Goal: Task Accomplishment & Management: Complete application form

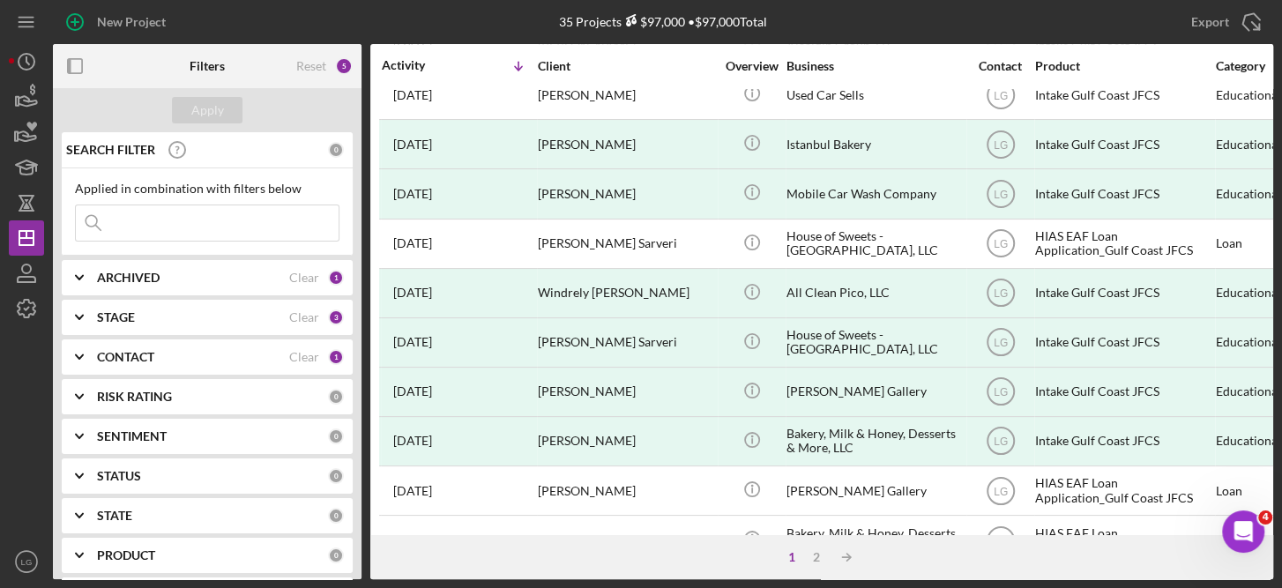
scroll to position [812, 0]
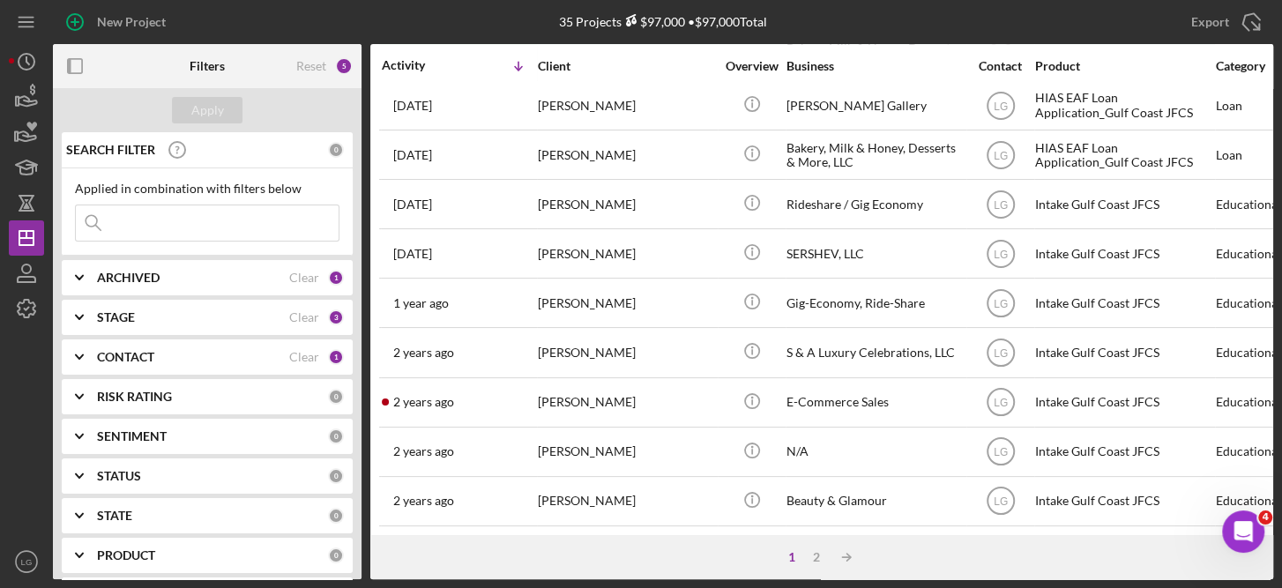
click at [1274, 84] on div "New Project 35 Projects $97,000 • $97,000 Total Export Icon/Export Filters Rese…" at bounding box center [641, 294] width 1282 height 588
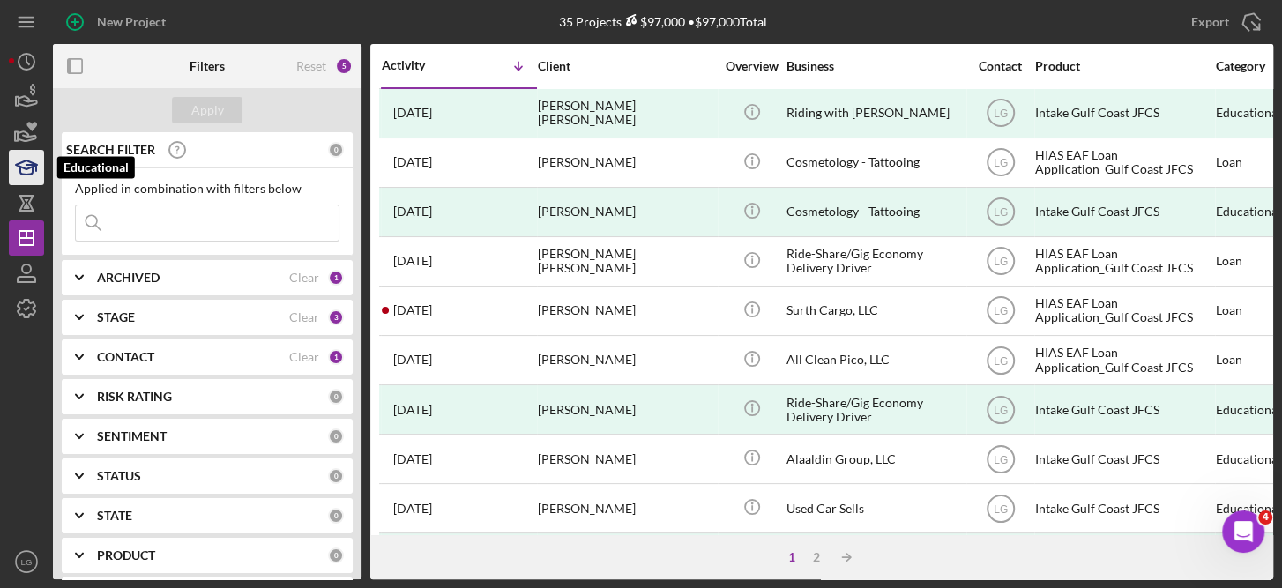
click at [33, 167] on icon "button" at bounding box center [26, 167] width 44 height 44
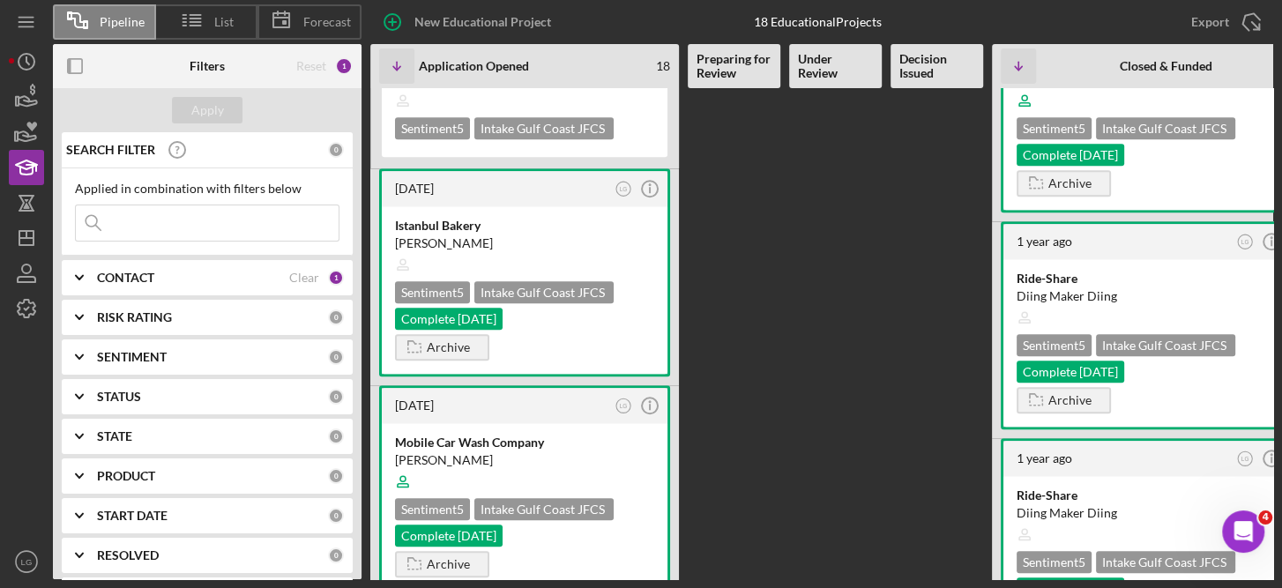
scroll to position [964, 0]
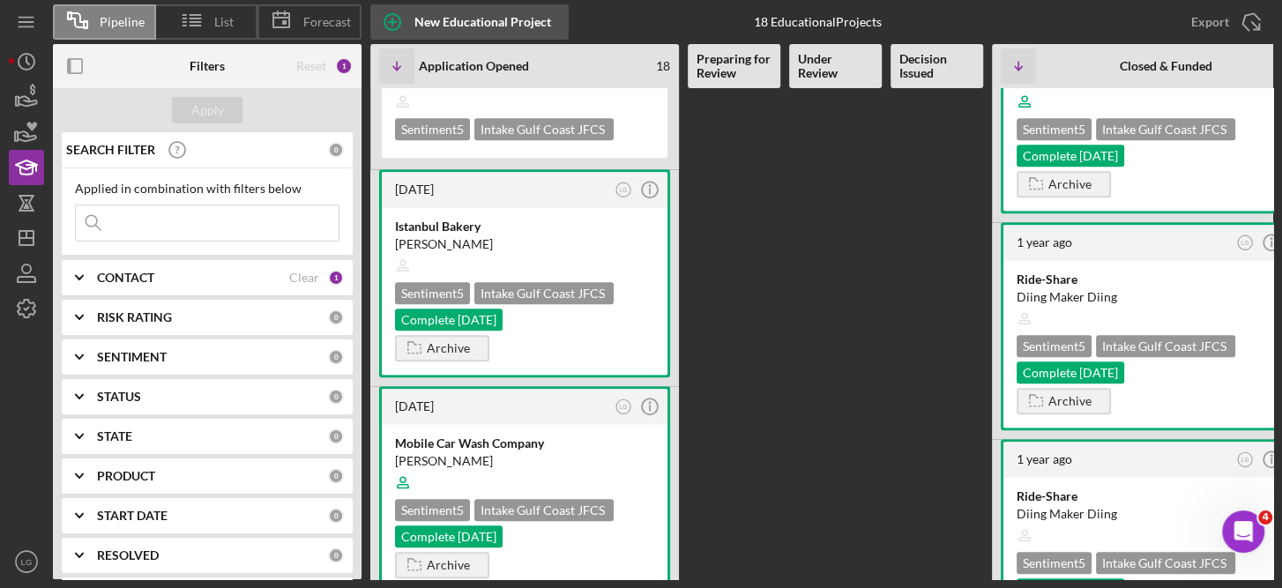
click at [466, 19] on div "New Educational Project" at bounding box center [482, 21] width 137 height 35
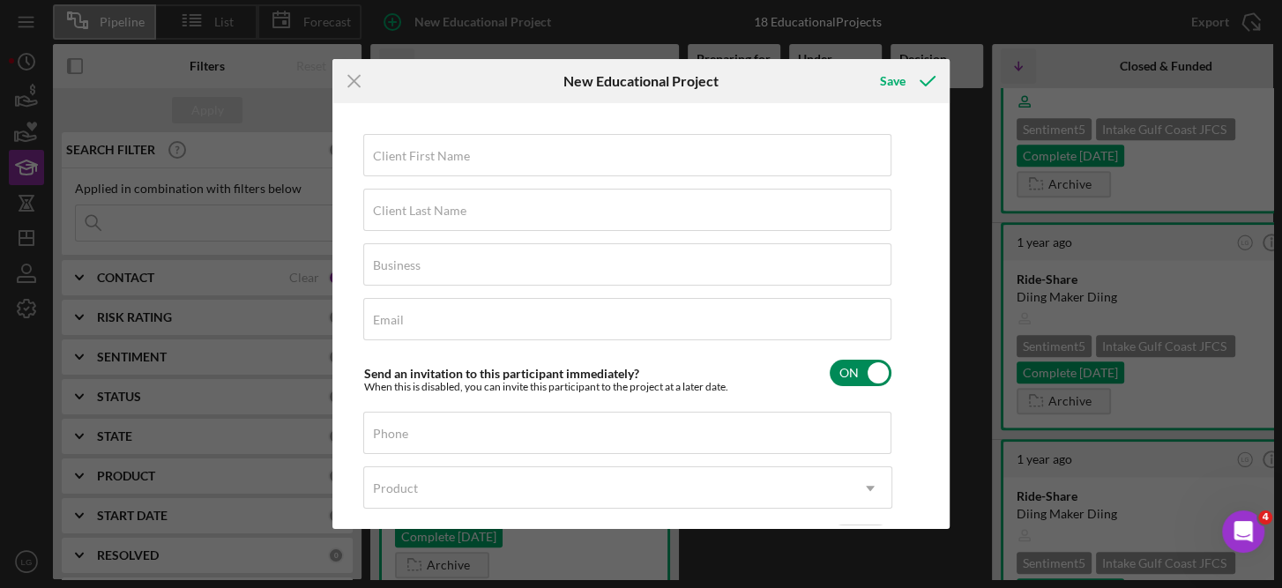
click at [877, 376] on input "checkbox" at bounding box center [860, 373] width 62 height 26
checkbox input "false"
click at [425, 162] on input "Client First Name" at bounding box center [627, 155] width 528 height 42
type input "[PERSON_NAME]"
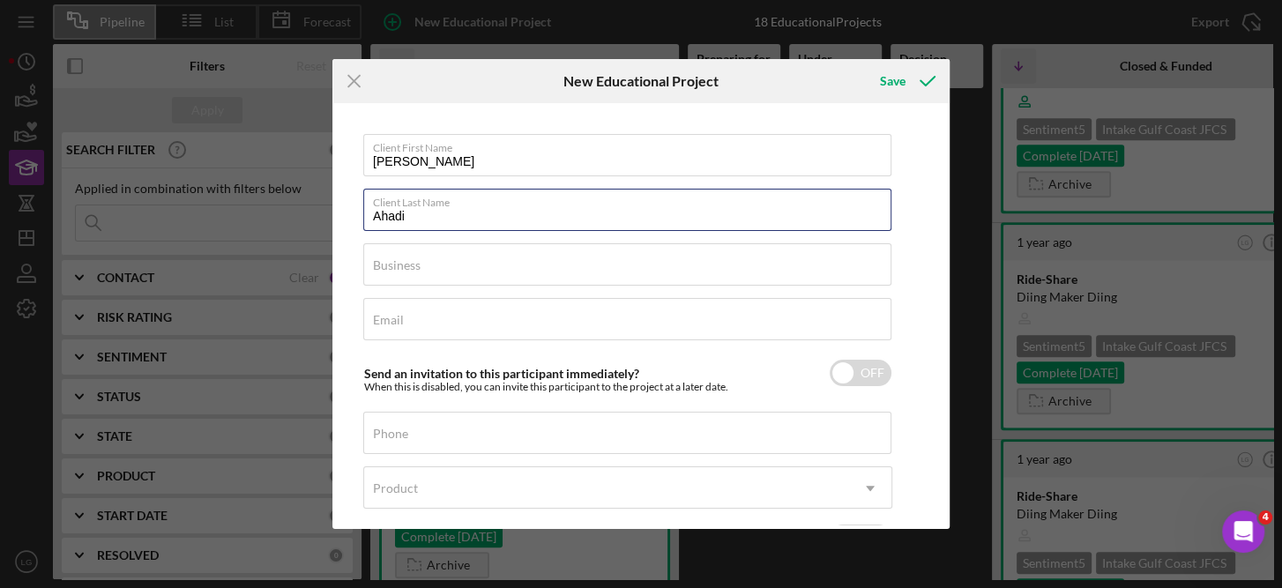
type input "Ahadi"
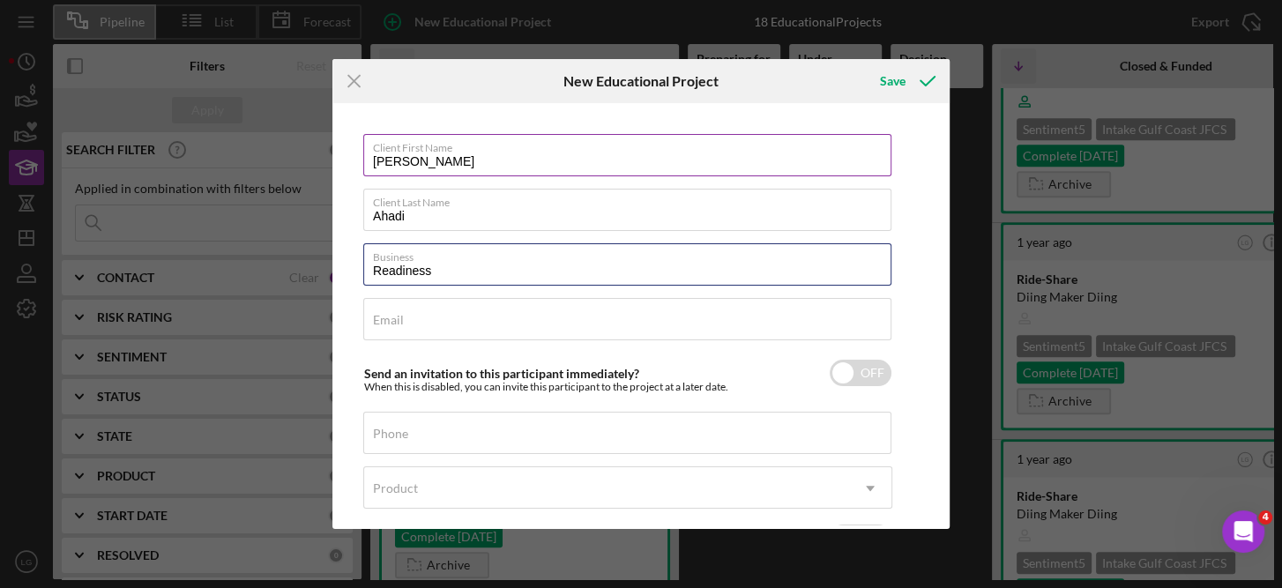
type input "Readiness"
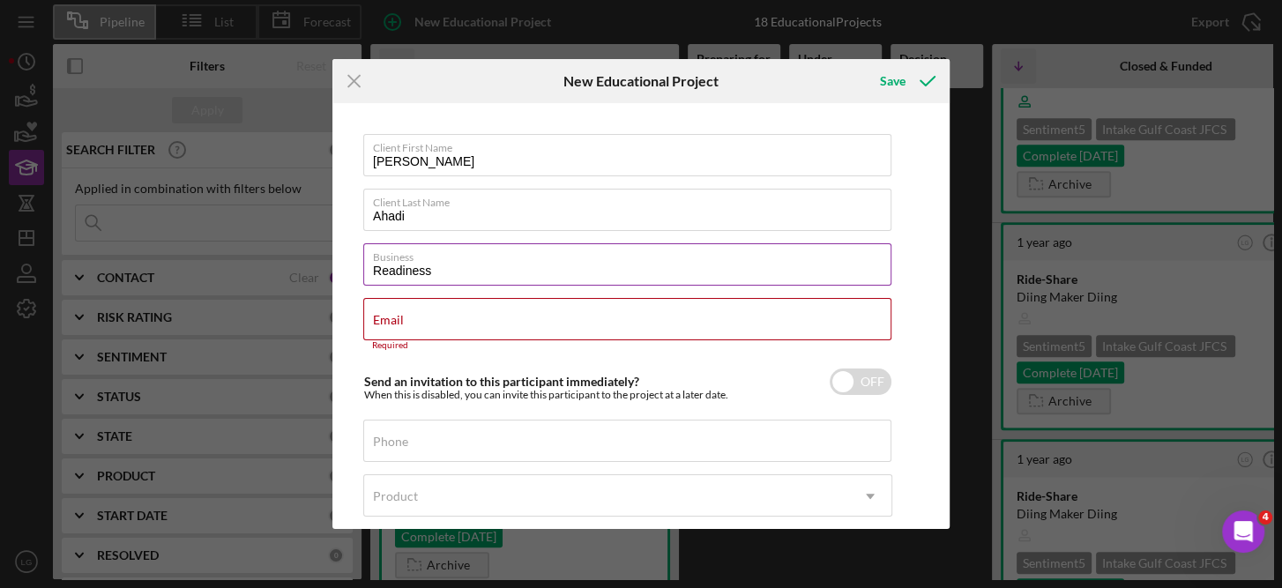
click at [477, 266] on input "Readiness" at bounding box center [627, 264] width 528 height 42
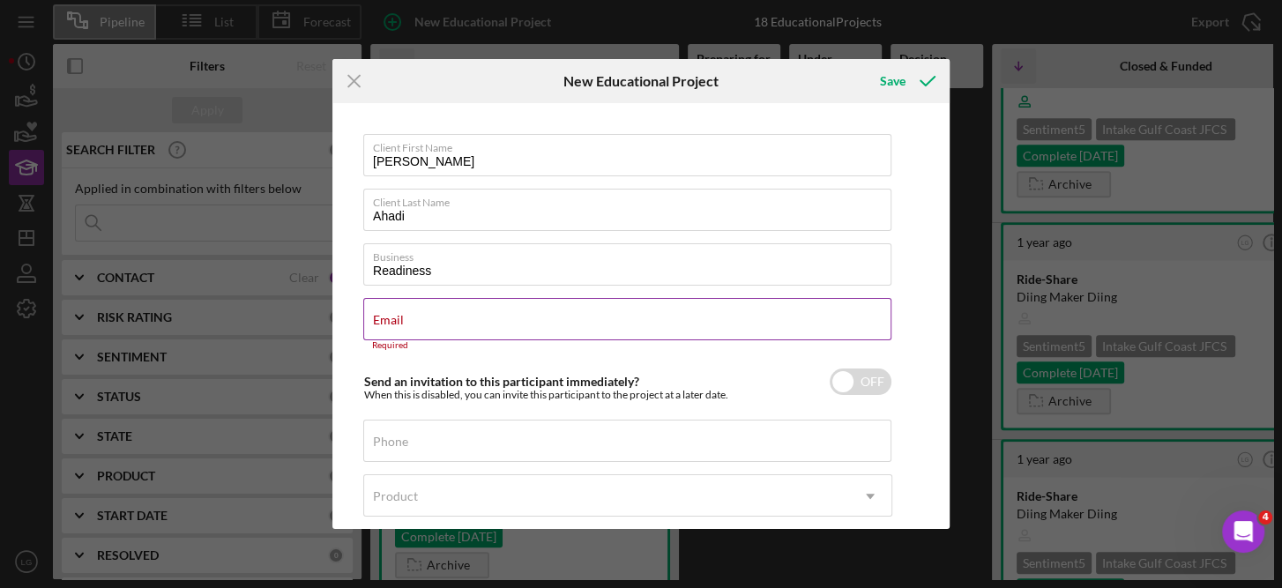
click at [410, 325] on input "Email" at bounding box center [627, 319] width 528 height 42
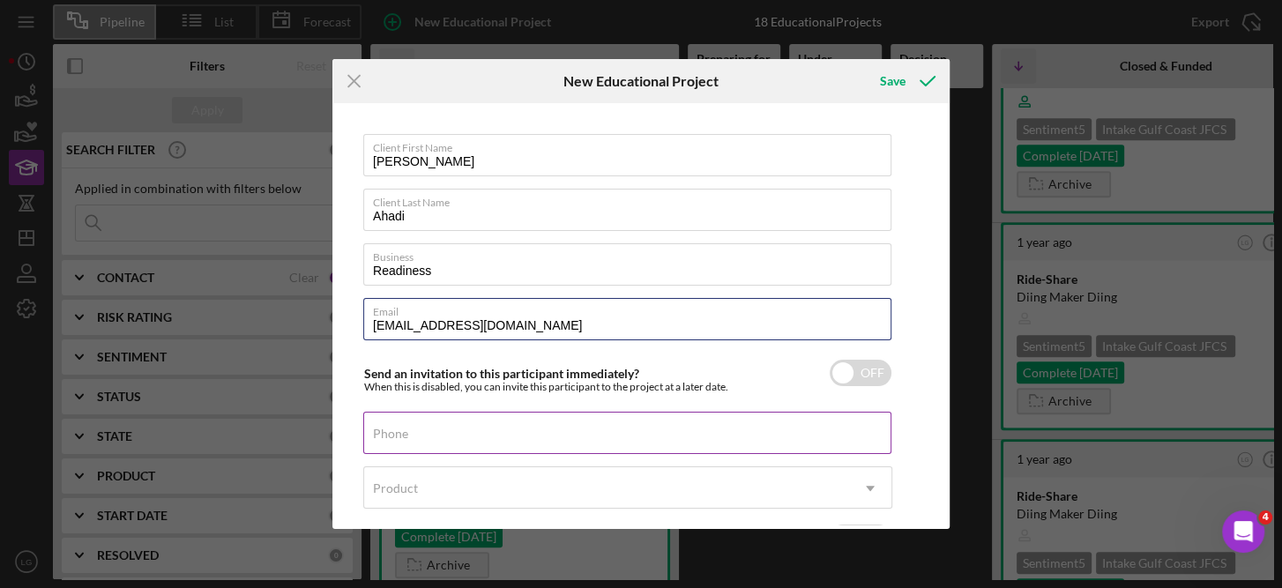
type input "[EMAIL_ADDRESS][DOMAIN_NAME]"
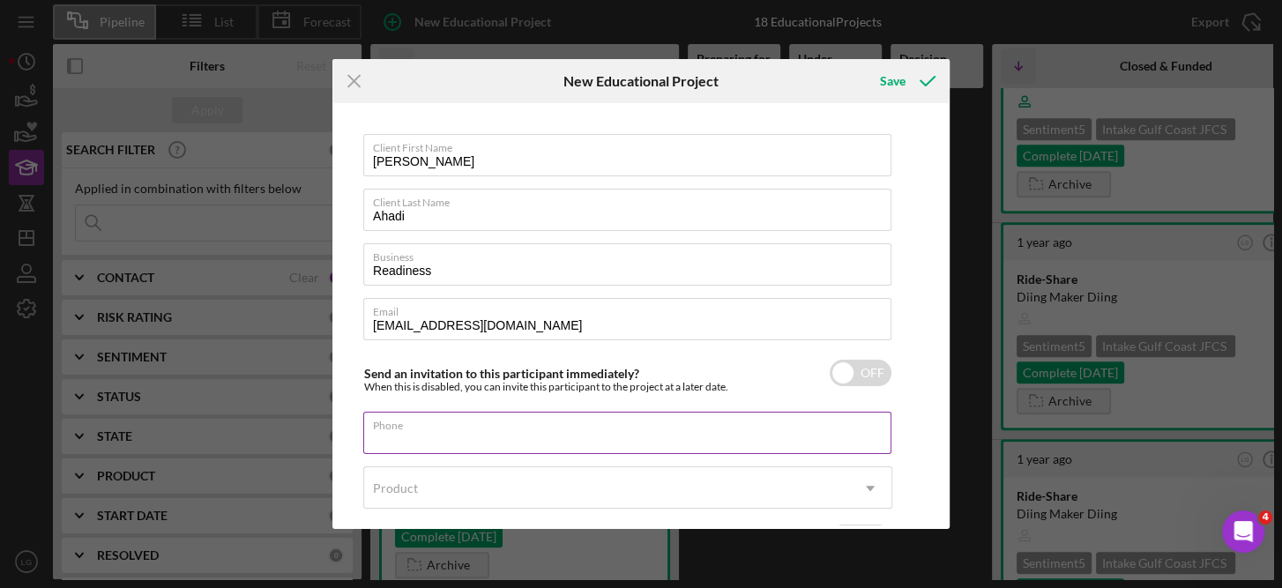
click at [435, 435] on input "Phone" at bounding box center [627, 433] width 528 height 42
type input "[PHONE_NUMBER]"
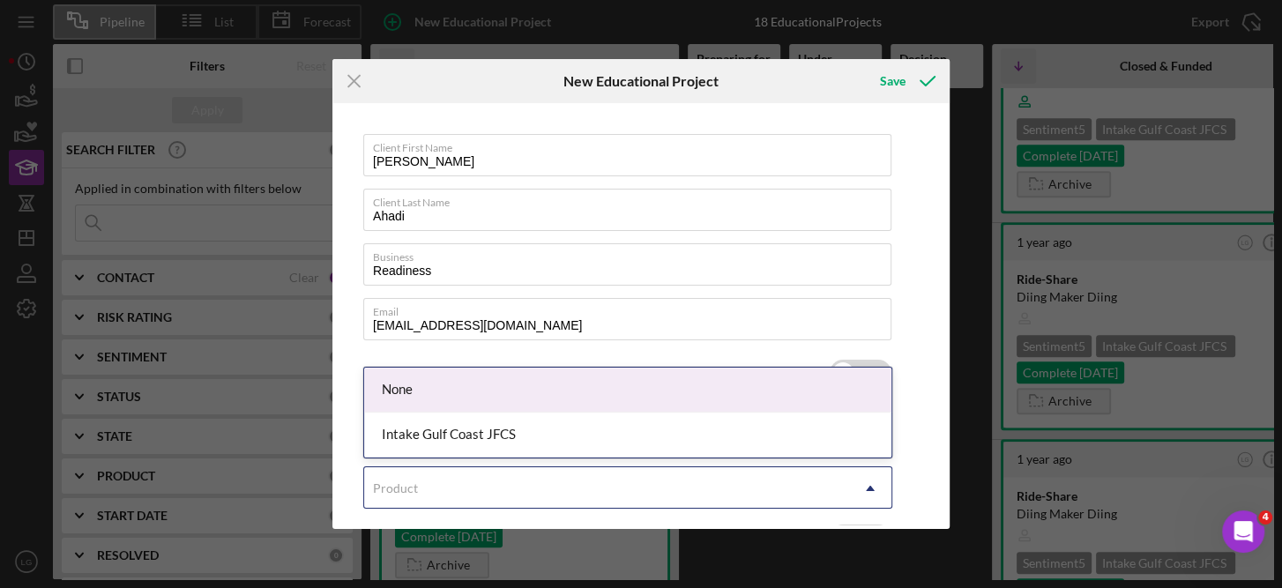
click at [871, 487] on use at bounding box center [870, 487] width 9 height 5
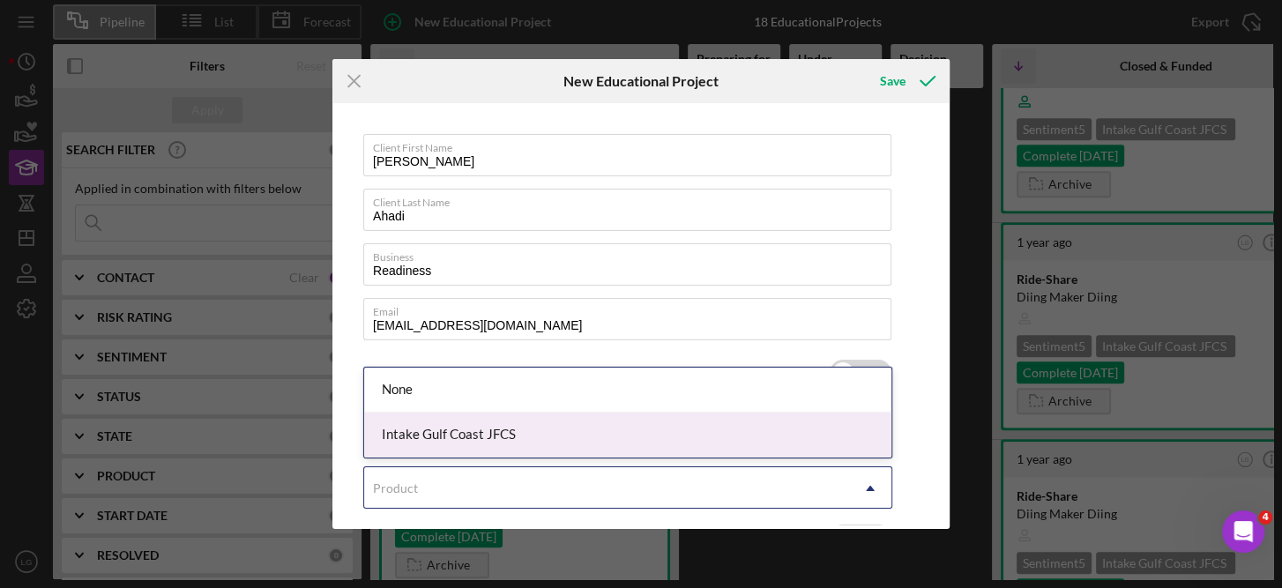
click at [443, 436] on div "Intake Gulf Coast JFCS" at bounding box center [627, 434] width 527 height 45
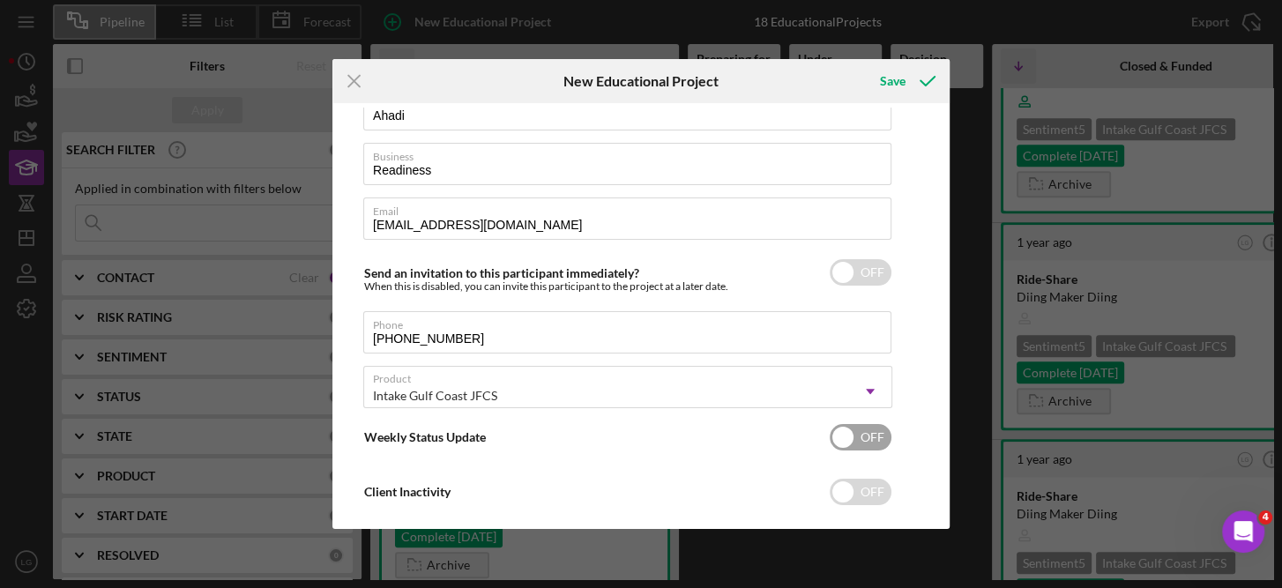
scroll to position [129, 0]
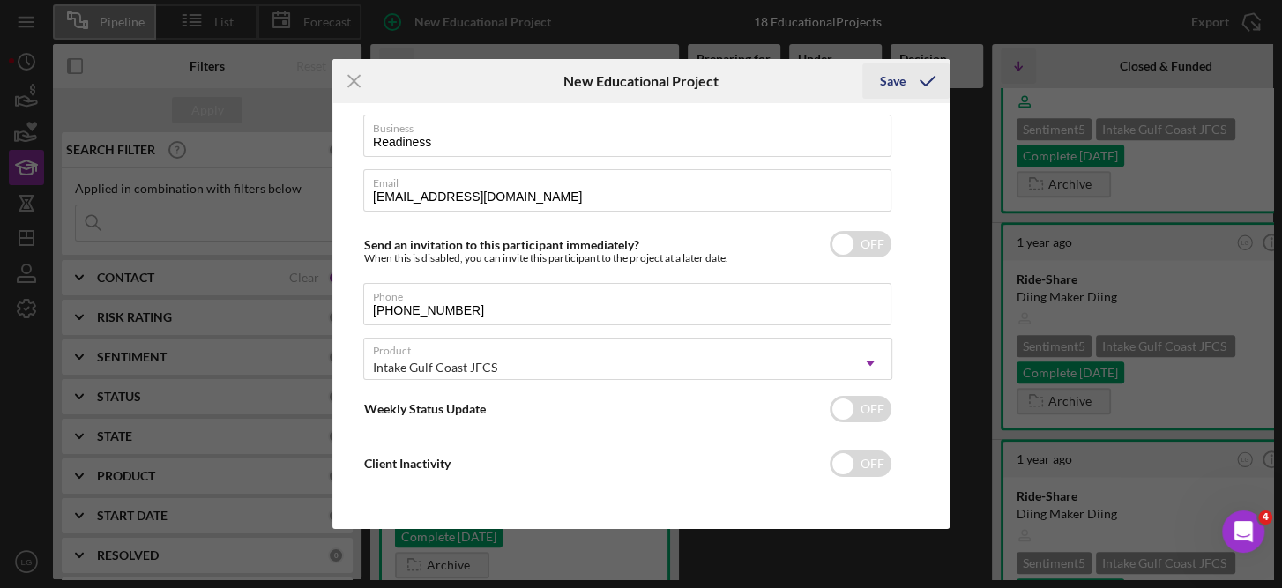
click at [895, 78] on div "Save" at bounding box center [893, 80] width 26 height 35
checkbox input "true"
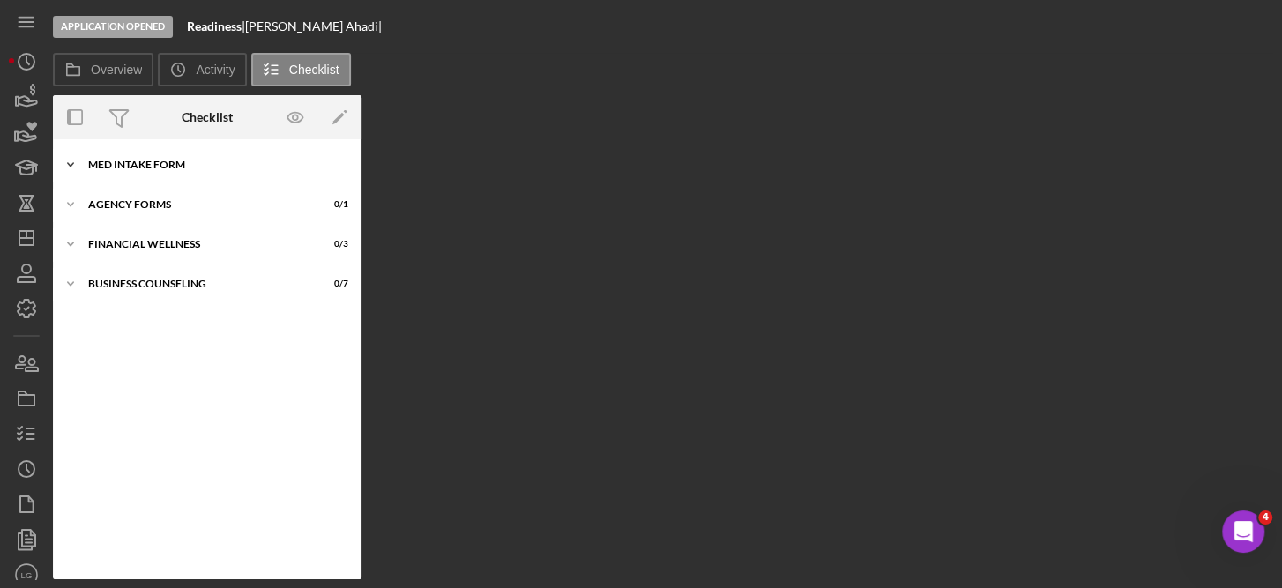
click at [178, 165] on div "MED Intake Form" at bounding box center [213, 165] width 251 height 11
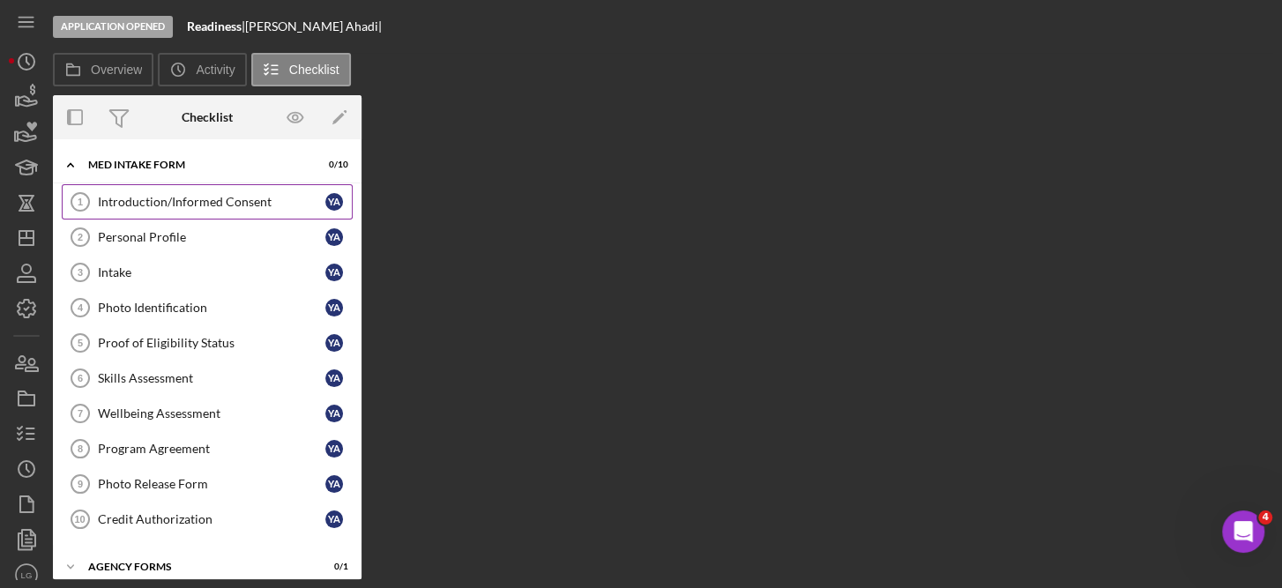
click at [78, 193] on icon "Introduction/Informed Consent 1" at bounding box center [80, 202] width 44 height 44
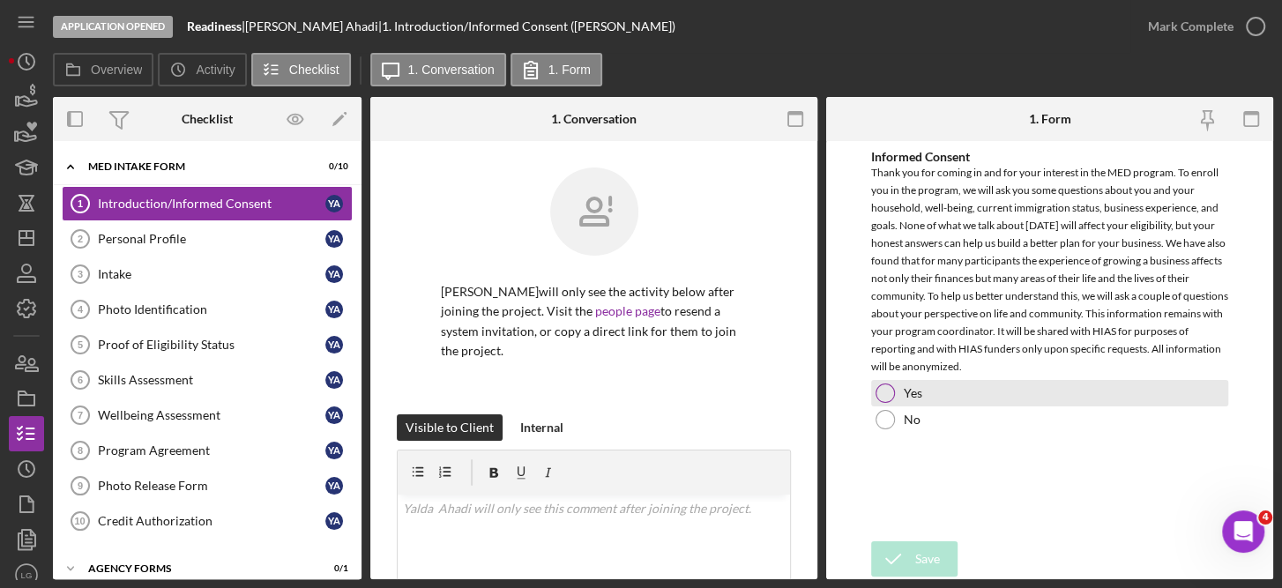
click at [882, 388] on div at bounding box center [884, 392] width 19 height 19
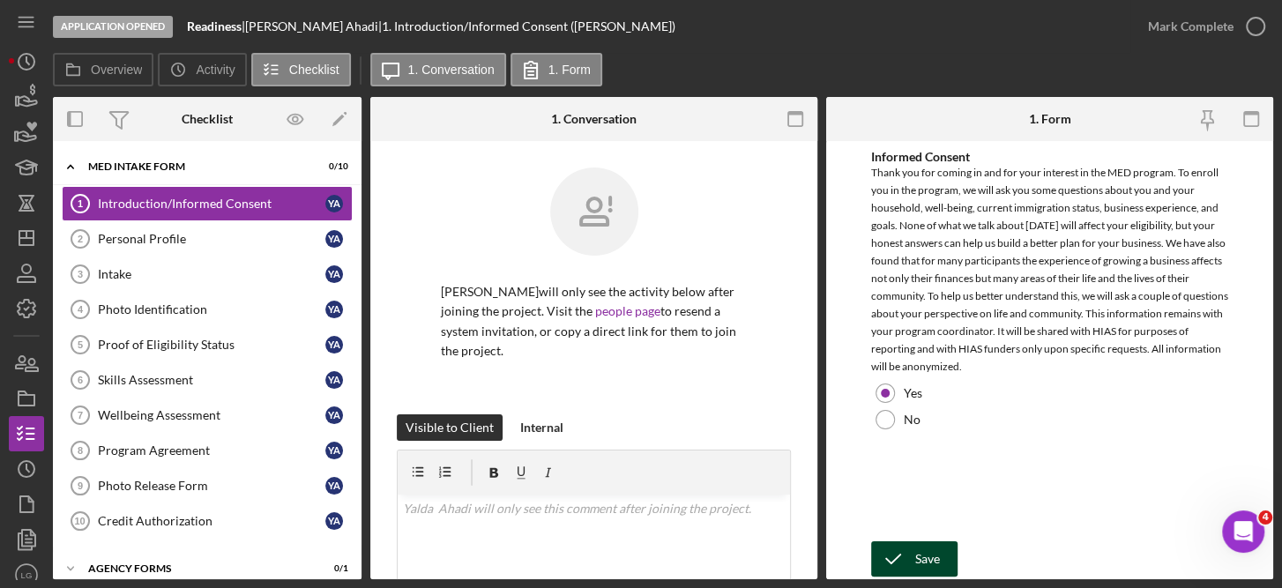
click at [927, 554] on div "Save" at bounding box center [927, 558] width 25 height 35
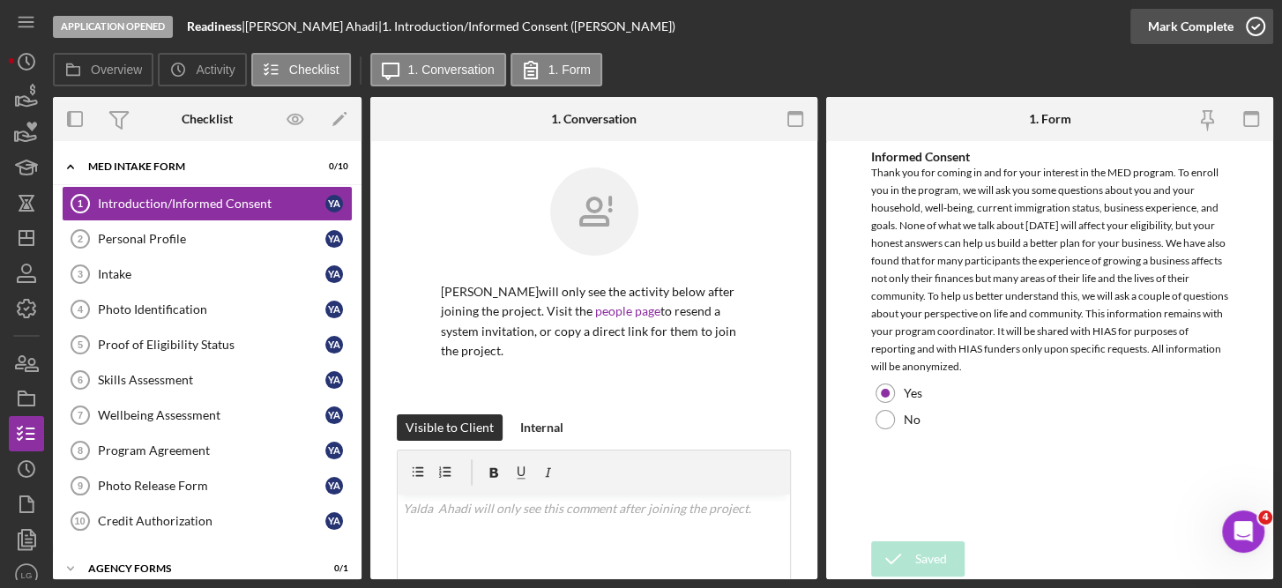
click at [1252, 26] on icon "button" at bounding box center [1255, 26] width 44 height 44
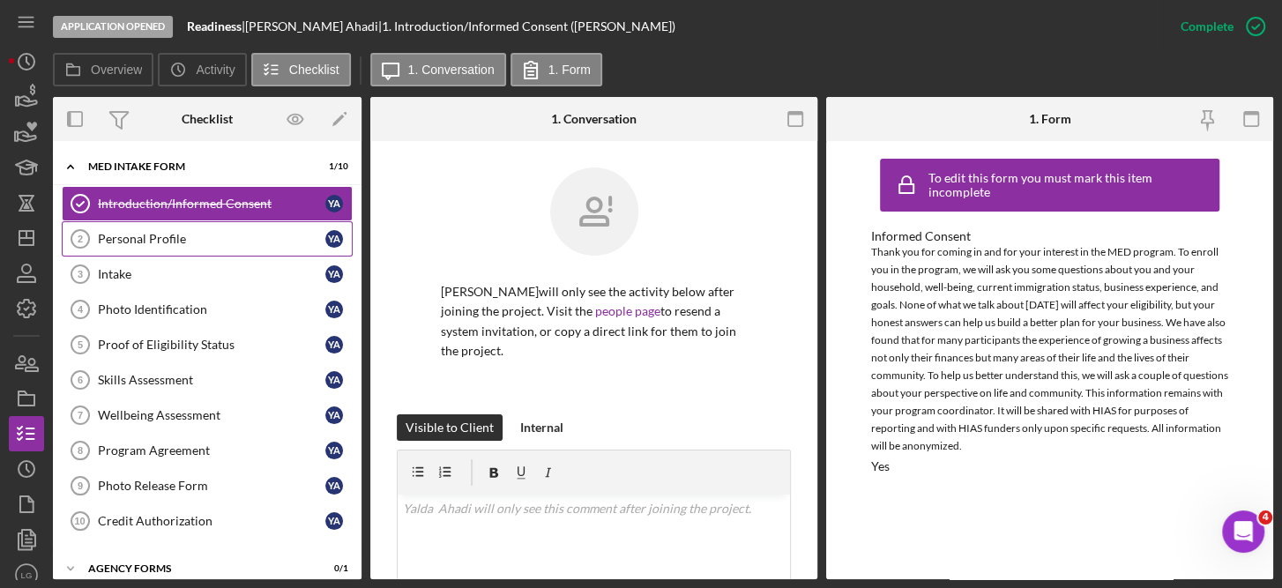
click at [170, 233] on div "Personal Profile" at bounding box center [211, 239] width 227 height 14
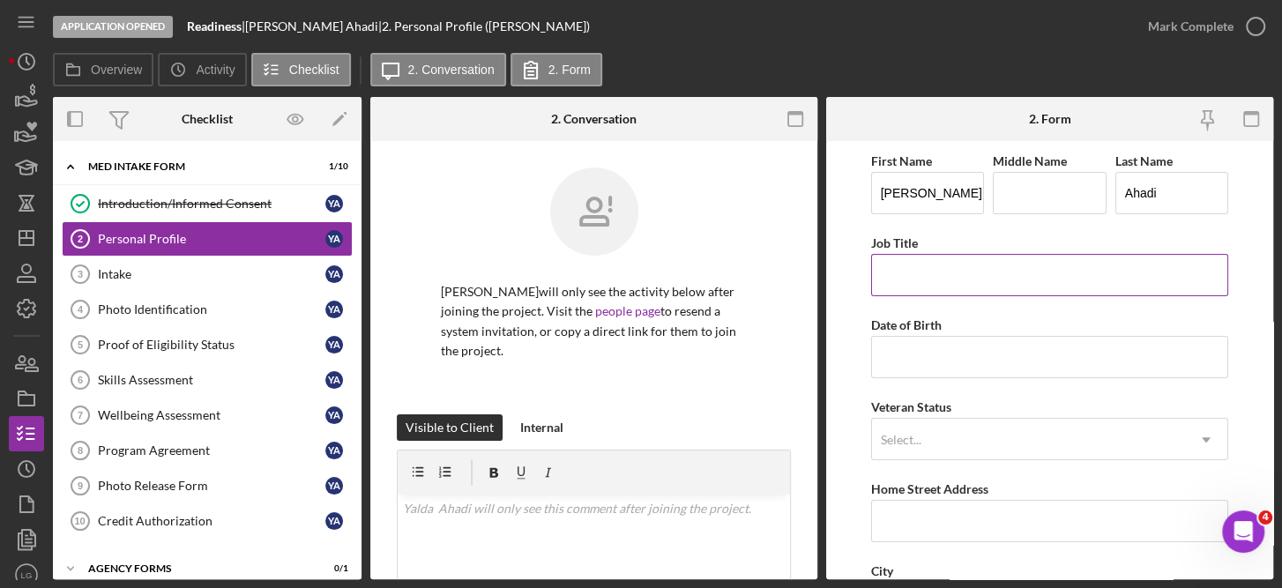
click at [912, 265] on input "Job Title" at bounding box center [1050, 275] width 358 height 42
type input "u"
type input "none"
type input "[DATE]"
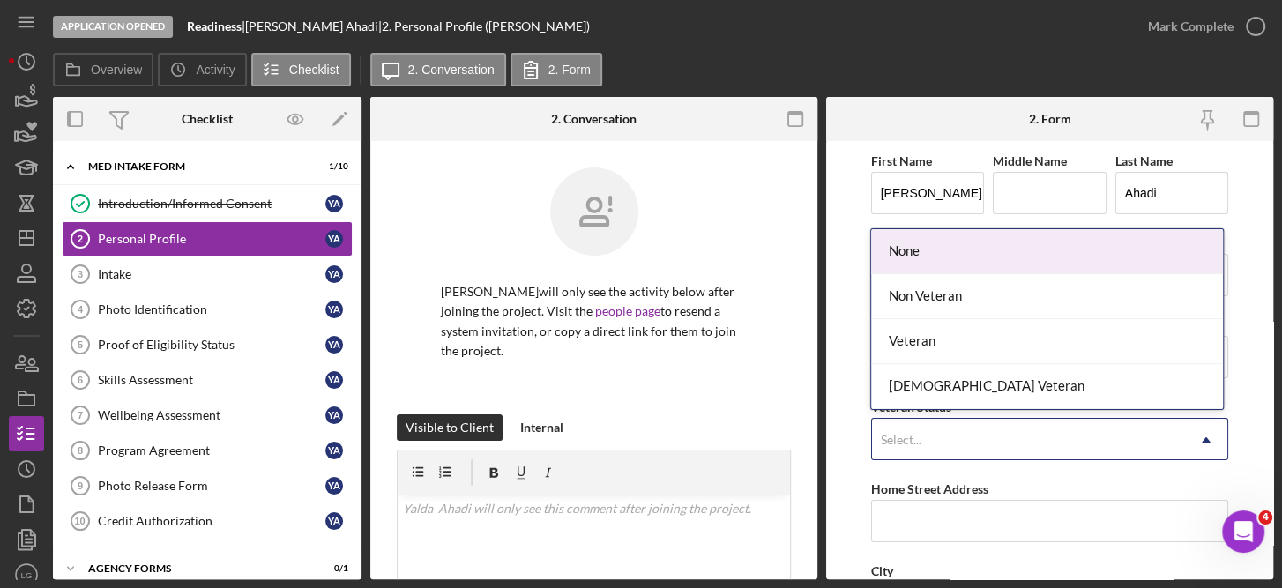
click at [959, 268] on div "None" at bounding box center [1047, 251] width 352 height 45
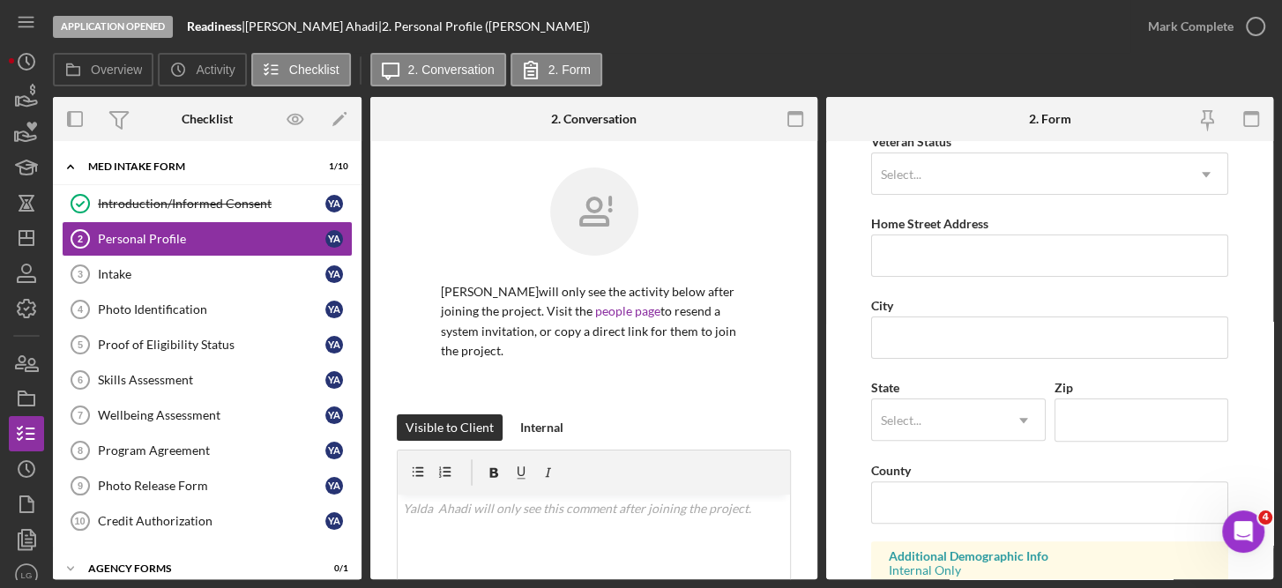
scroll to position [282, 0]
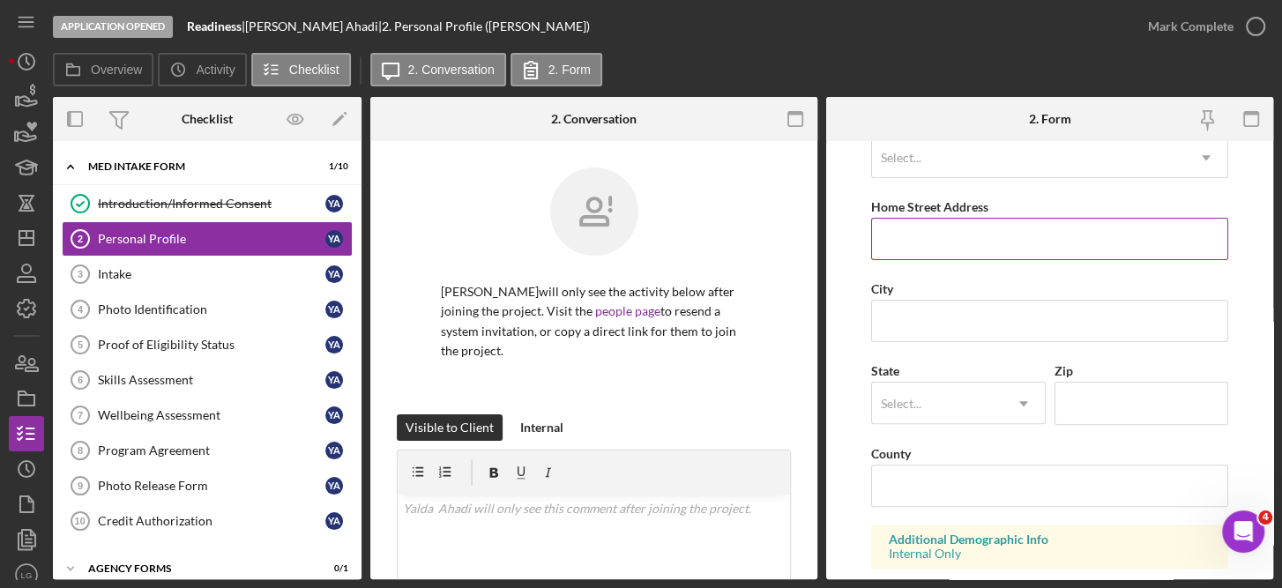
click at [949, 242] on input "Home Street Address" at bounding box center [1050, 239] width 358 height 42
click at [967, 244] on input "Home Street Address" at bounding box center [1050, 239] width 358 height 42
click at [905, 234] on input "Home Street Address" at bounding box center [1050, 239] width 358 height 42
paste input "[STREET_ADDRESS]"
click at [1048, 241] on input "[STREET_ADDRESS]" at bounding box center [1050, 239] width 358 height 42
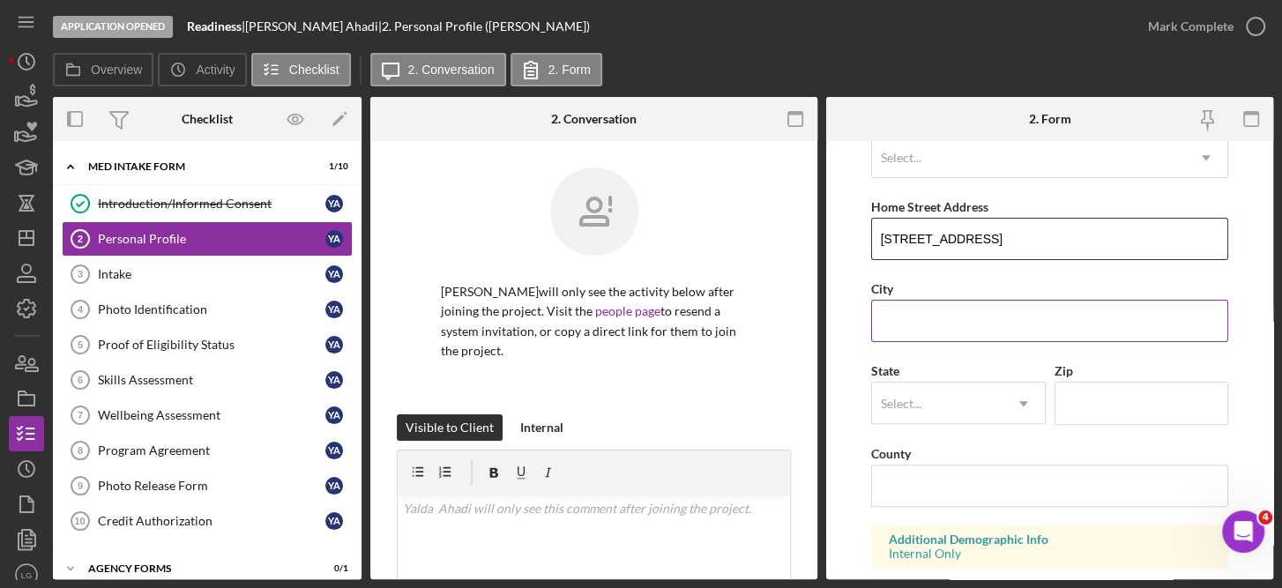
type input "[STREET_ADDRESS]"
click at [967, 323] on input "City" at bounding box center [1050, 321] width 358 height 42
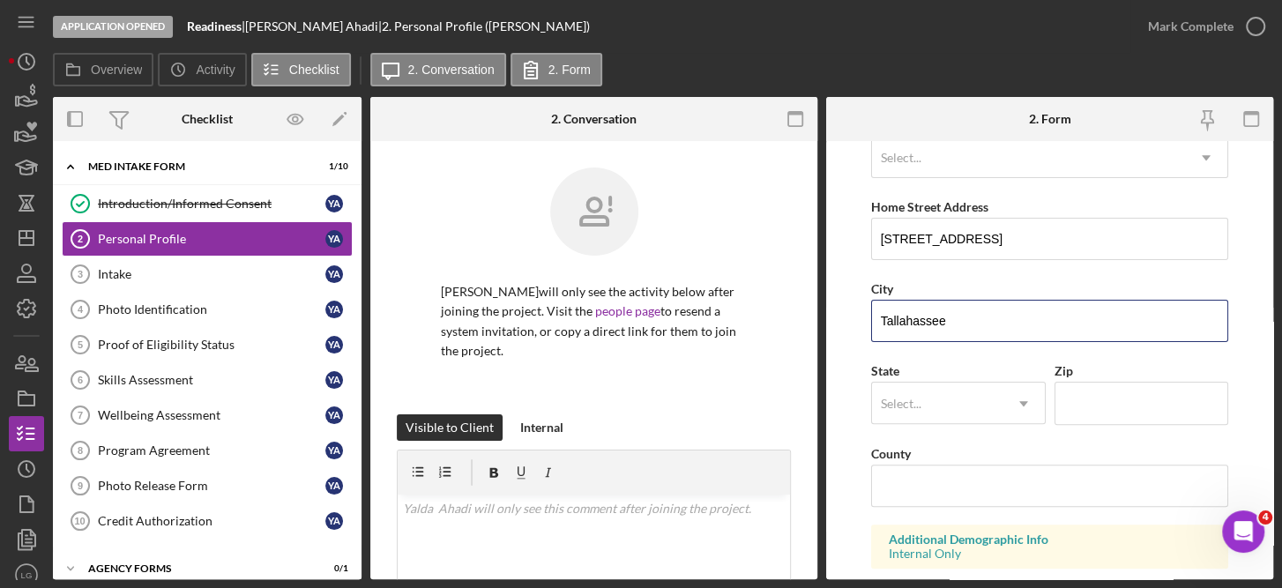
type input "Tallahassee"
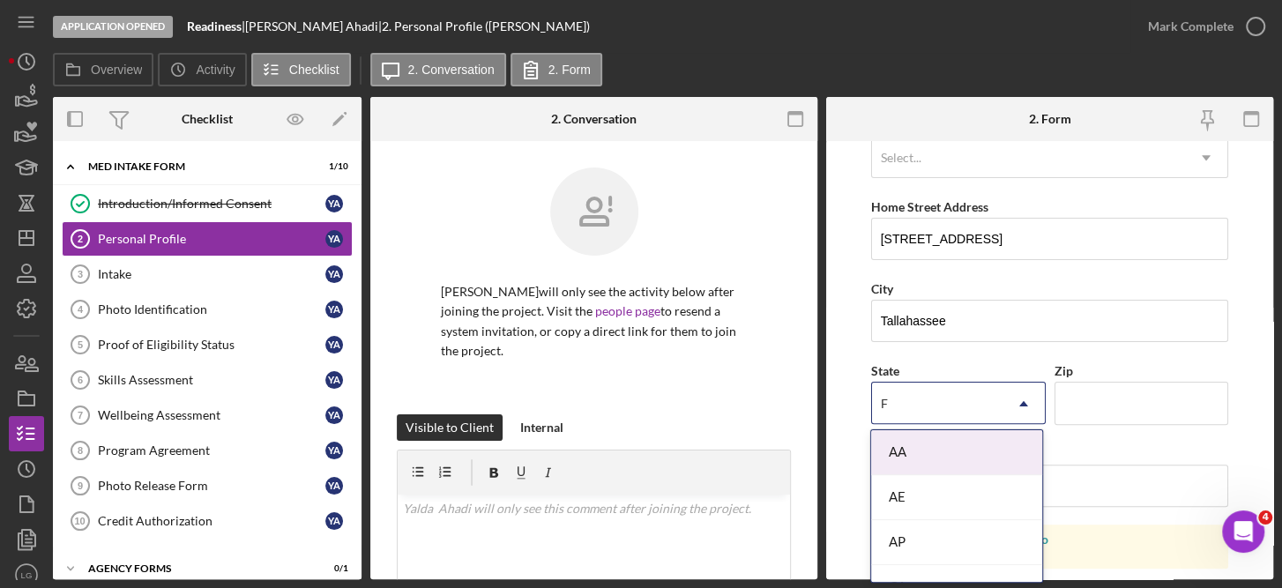
type input "FL"
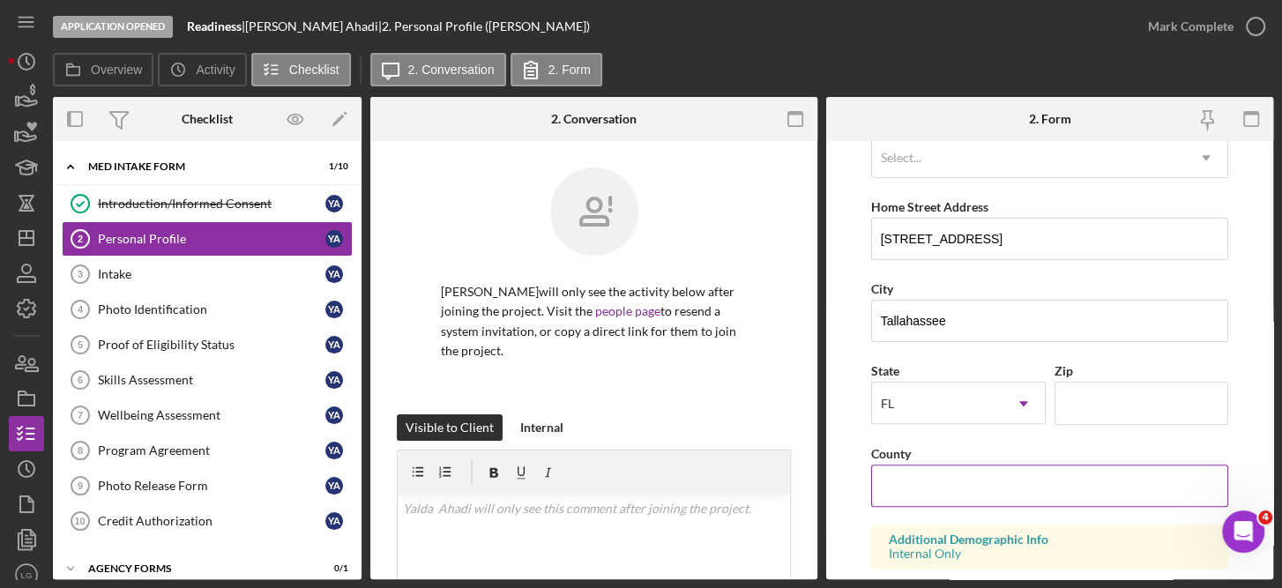
click at [1007, 487] on input "County" at bounding box center [1050, 485] width 358 height 42
type input "[PERSON_NAME]"
click at [1095, 408] on input "Zip" at bounding box center [1141, 403] width 175 height 42
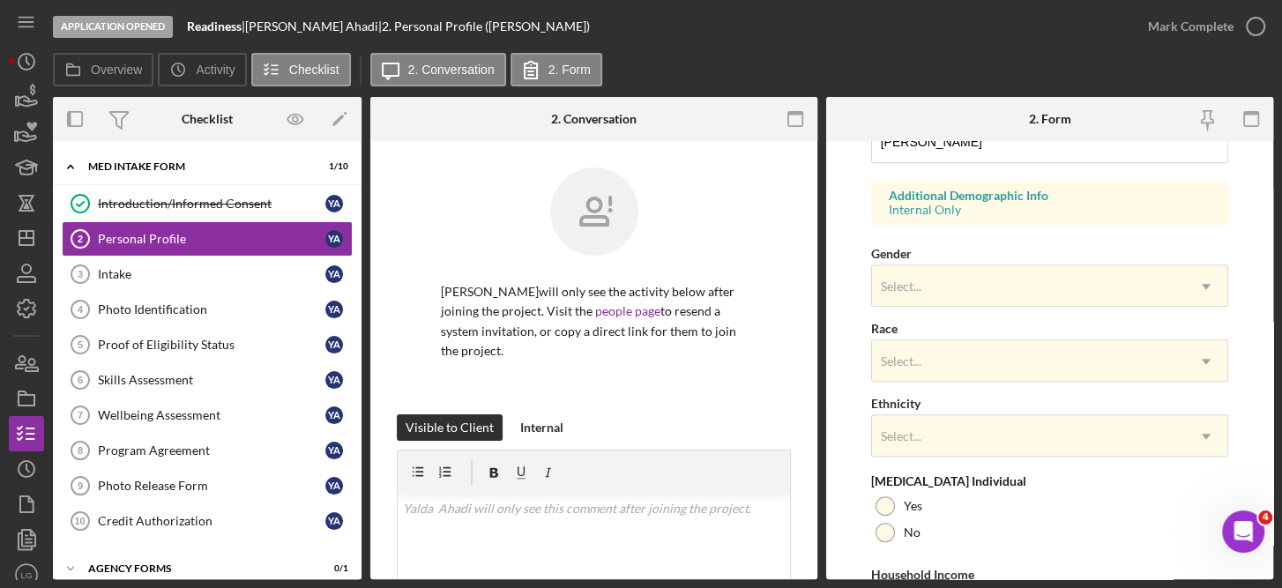
scroll to position [628, 0]
type input "32301"
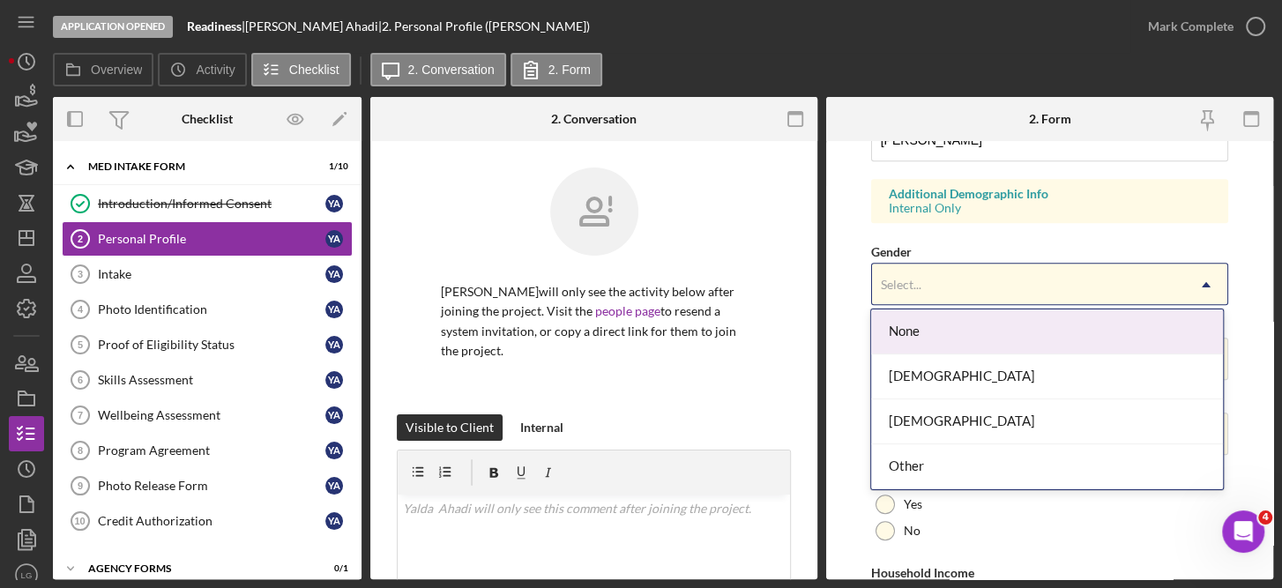
click at [1201, 282] on use at bounding box center [1205, 283] width 9 height 5
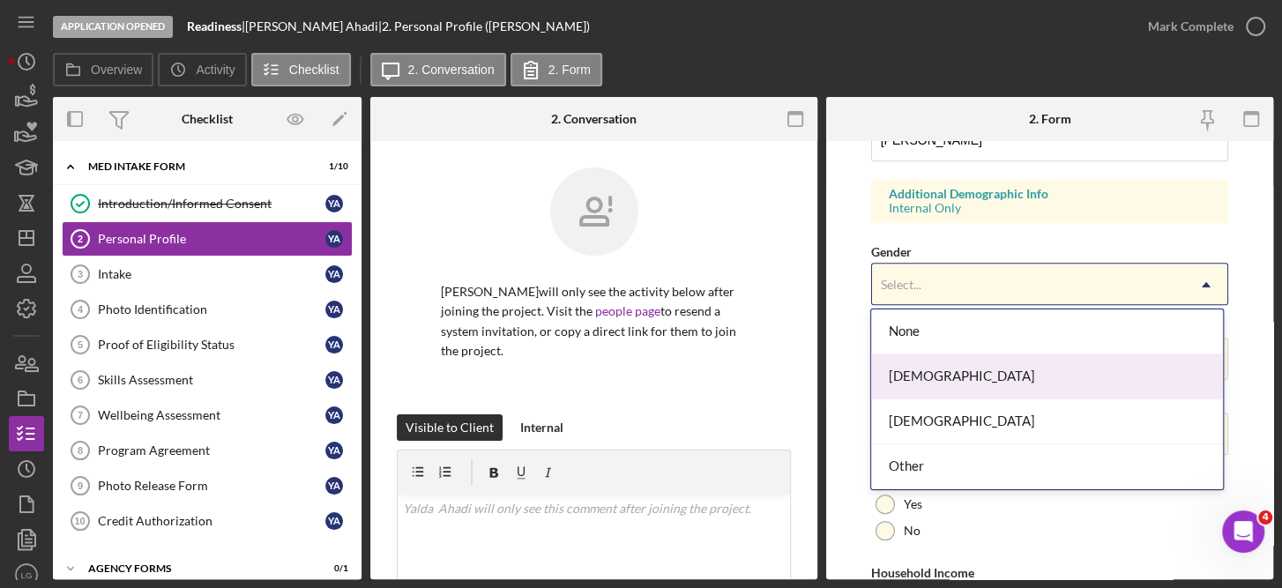
click at [911, 378] on div "[DEMOGRAPHIC_DATA]" at bounding box center [1047, 376] width 352 height 45
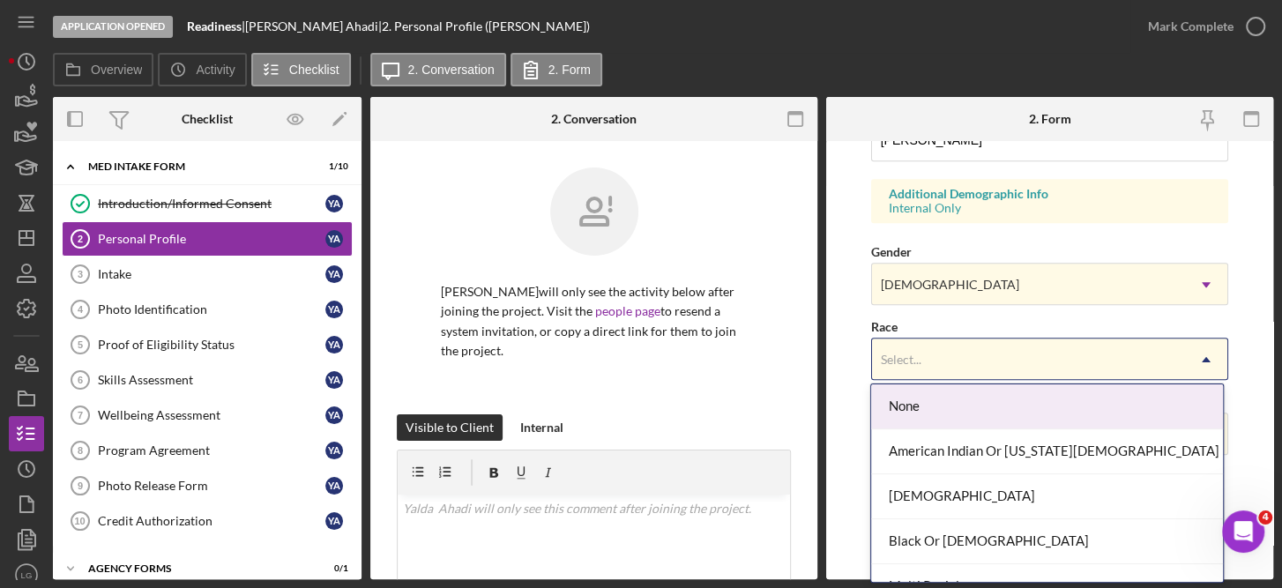
click at [1207, 356] on icon "Icon/Dropdown Arrow" at bounding box center [1206, 359] width 42 height 42
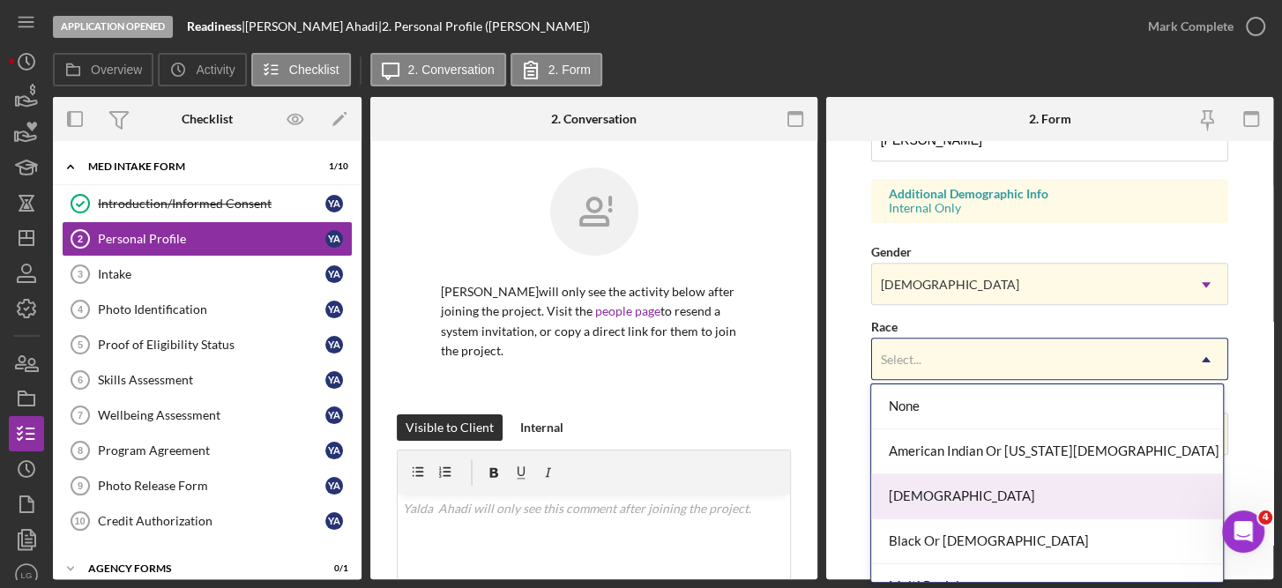
click at [911, 502] on div "[DEMOGRAPHIC_DATA]" at bounding box center [1047, 496] width 352 height 45
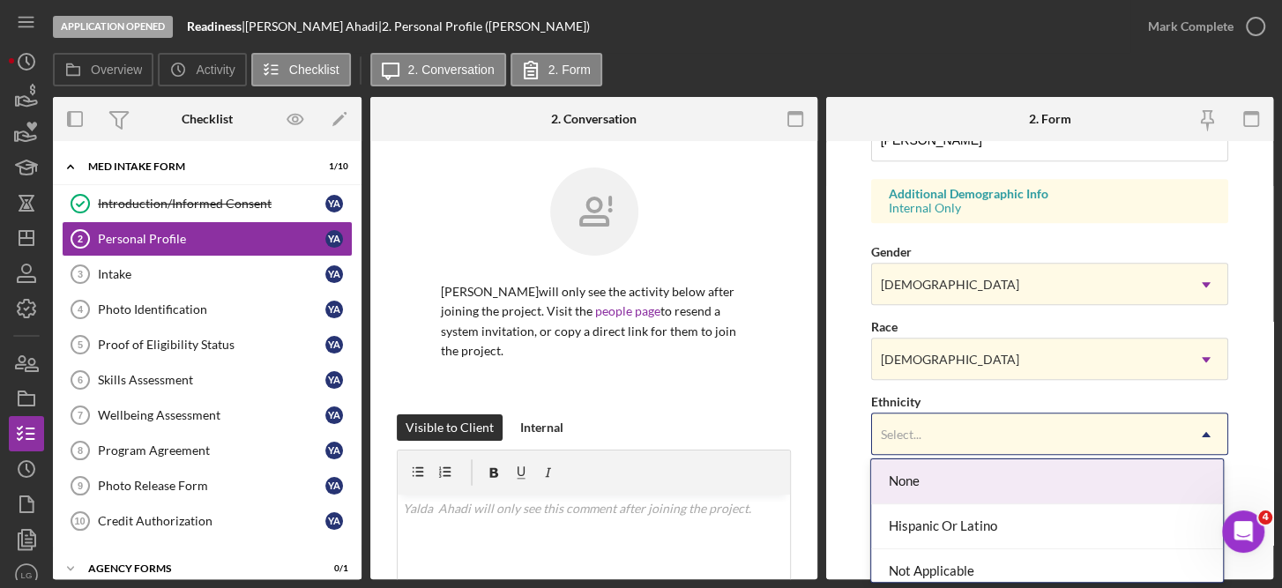
click at [1207, 425] on icon "Icon/Dropdown Arrow" at bounding box center [1206, 434] width 42 height 42
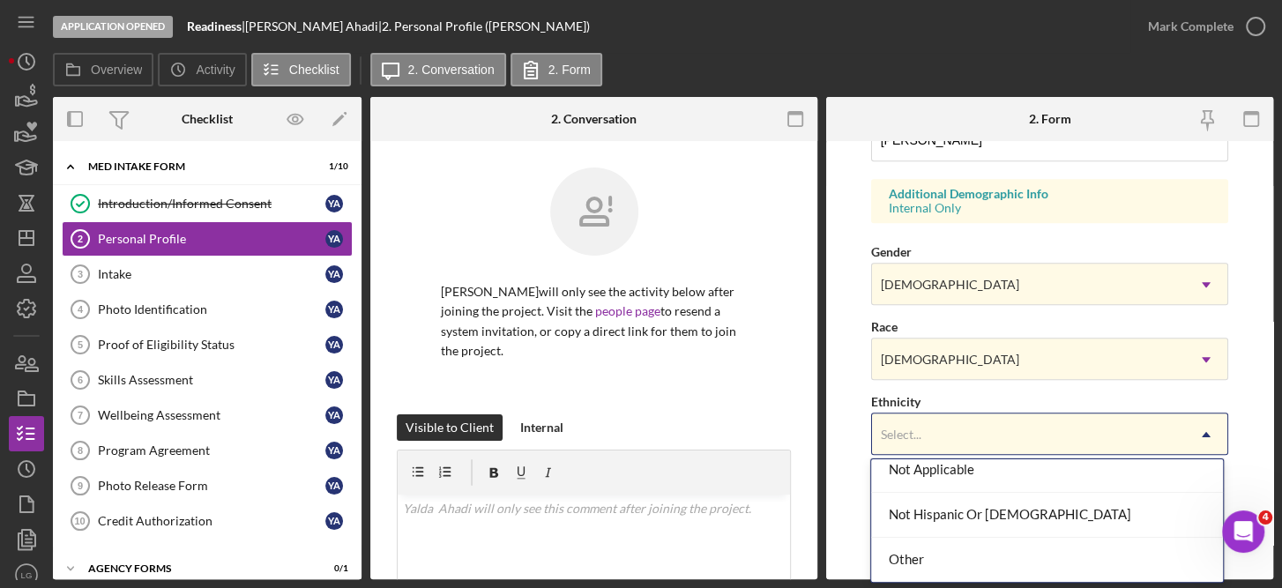
click at [999, 517] on div "Not Hispanic Or [DEMOGRAPHIC_DATA]" at bounding box center [1047, 515] width 352 height 45
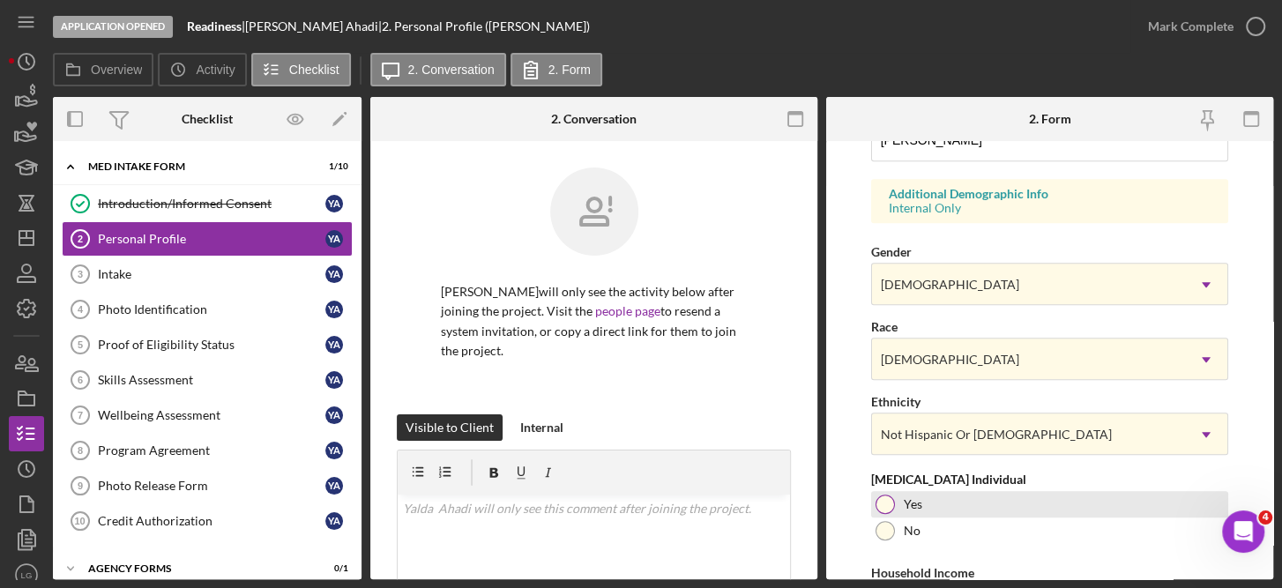
click at [877, 501] on div at bounding box center [884, 503] width 19 height 19
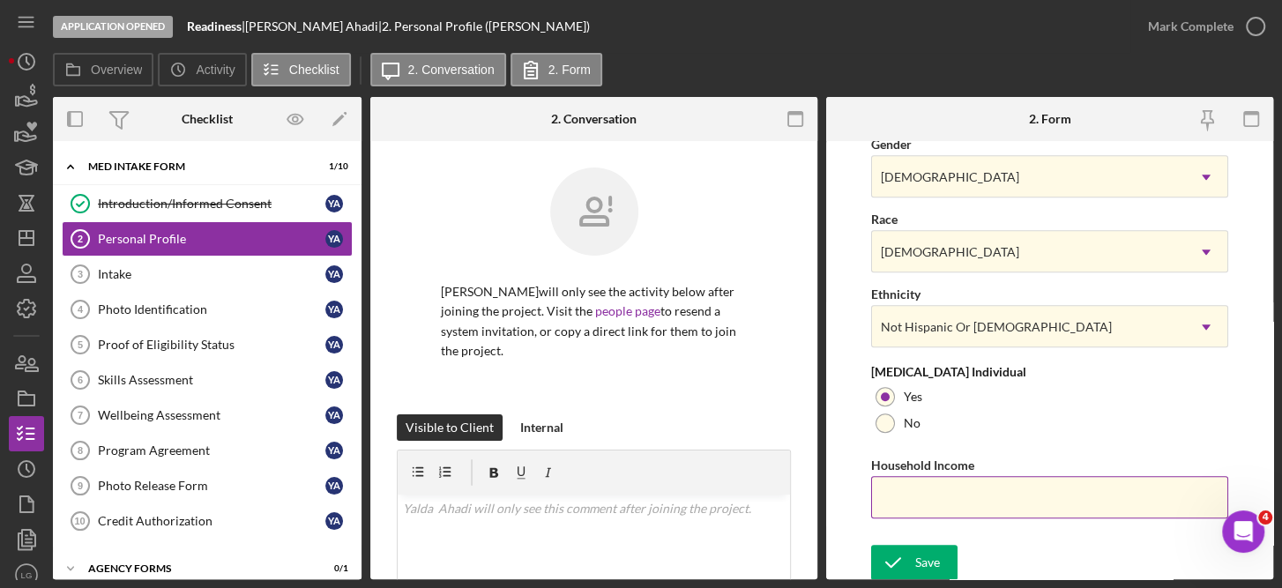
click at [918, 492] on input "Household Income" at bounding box center [1050, 497] width 358 height 42
click at [913, 492] on input "Household Income" at bounding box center [1050, 497] width 358 height 42
type input "$40,000"
click at [913, 551] on button "Save" at bounding box center [914, 562] width 86 height 35
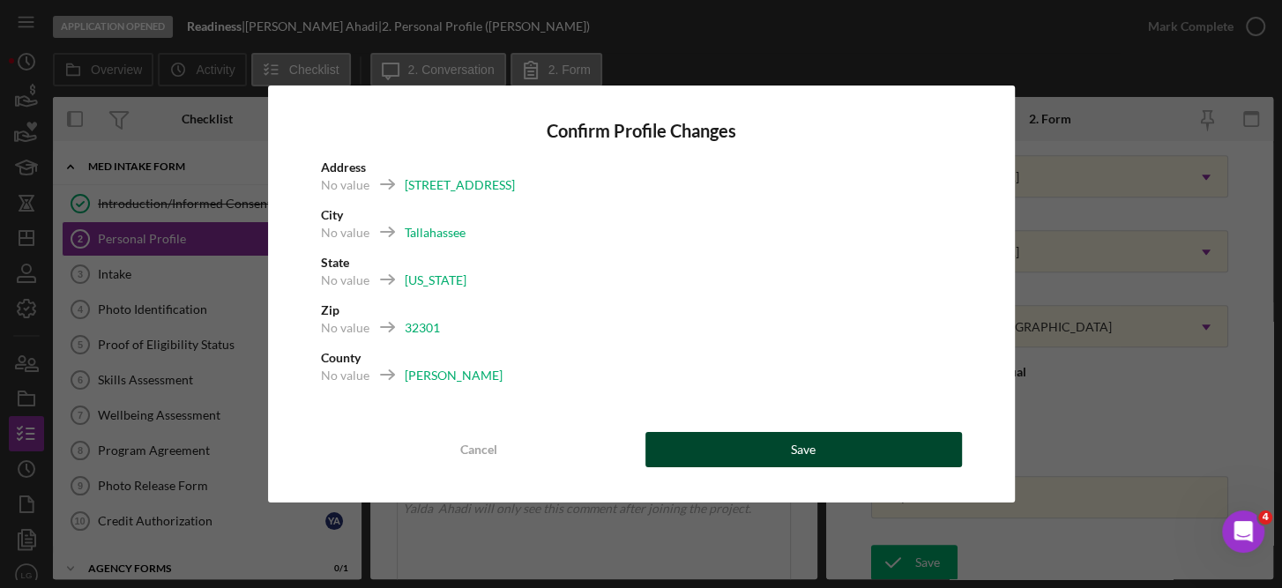
click at [812, 436] on div "Save" at bounding box center [803, 449] width 25 height 35
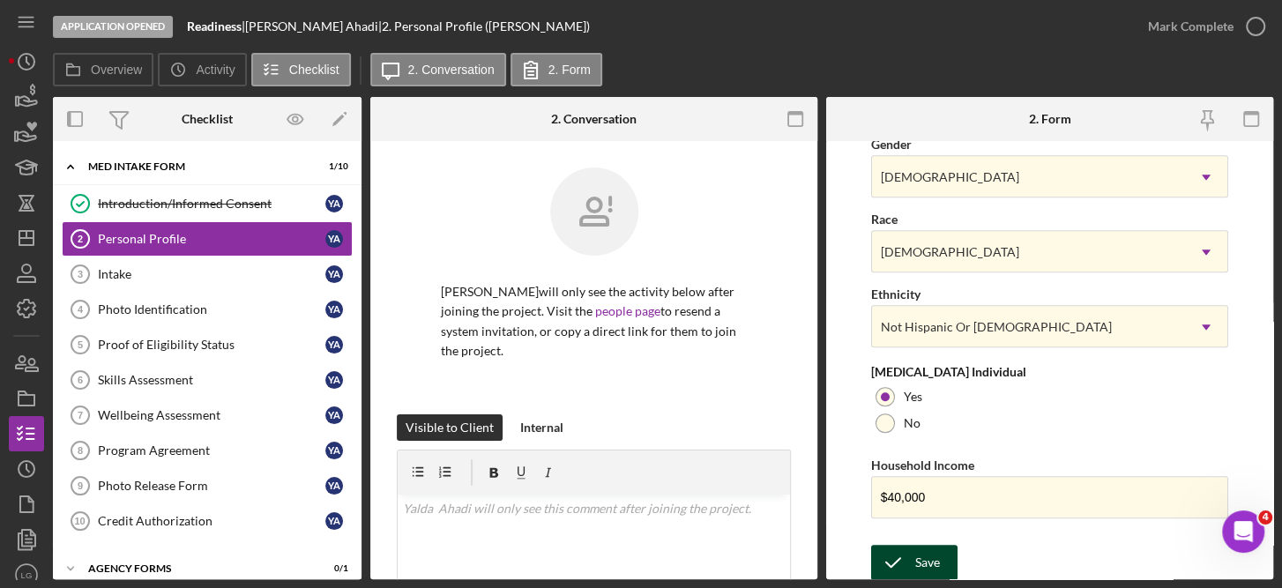
click at [910, 554] on icon "submit" at bounding box center [893, 562] width 44 height 44
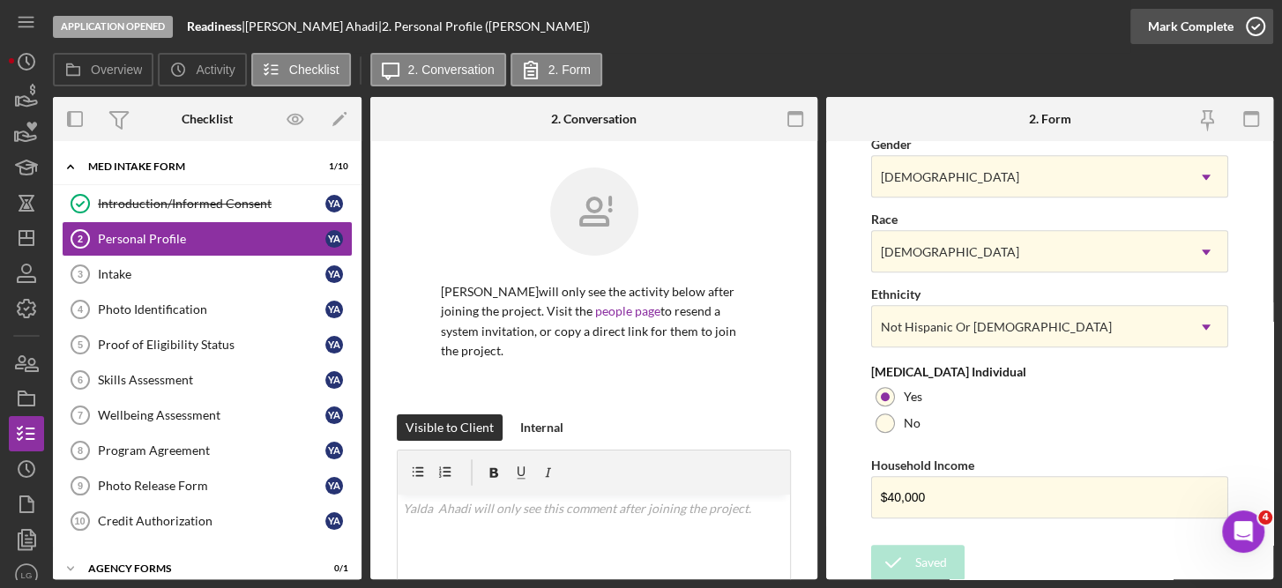
click at [1260, 24] on icon "button" at bounding box center [1255, 26] width 44 height 44
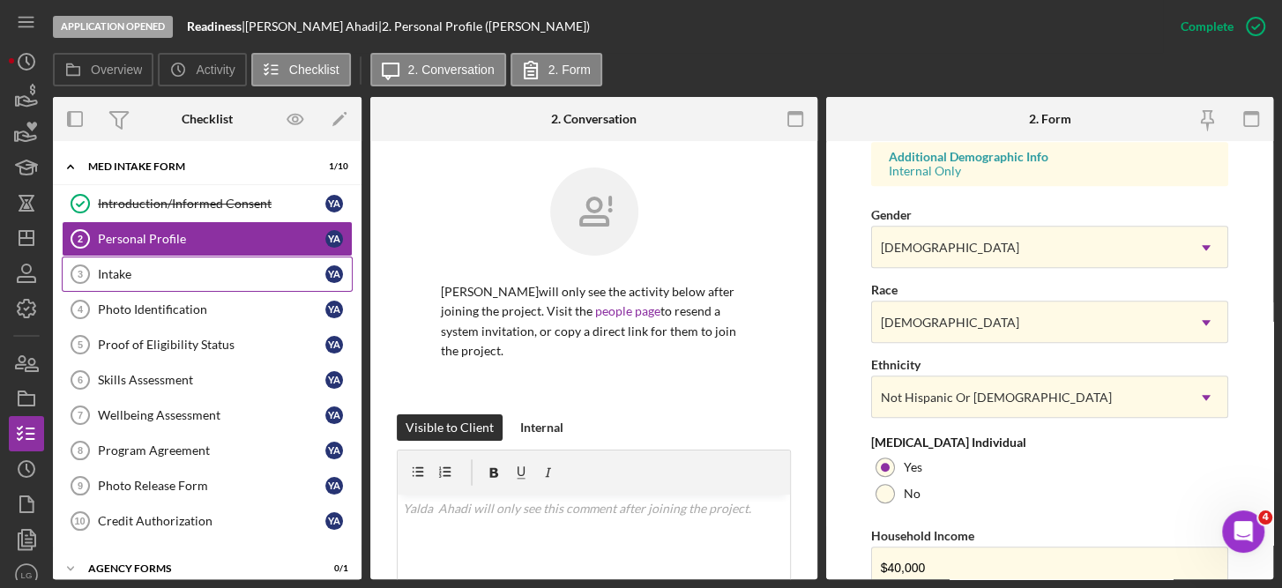
scroll to position [806, 0]
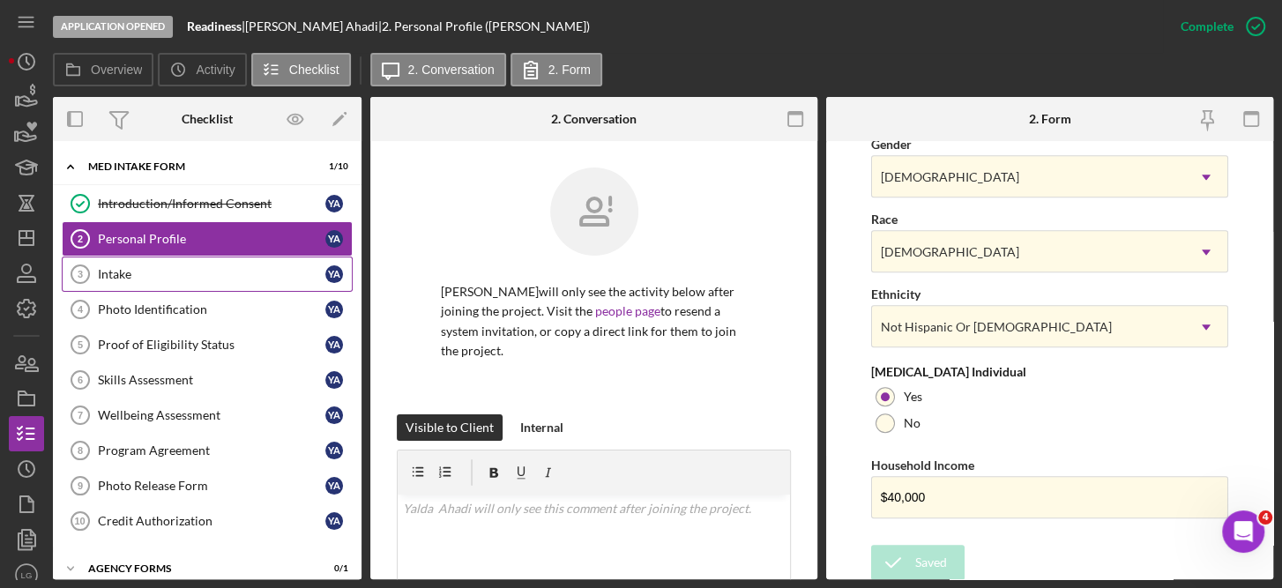
click at [119, 267] on div "Intake" at bounding box center [211, 274] width 227 height 14
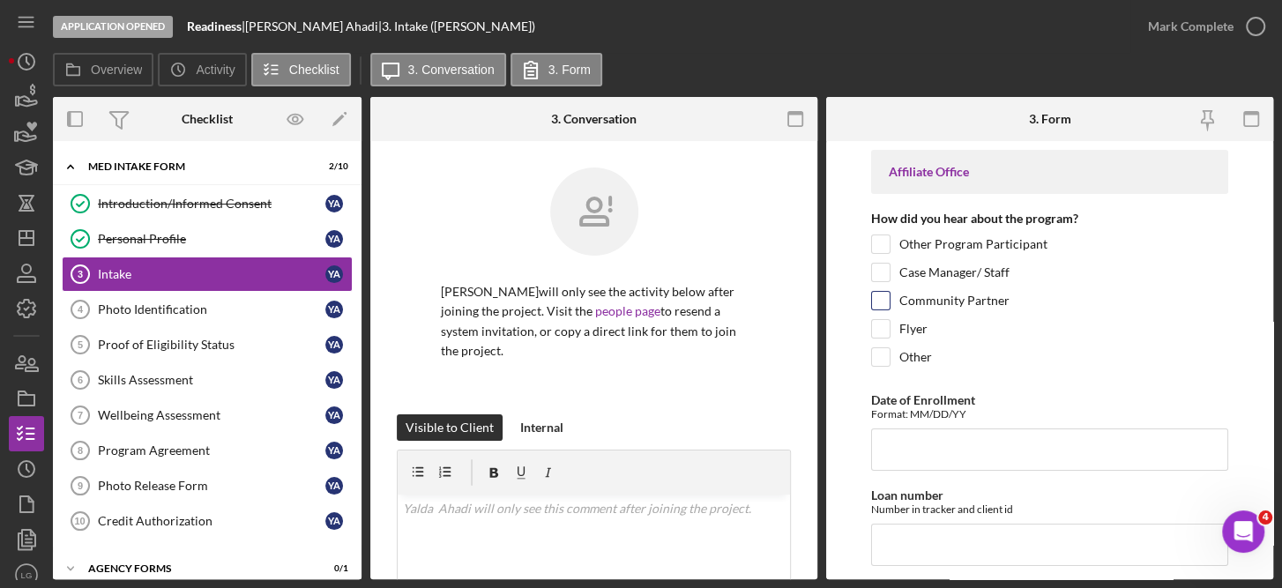
click at [935, 299] on label "Community Partner" at bounding box center [954, 301] width 110 height 18
click at [889, 299] on input "Community Partner" at bounding box center [881, 301] width 18 height 18
checkbox input "true"
click at [908, 453] on input "Date of Enrollment" at bounding box center [1050, 449] width 358 height 42
drag, startPoint x: 955, startPoint y: 505, endPoint x: 894, endPoint y: 461, distance: 75.8
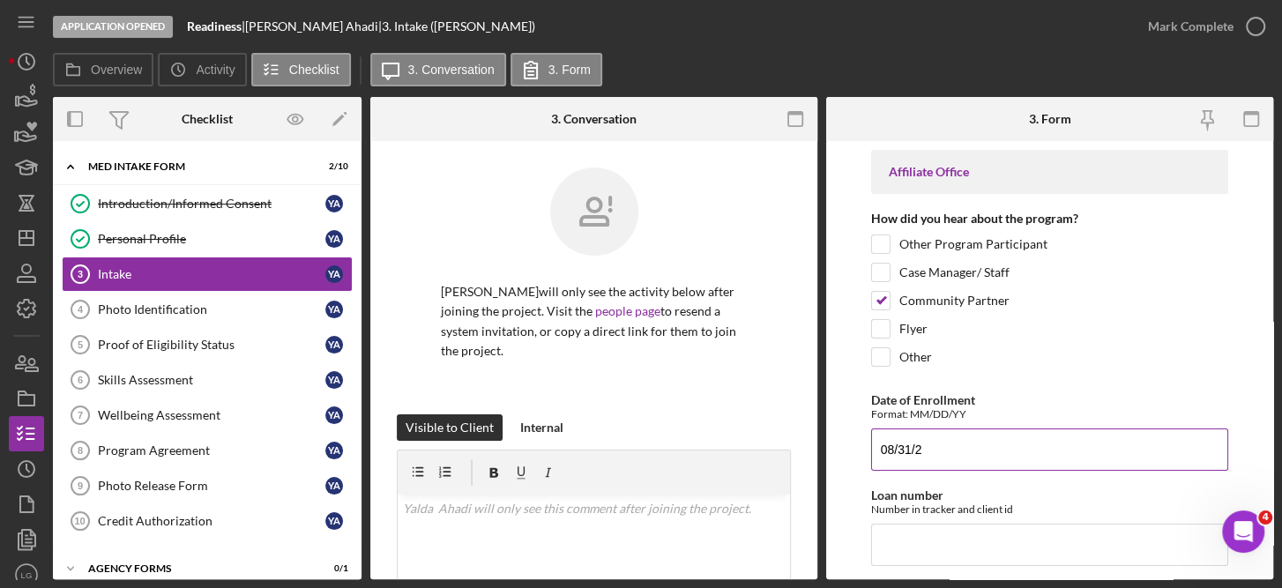
click at [894, 461] on input "08/31/2" at bounding box center [1050, 449] width 358 height 42
click at [927, 452] on input "08/31/2" at bounding box center [1050, 449] width 358 height 42
type input "[DATE]"
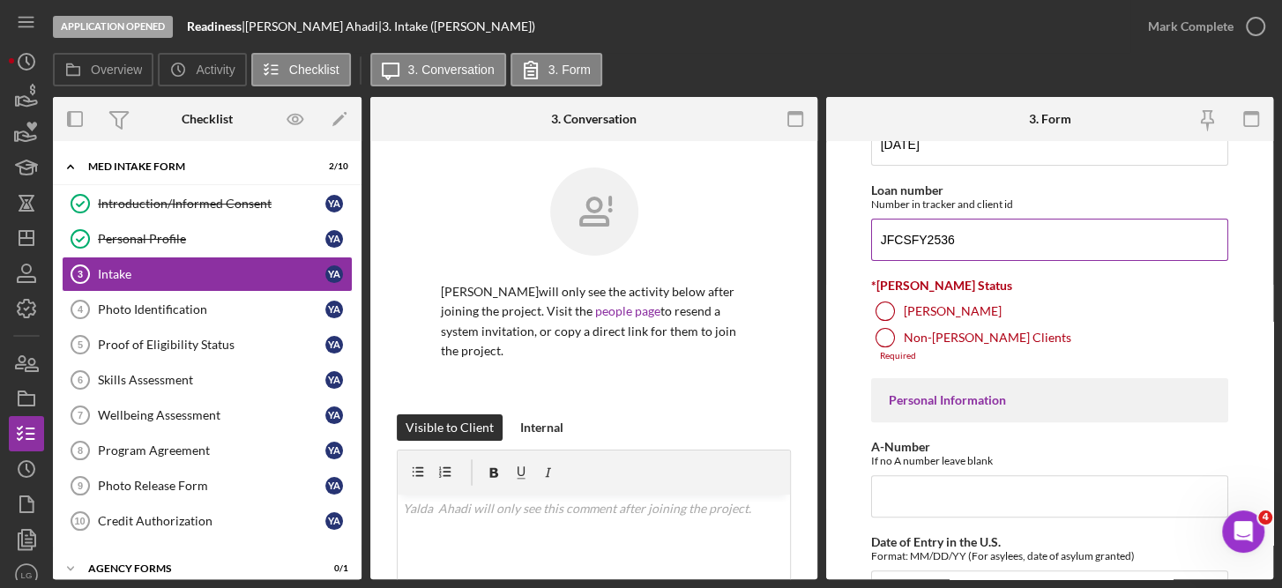
scroll to position [316, 0]
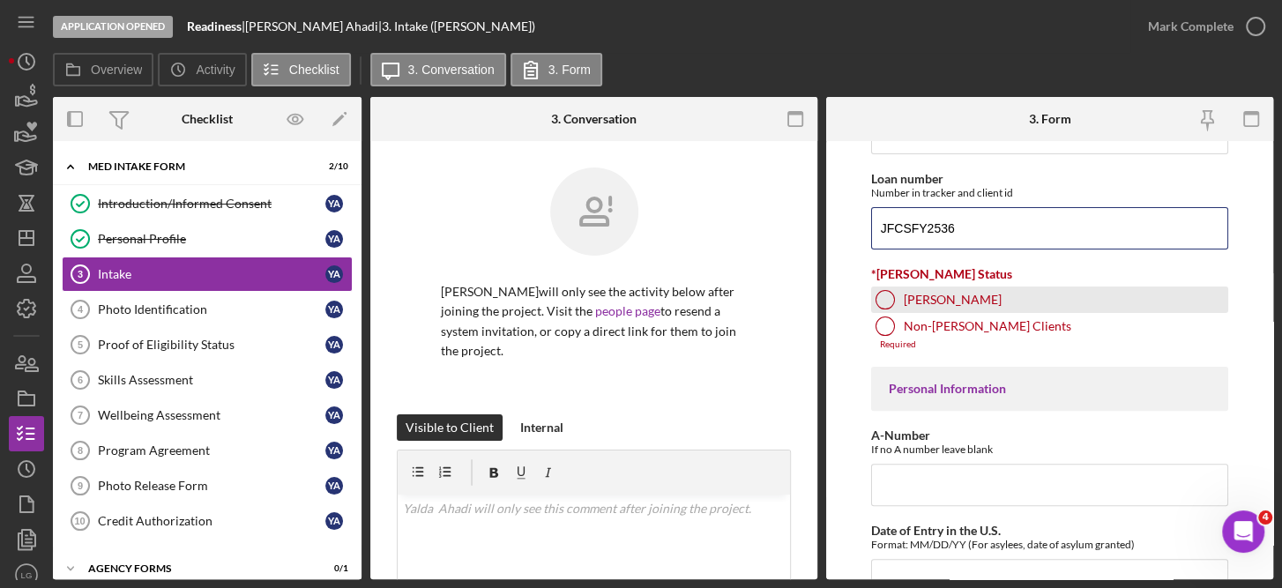
type input "JFCSFY2536"
click at [920, 296] on label "[PERSON_NAME]" at bounding box center [952, 300] width 98 height 14
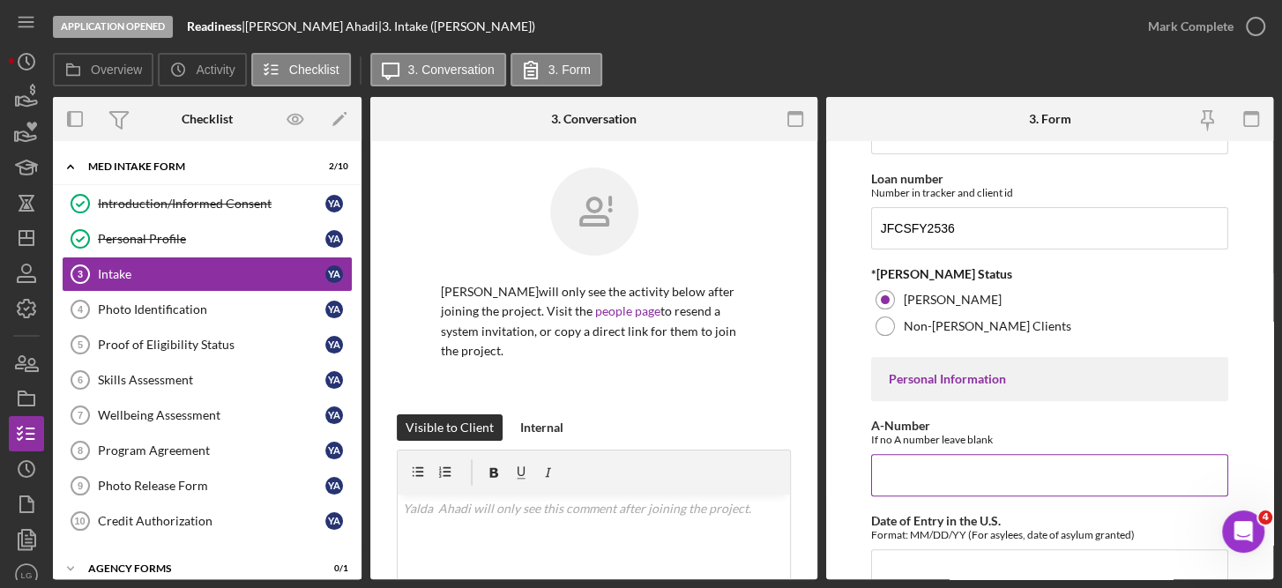
click at [914, 464] on input "A-Number" at bounding box center [1050, 475] width 358 height 42
paste input "3,000"
drag, startPoint x: 972, startPoint y: 241, endPoint x: 931, endPoint y: 474, distance: 236.3
click at [931, 474] on input "3,000" at bounding box center [1050, 475] width 358 height 42
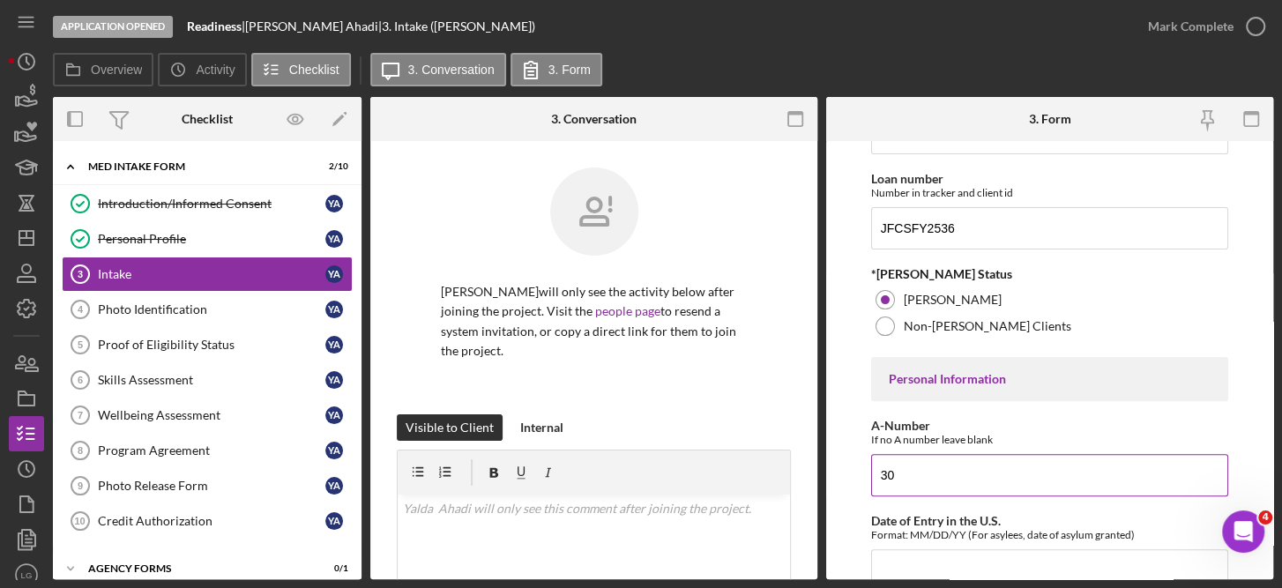
type input "3"
click at [925, 479] on input "A-Number" at bounding box center [1050, 475] width 358 height 42
paste input "068,756,644"
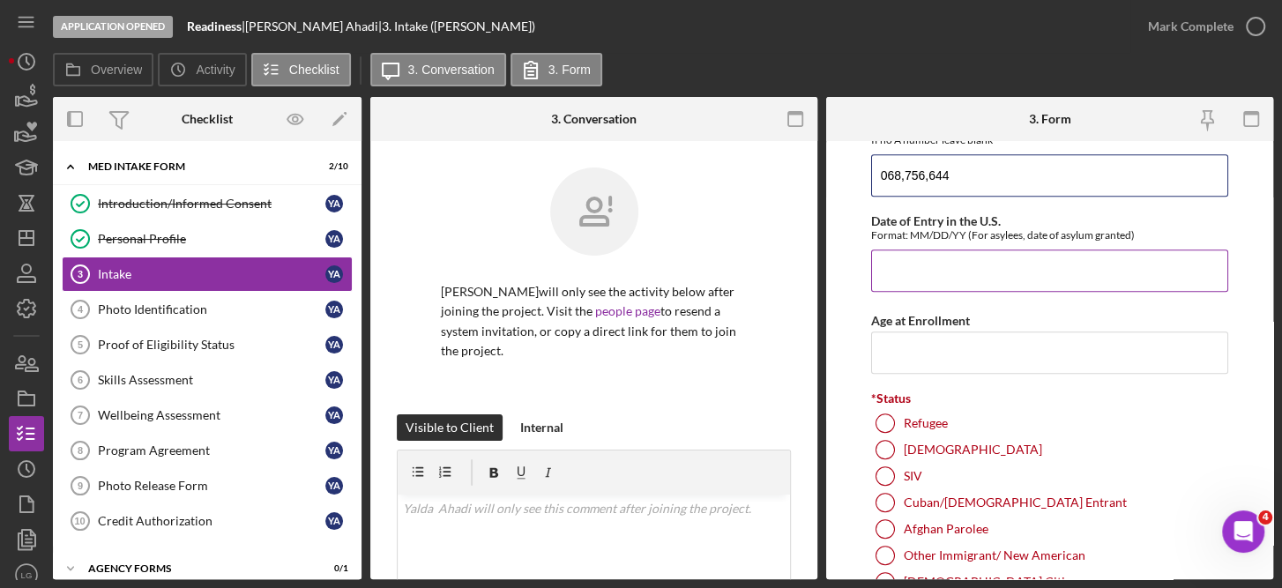
scroll to position [618, 0]
type input "68,756,644"
click at [927, 261] on input "Date of Entry in the U.S." at bounding box center [1050, 269] width 358 height 42
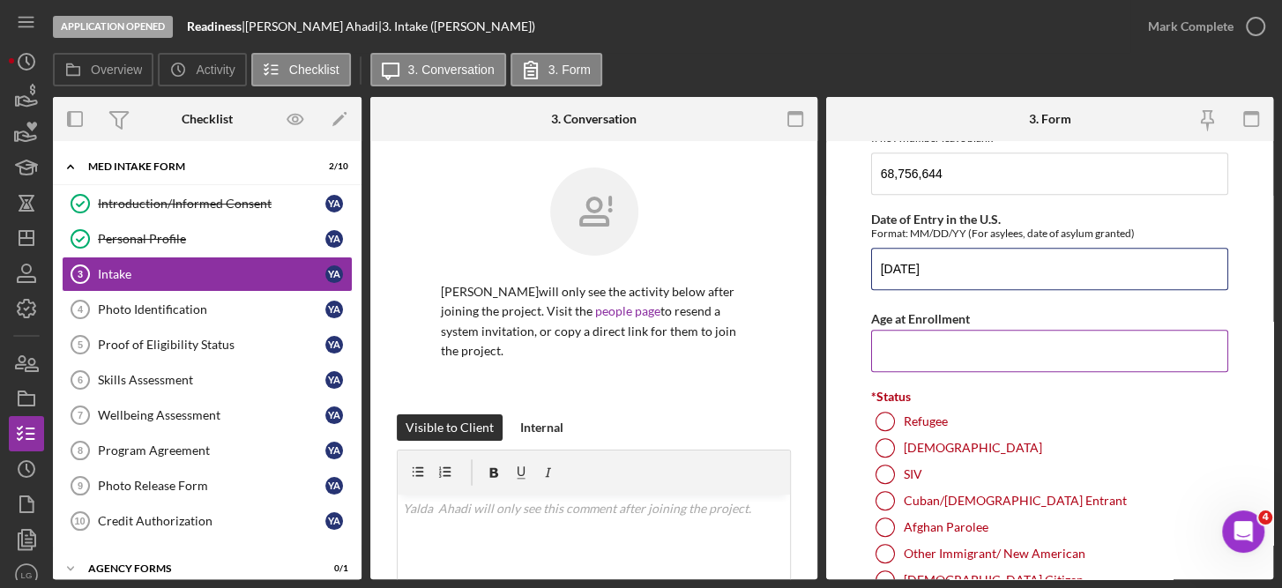
type input "[DATE]"
click at [904, 362] on input "Age at Enrollment" at bounding box center [1050, 351] width 358 height 42
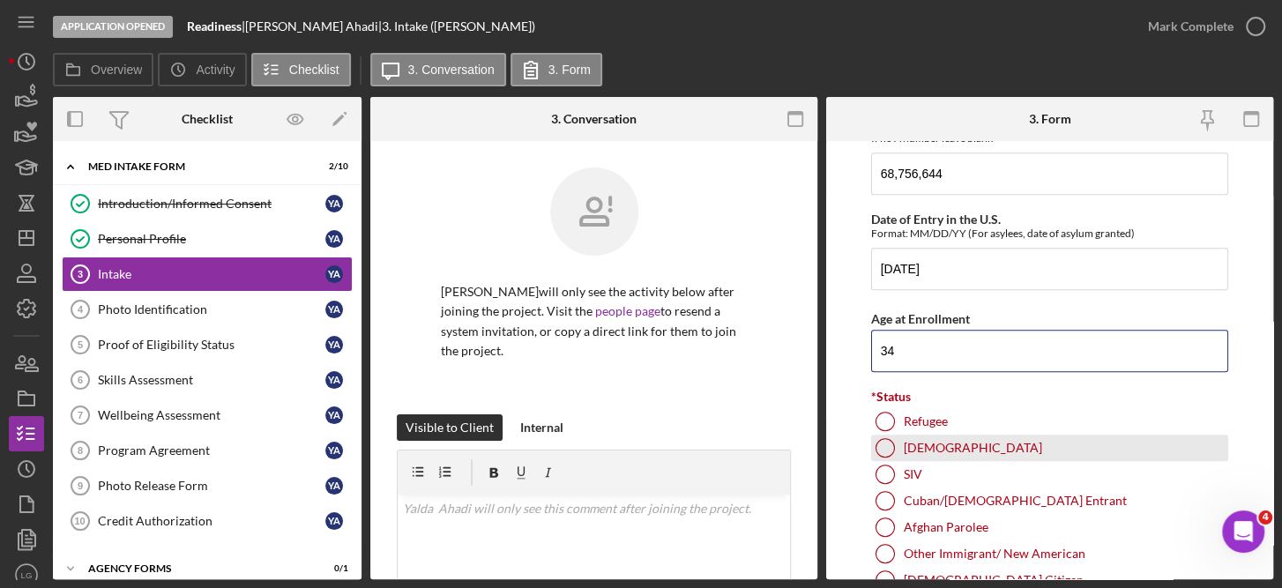
type input "34"
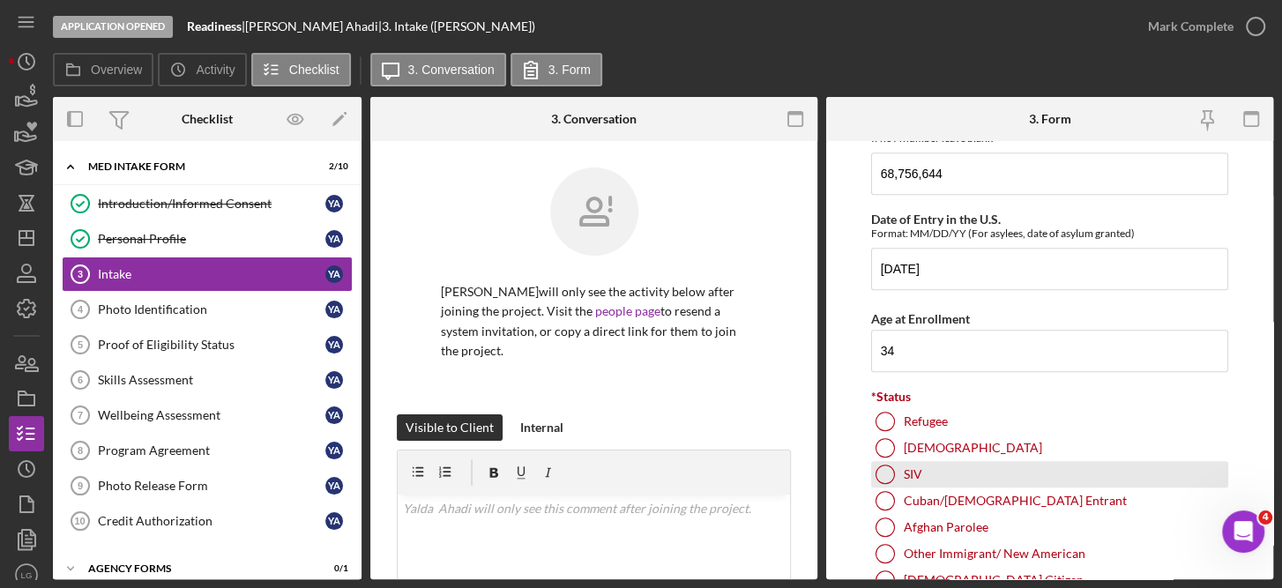
click at [916, 461] on div "SIV" at bounding box center [1050, 474] width 358 height 26
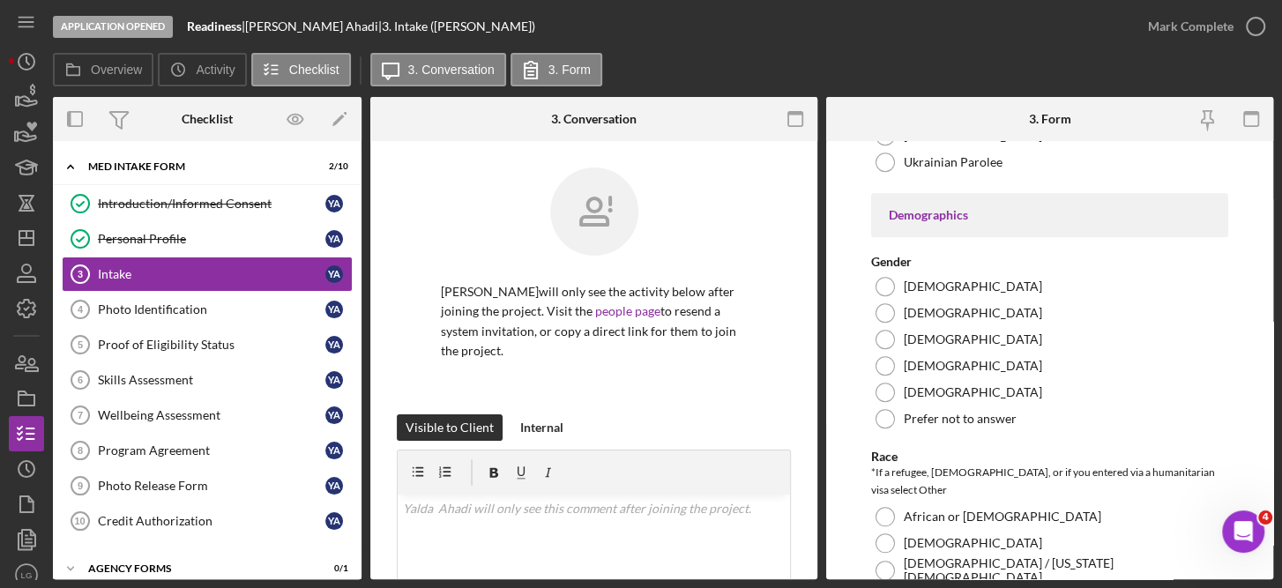
scroll to position [1063, 0]
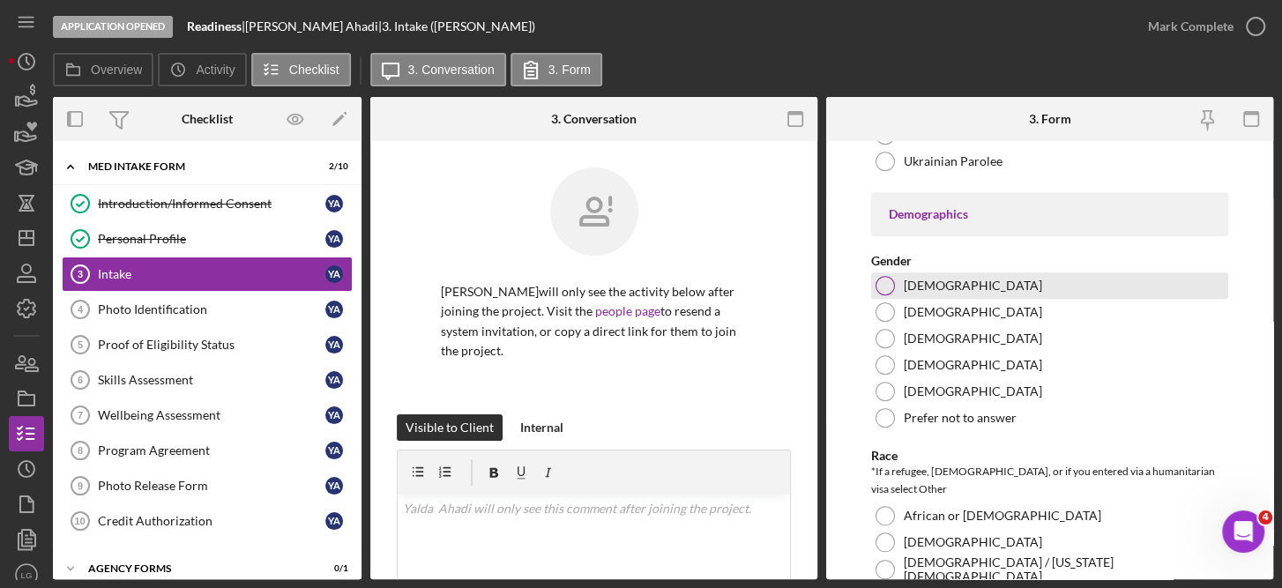
click at [933, 291] on div "[DEMOGRAPHIC_DATA]" at bounding box center [1050, 285] width 358 height 26
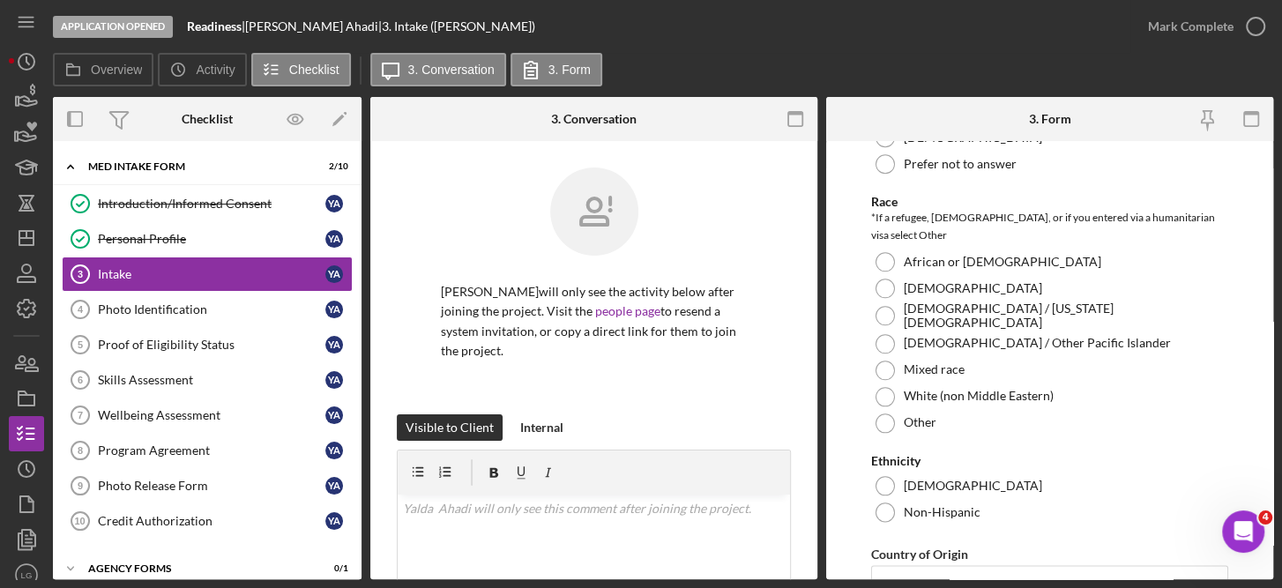
scroll to position [1321, 0]
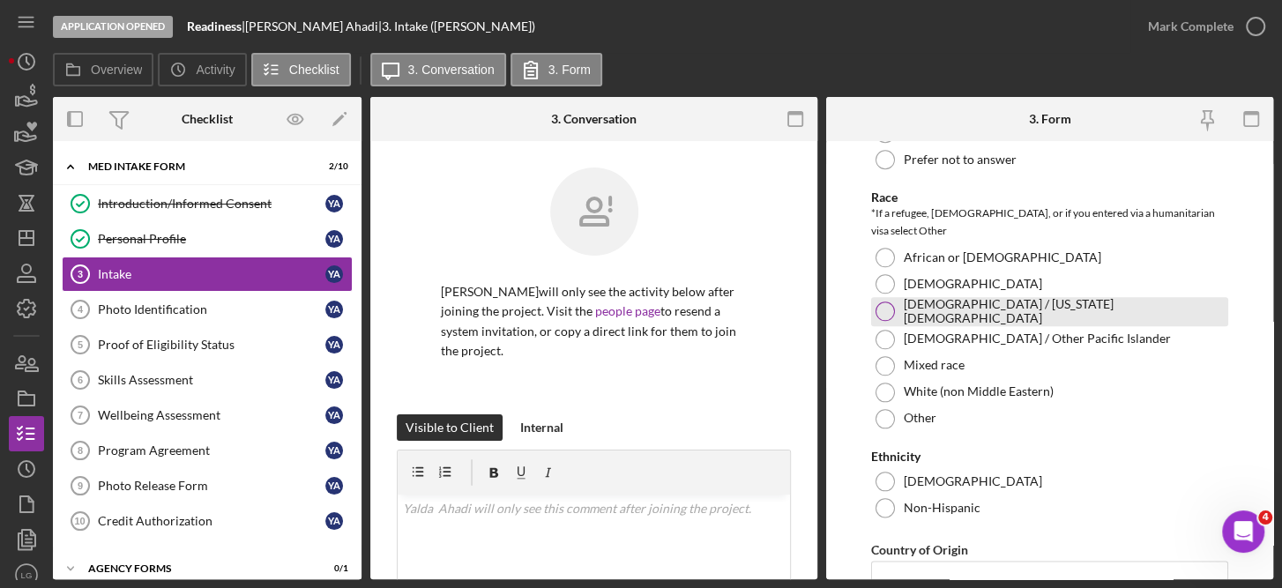
click at [932, 297] on div "[DEMOGRAPHIC_DATA] / [US_STATE][DEMOGRAPHIC_DATA]" at bounding box center [1050, 311] width 358 height 28
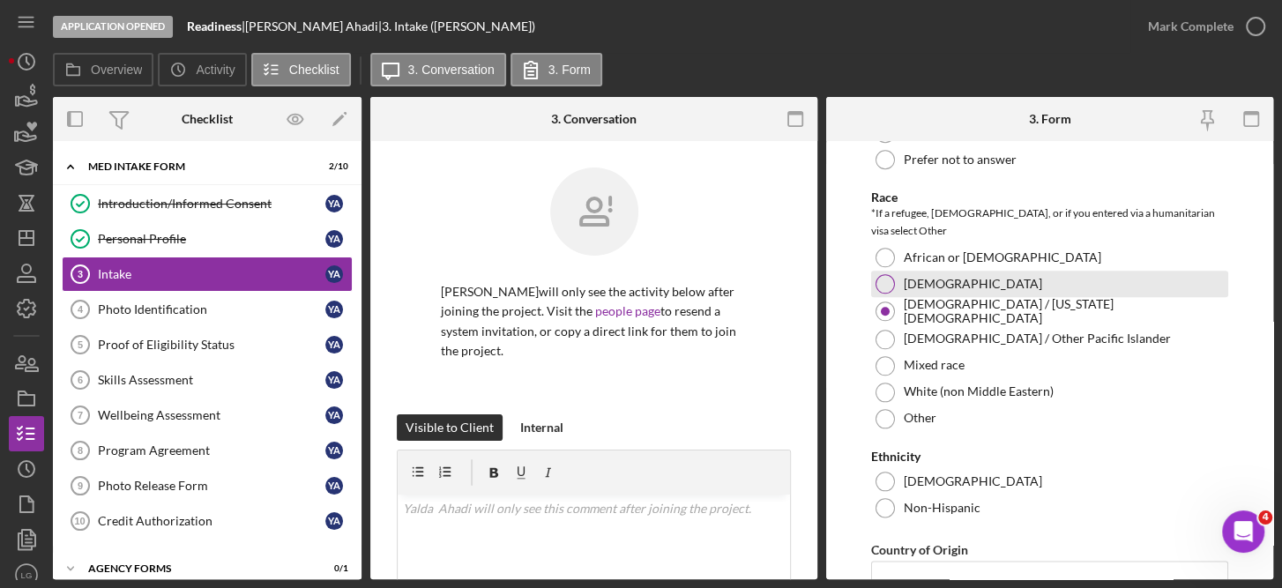
click at [925, 271] on div "[DEMOGRAPHIC_DATA]" at bounding box center [1050, 284] width 358 height 26
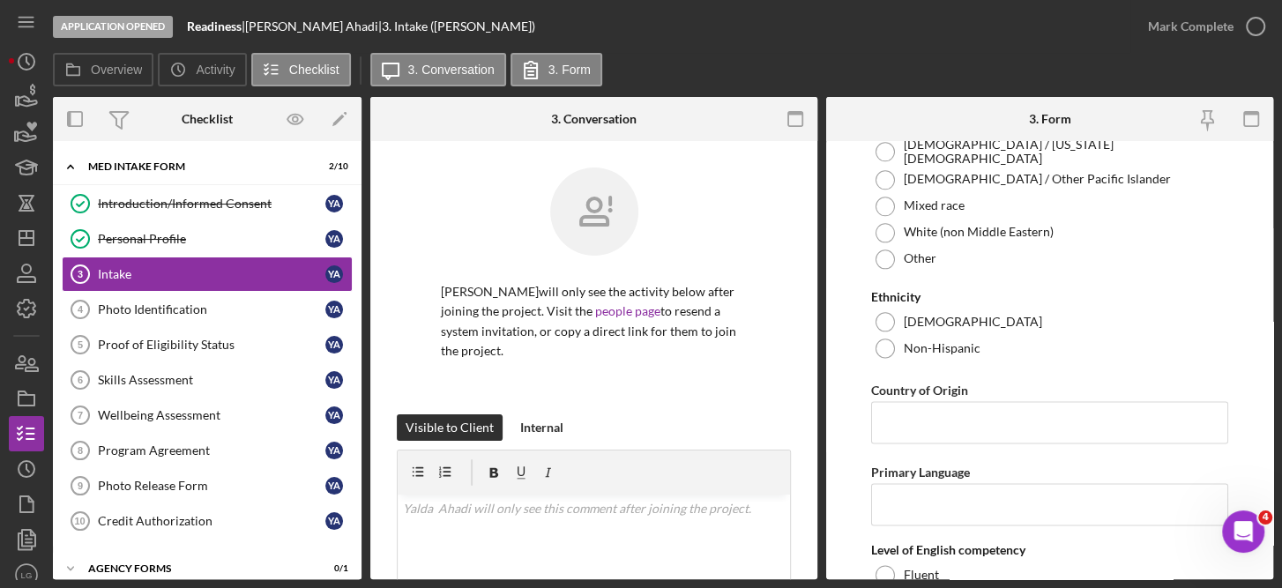
scroll to position [1495, 0]
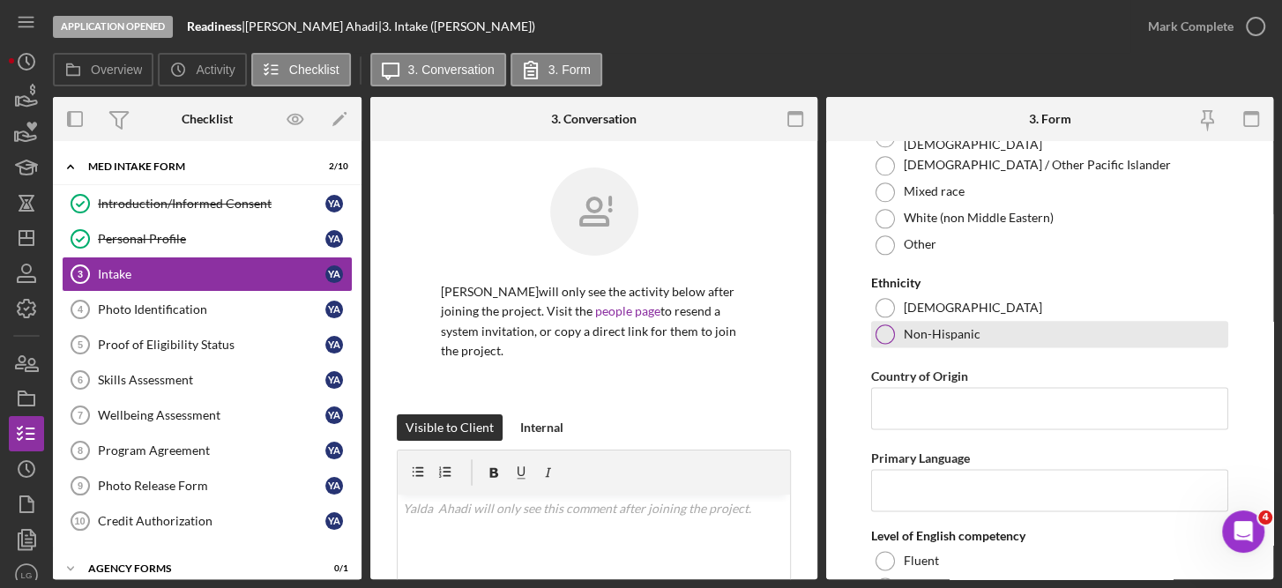
click at [949, 327] on label "Non-Hispanic" at bounding box center [941, 334] width 77 height 14
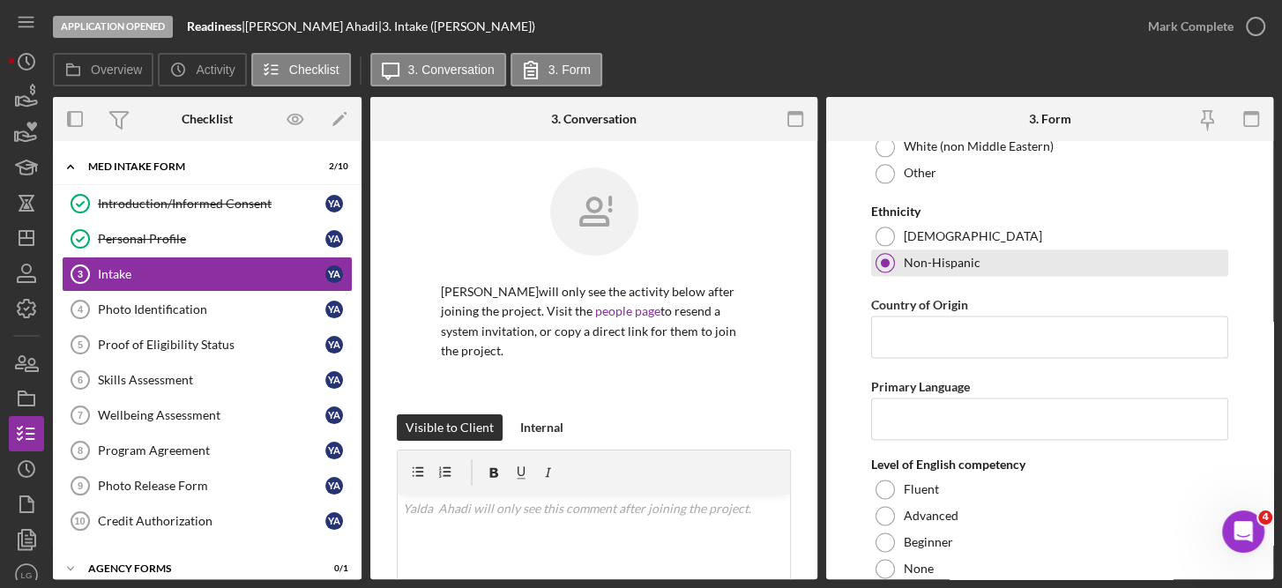
scroll to position [1586, 0]
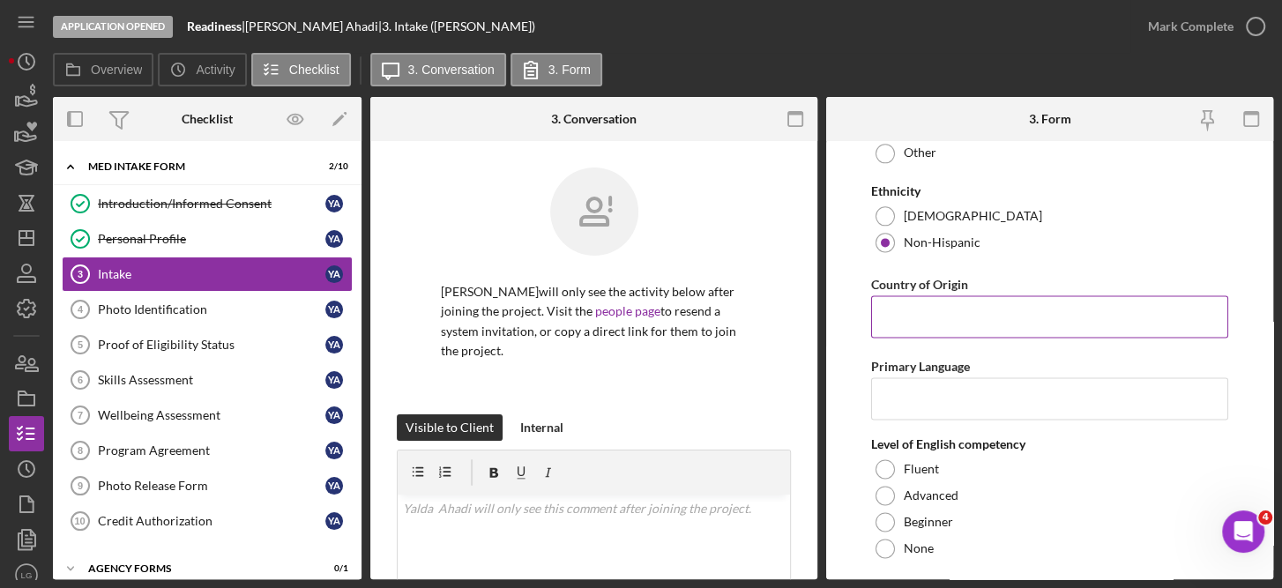
click at [922, 295] on input "Country of Origin" at bounding box center [1050, 316] width 358 height 42
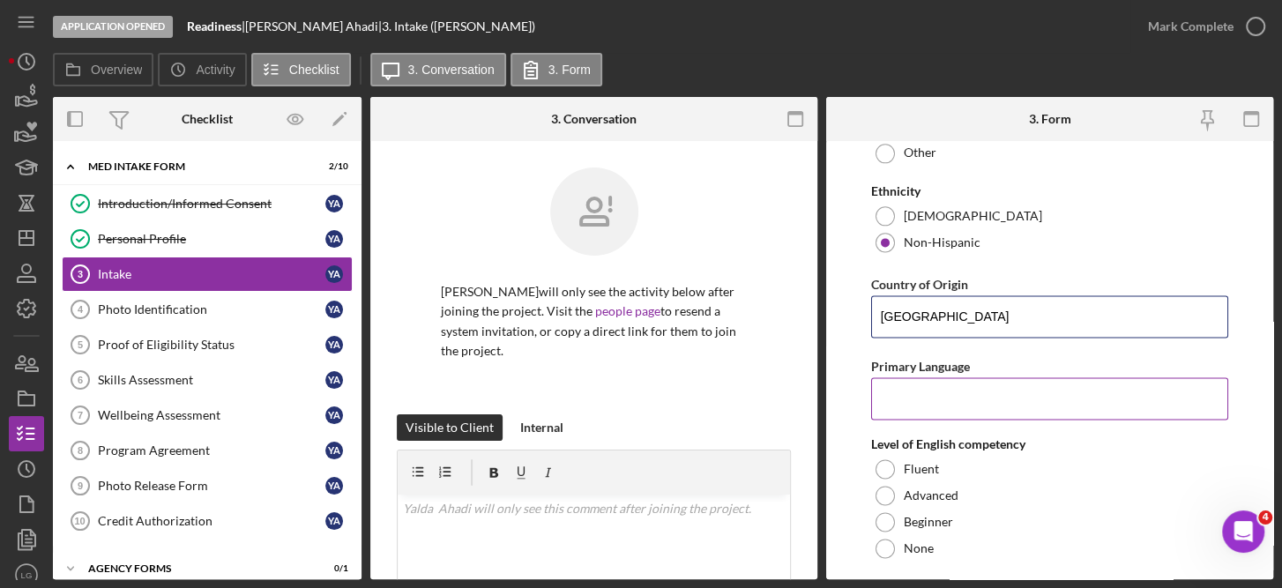
type input "[GEOGRAPHIC_DATA]"
click at [942, 377] on input "Primary Language" at bounding box center [1050, 398] width 358 height 42
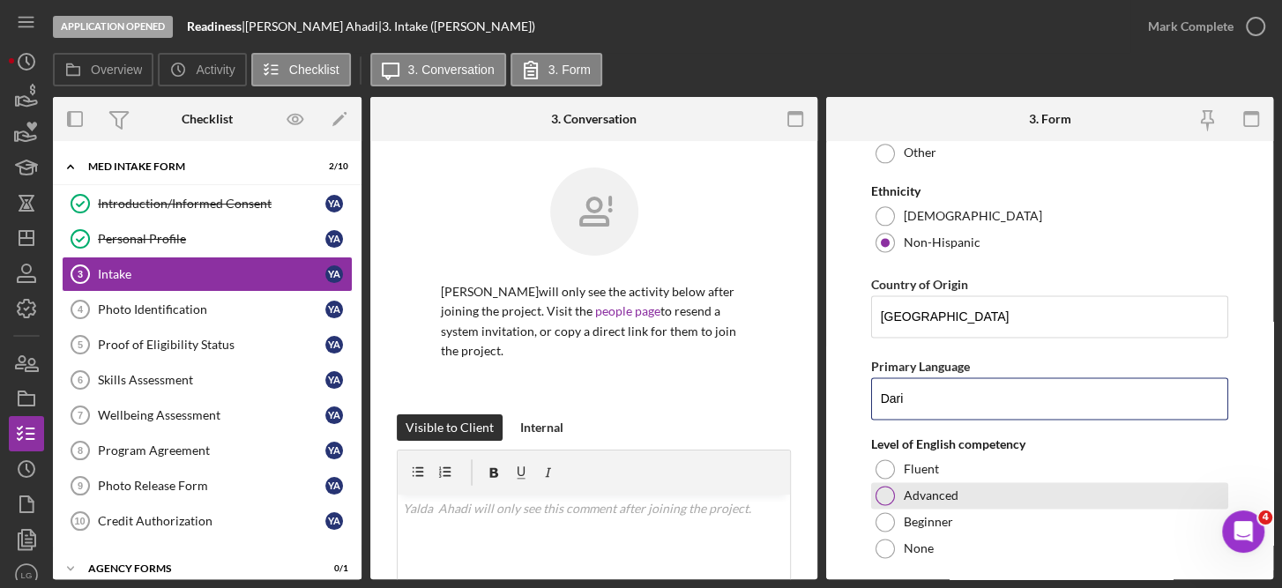
type input "Dari"
click at [950, 482] on div "Advanced" at bounding box center [1050, 495] width 358 height 26
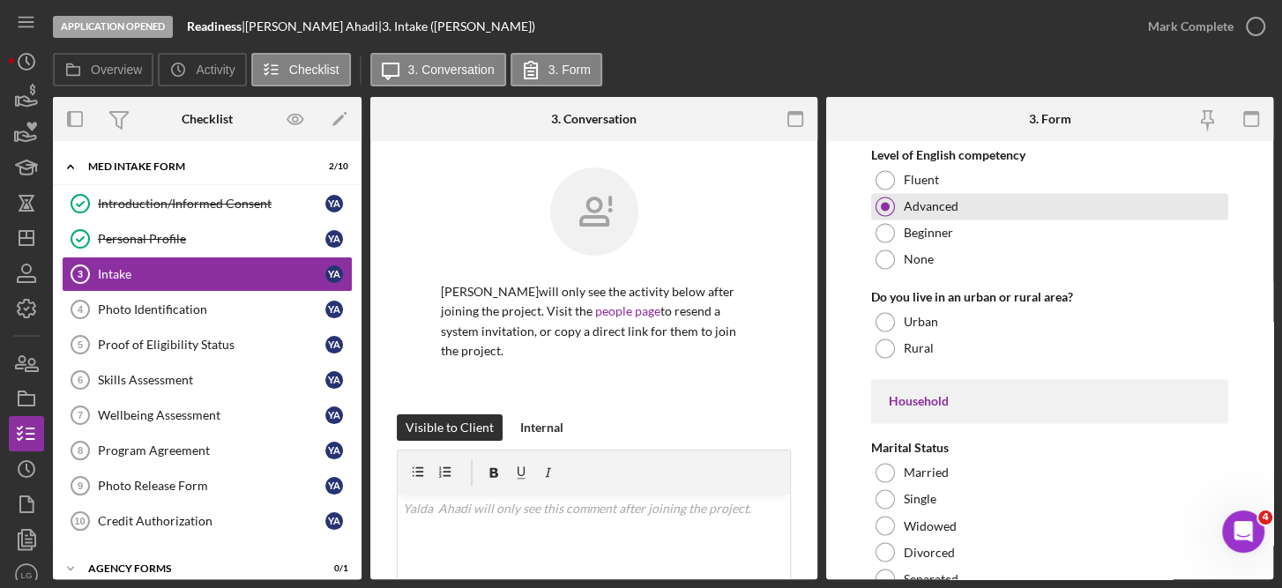
scroll to position [1878, 0]
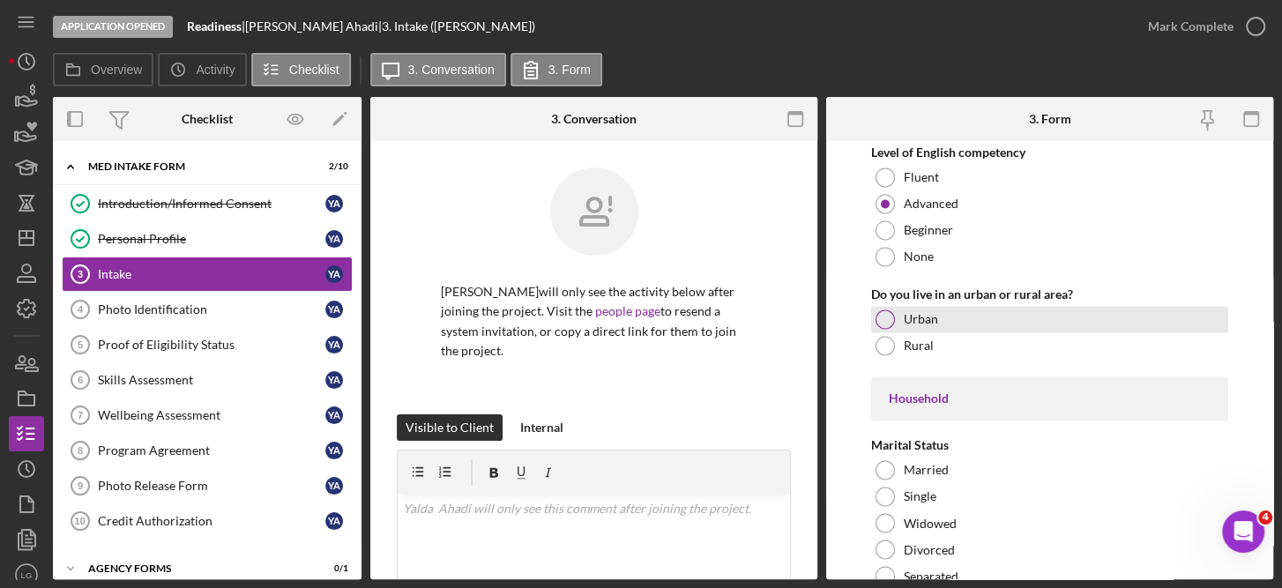
click at [921, 312] on label "Urban" at bounding box center [920, 319] width 34 height 14
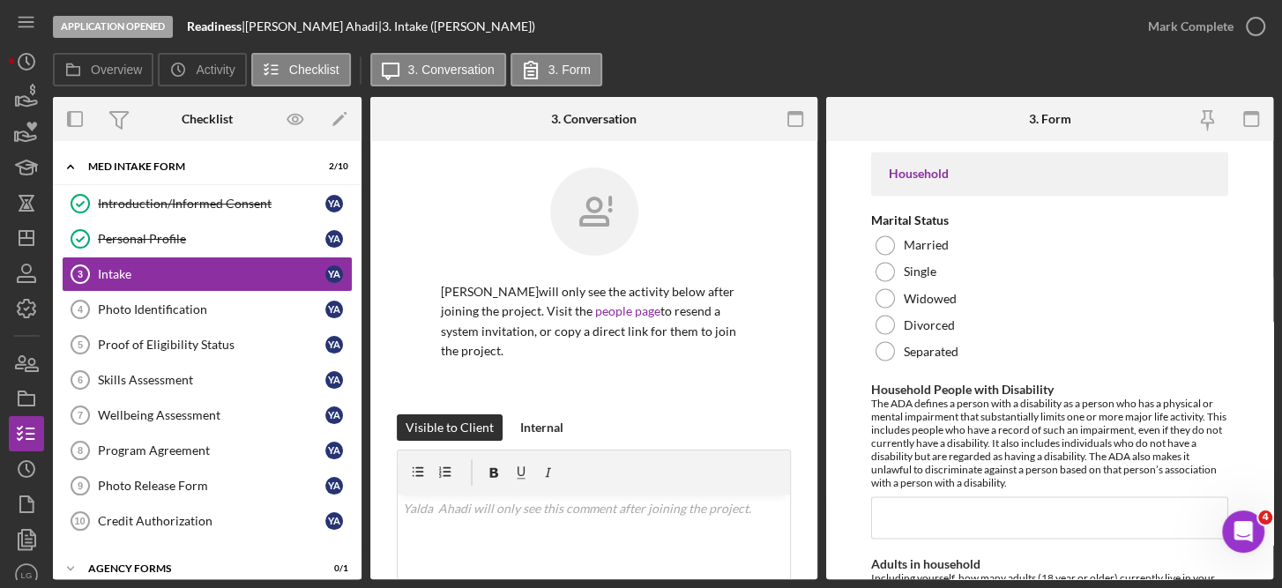
scroll to position [2104, 0]
click at [947, 231] on div "Married" at bounding box center [1050, 244] width 358 height 26
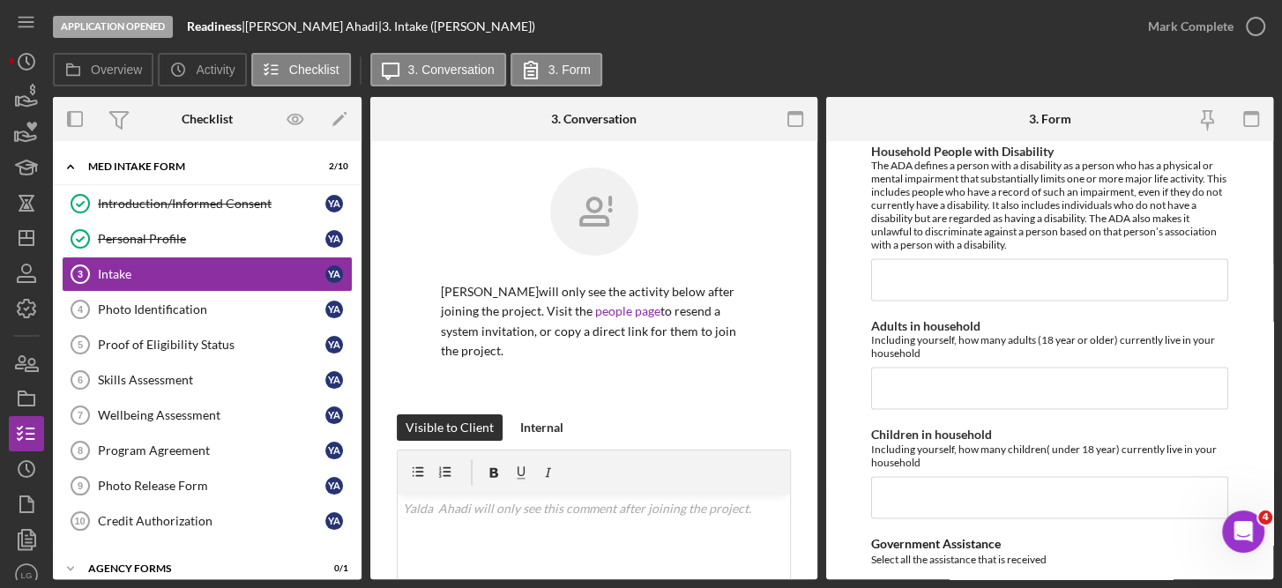
scroll to position [2344, 0]
click at [927, 256] on input "Household People with Disability" at bounding box center [1050, 277] width 358 height 42
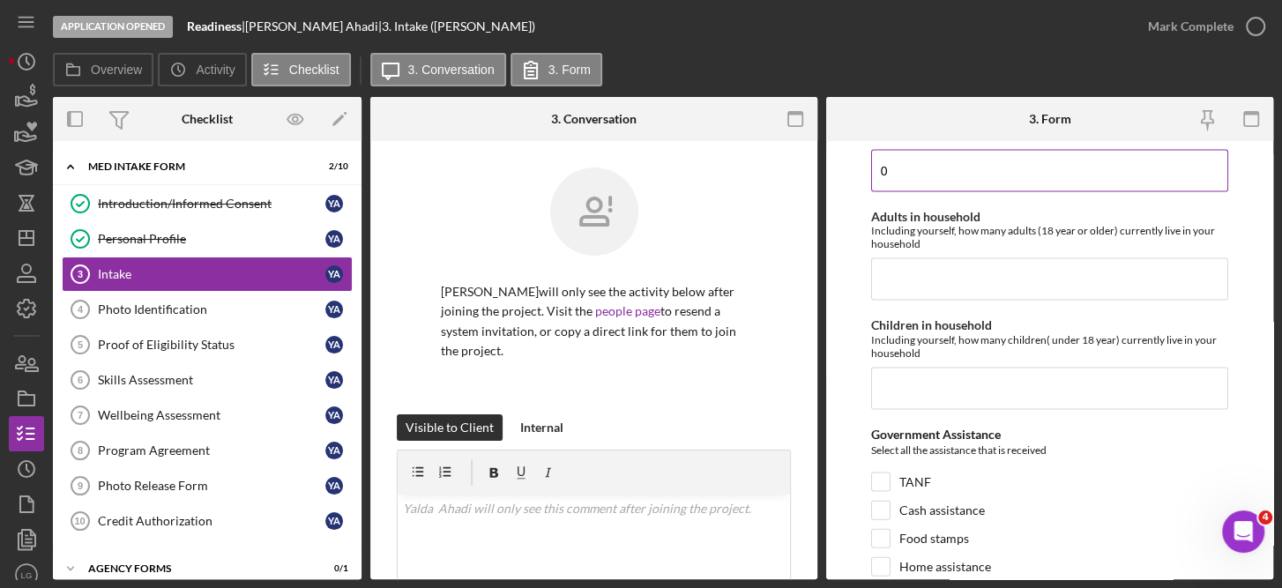
scroll to position [2454, 0]
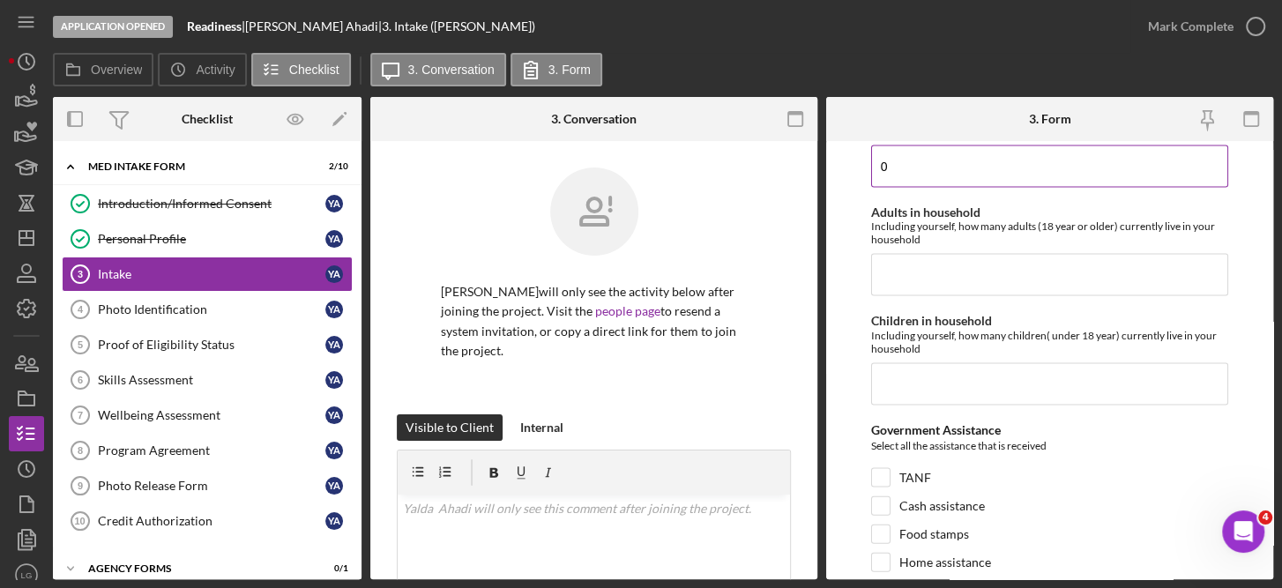
type input "0"
click at [944, 254] on input "Adults in household" at bounding box center [1050, 275] width 358 height 42
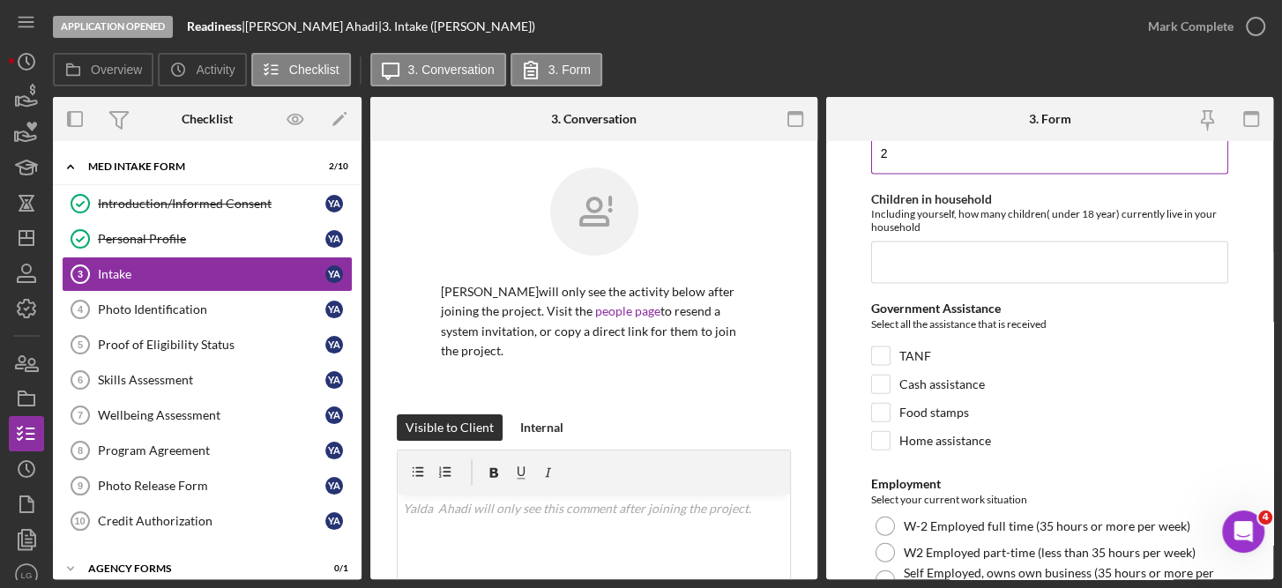
scroll to position [2578, 0]
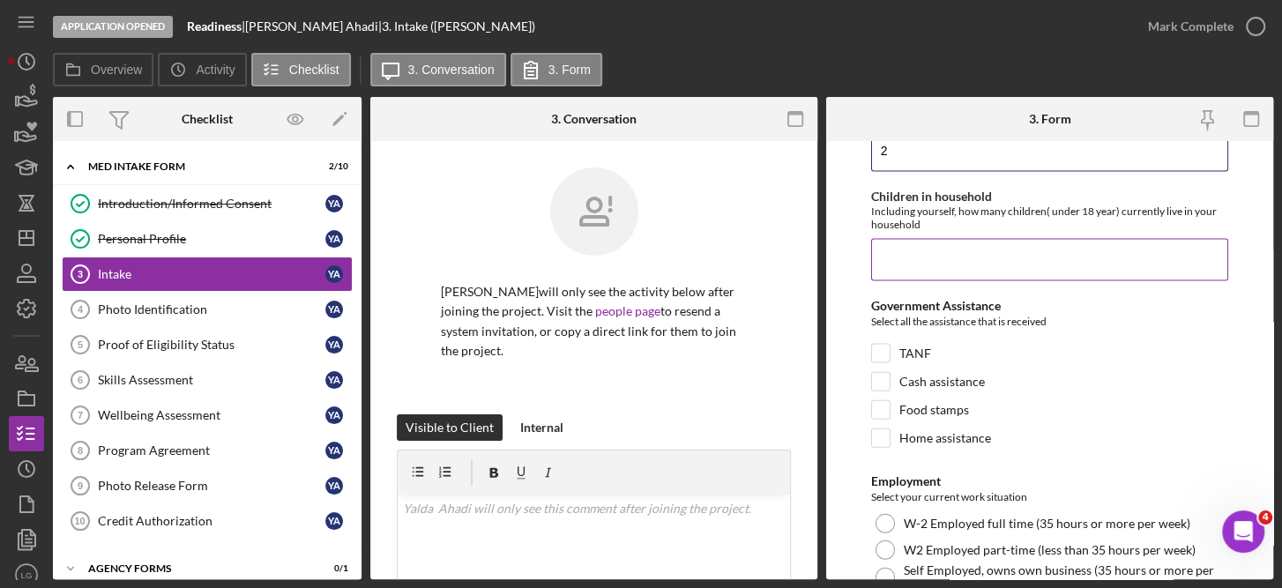
type input "2"
click at [930, 239] on input "Children in household" at bounding box center [1050, 260] width 358 height 42
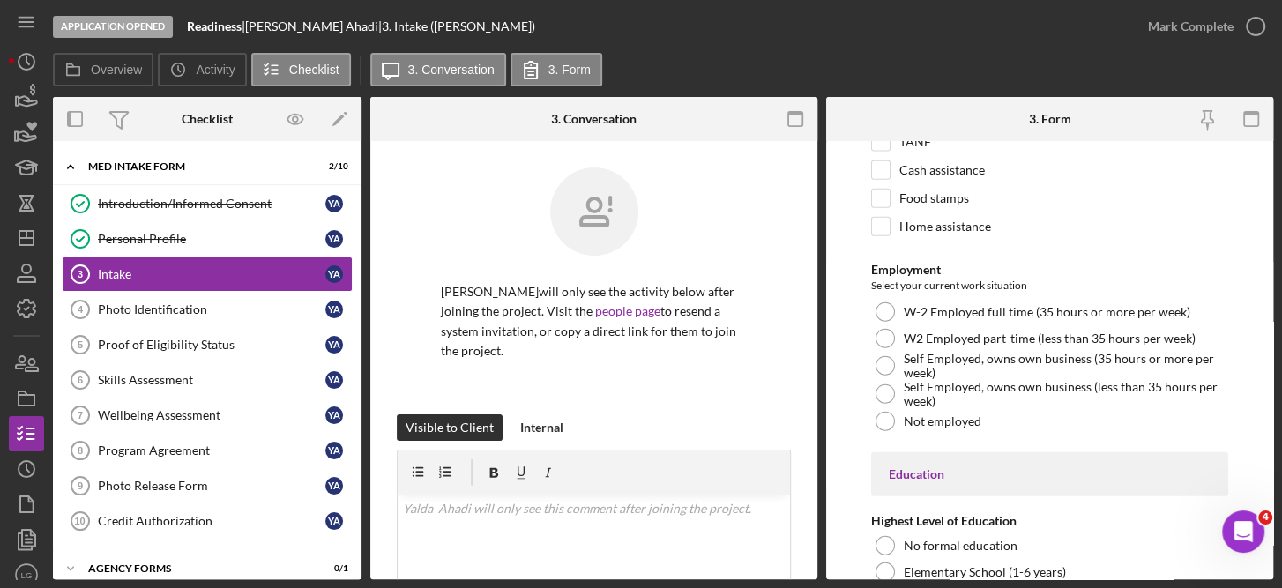
scroll to position [2826, 0]
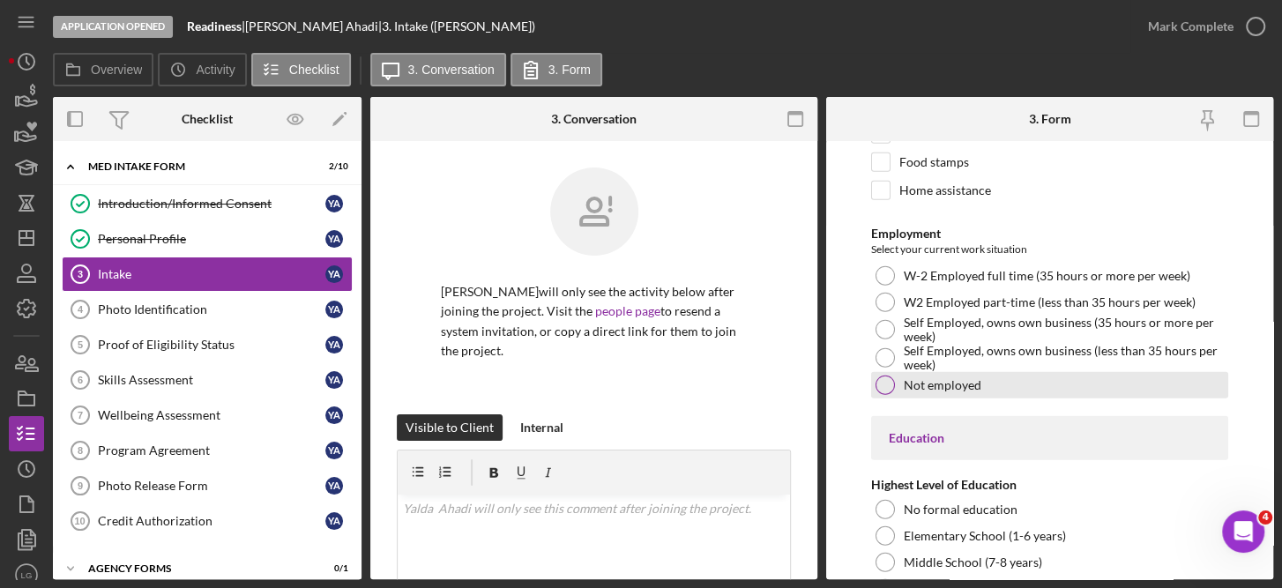
type input "2"
click at [947, 378] on label "Not employed" at bounding box center [942, 385] width 78 height 14
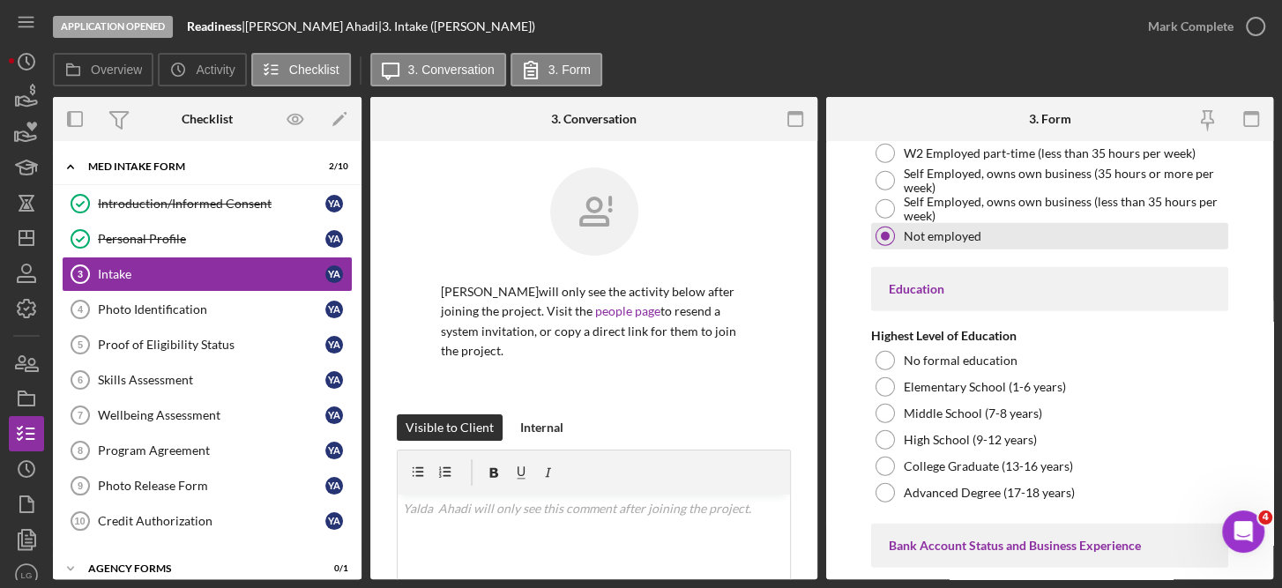
scroll to position [3080, 0]
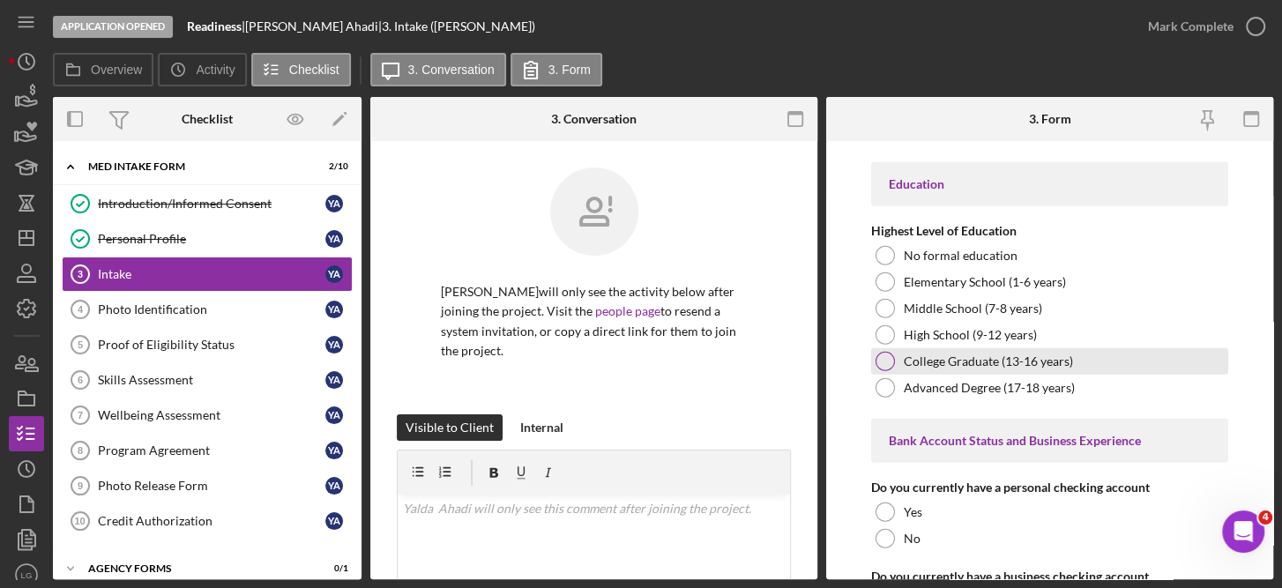
click at [972, 354] on label "College Graduate (13-16 years)" at bounding box center [987, 361] width 169 height 14
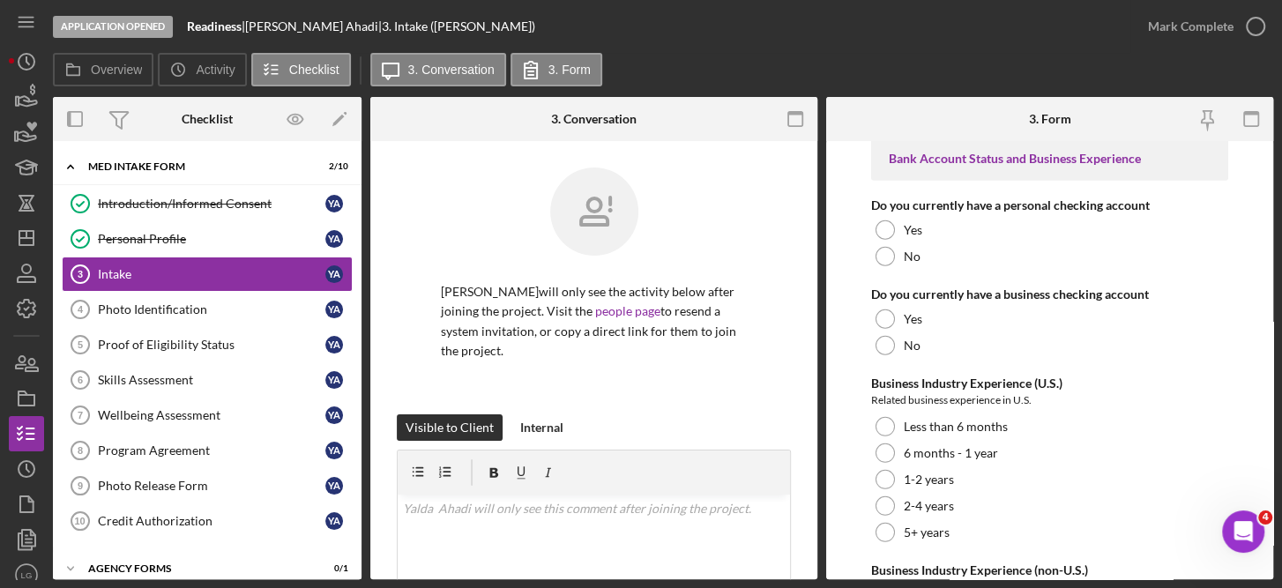
scroll to position [3365, 0]
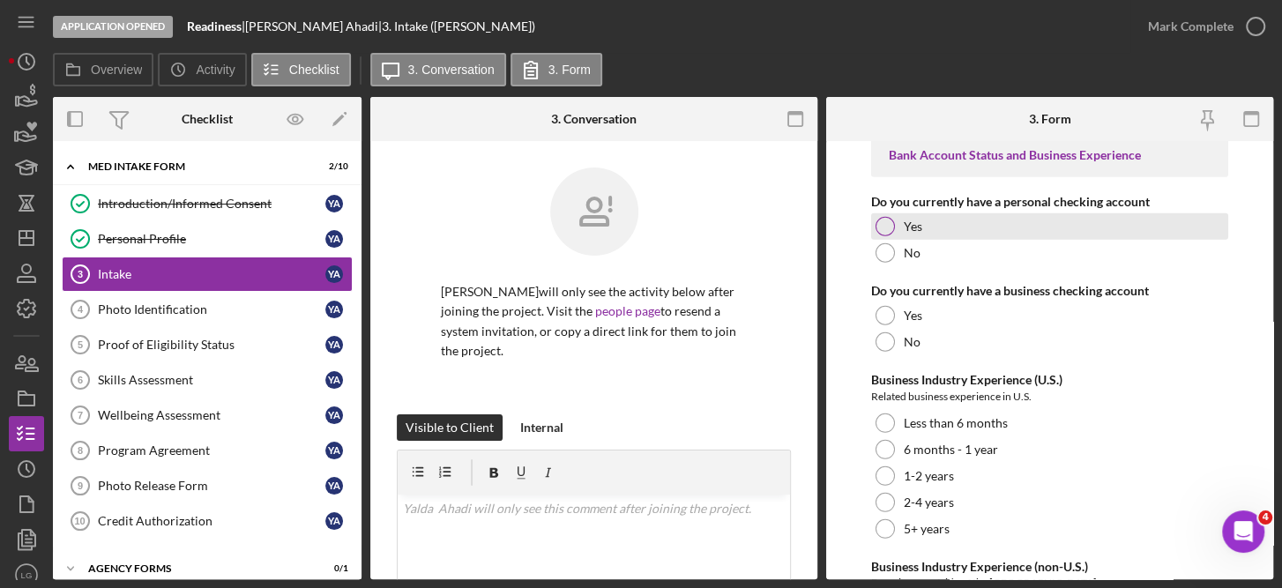
click at [888, 213] on div "Yes" at bounding box center [1050, 226] width 358 height 26
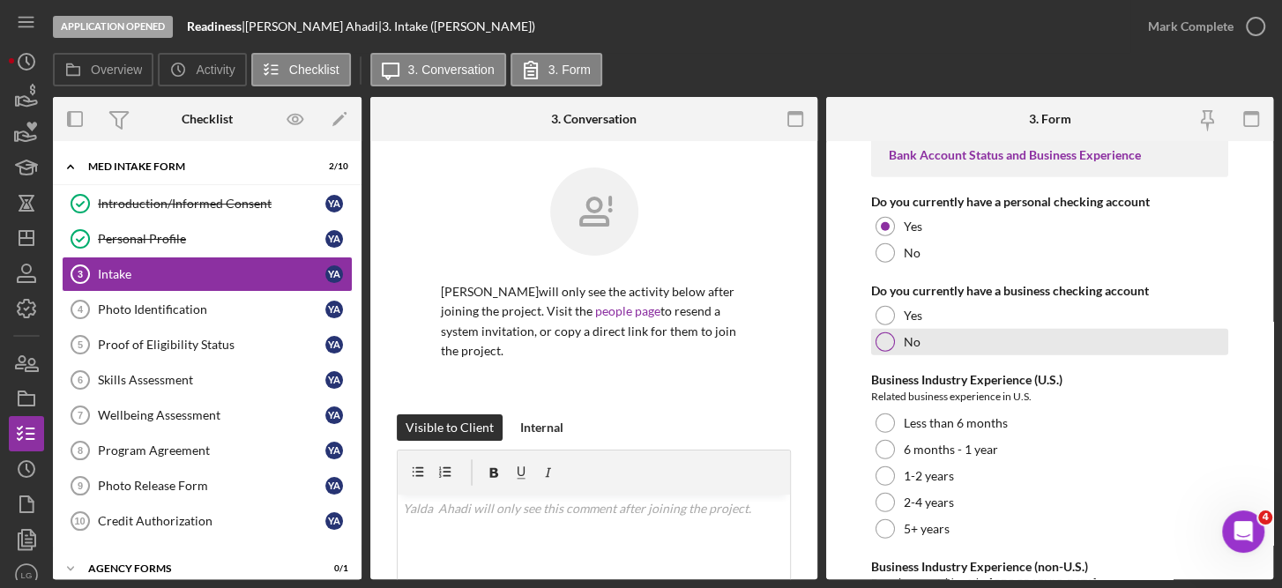
click at [894, 329] on div "No" at bounding box center [1050, 342] width 358 height 26
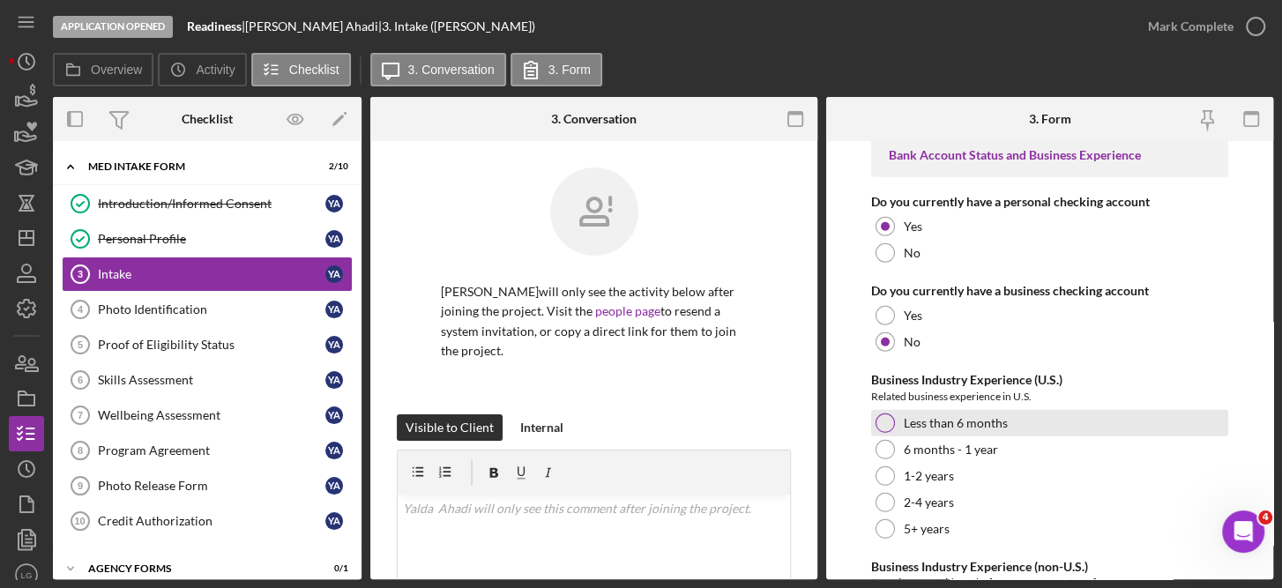
click at [889, 413] on div at bounding box center [884, 422] width 19 height 19
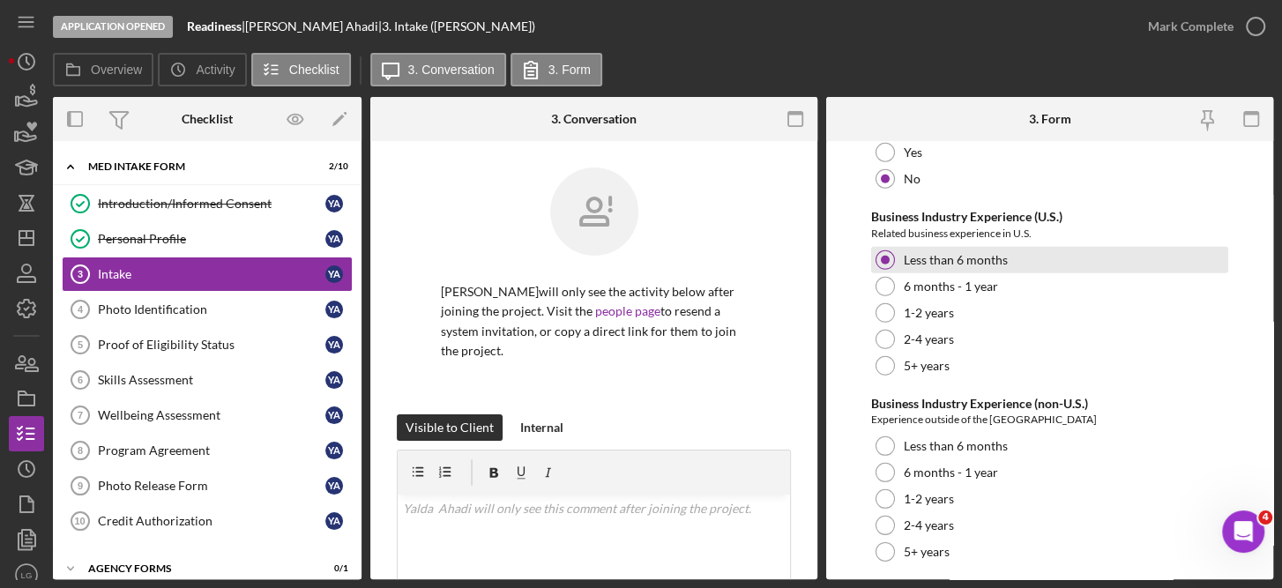
scroll to position [3550, 0]
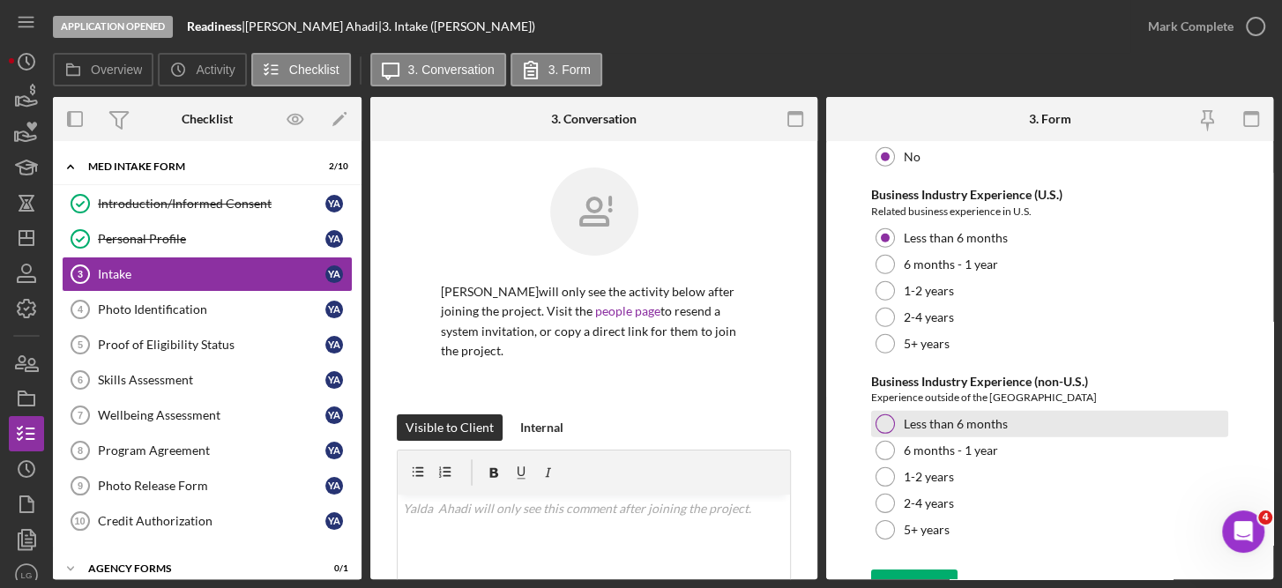
click at [888, 414] on div at bounding box center [884, 423] width 19 height 19
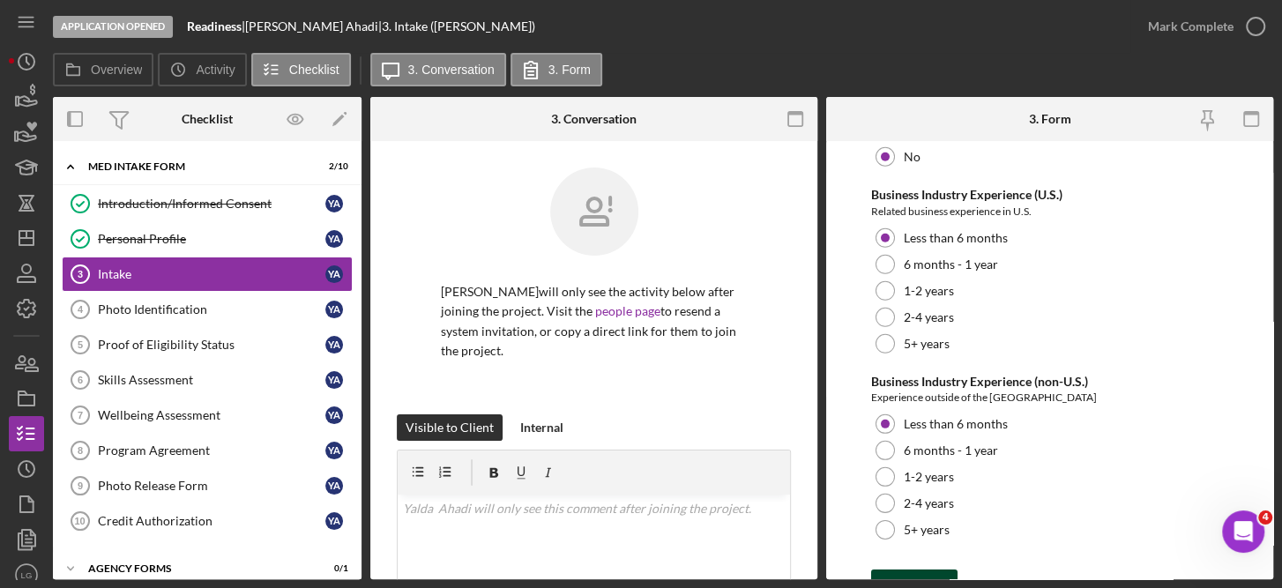
click at [922, 569] on div "Save" at bounding box center [927, 586] width 25 height 35
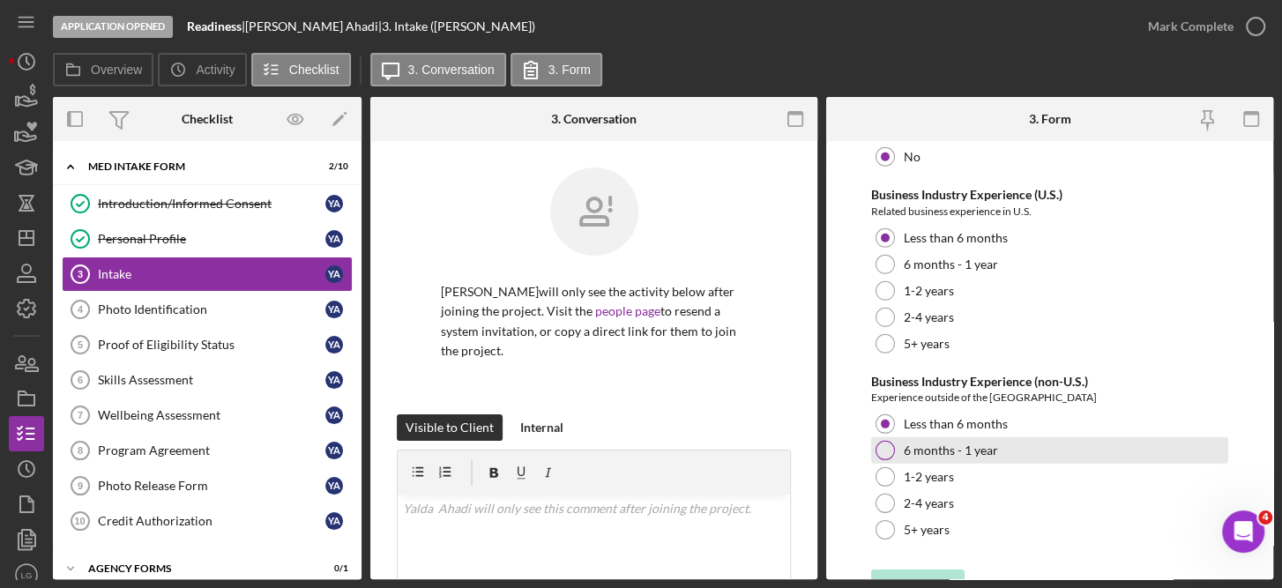
click at [880, 441] on div at bounding box center [884, 450] width 19 height 19
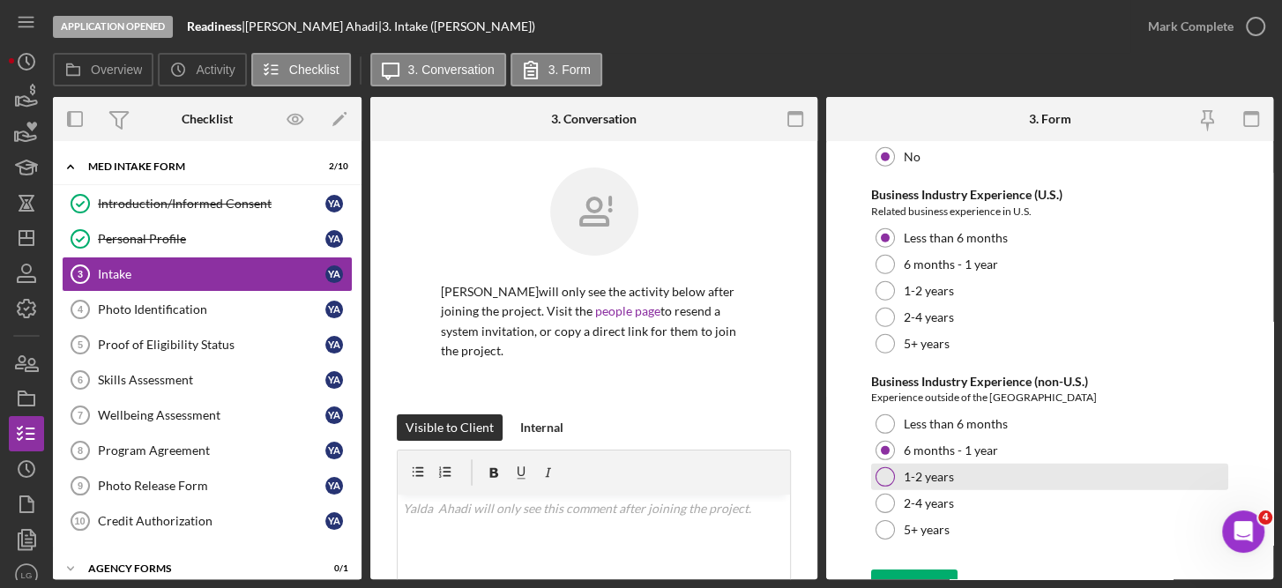
click at [888, 467] on div at bounding box center [884, 476] width 19 height 19
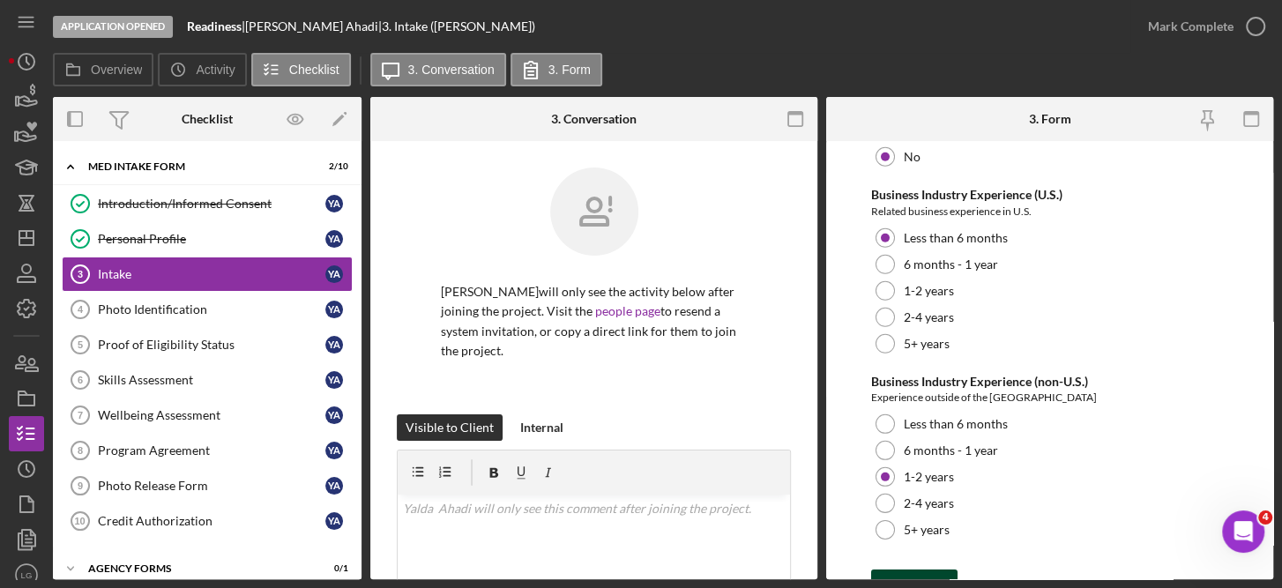
click at [919, 569] on div "Save" at bounding box center [927, 586] width 25 height 35
click at [1249, 26] on icon "button" at bounding box center [1255, 26] width 44 height 44
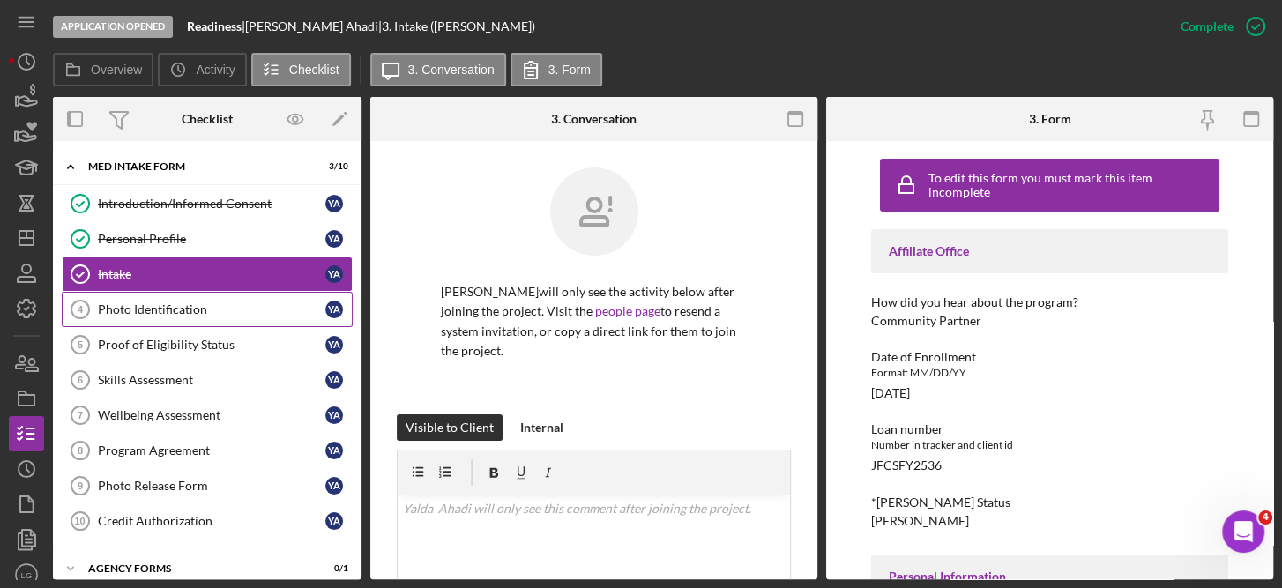
click at [171, 306] on div "Photo Identification" at bounding box center [211, 309] width 227 height 14
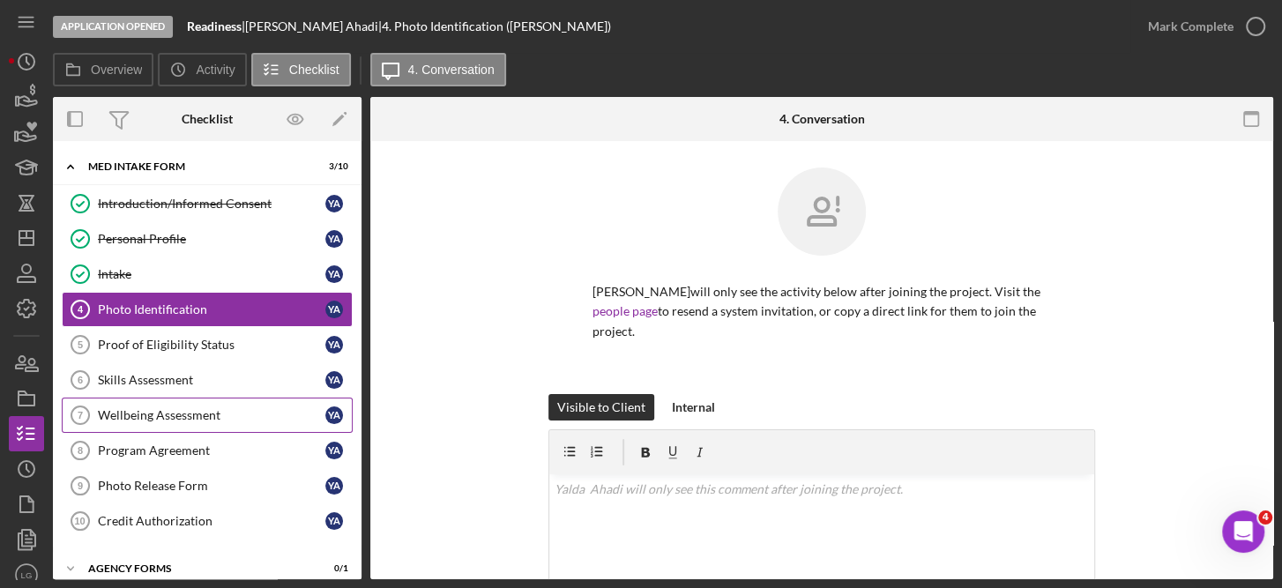
click at [208, 416] on div "Wellbeing Assessment" at bounding box center [211, 415] width 227 height 14
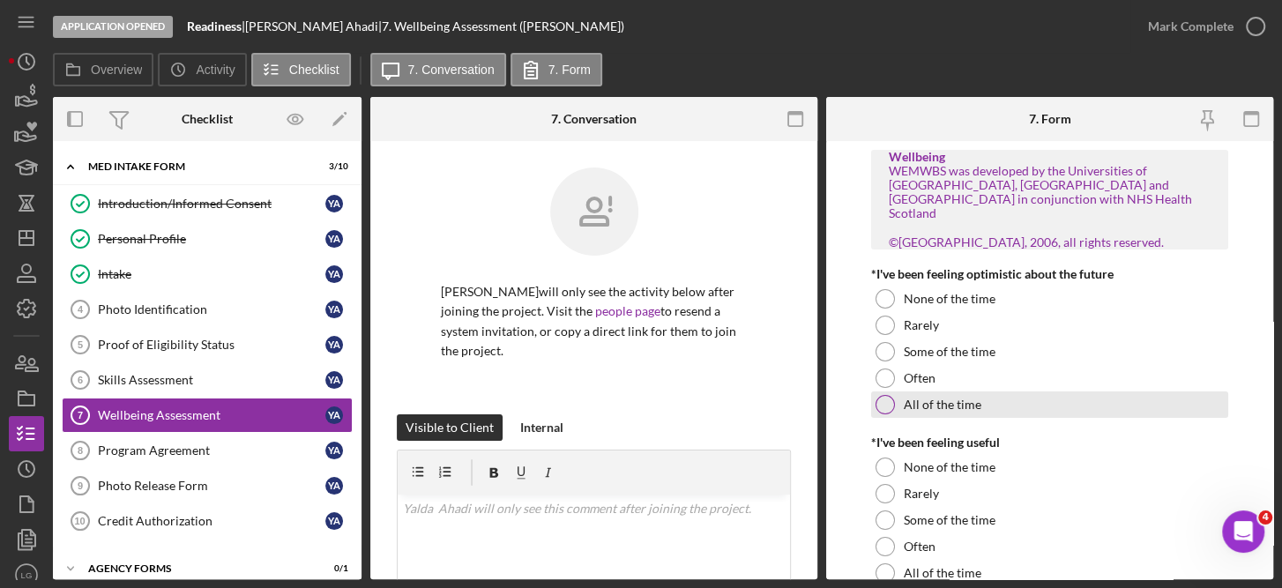
click at [891, 402] on div at bounding box center [884, 404] width 19 height 19
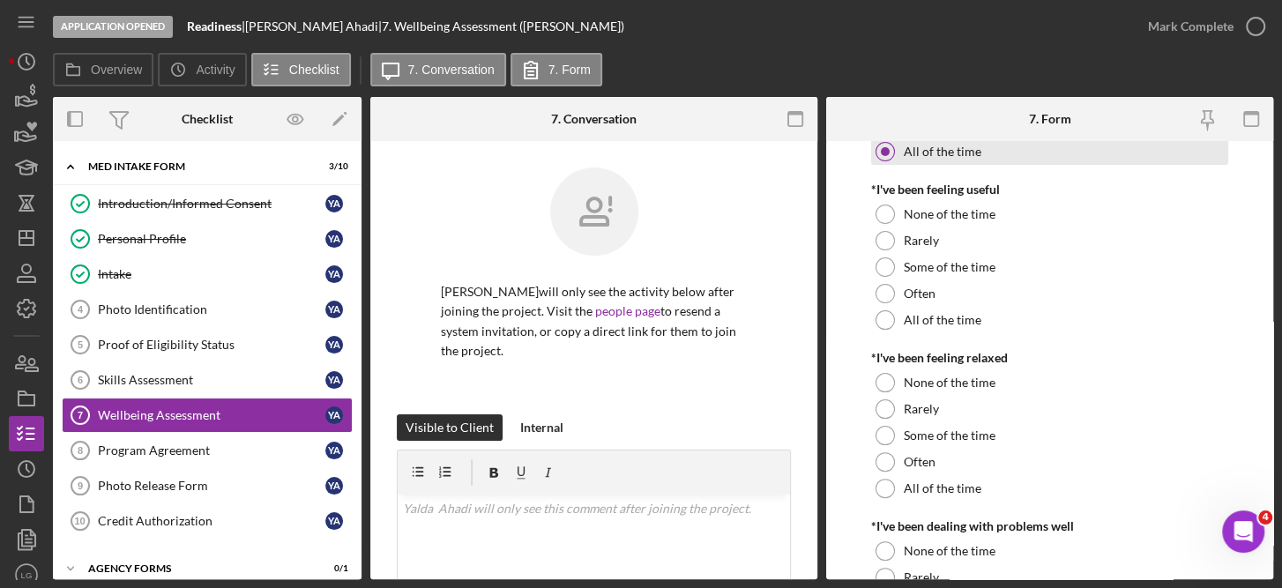
scroll to position [256, 0]
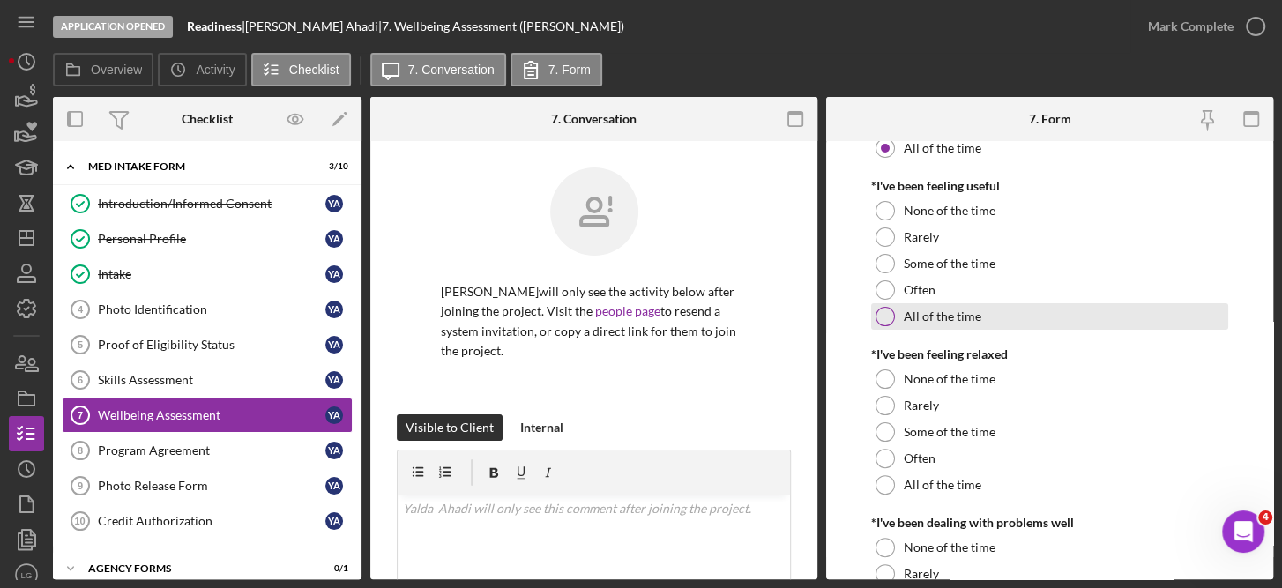
click at [931, 317] on label "All of the time" at bounding box center [942, 316] width 78 height 14
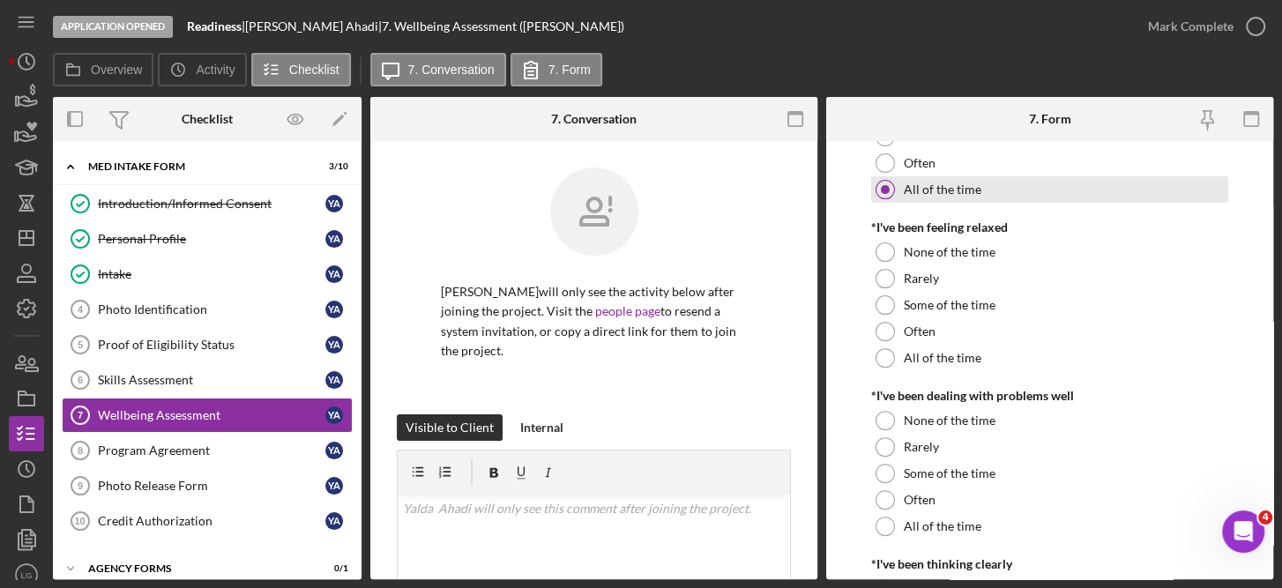
scroll to position [459, 0]
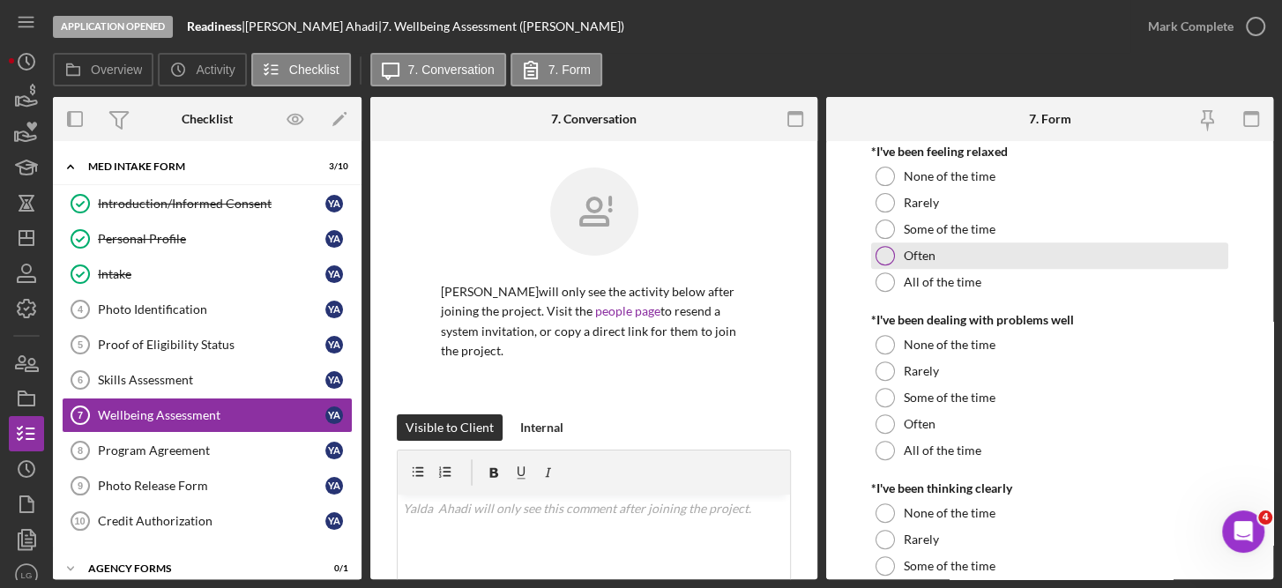
click at [897, 256] on div "Often" at bounding box center [1050, 255] width 358 height 26
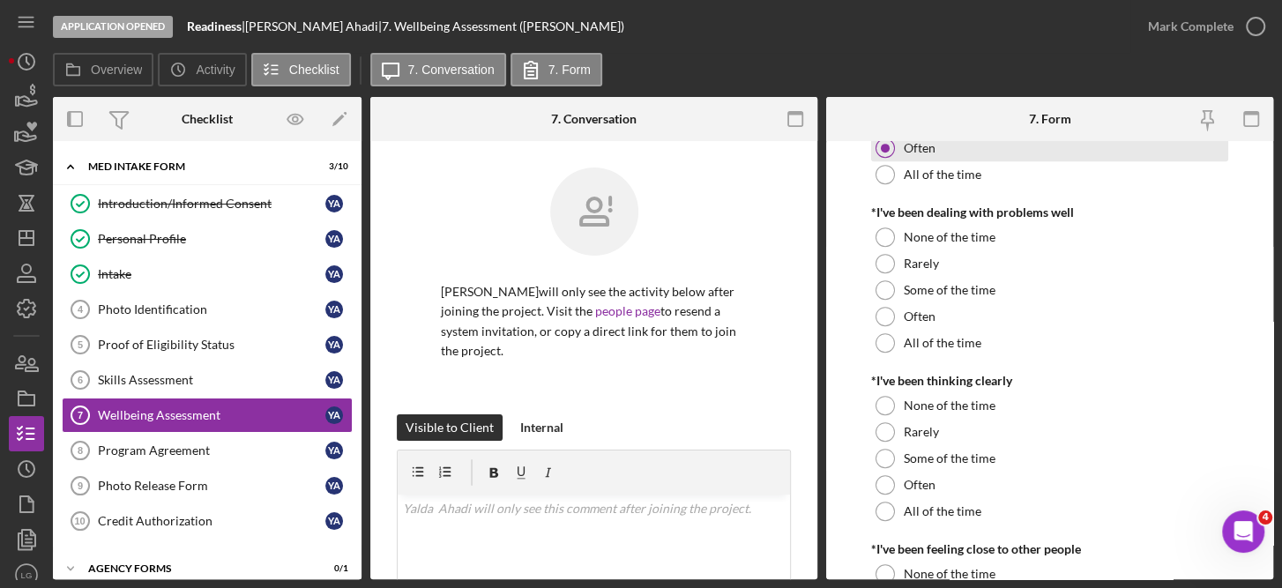
scroll to position [673, 0]
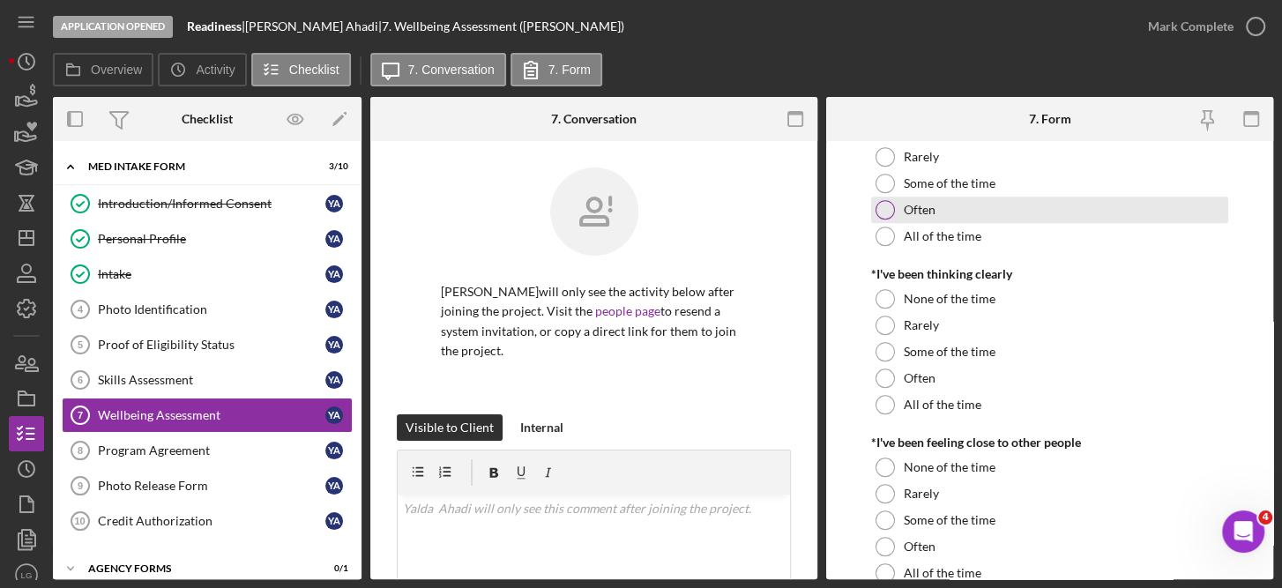
click at [903, 203] on label "Often" at bounding box center [919, 210] width 32 height 14
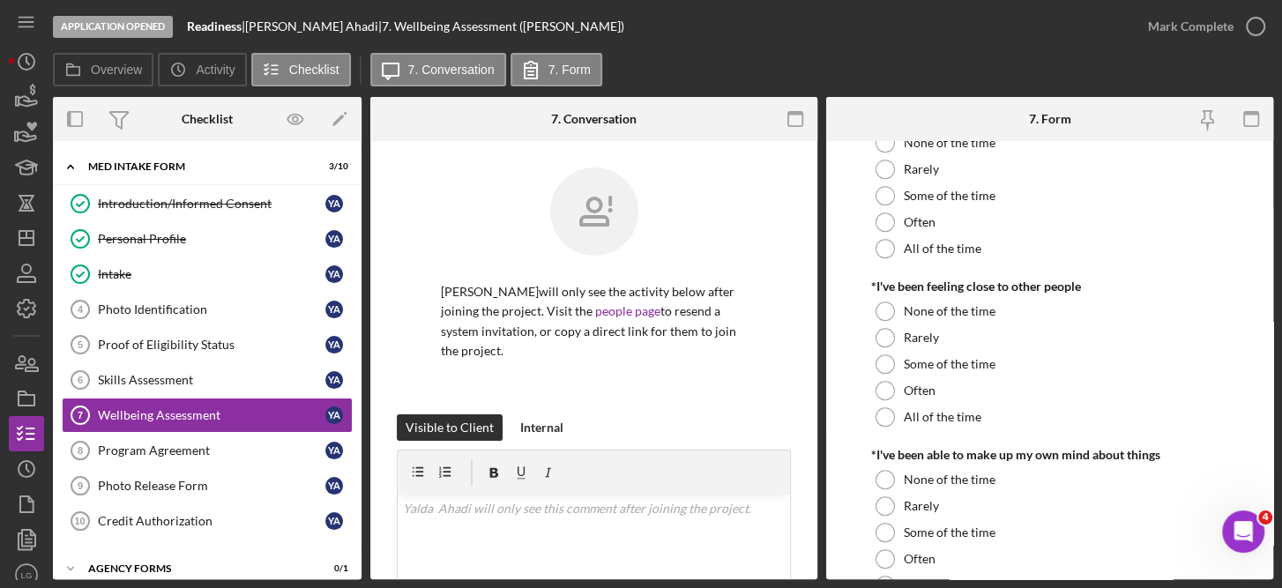
scroll to position [846, 0]
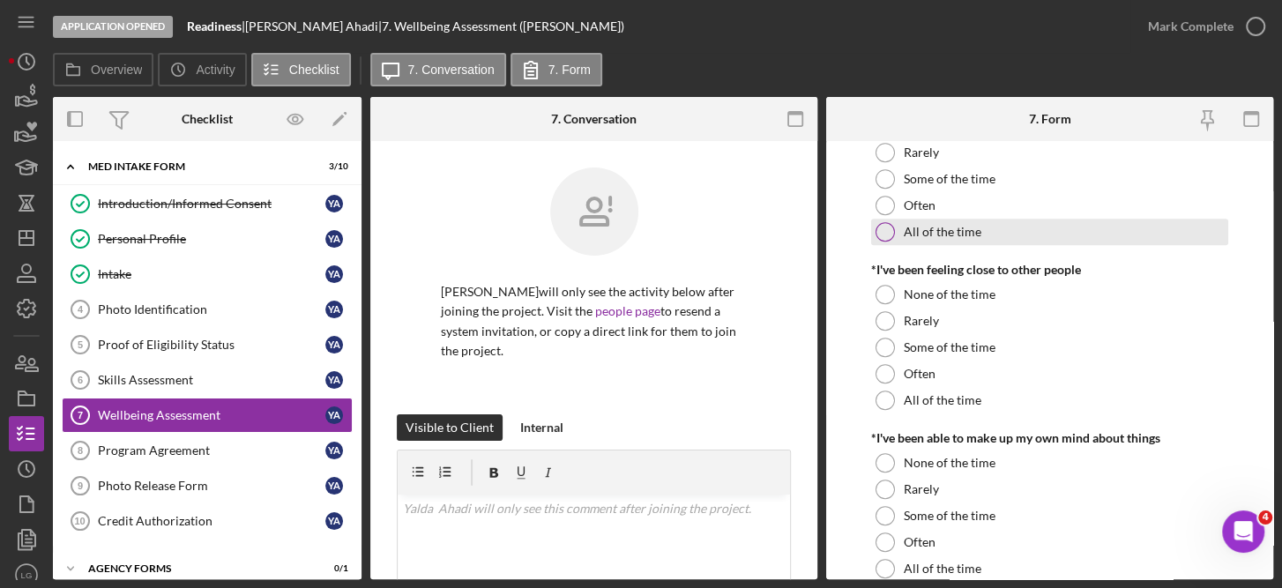
click at [886, 224] on div at bounding box center [884, 231] width 19 height 19
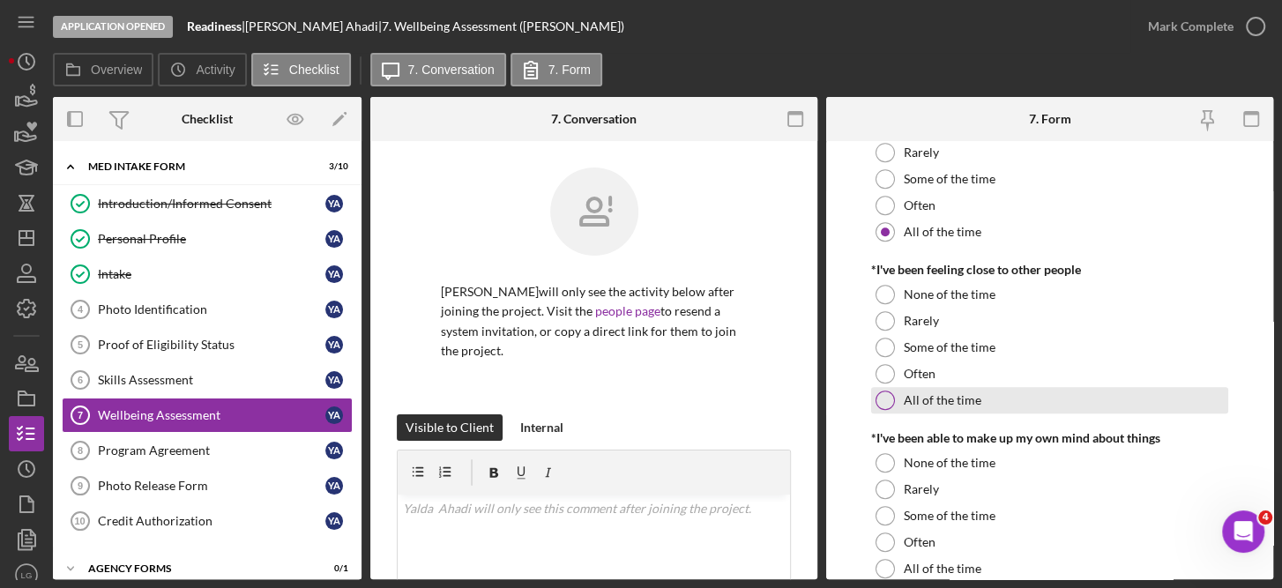
click at [891, 398] on div at bounding box center [884, 399] width 19 height 19
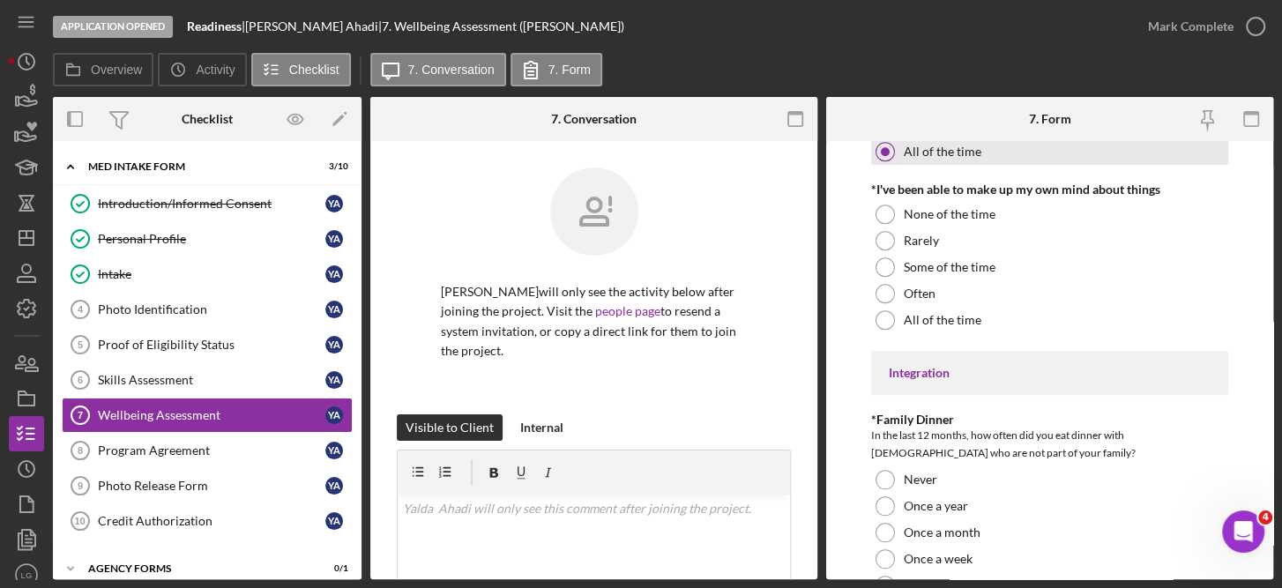
scroll to position [1100, 0]
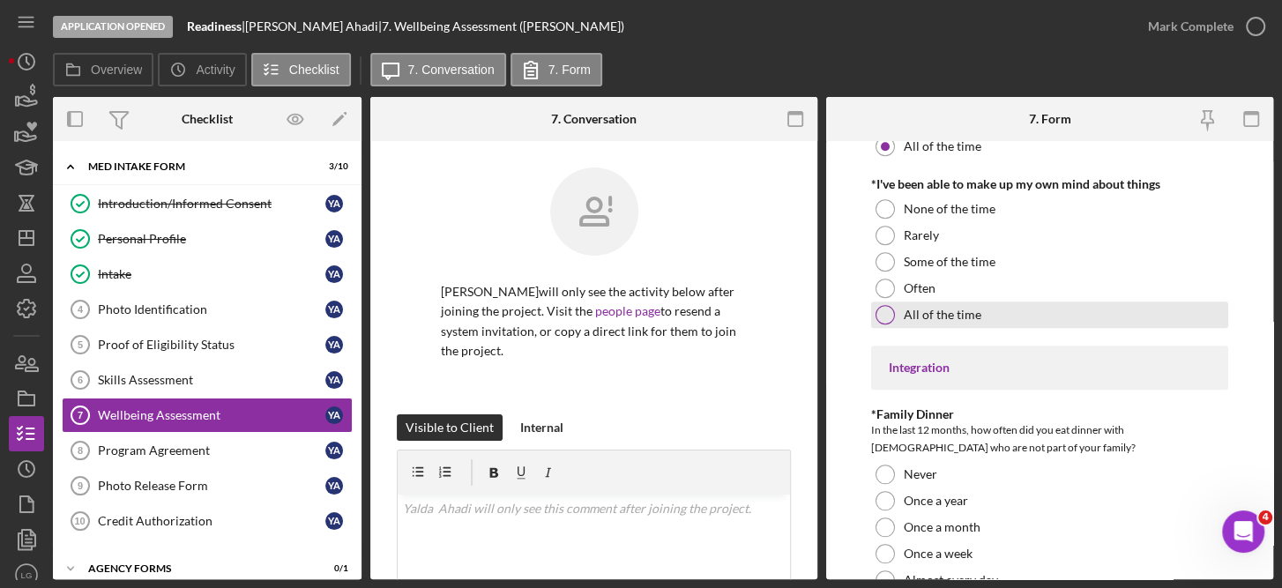
click at [920, 308] on label "All of the time" at bounding box center [942, 315] width 78 height 14
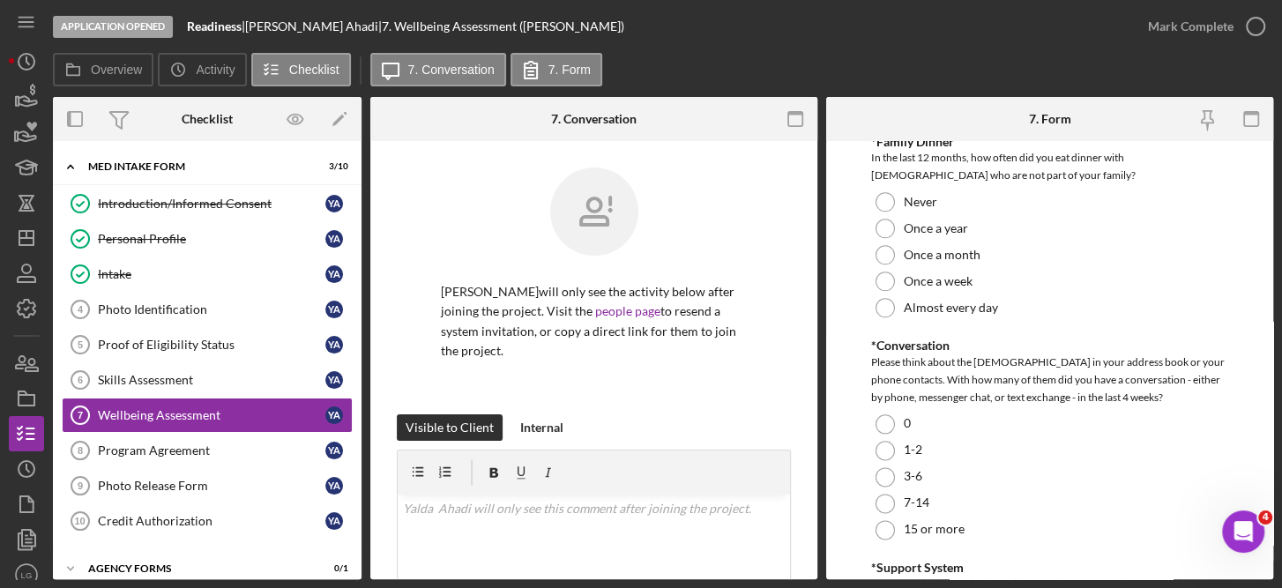
scroll to position [1379, 0]
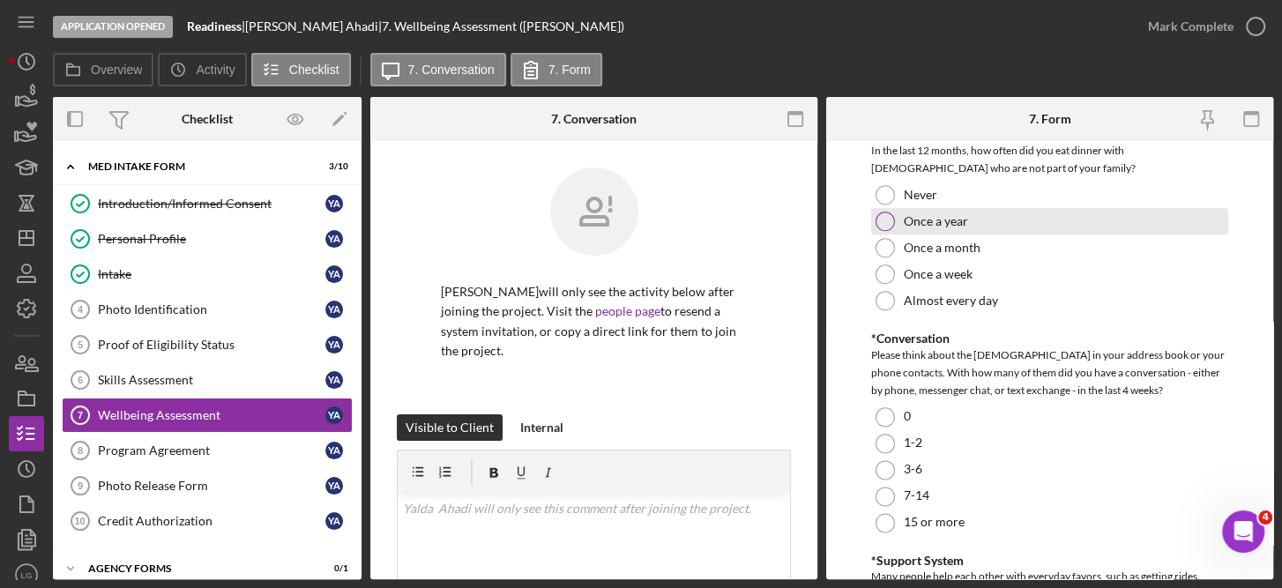
click at [931, 221] on label "Once a year" at bounding box center [935, 221] width 64 height 14
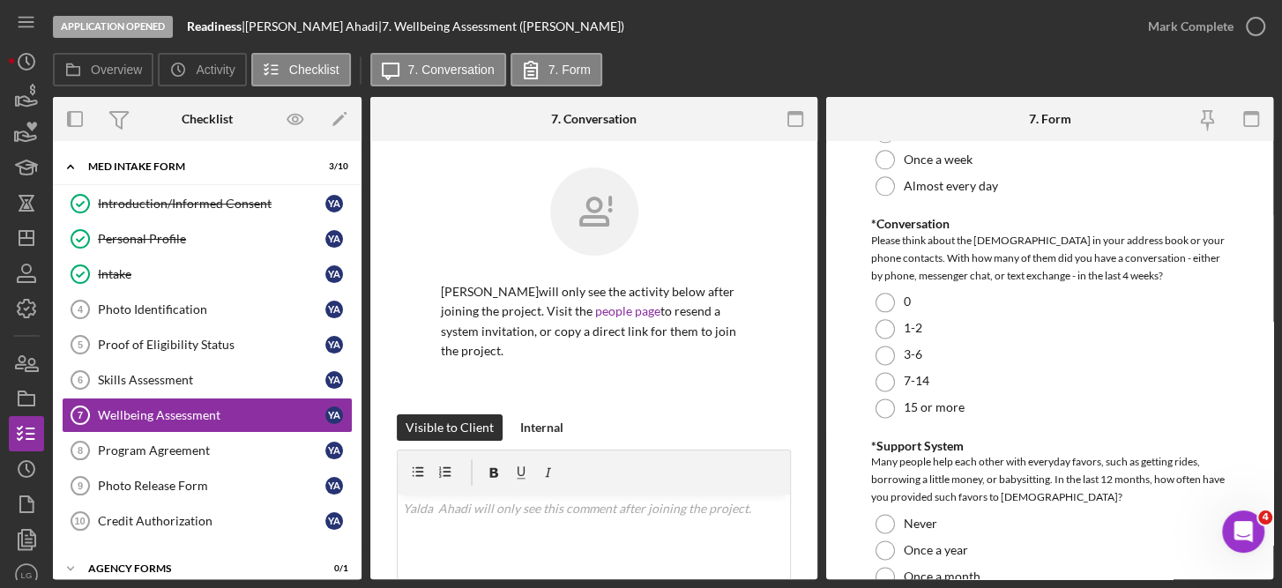
scroll to position [1542, 0]
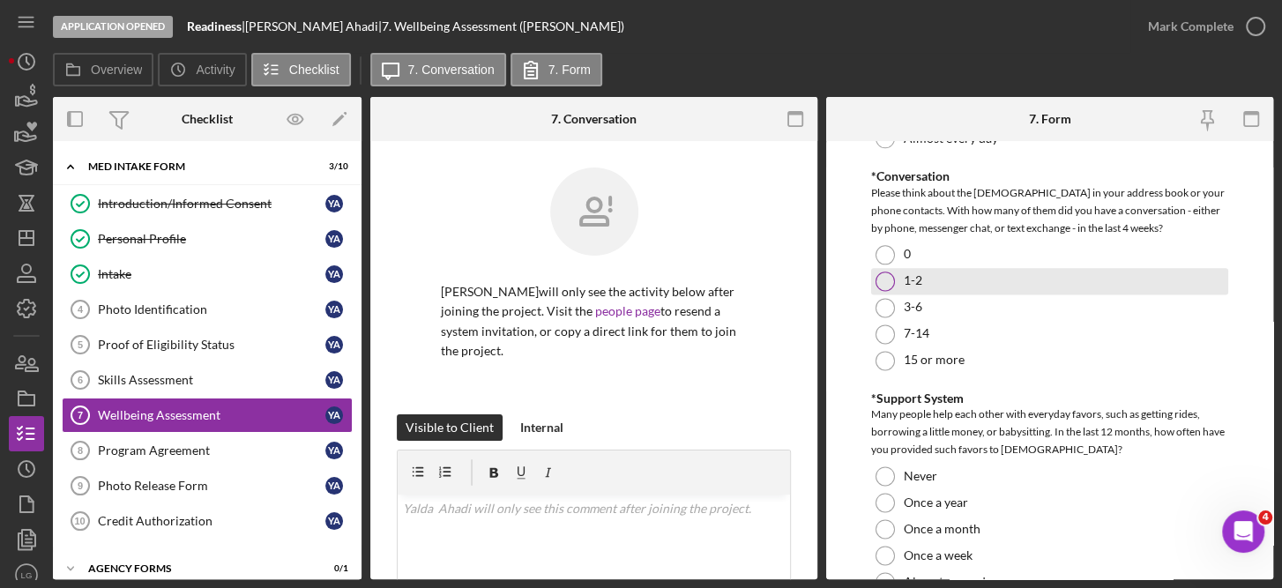
click at [888, 288] on div "1-2" at bounding box center [1050, 281] width 358 height 26
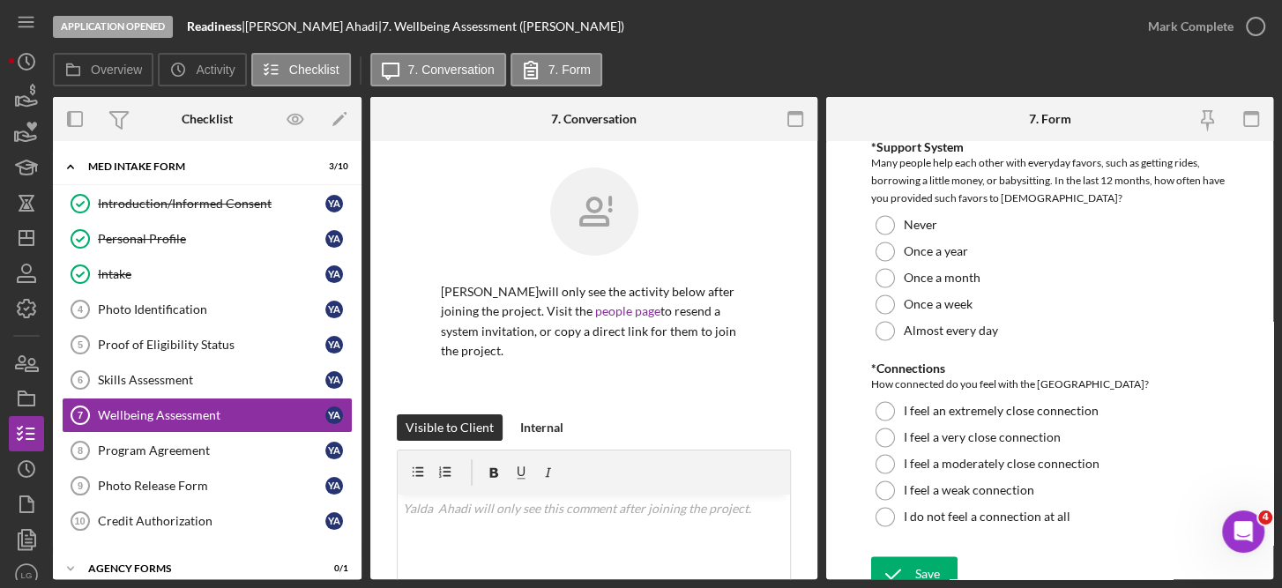
scroll to position [1795, 0]
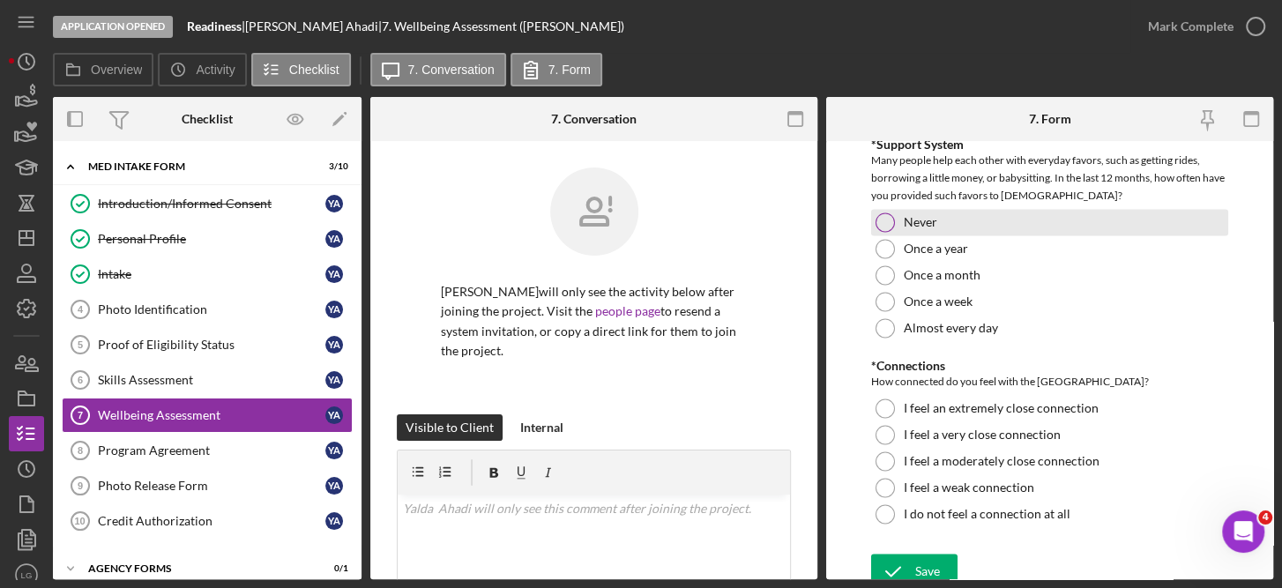
click at [883, 217] on div at bounding box center [884, 221] width 19 height 19
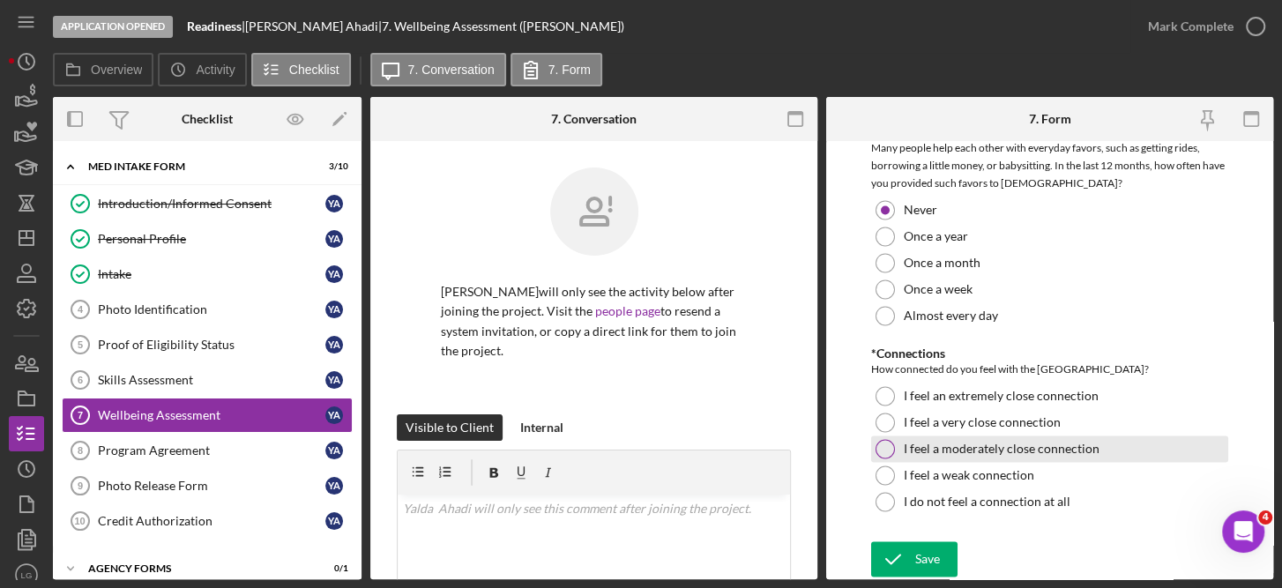
click at [888, 449] on div at bounding box center [884, 448] width 19 height 19
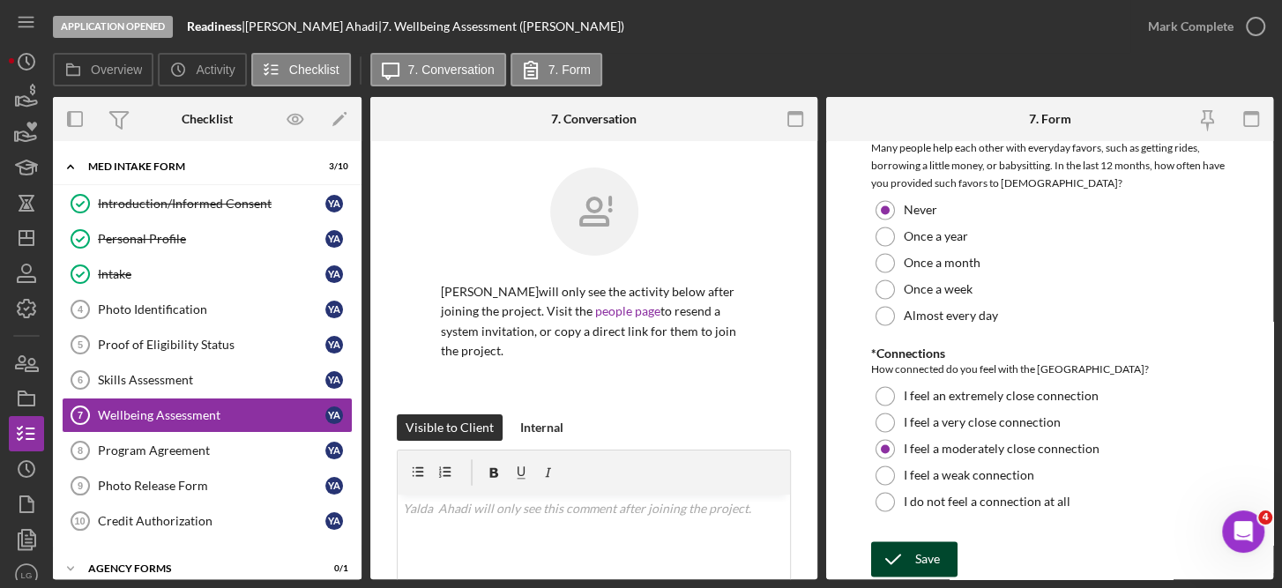
click at [913, 561] on button "Save" at bounding box center [914, 558] width 86 height 35
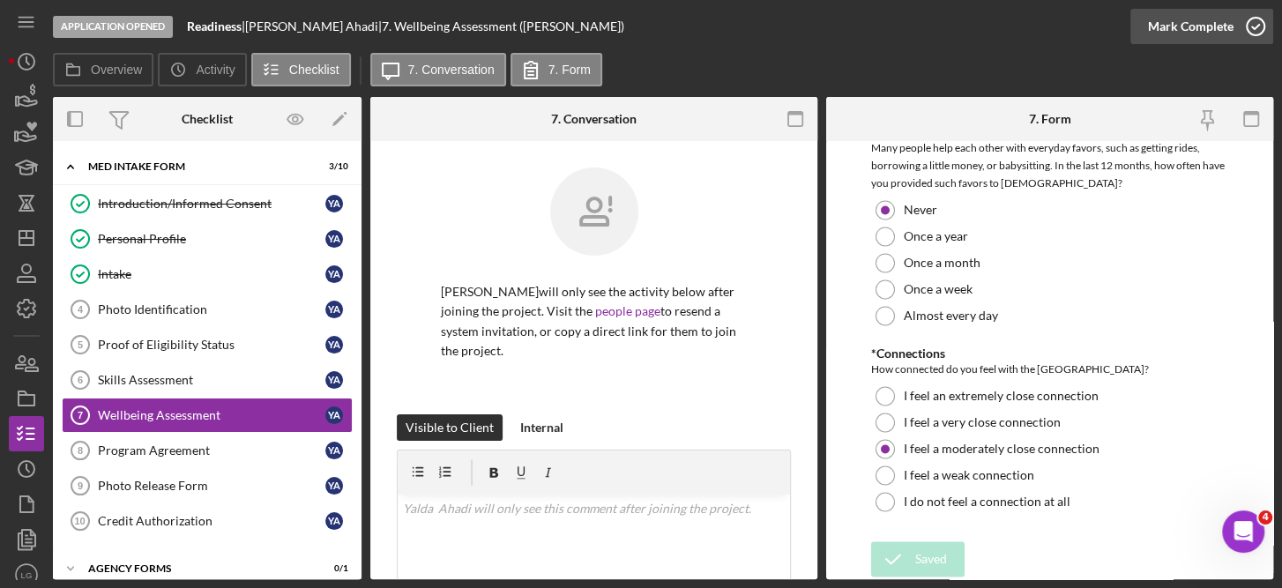
click at [1255, 26] on icon "button" at bounding box center [1255, 26] width 44 height 44
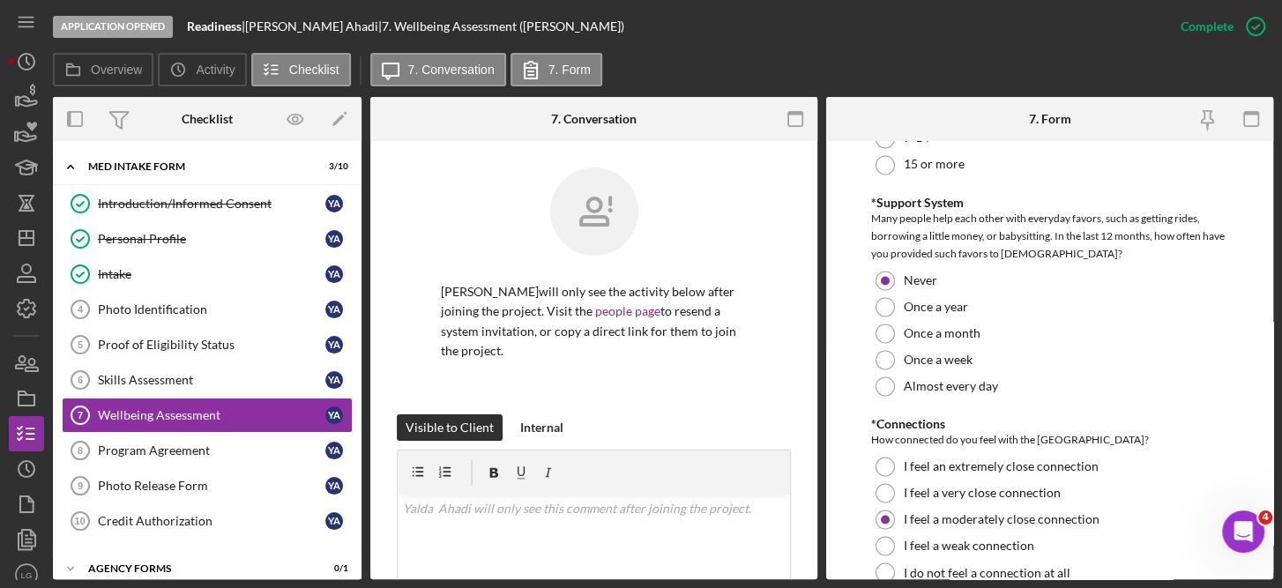
scroll to position [1878, 0]
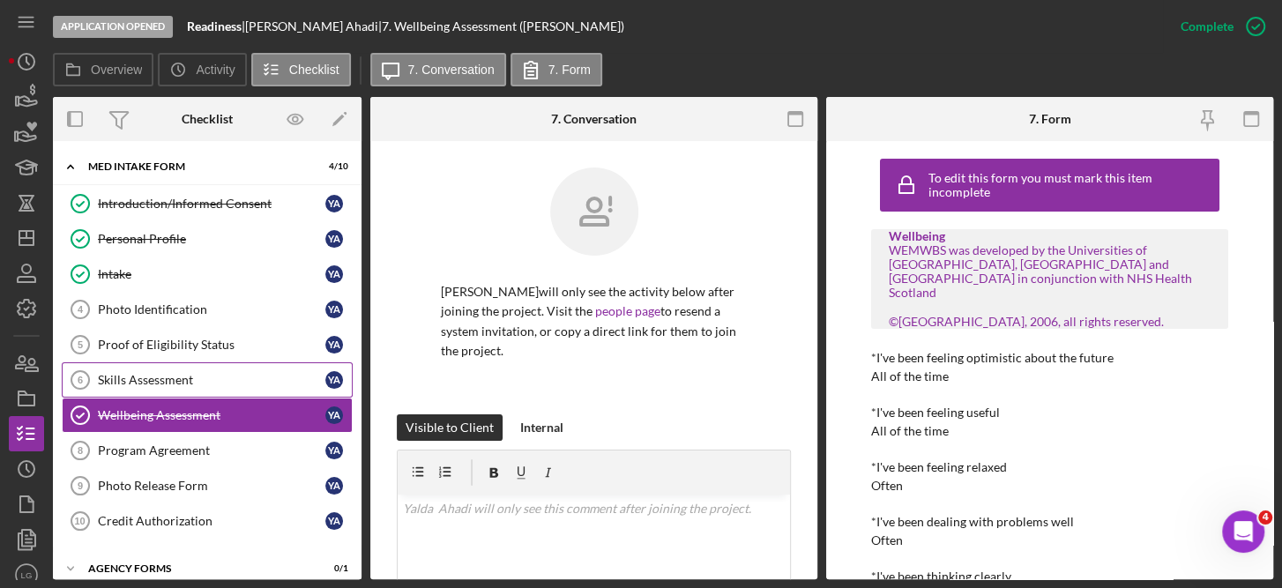
click at [196, 365] on link "Skills Assessment 6 Skills Assessment Y A" at bounding box center [207, 379] width 291 height 35
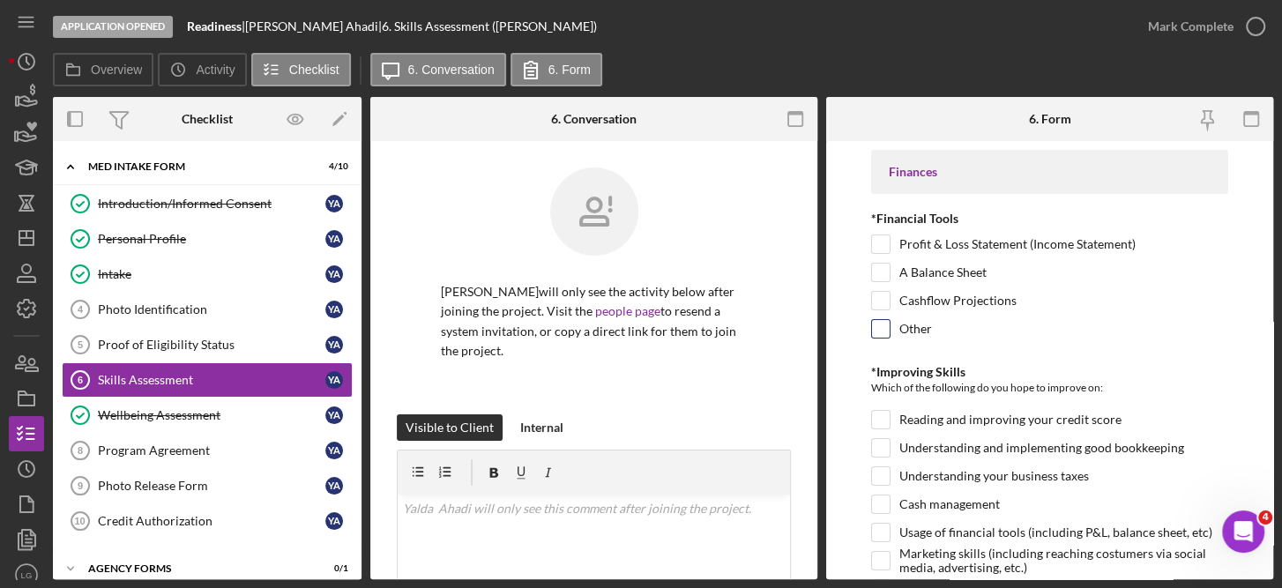
click at [874, 324] on input "Other" at bounding box center [881, 329] width 18 height 18
checkbox input "true"
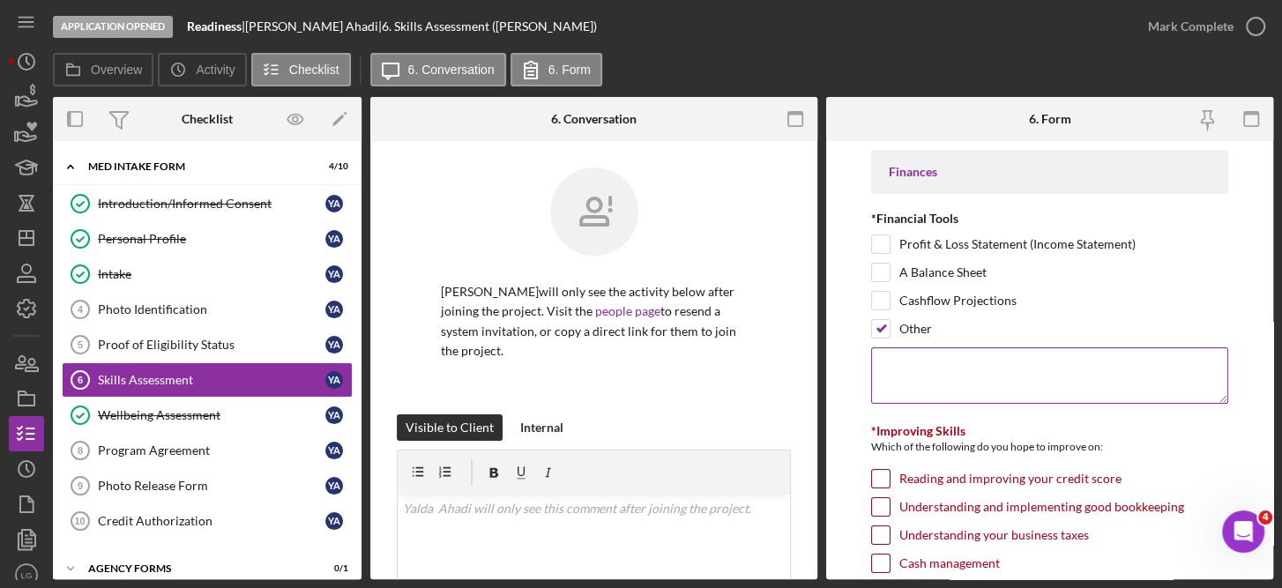
click at [899, 360] on textarea at bounding box center [1050, 375] width 358 height 56
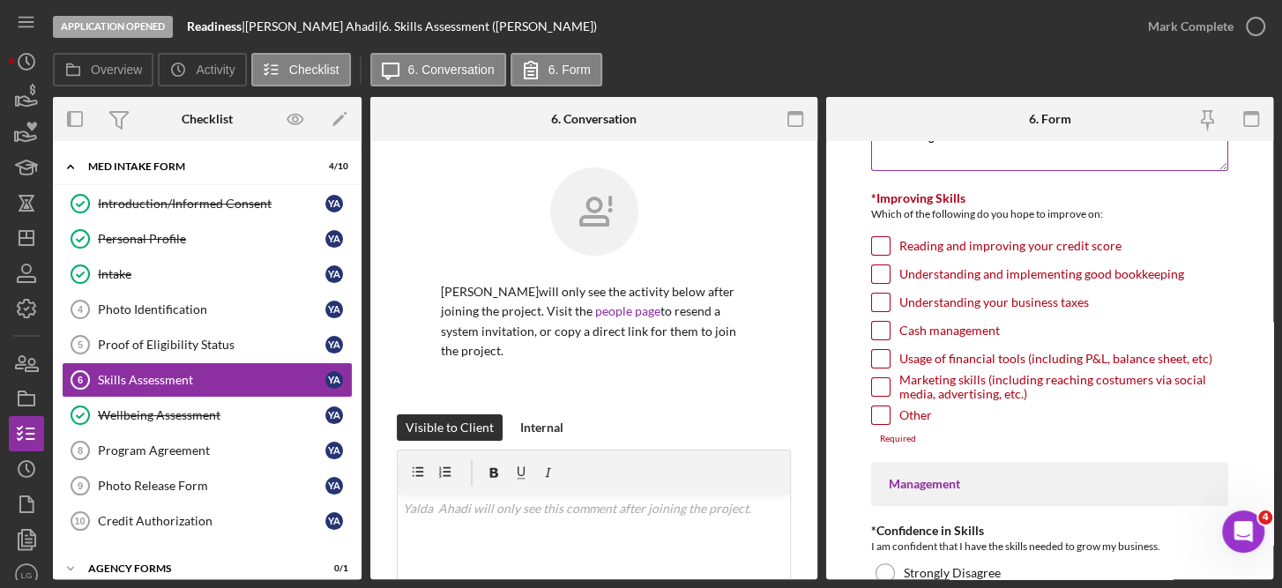
scroll to position [234, 0]
type textarea "Balancing bank account."
click at [873, 246] on input "Reading and improving your credit score" at bounding box center [881, 245] width 18 height 18
checkbox input "true"
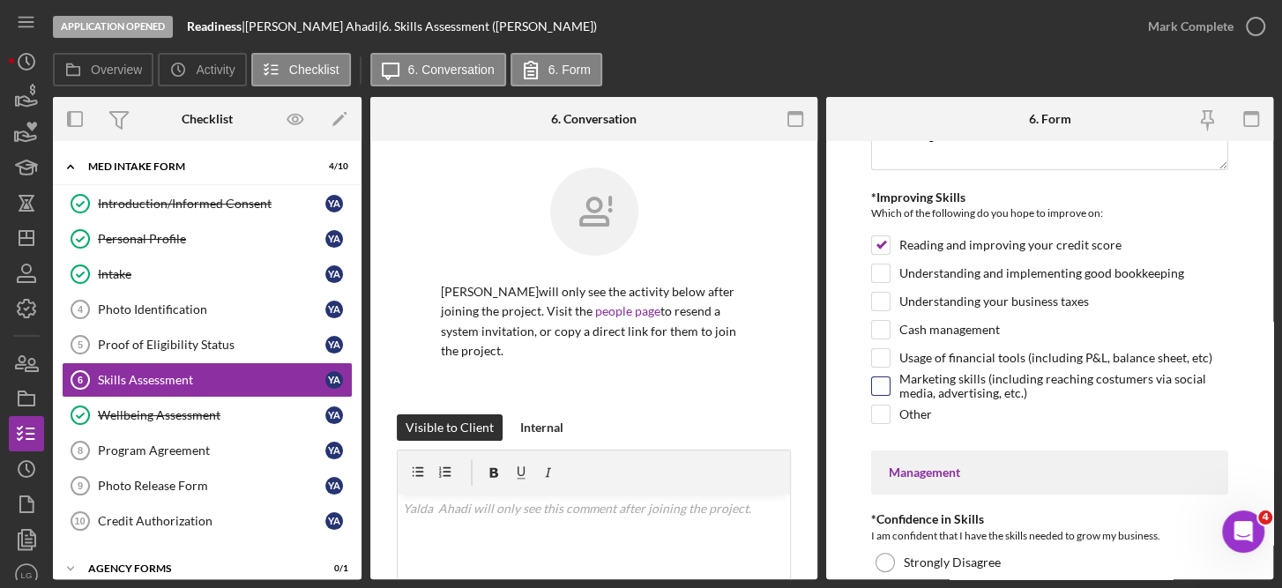
click at [888, 376] on div at bounding box center [880, 385] width 19 height 19
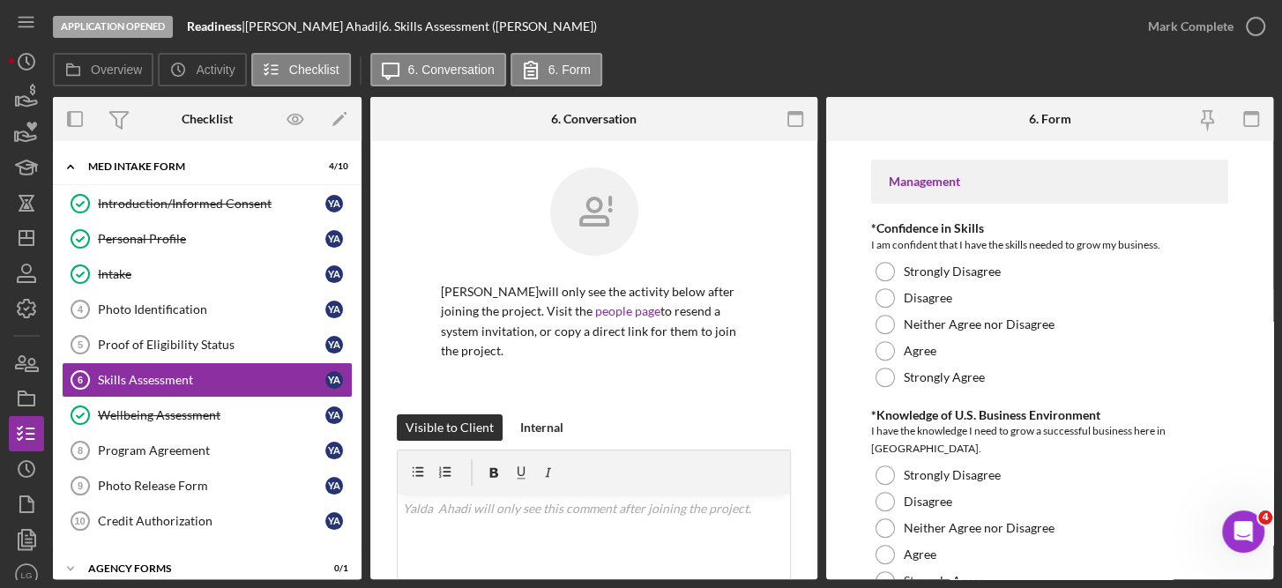
scroll to position [539, 0]
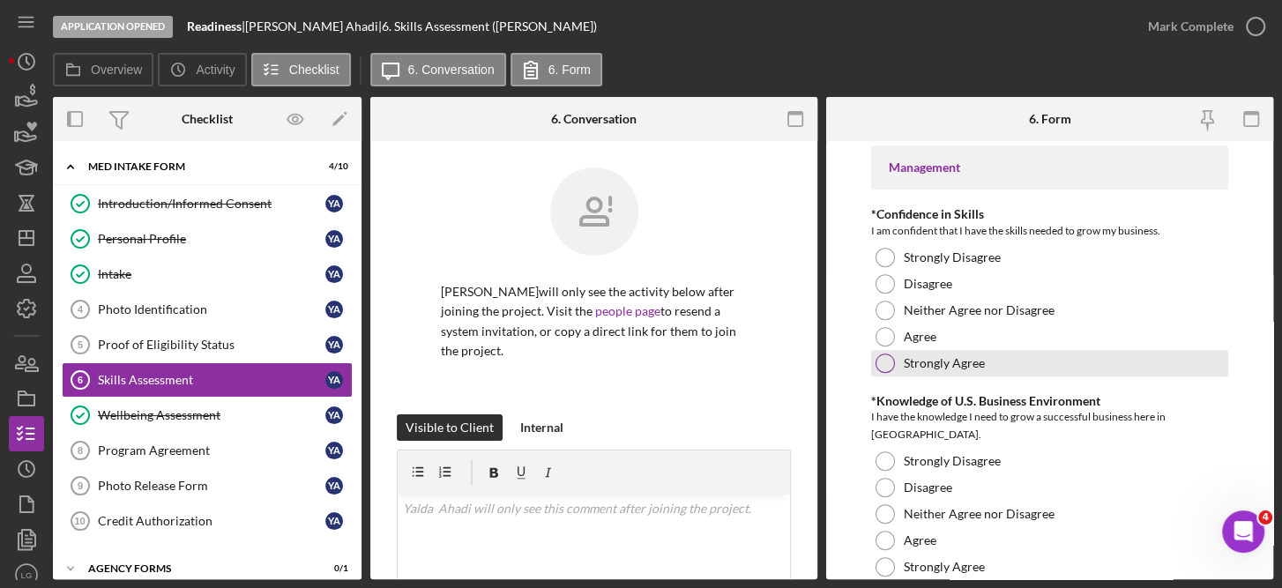
click at [919, 356] on label "Strongly Agree" at bounding box center [943, 363] width 81 height 14
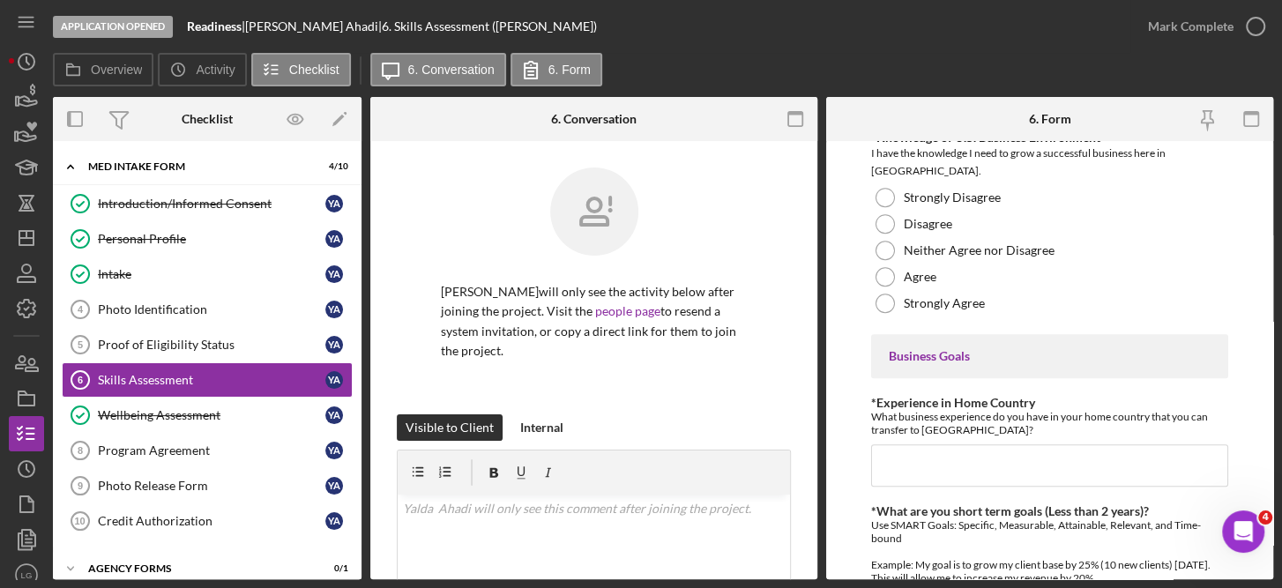
scroll to position [806, 0]
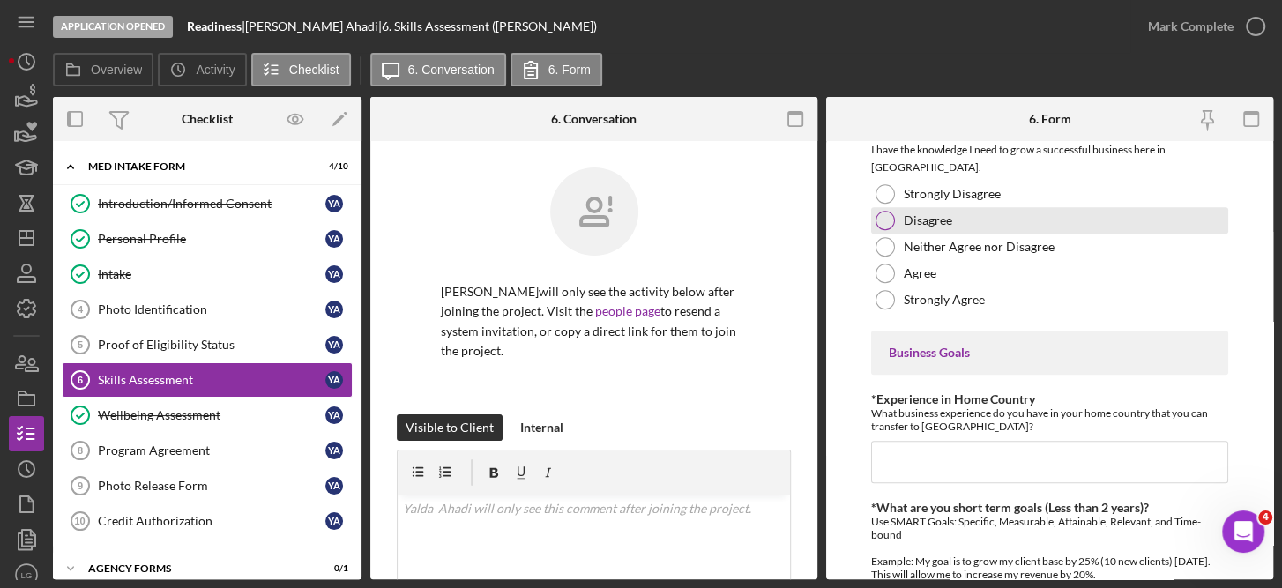
click at [888, 212] on div at bounding box center [884, 220] width 19 height 19
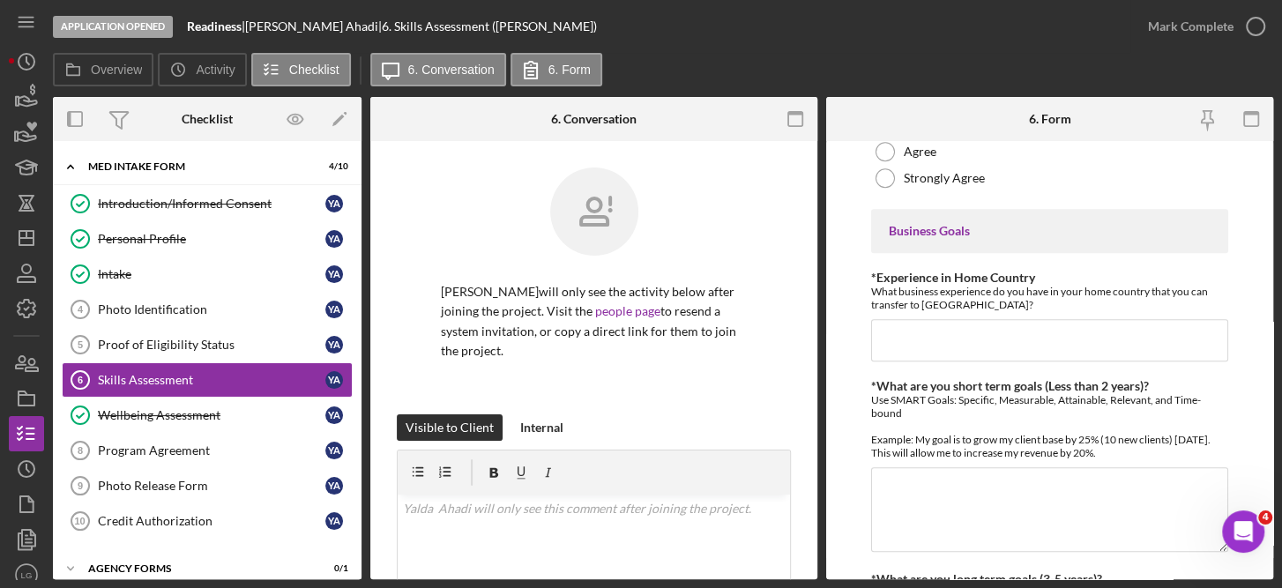
scroll to position [931, 0]
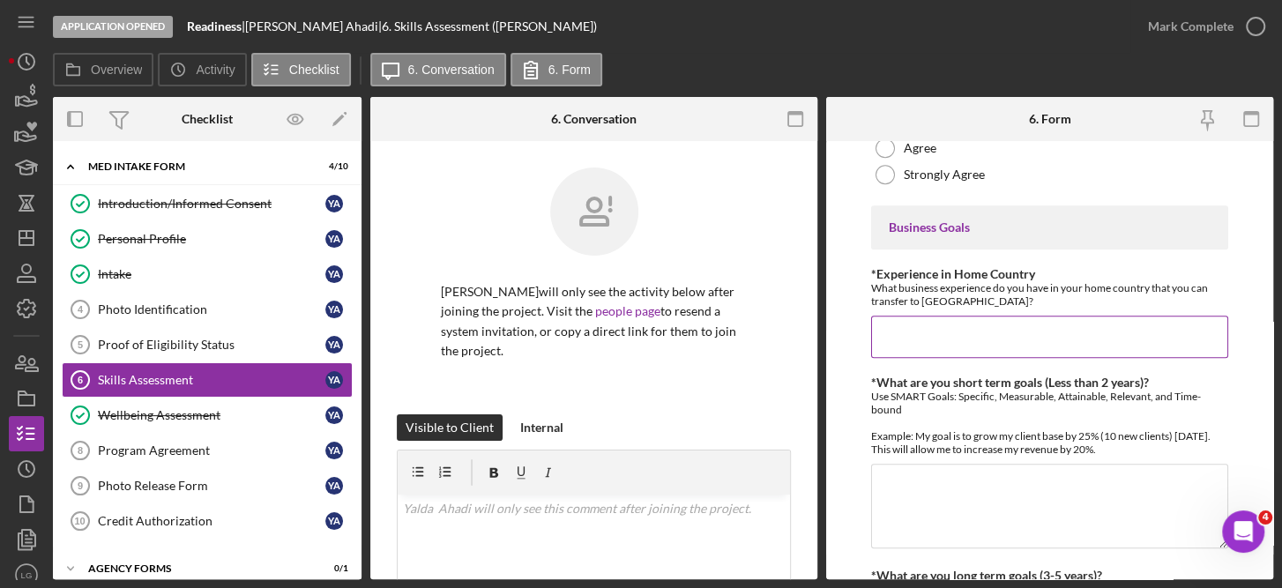
click at [905, 328] on input "*Experience in Home Country" at bounding box center [1050, 337] width 358 height 42
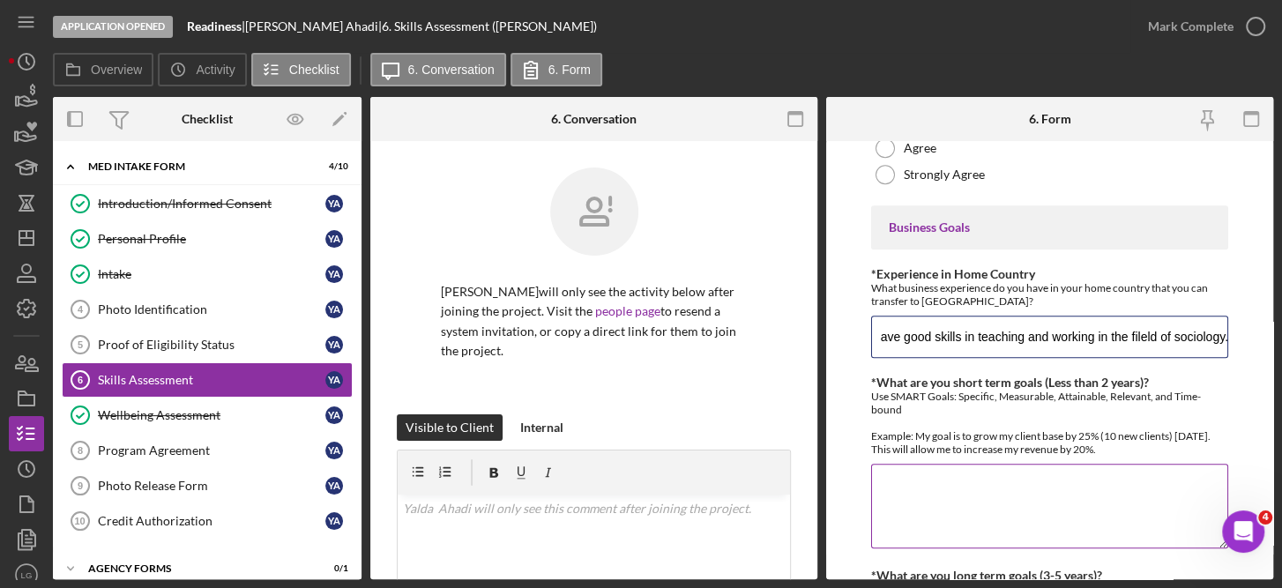
type input "I worked as a social worker helping unpriviledged students in the classroom. I …"
click at [888, 479] on textarea "*What are you short term goals (Less than 2 years)?" at bounding box center [1050, 506] width 358 height 85
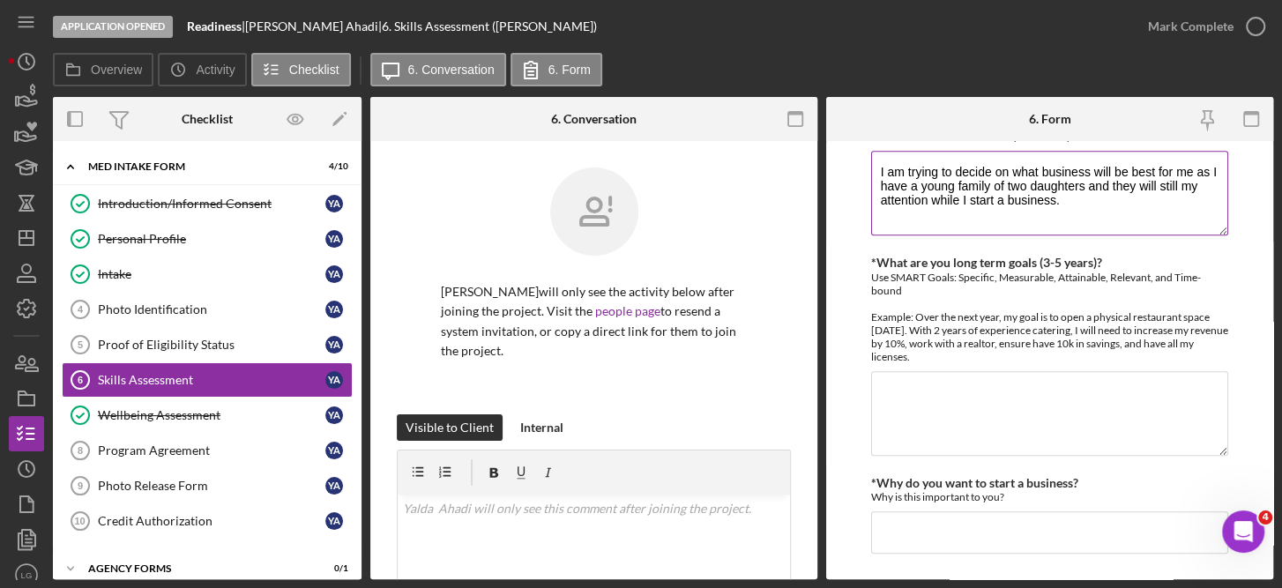
scroll to position [1255, 0]
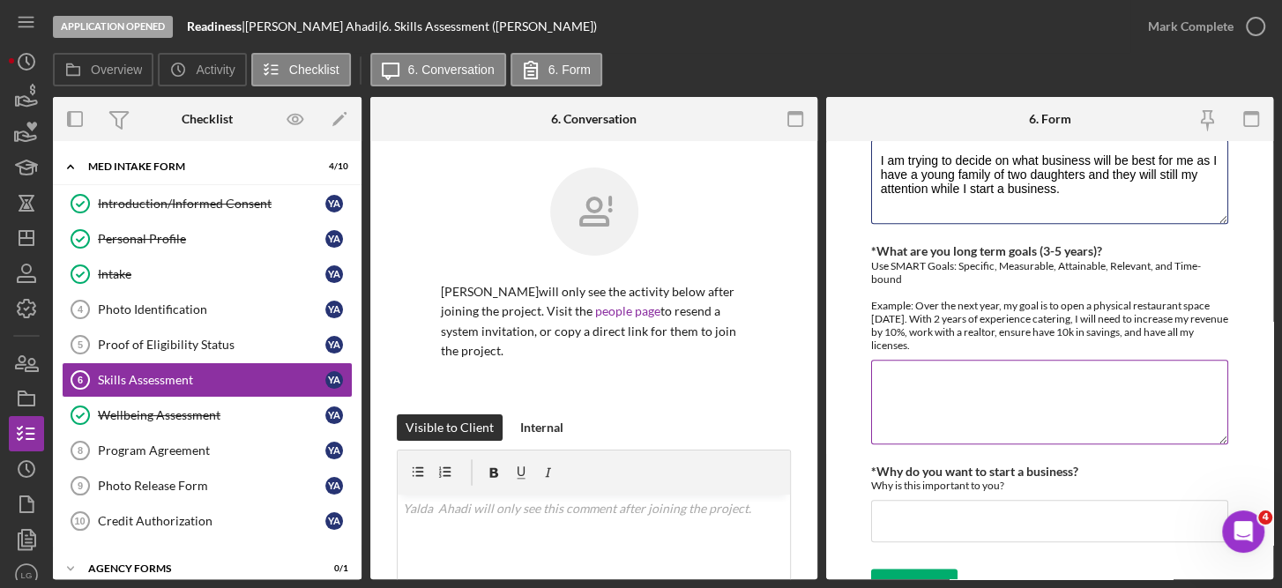
type textarea "I am trying to decide on what business will be best for me as I have a young fa…"
click at [890, 378] on textarea "*What are you long term goals (3-5 years)?" at bounding box center [1050, 402] width 358 height 85
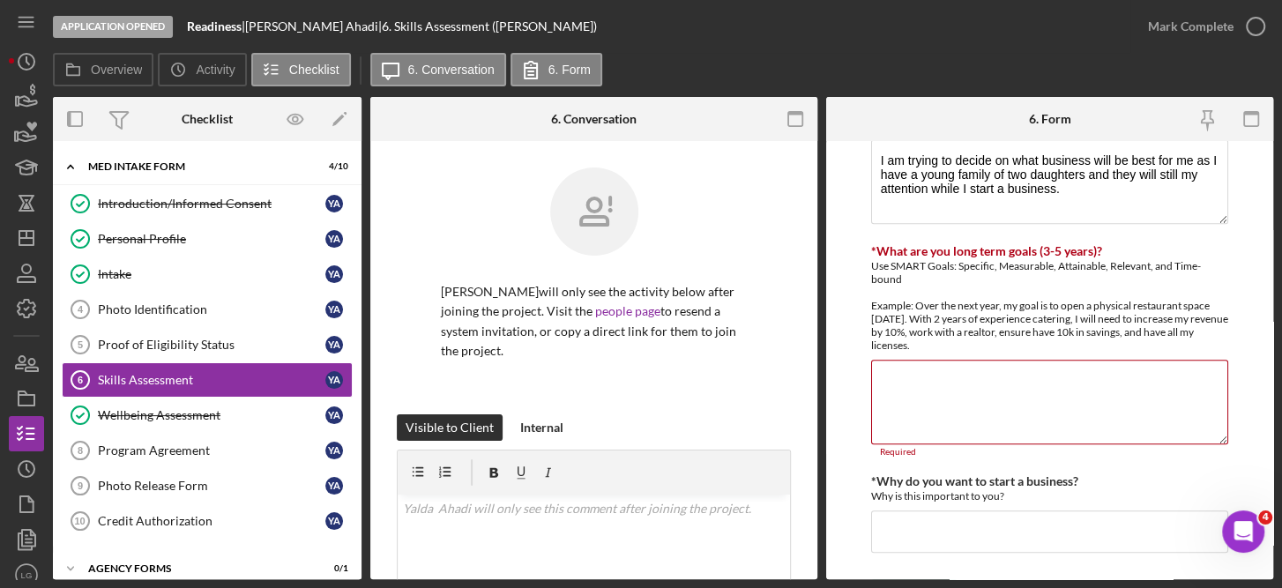
click at [859, 364] on form "Finances *Financial Tools Profit & Loss Statement (Income Statement) A Balance …" at bounding box center [1049, 360] width 447 height 438
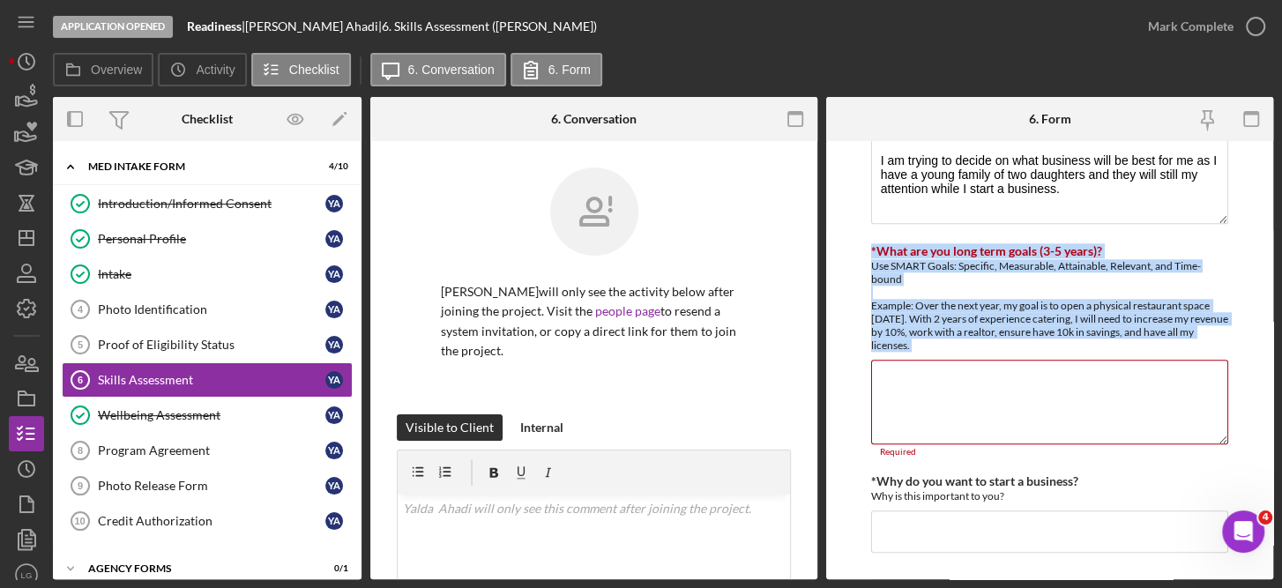
click at [859, 364] on form "Finances *Financial Tools Profit & Loss Statement (Income Statement) A Balance …" at bounding box center [1049, 360] width 447 height 438
drag, startPoint x: 859, startPoint y: 364, endPoint x: 896, endPoint y: 368, distance: 37.2
click at [896, 368] on textarea "*What are you long term goals (3-5 years)?" at bounding box center [1050, 402] width 358 height 85
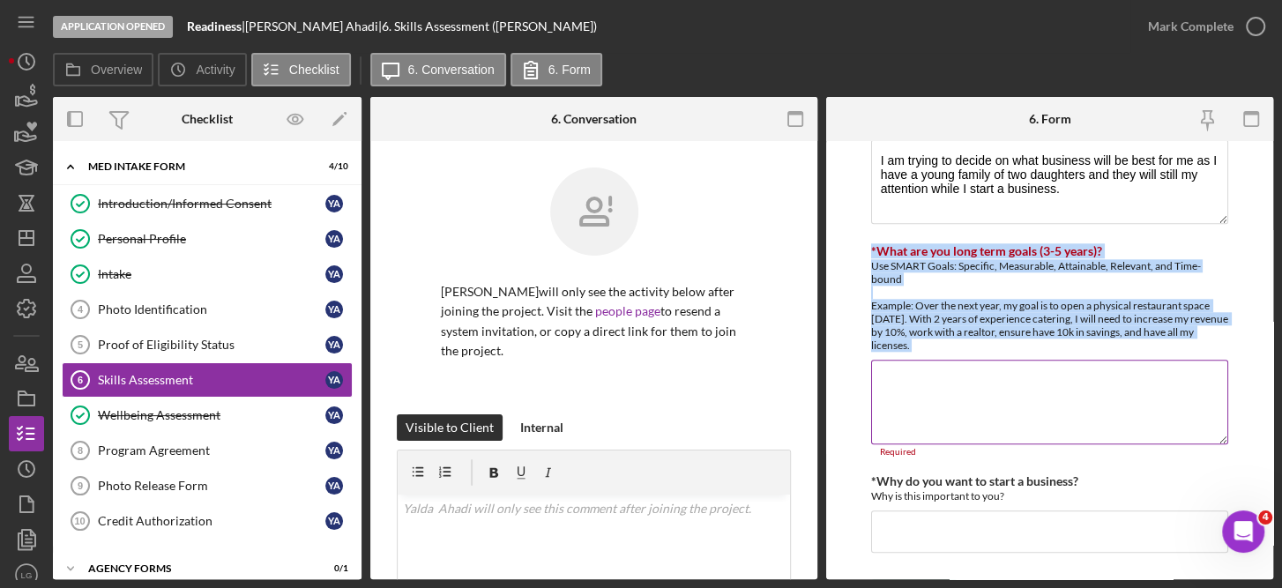
click at [880, 364] on textarea "*What are you long term goals (3-5 years)?" at bounding box center [1050, 402] width 358 height 85
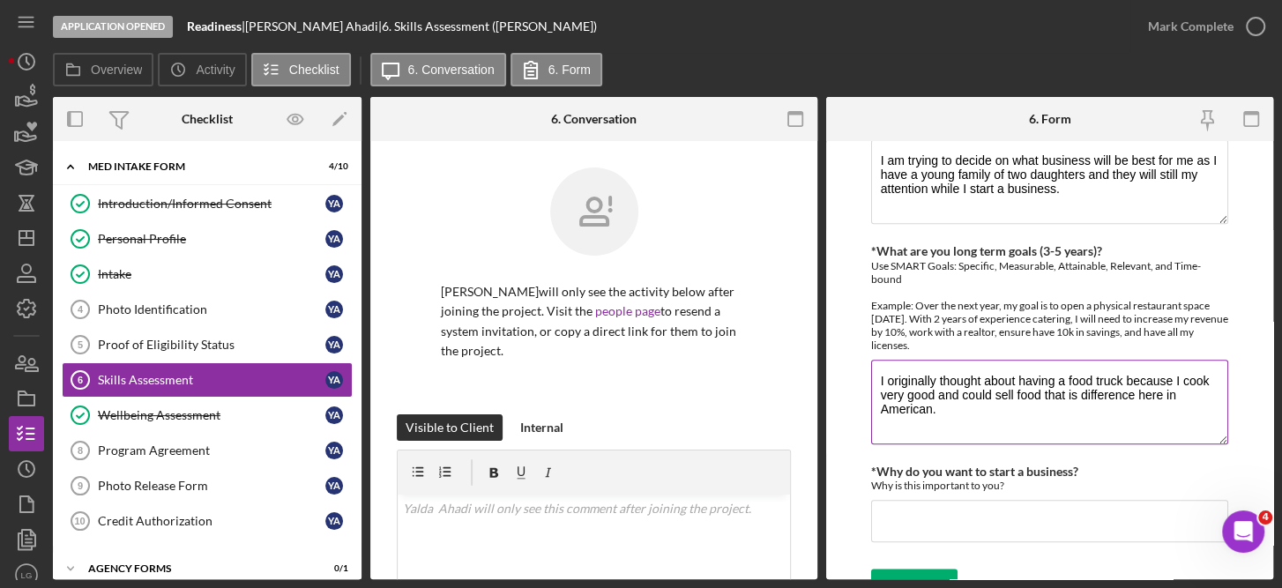
click at [1131, 388] on textarea "I originally thought about having a food truck because I cook very good and cou…" at bounding box center [1050, 402] width 358 height 85
click at [983, 412] on textarea "I originally thought about having a food truck because I cook very good and cou…" at bounding box center [1050, 402] width 358 height 85
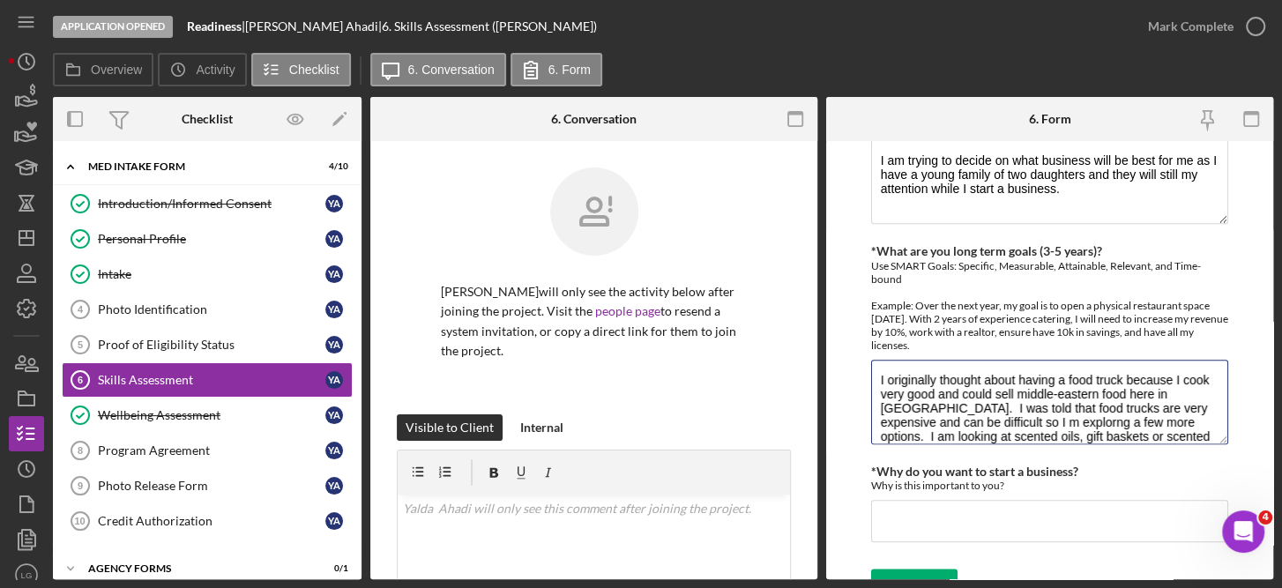
scroll to position [15, 0]
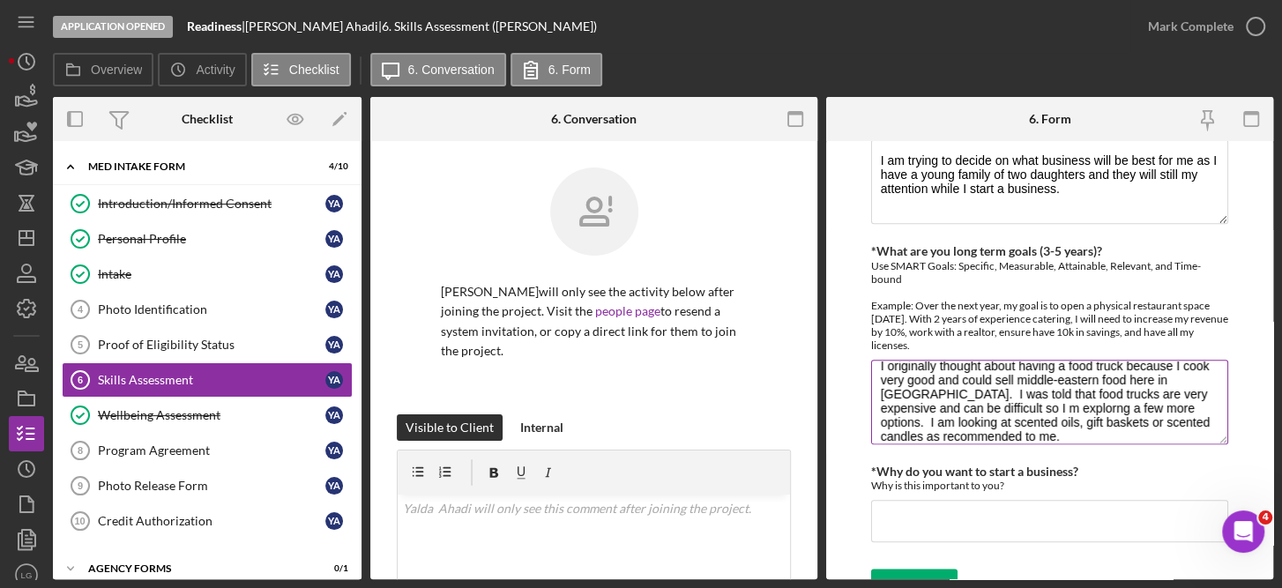
click at [1040, 427] on textarea "I originally thought about having a food truck because I cook very good and cou…" at bounding box center [1050, 402] width 358 height 85
click at [1022, 400] on textarea "I originally thought about having a food truck because I cook very good and cou…" at bounding box center [1050, 402] width 358 height 85
drag, startPoint x: 957, startPoint y: 404, endPoint x: 1040, endPoint y: 447, distance: 93.4
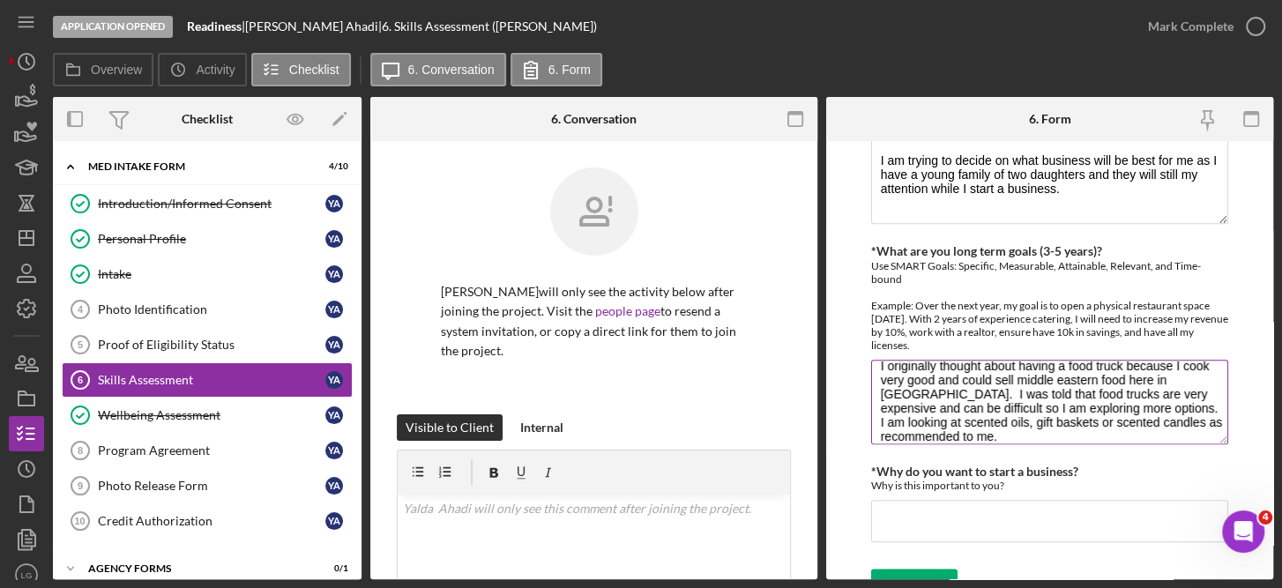
drag, startPoint x: 962, startPoint y: 406, endPoint x: 976, endPoint y: 397, distance: 16.6
type textarea "I originally thought about having a food truck because I cook very good and cou…"
click at [913, 513] on input "*Why do you want to start a business?" at bounding box center [1050, 521] width 358 height 42
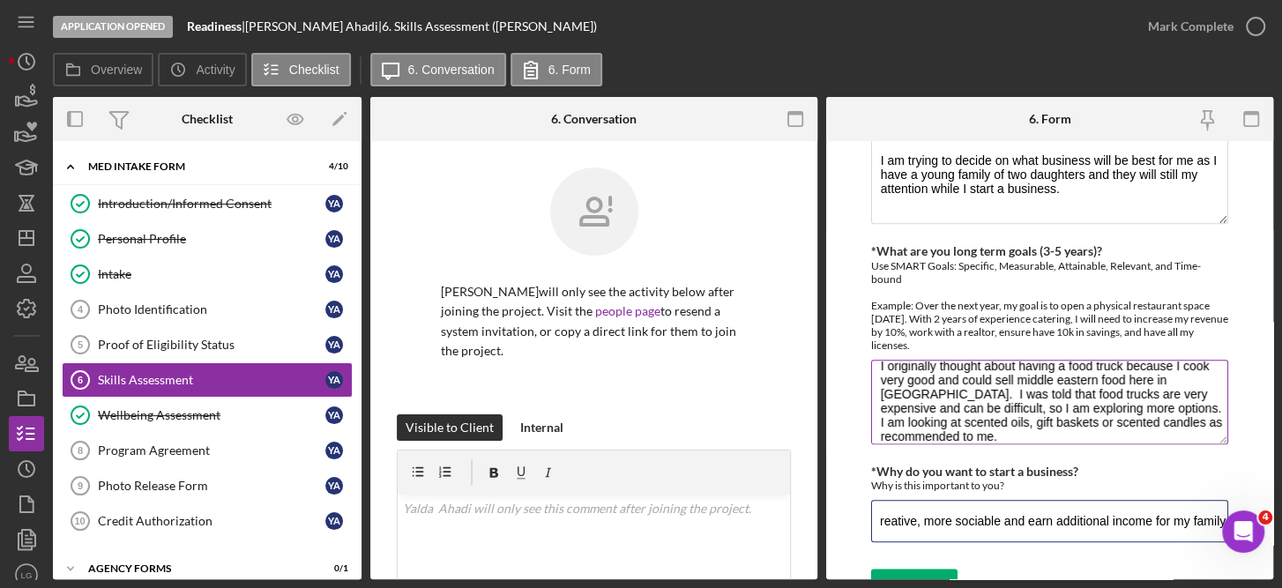
scroll to position [0, 81]
type input "I want to be creative, more sociable and earn additional income for my family."
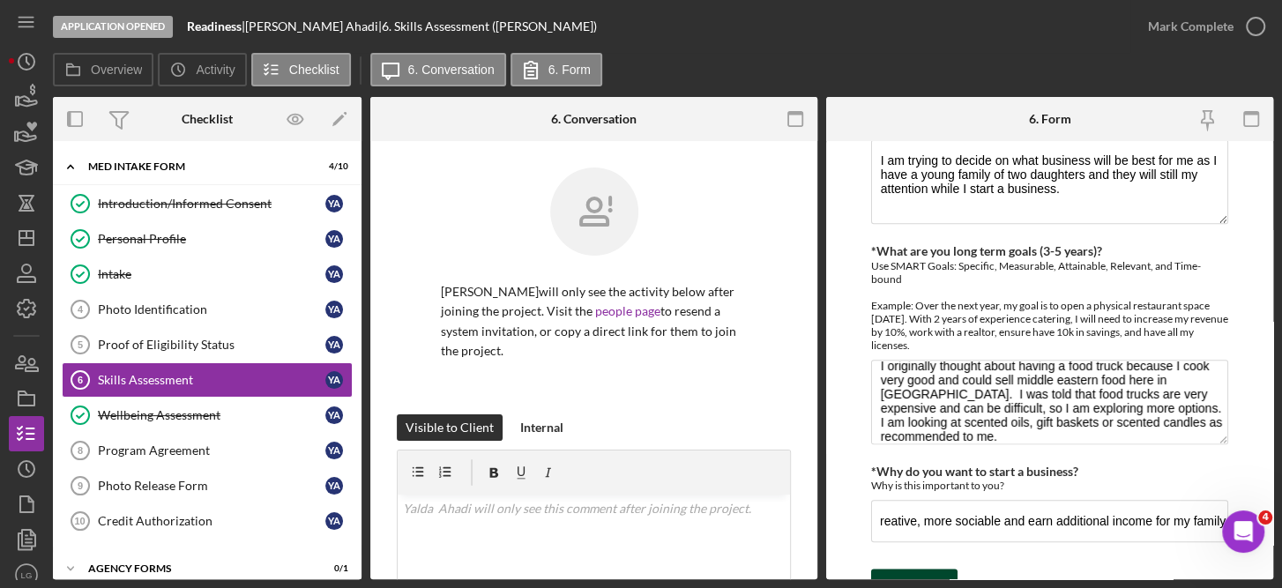
scroll to position [0, 0]
click at [919, 573] on div "Save" at bounding box center [927, 585] width 25 height 35
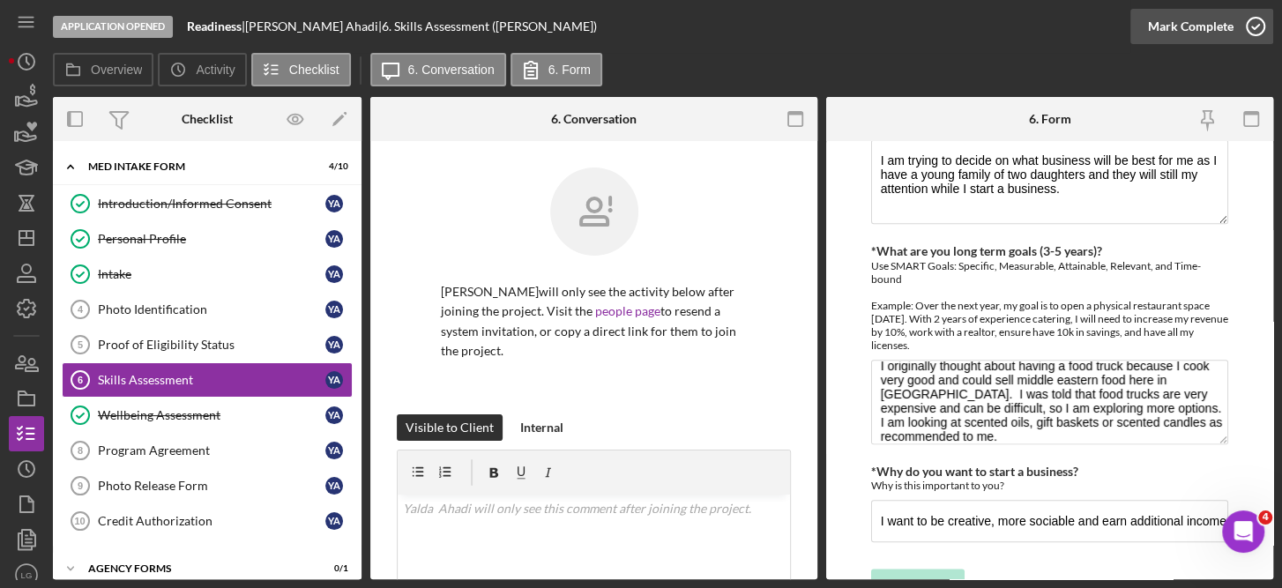
click at [1252, 17] on icon "button" at bounding box center [1255, 26] width 44 height 44
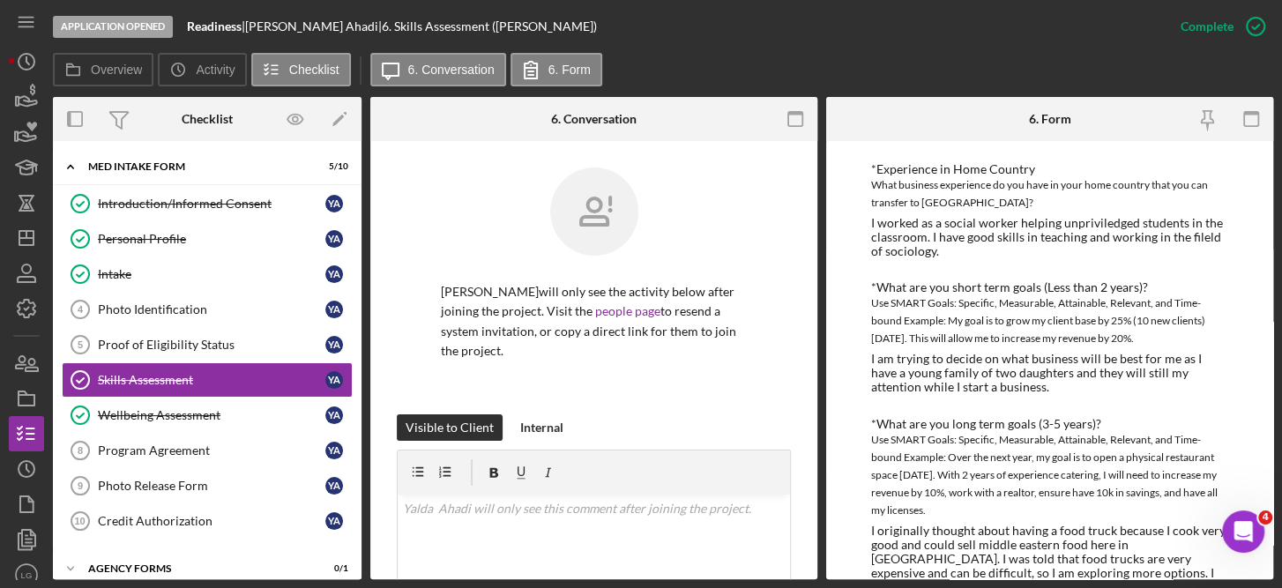
scroll to position [692, 0]
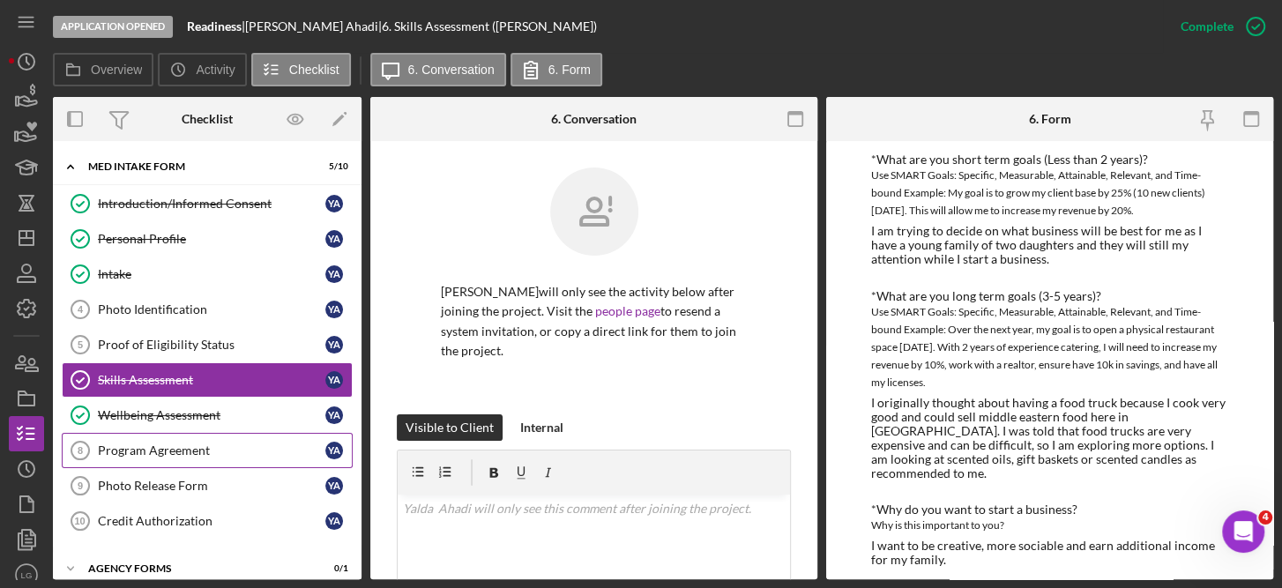
click at [191, 443] on div "Program Agreement" at bounding box center [211, 450] width 227 height 14
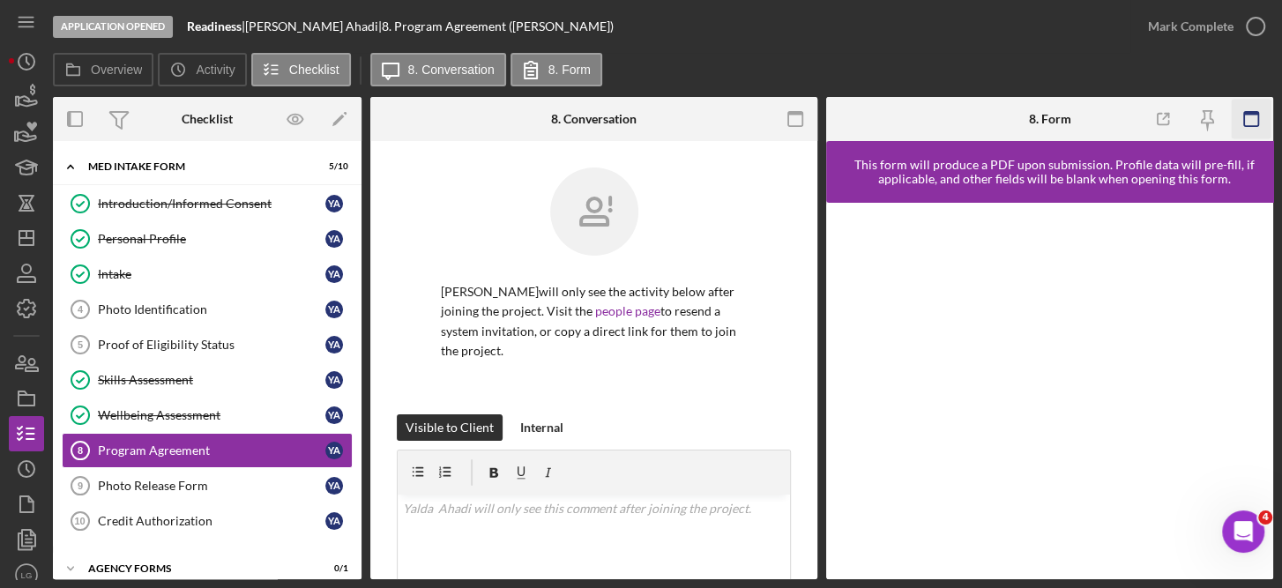
click at [1250, 116] on icon "button" at bounding box center [1251, 120] width 40 height 40
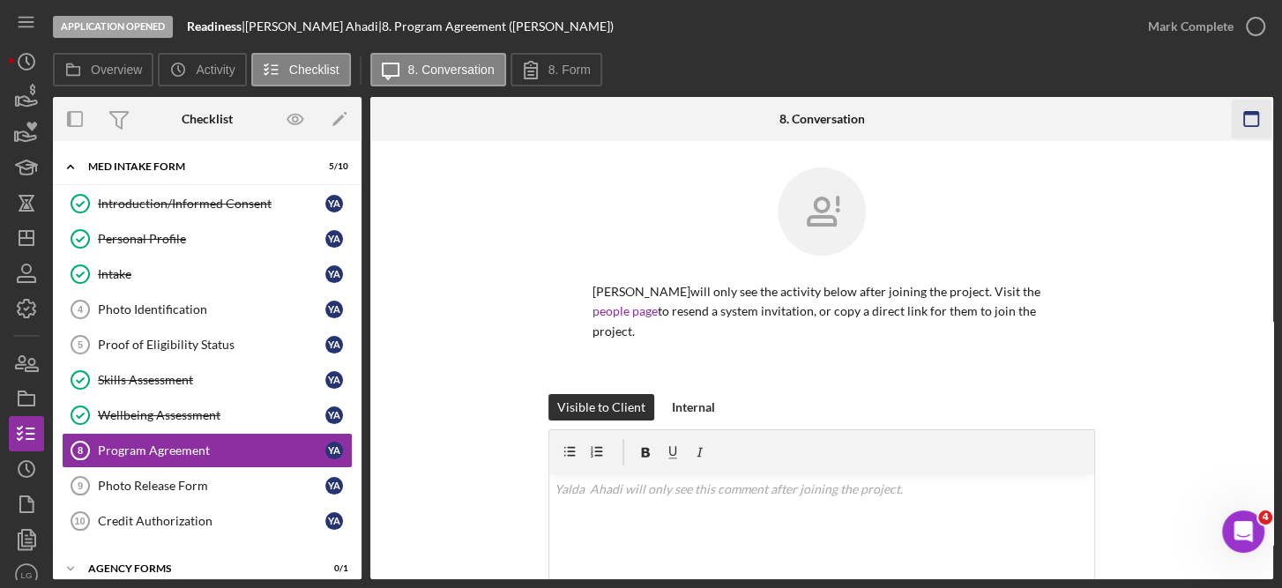
click at [1266, 120] on icon "button" at bounding box center [1250, 120] width 40 height 40
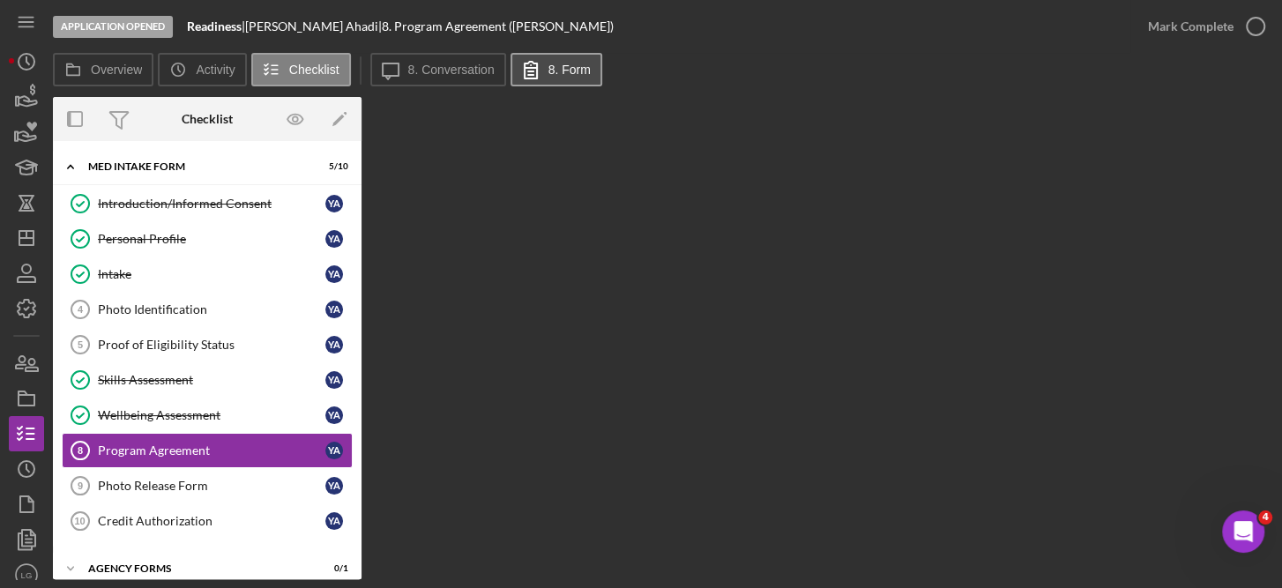
click at [574, 66] on label "8. Form" at bounding box center [569, 70] width 42 height 14
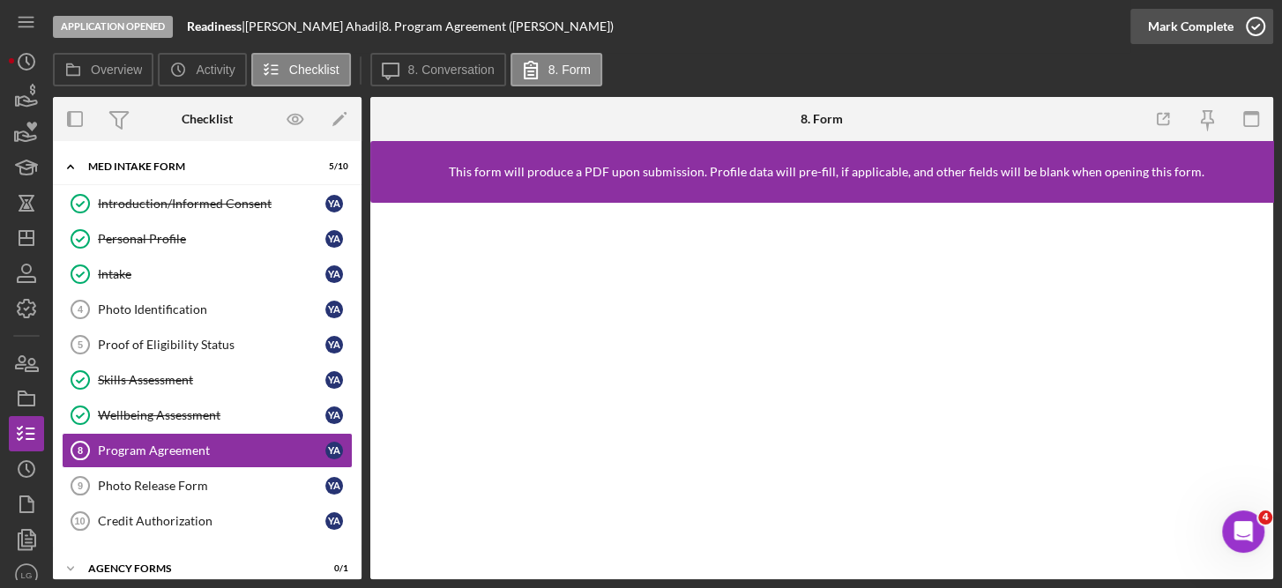
click at [1255, 26] on icon "button" at bounding box center [1255, 26] width 44 height 44
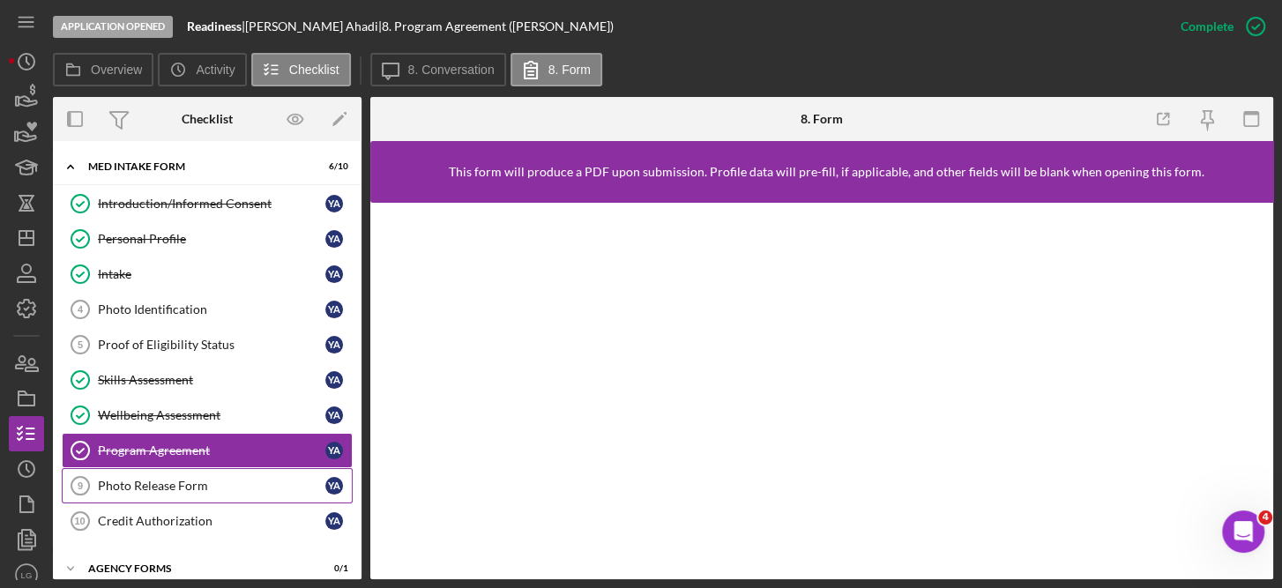
click at [183, 479] on div "Photo Release Form" at bounding box center [211, 486] width 227 height 14
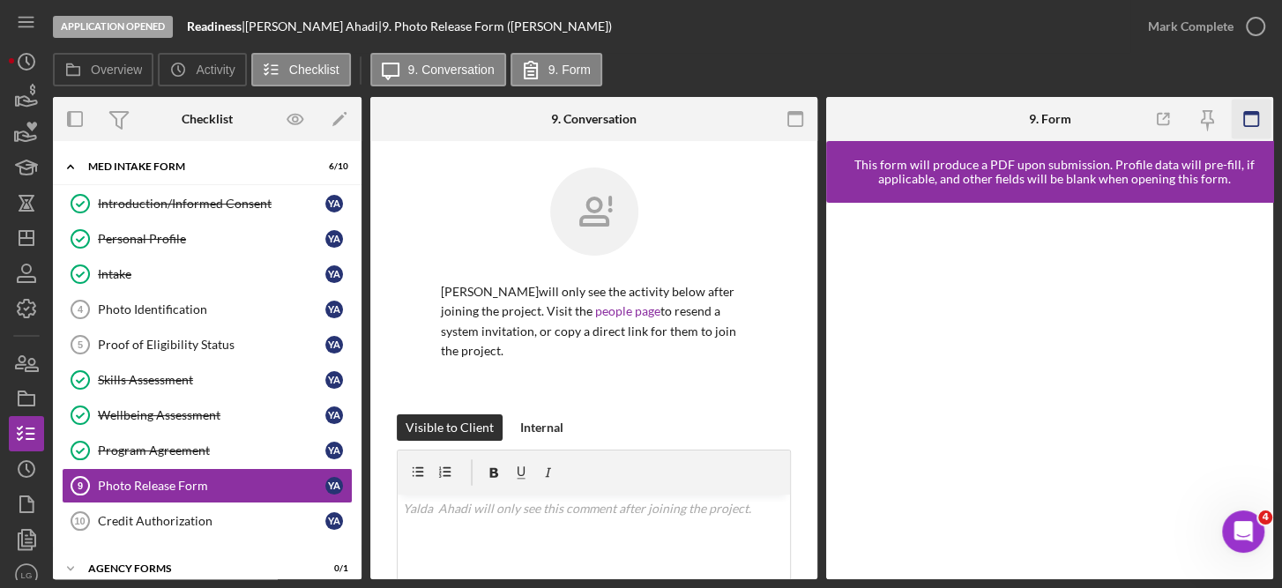
click at [1266, 121] on icon "button" at bounding box center [1251, 120] width 40 height 40
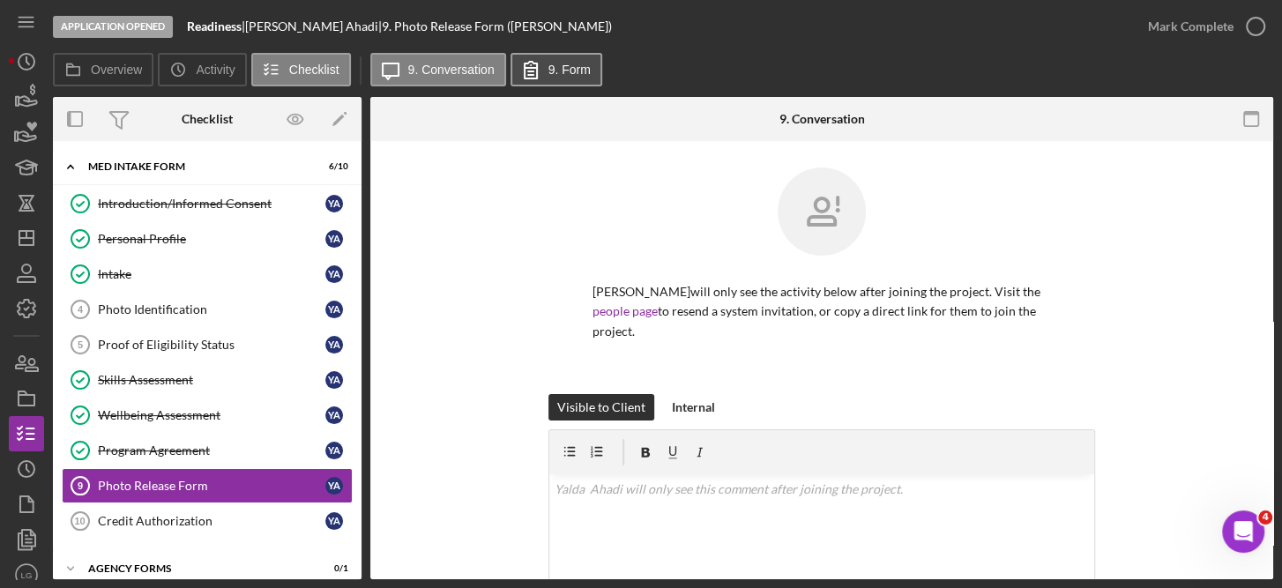
click at [569, 73] on label "9. Form" at bounding box center [569, 70] width 42 height 14
click at [572, 71] on label "9. Form" at bounding box center [569, 70] width 42 height 14
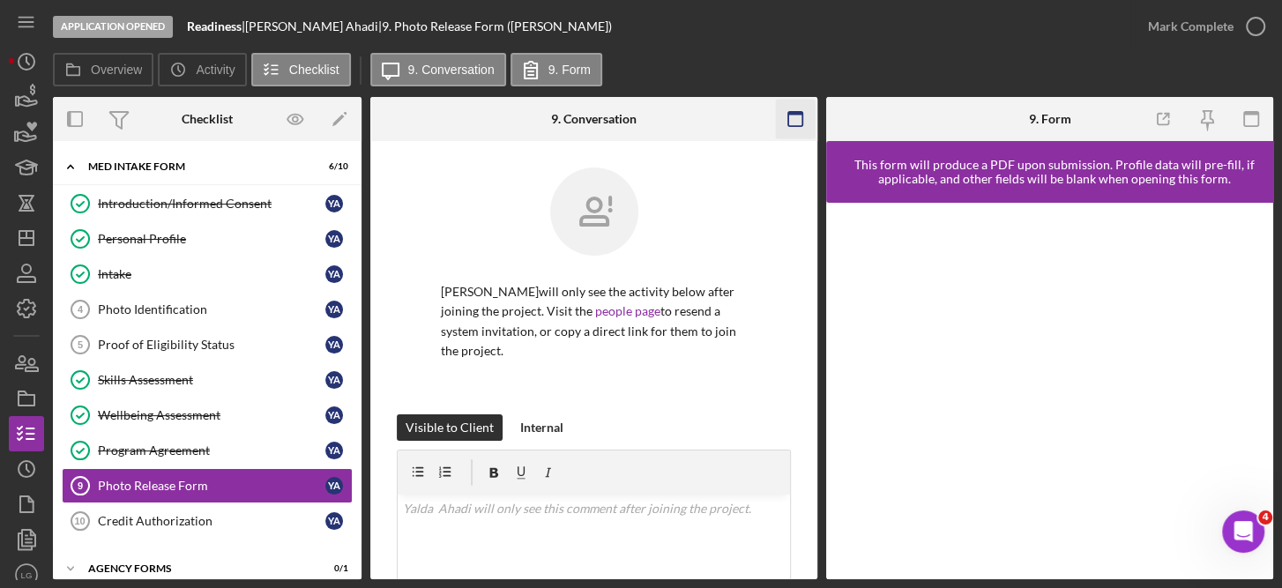
click at [790, 127] on icon "button" at bounding box center [796, 120] width 40 height 40
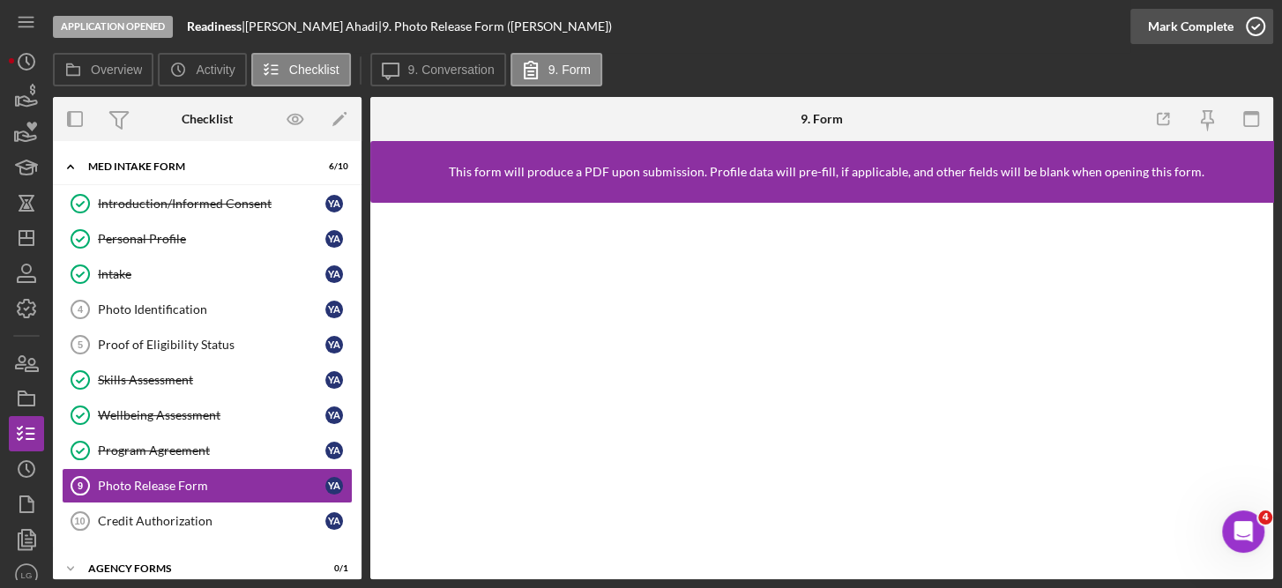
click at [1263, 36] on icon "button" at bounding box center [1255, 26] width 44 height 44
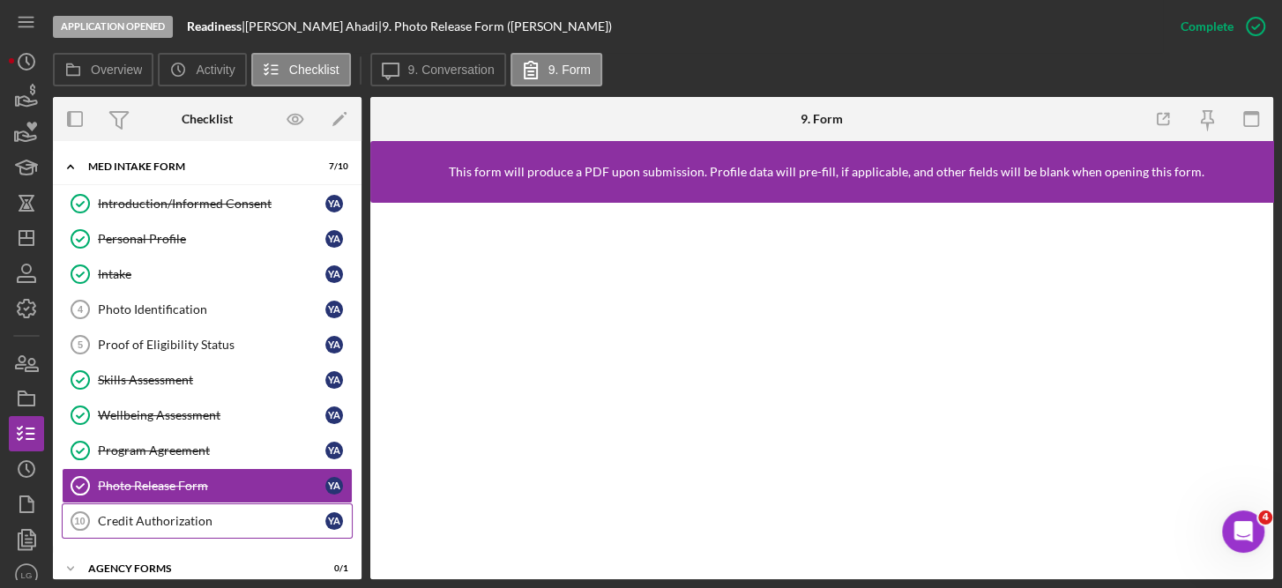
click at [183, 516] on div "Credit Authorization" at bounding box center [211, 521] width 227 height 14
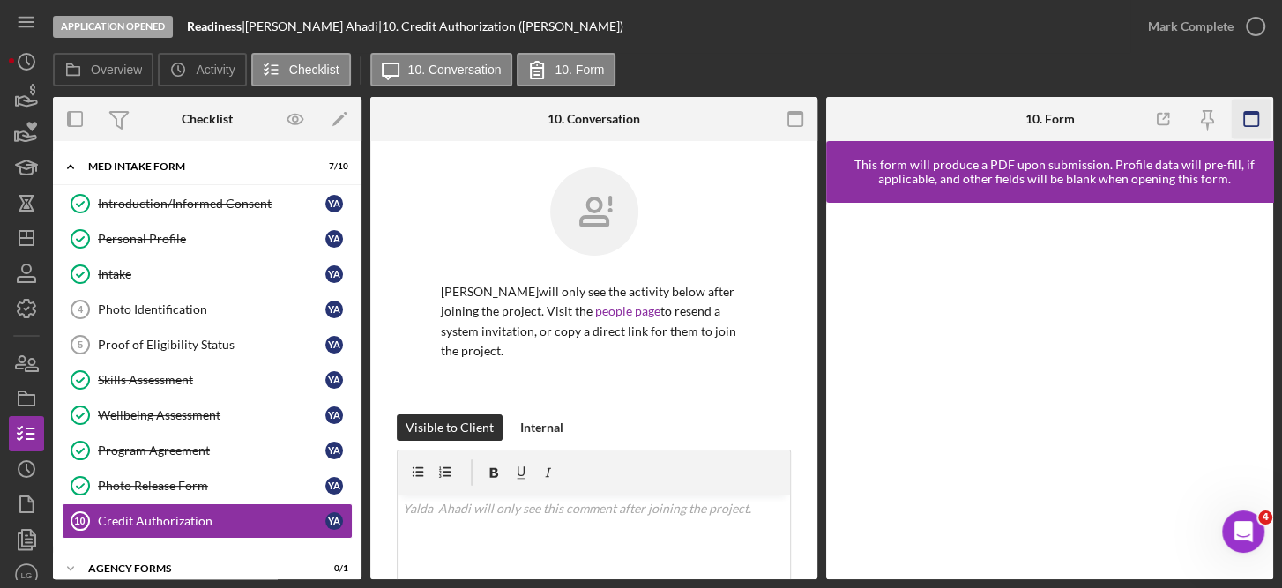
click at [1253, 112] on rect "button" at bounding box center [1251, 114] width 14 height 4
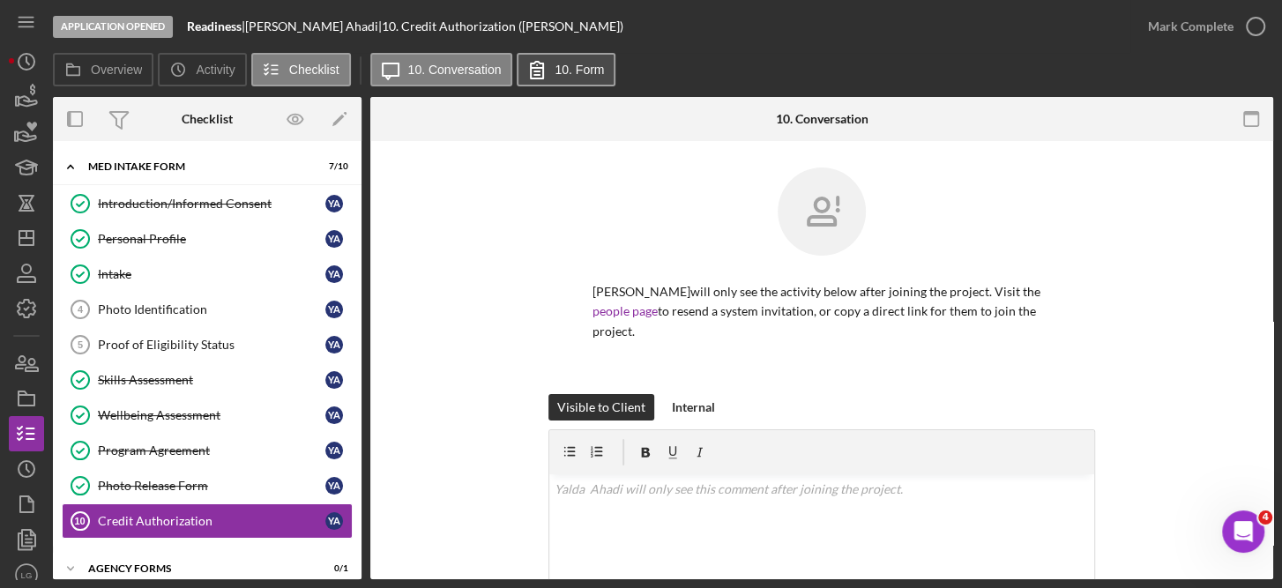
click at [579, 72] on label "10. Form" at bounding box center [578, 70] width 49 height 14
click at [1254, 132] on icon "button" at bounding box center [1250, 120] width 40 height 40
click at [1247, 124] on icon "button" at bounding box center [1250, 120] width 40 height 40
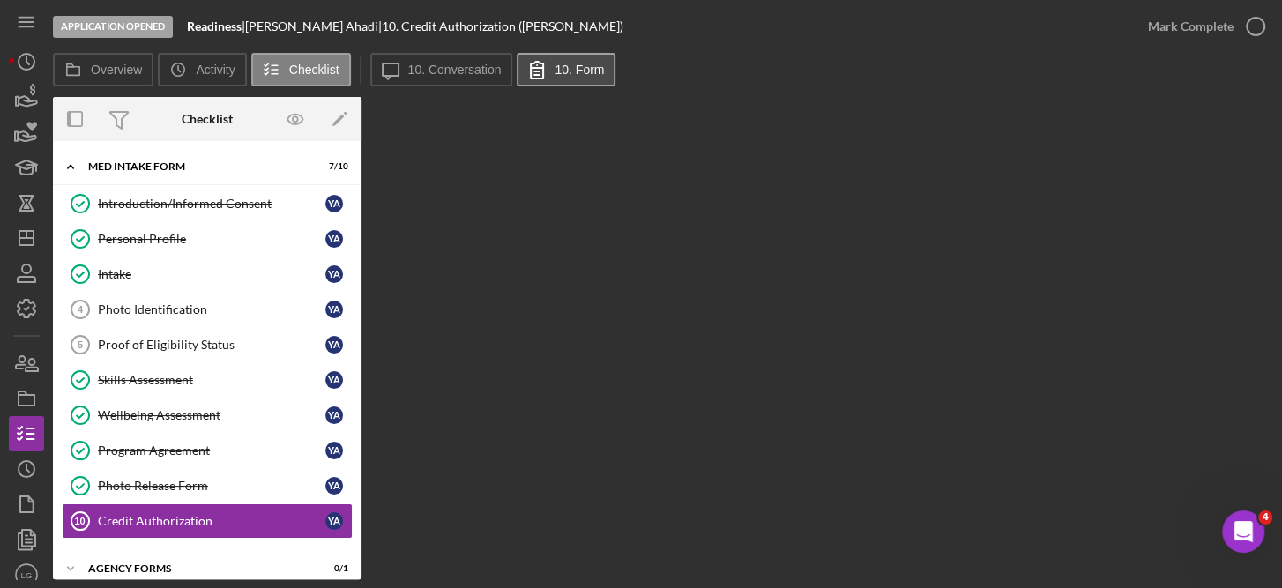
click at [567, 69] on label "10. Form" at bounding box center [578, 70] width 49 height 14
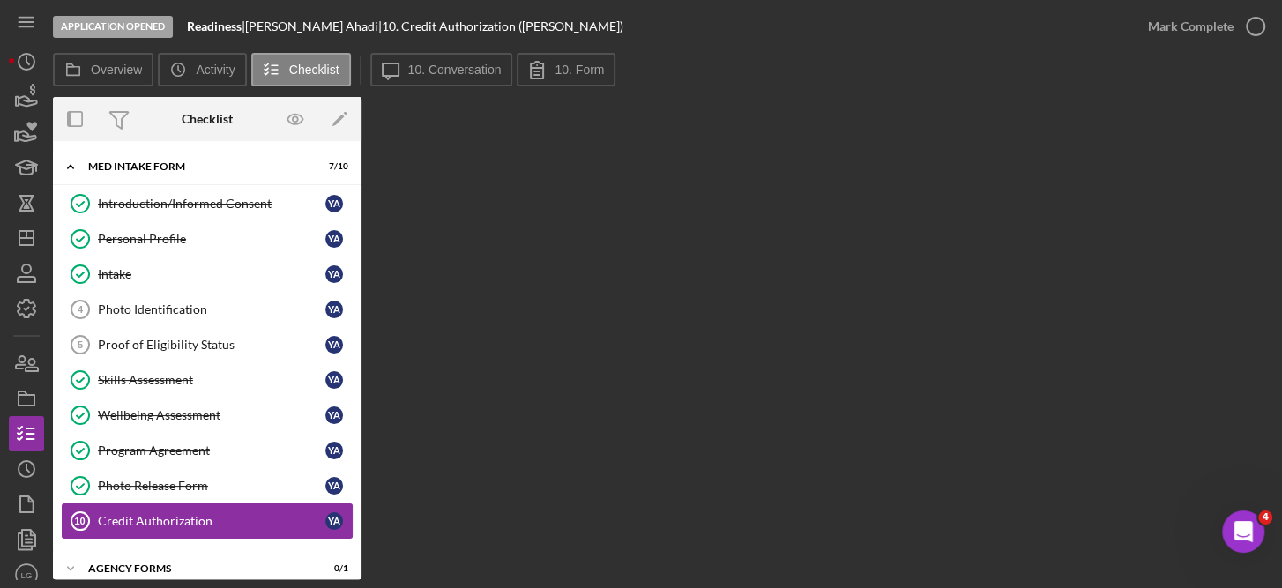
click at [168, 515] on div "Credit Authorization" at bounding box center [211, 521] width 227 height 14
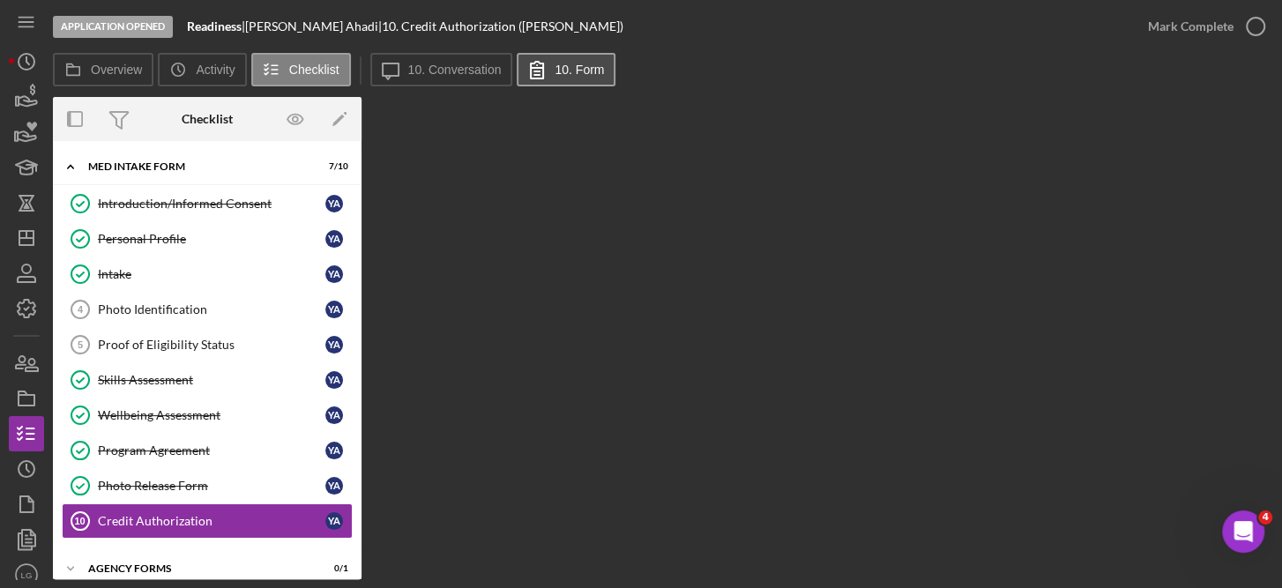
click at [539, 66] on icon at bounding box center [537, 70] width 44 height 44
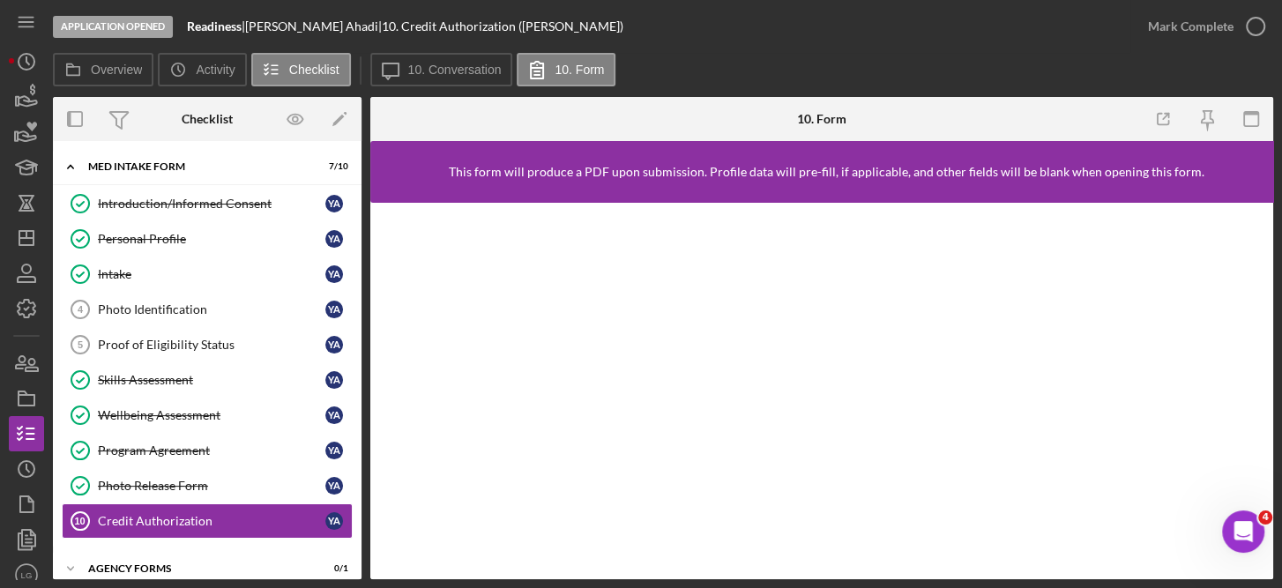
click at [1253, 47] on div "Mark Complete" at bounding box center [1201, 26] width 143 height 53
click at [1267, 30] on icon "button" at bounding box center [1255, 26] width 44 height 44
click at [207, 324] on link "Photo Identification 4 Photo Identification Y A" at bounding box center [207, 309] width 291 height 35
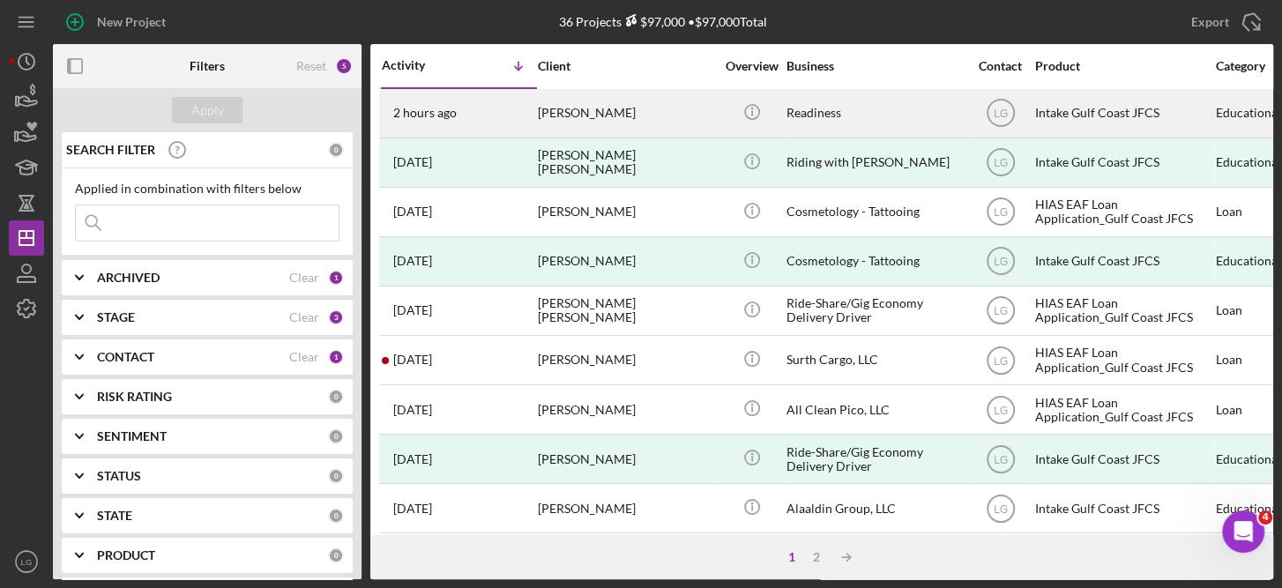
click at [558, 111] on div "[PERSON_NAME]" at bounding box center [626, 113] width 176 height 47
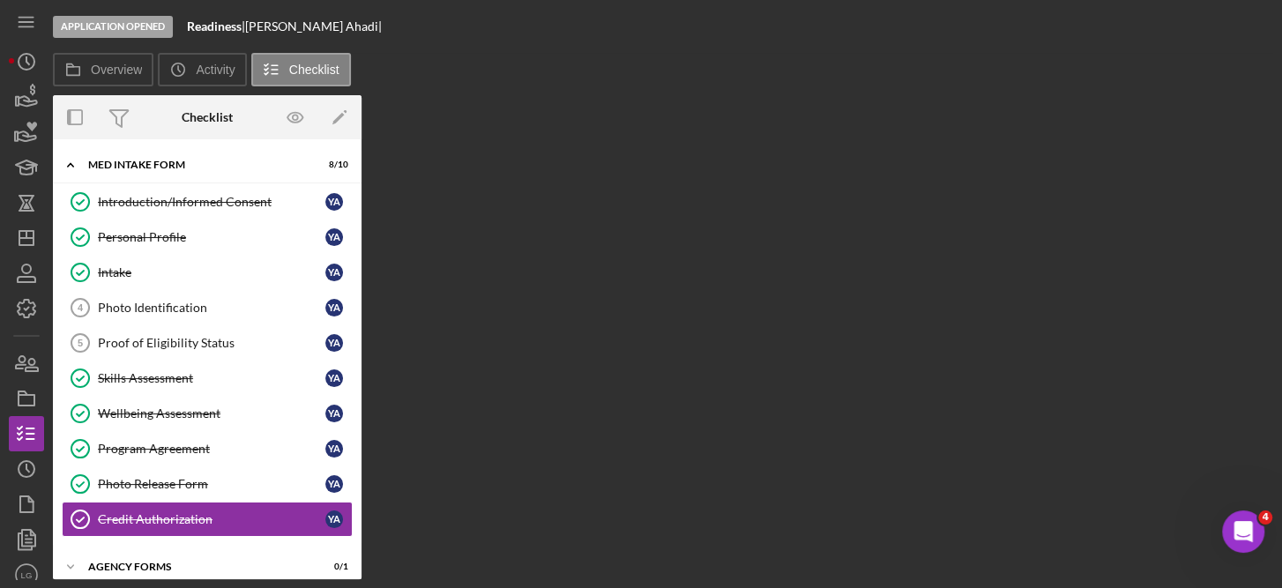
scroll to position [90, 0]
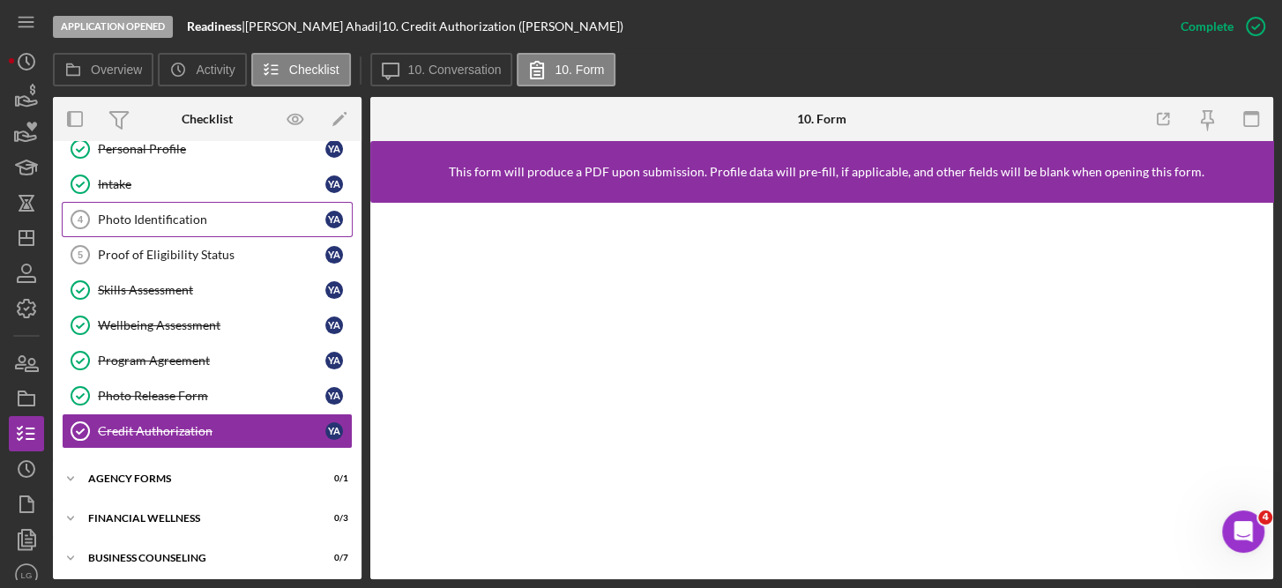
click at [144, 212] on div "Photo Identification" at bounding box center [211, 219] width 227 height 14
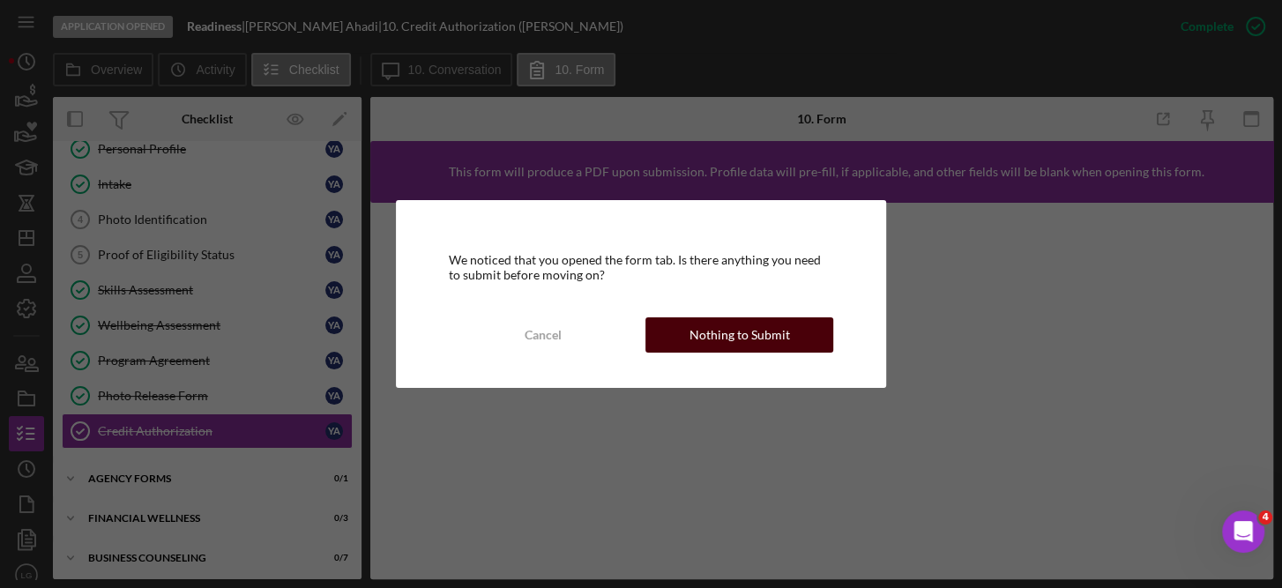
click at [736, 330] on div "Nothing to Submit" at bounding box center [739, 334] width 100 height 35
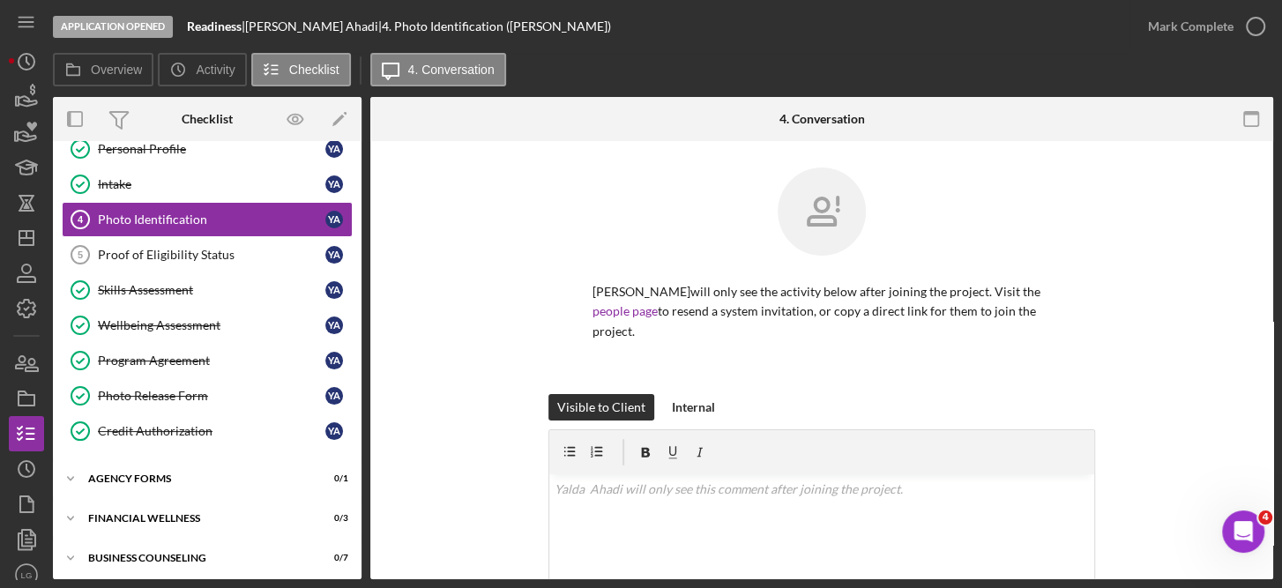
drag, startPoint x: 187, startPoint y: 221, endPoint x: 1280, endPoint y: 417, distance: 1110.3
click at [1281, 417] on html "Application Opened Readiness | Yalda Ahadi | 4. Photo Identification (Yalda A.)…" at bounding box center [641, 294] width 1282 height 588
click at [1259, 466] on div "Yalda Ahadi will only see the activity below after joining the project. Visit t…" at bounding box center [821, 525] width 903 height 769
click at [153, 212] on div "Photo Identification" at bounding box center [211, 219] width 227 height 14
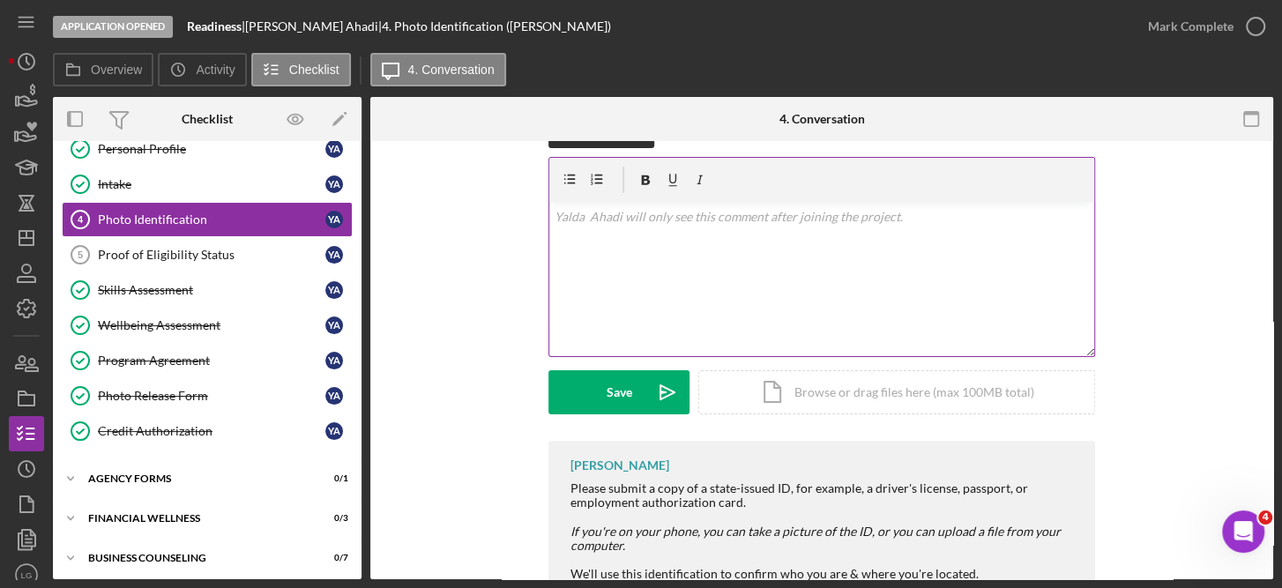
scroll to position [279, 0]
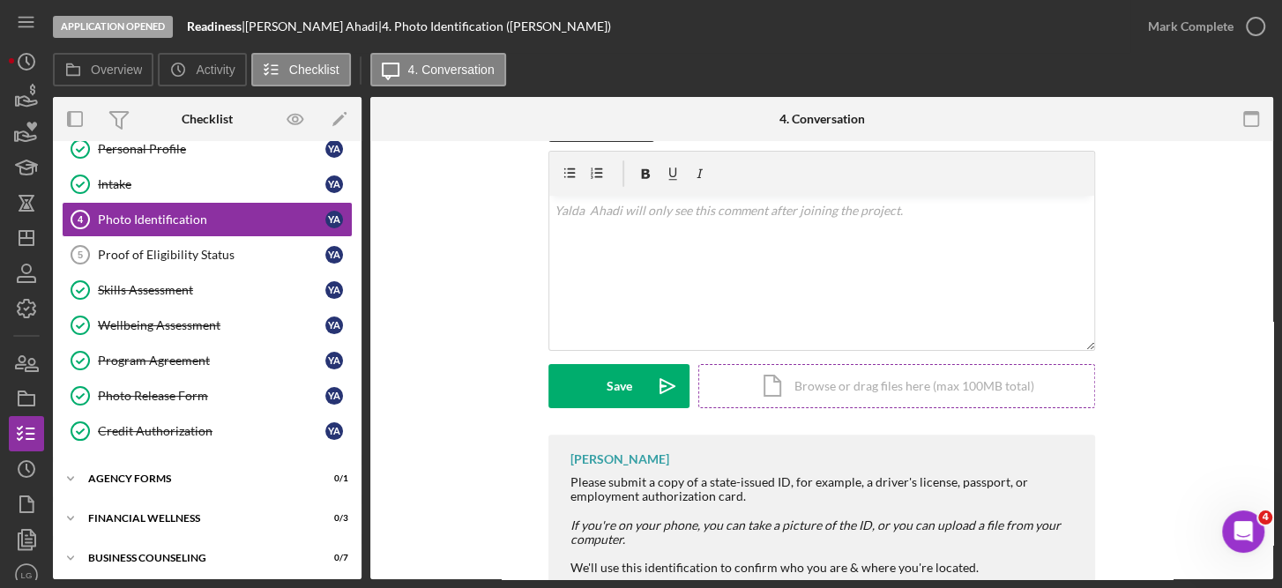
click at [880, 364] on div "Icon/Document Browse or drag files here (max 100MB total) Tap to choose files o…" at bounding box center [896, 386] width 397 height 44
click at [858, 364] on div "Icon/Document Browse or drag files here (max 100MB total) Tap to choose files o…" at bounding box center [896, 386] width 397 height 44
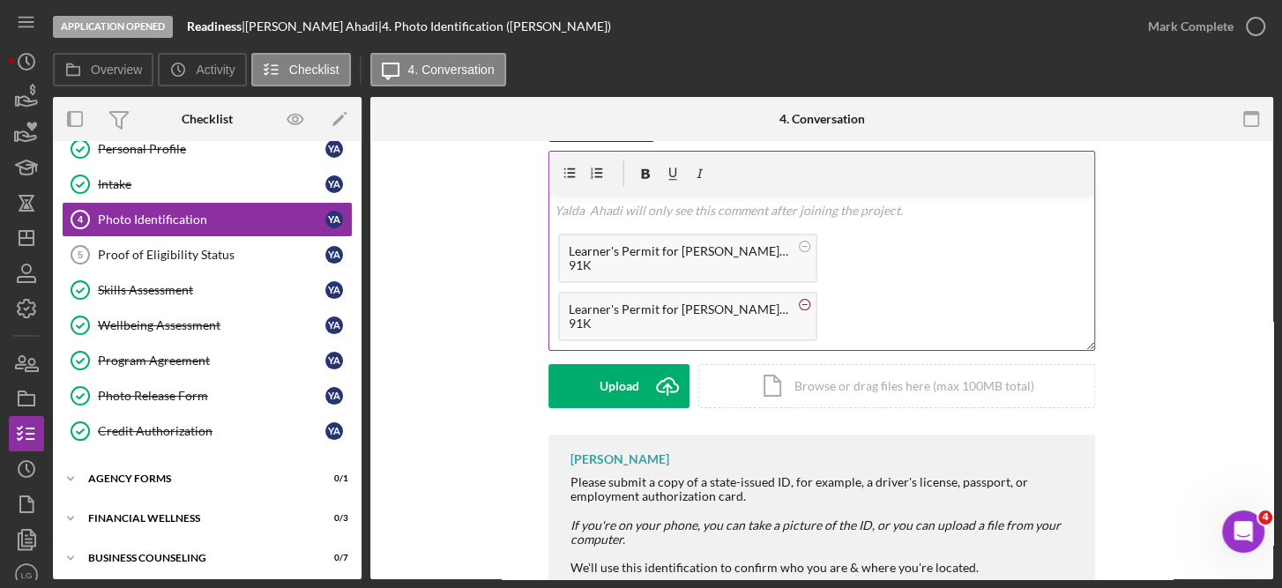
click at [810, 299] on circle at bounding box center [804, 304] width 11 height 11
click at [876, 364] on div "Icon/Document Browse or drag files here (max 100MB total) Tap to choose files o…" at bounding box center [896, 386] width 397 height 44
click at [619, 364] on div "Upload" at bounding box center [619, 386] width 40 height 44
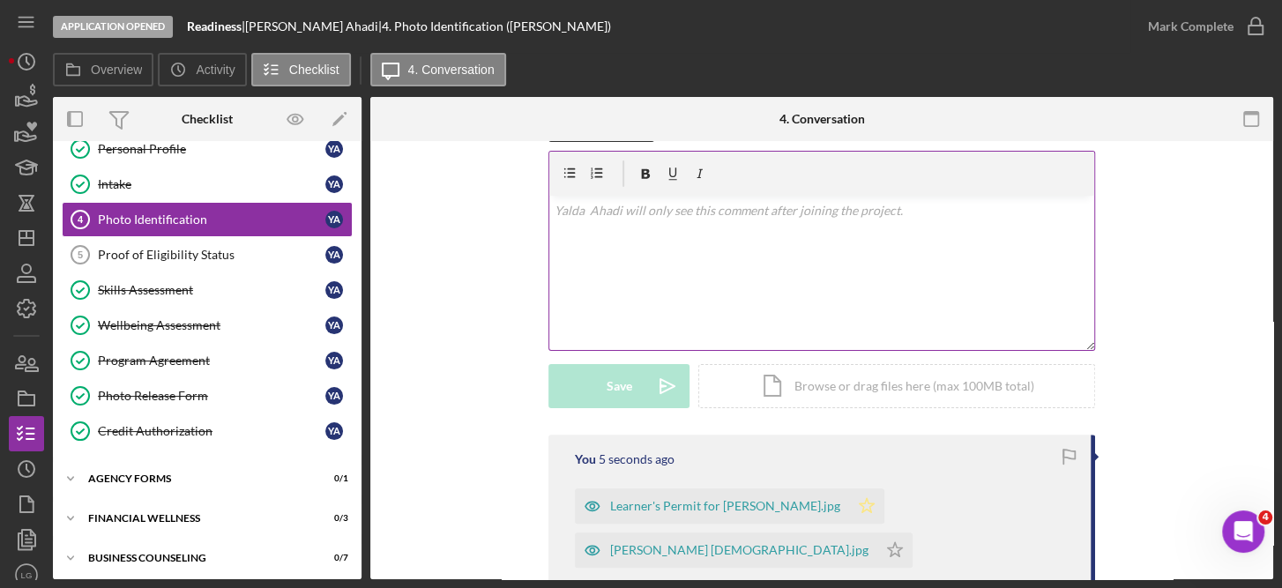
click at [849, 490] on icon "Icon/Star" at bounding box center [866, 505] width 35 height 35
click at [197, 248] on div "Proof of Eligibility Status" at bounding box center [211, 255] width 227 height 14
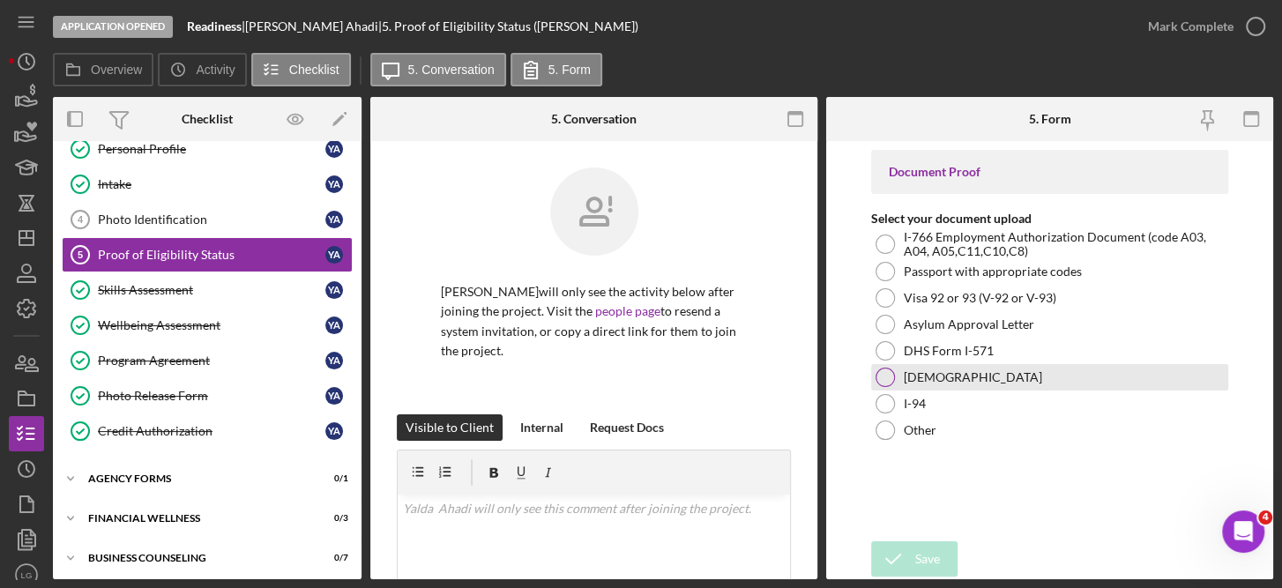
click at [941, 382] on label "Green Card" at bounding box center [972, 377] width 138 height 14
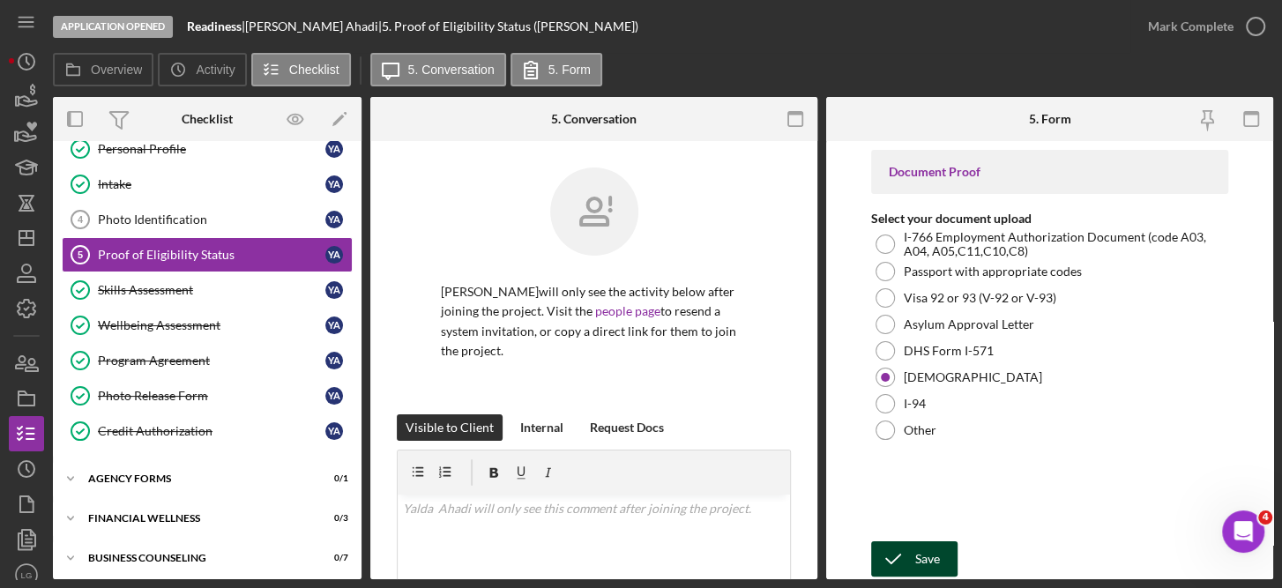
click at [912, 557] on icon "submit" at bounding box center [893, 559] width 44 height 44
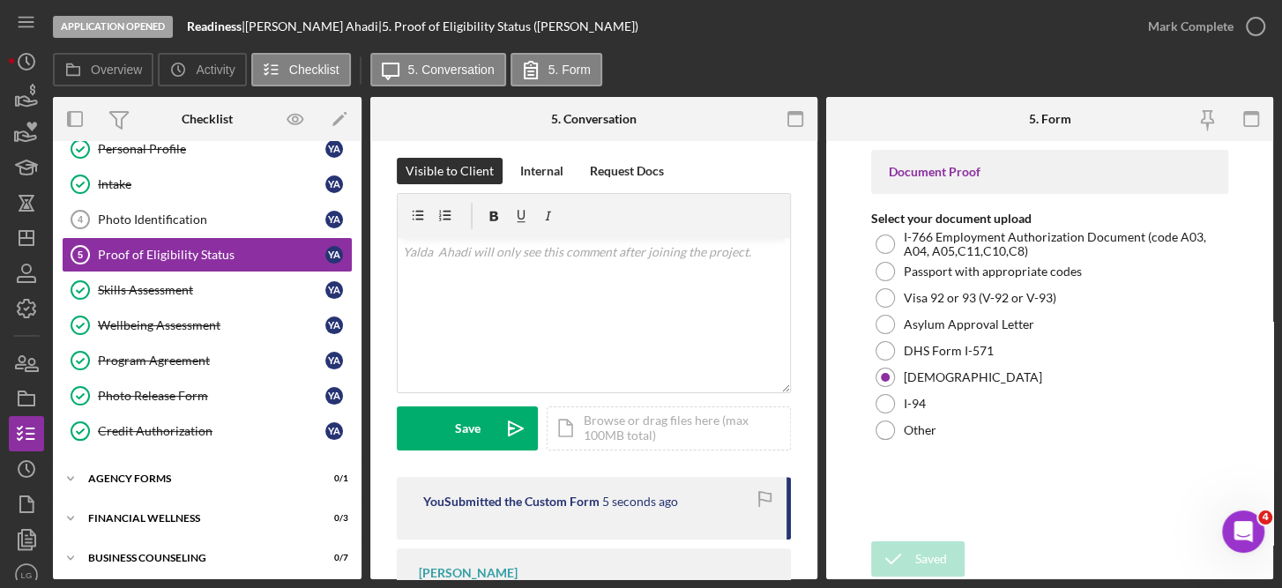
scroll to position [267, 0]
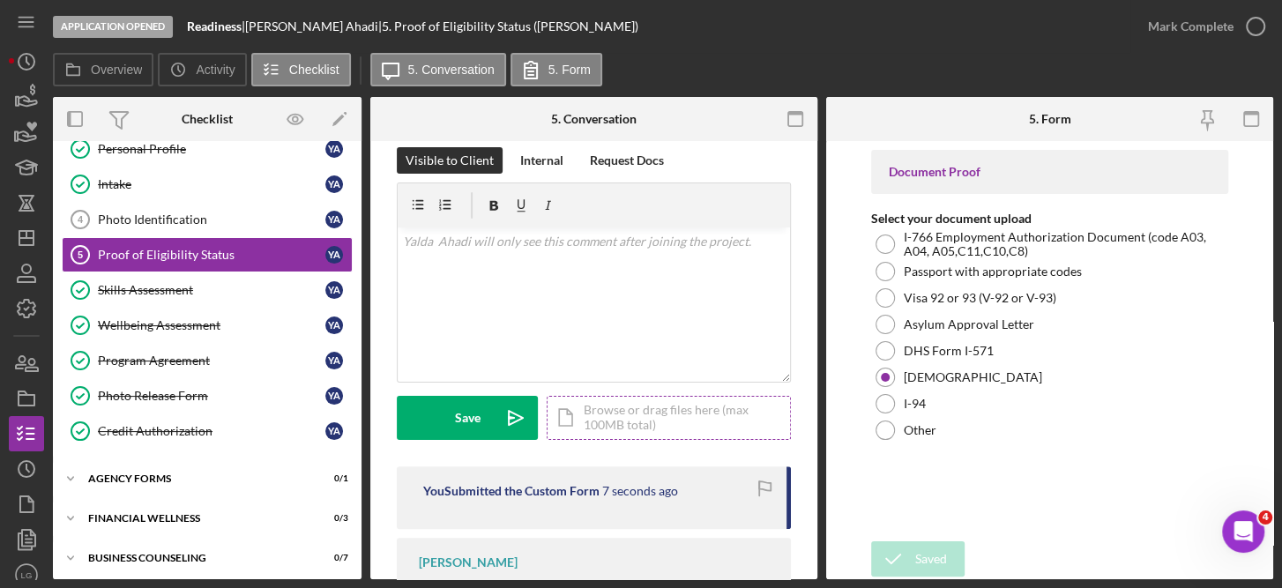
click at [610, 429] on div "Icon/Document Browse or drag files here (max 100MB total) Tap to choose files o…" at bounding box center [668, 418] width 244 height 44
click at [190, 213] on div "Photo Identification" at bounding box center [211, 219] width 227 height 14
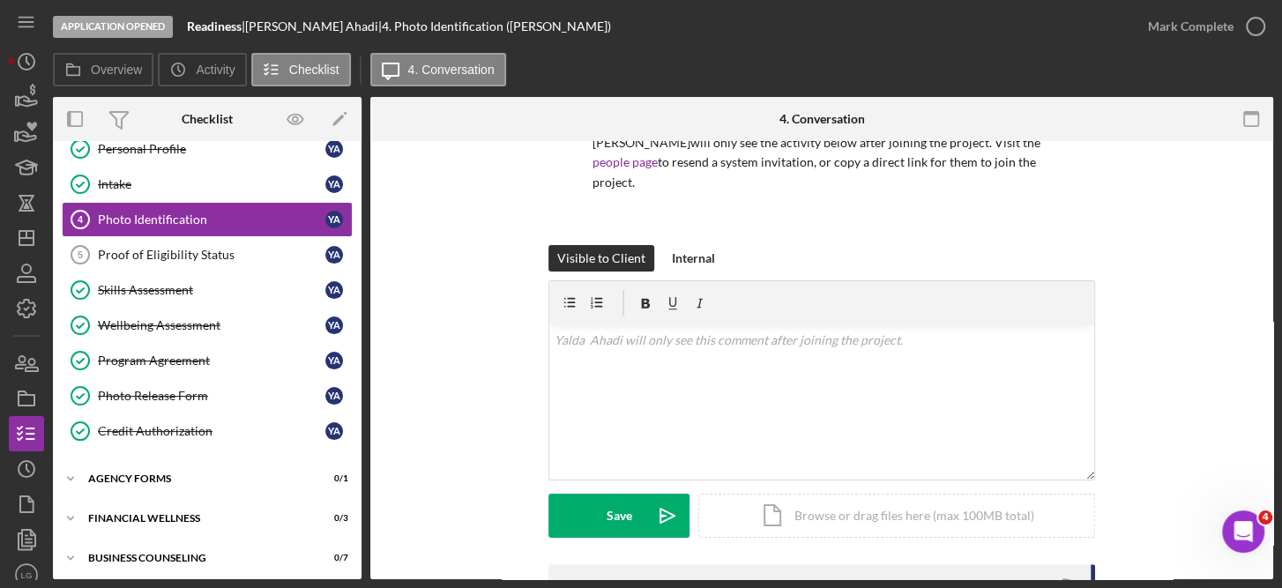
scroll to position [309, 0]
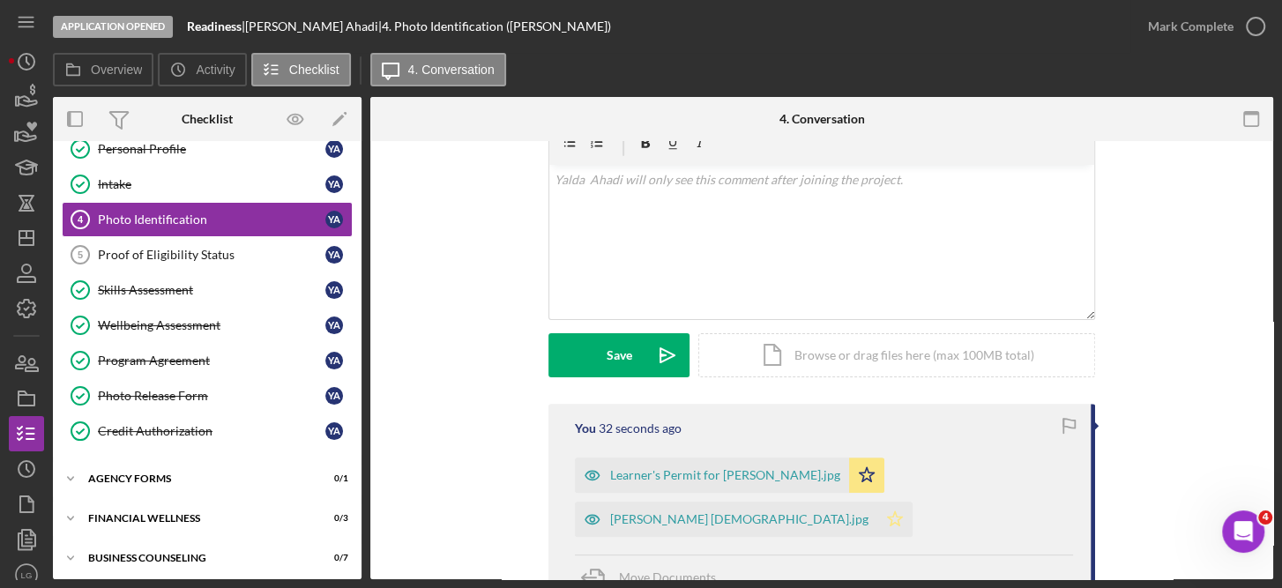
click at [888, 511] on polygon "button" at bounding box center [895, 518] width 15 height 14
click at [849, 457] on icon "Icon/Star" at bounding box center [866, 474] width 35 height 35
click at [699, 569] on span "Move Documents" at bounding box center [667, 576] width 97 height 15
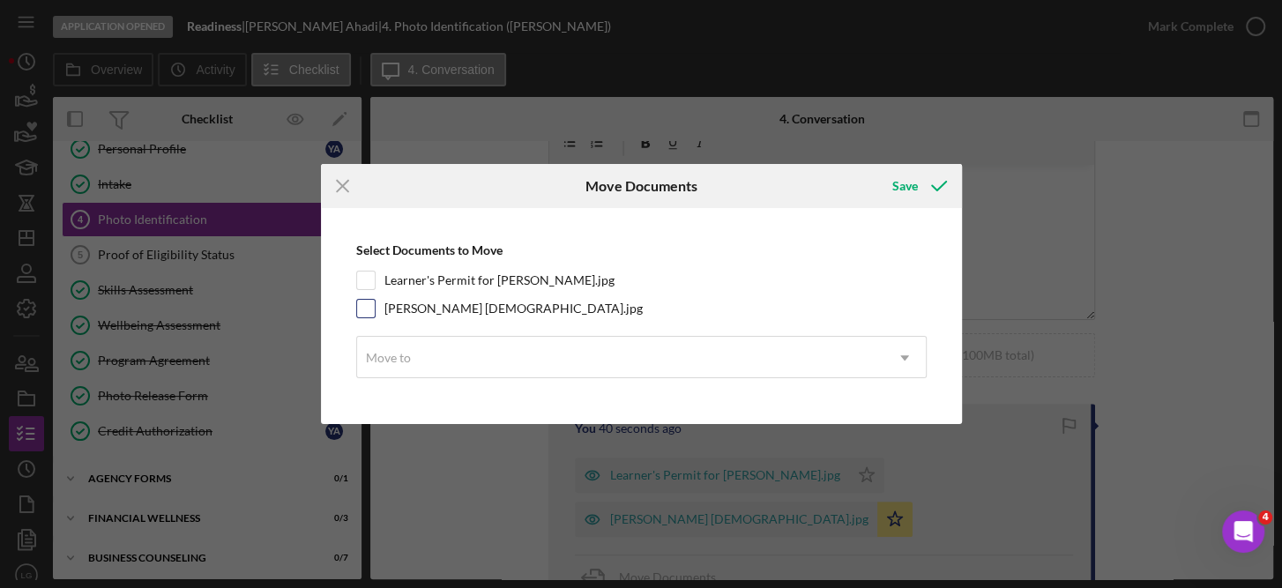
click at [368, 307] on input "Yalda Ahadi Green Card.jpg" at bounding box center [366, 309] width 18 height 18
checkbox input "true"
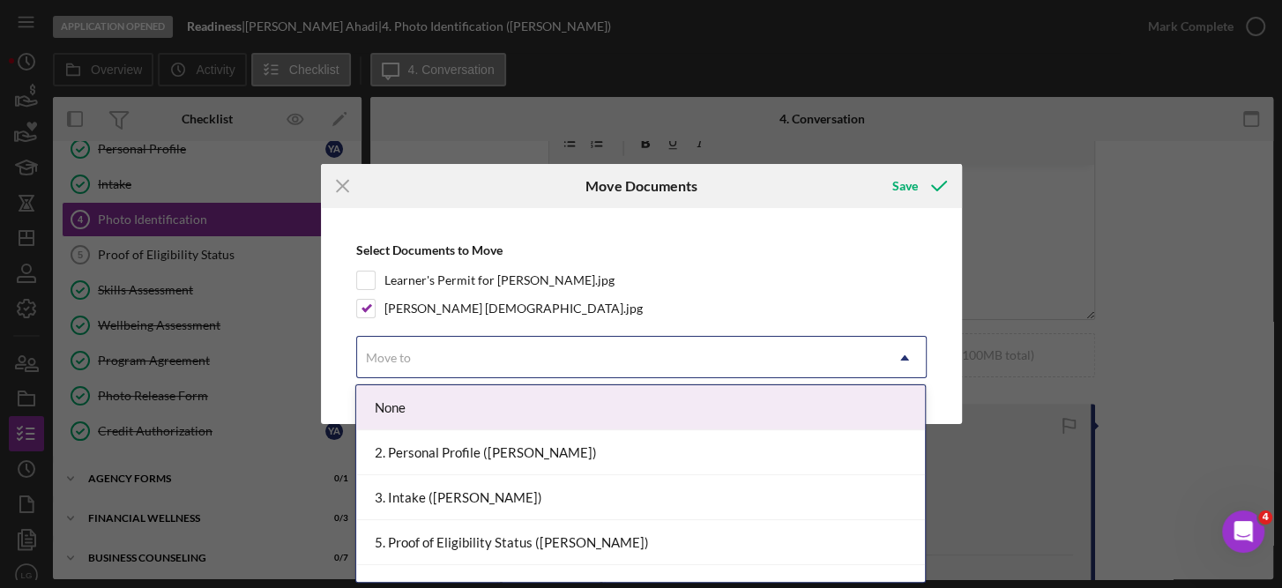
click at [907, 358] on icon "Icon/Dropdown Arrow" at bounding box center [904, 358] width 42 height 42
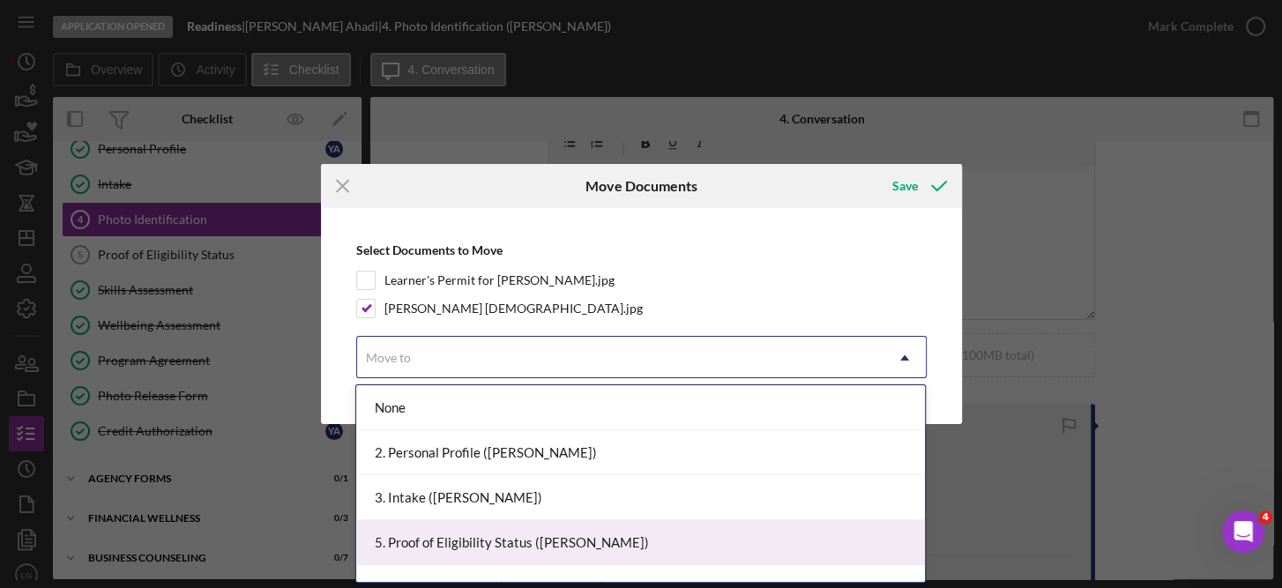
click at [563, 546] on div "5. Proof of Eligibility Status (Yalda A.)" at bounding box center [640, 542] width 568 height 45
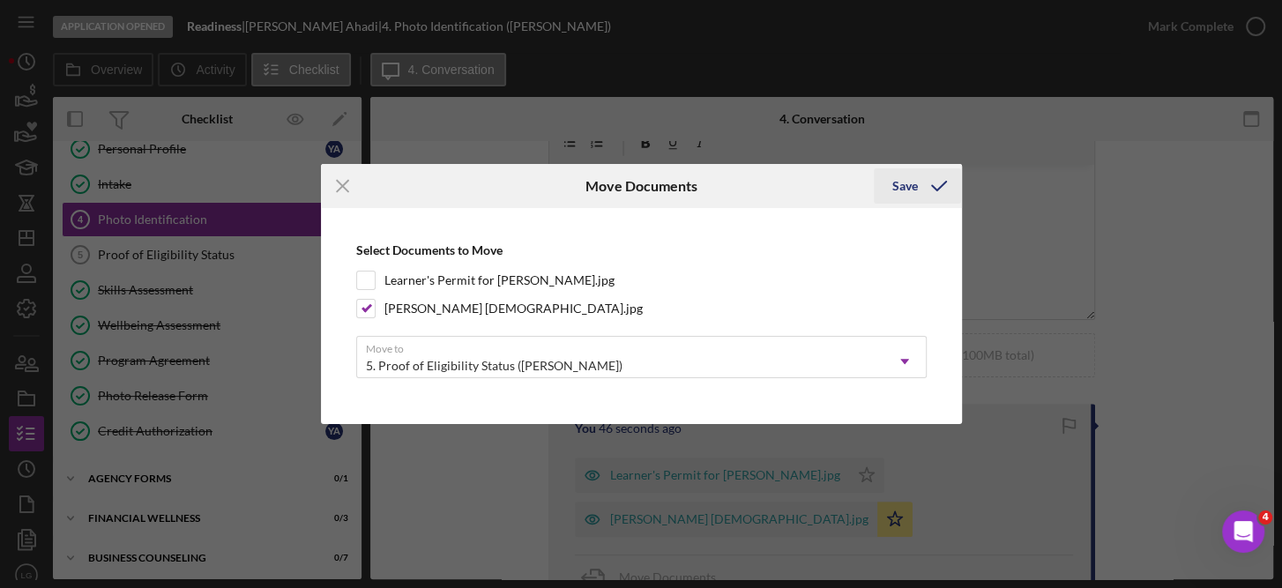
click at [908, 179] on div "Save" at bounding box center [904, 185] width 26 height 35
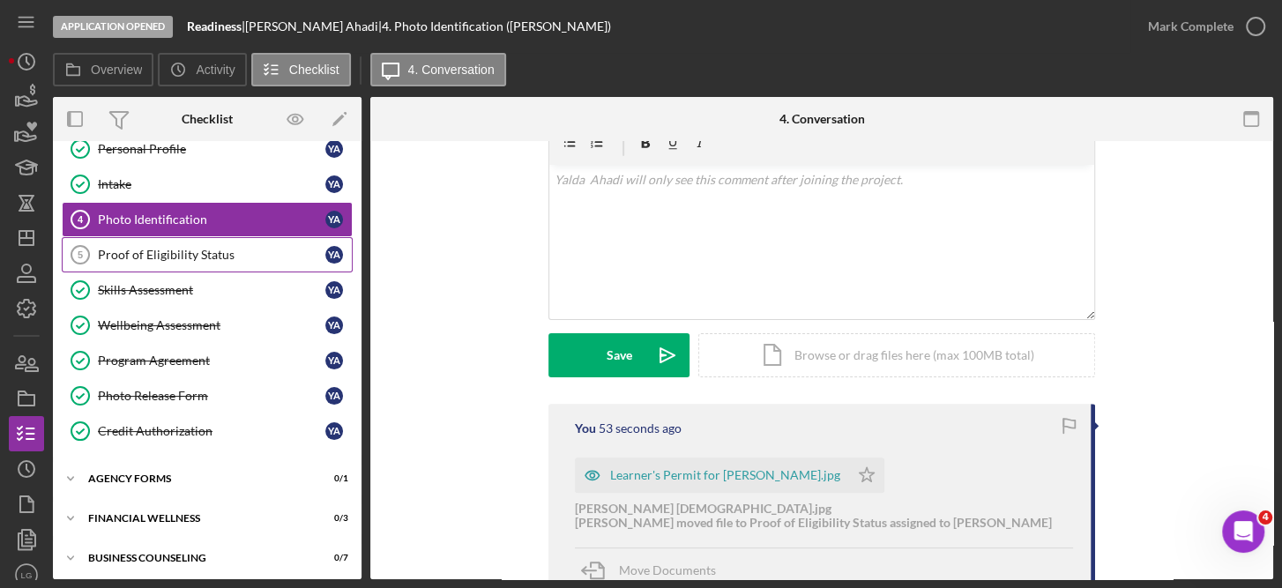
click at [159, 249] on div "Proof of Eligibility Status" at bounding box center [211, 255] width 227 height 14
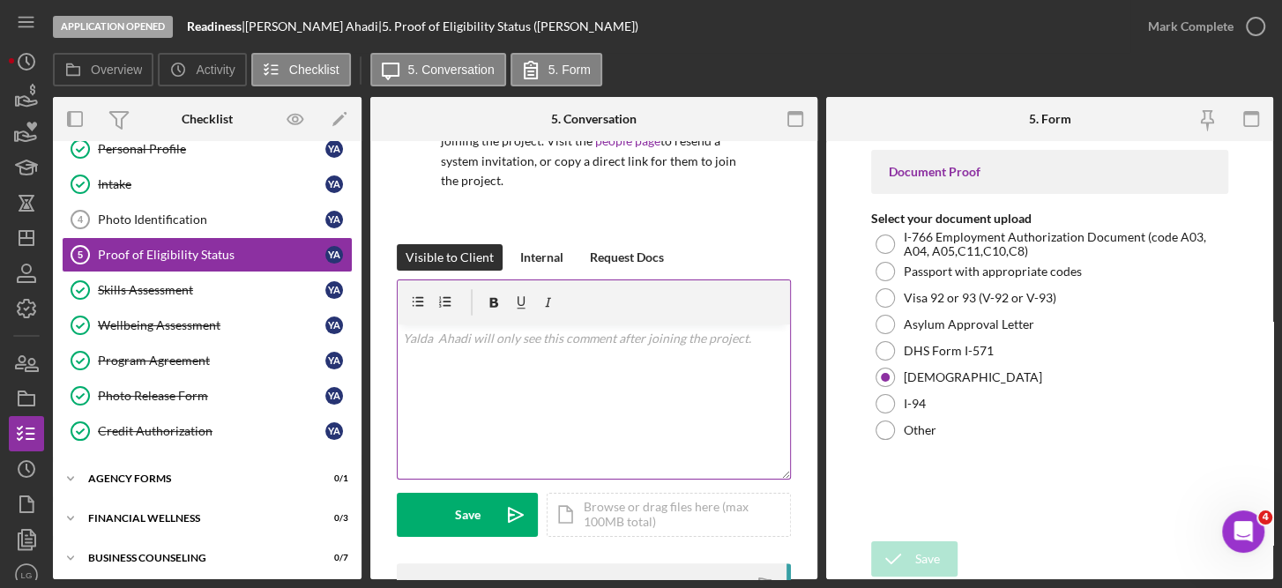
scroll to position [271, 0]
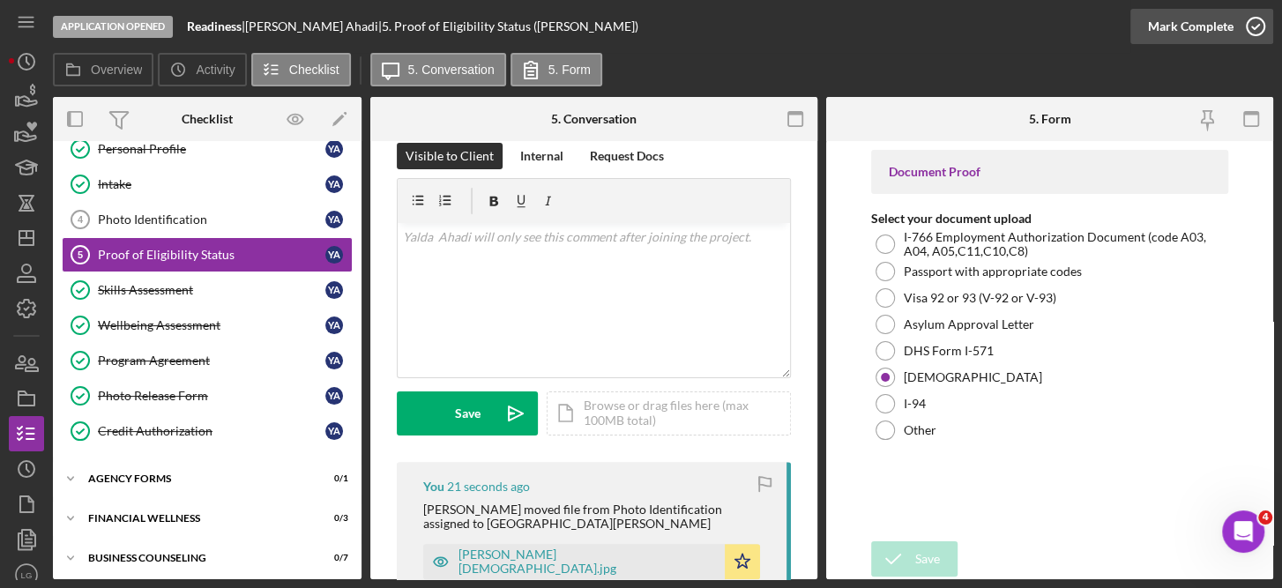
click at [1253, 26] on icon "button" at bounding box center [1255, 26] width 44 height 44
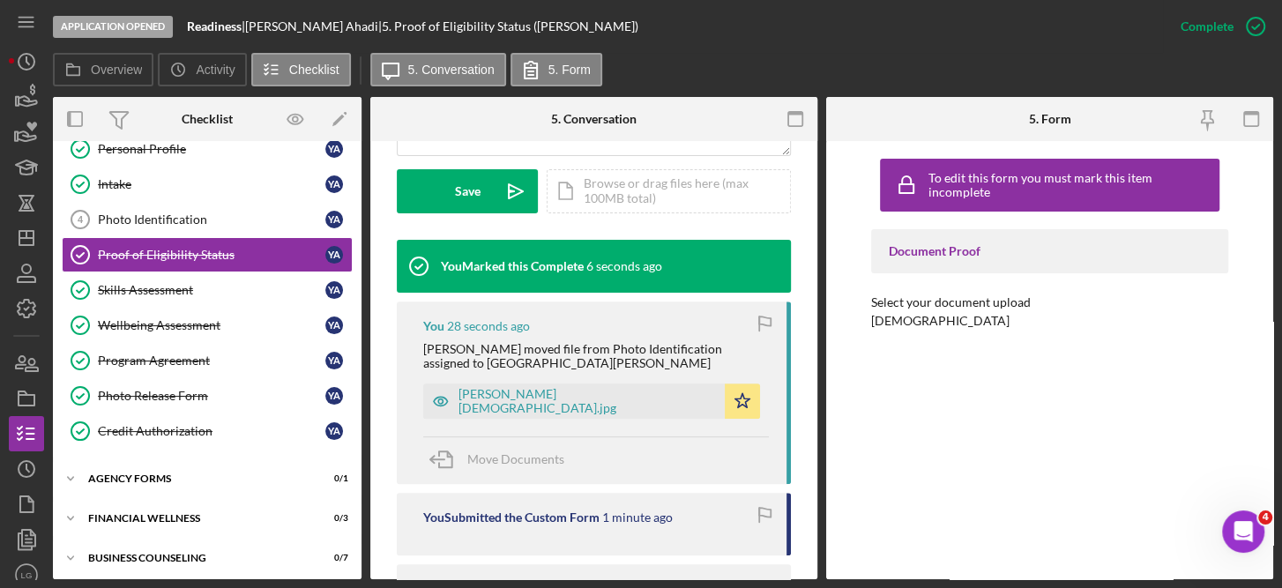
scroll to position [448, 0]
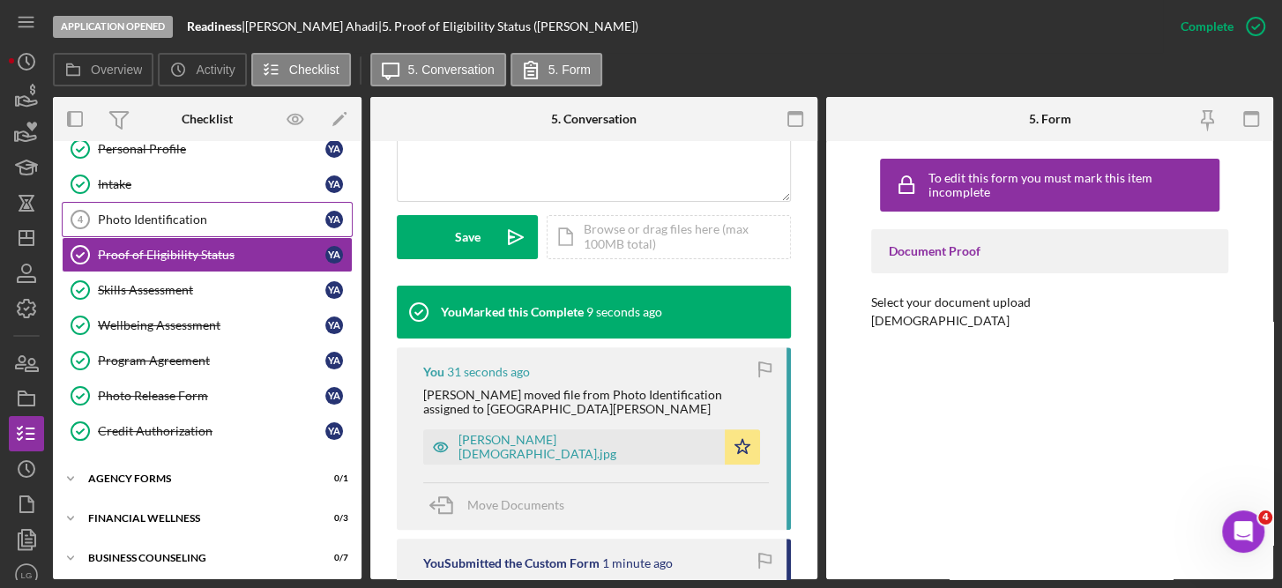
click at [180, 212] on div "Photo Identification" at bounding box center [211, 219] width 227 height 14
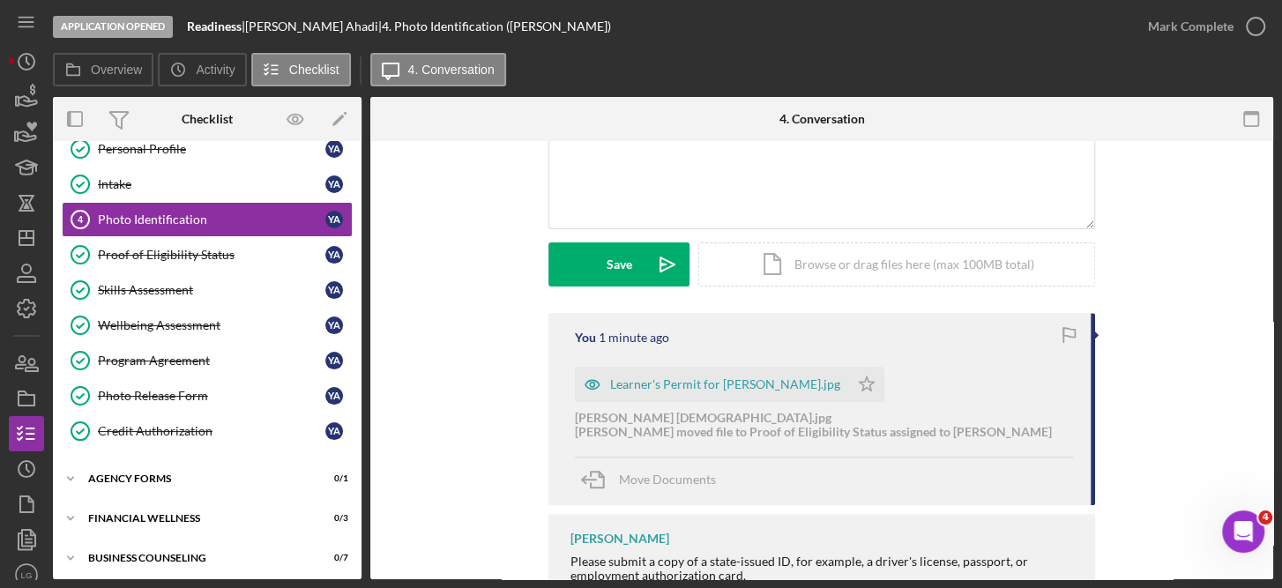
scroll to position [412, 0]
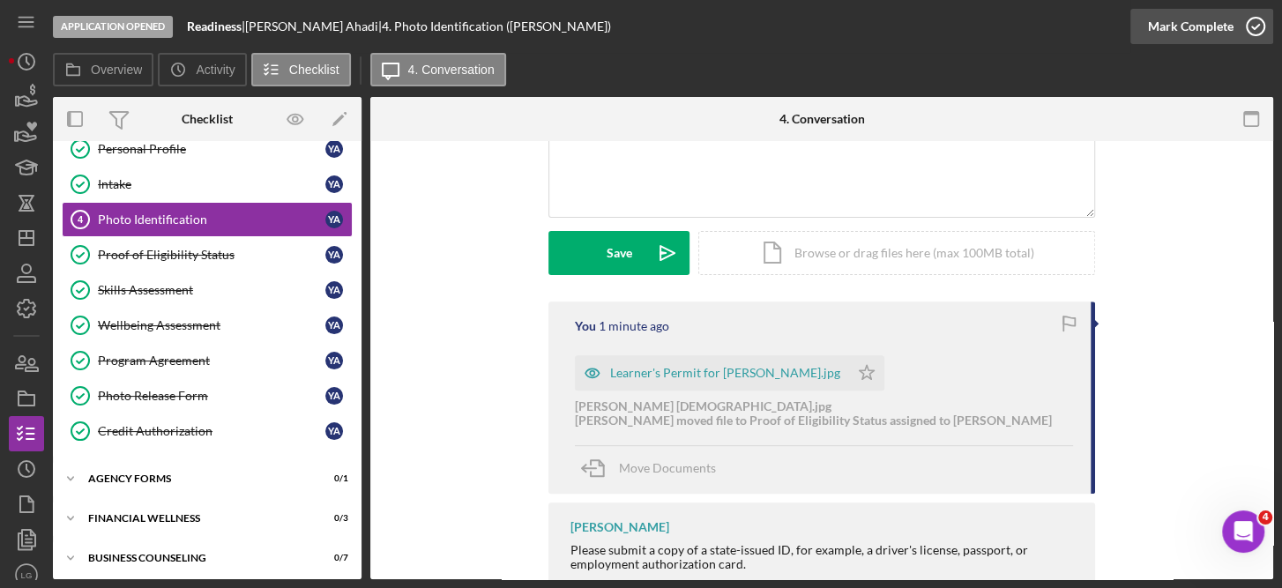
click at [1257, 21] on icon "button" at bounding box center [1255, 26] width 44 height 44
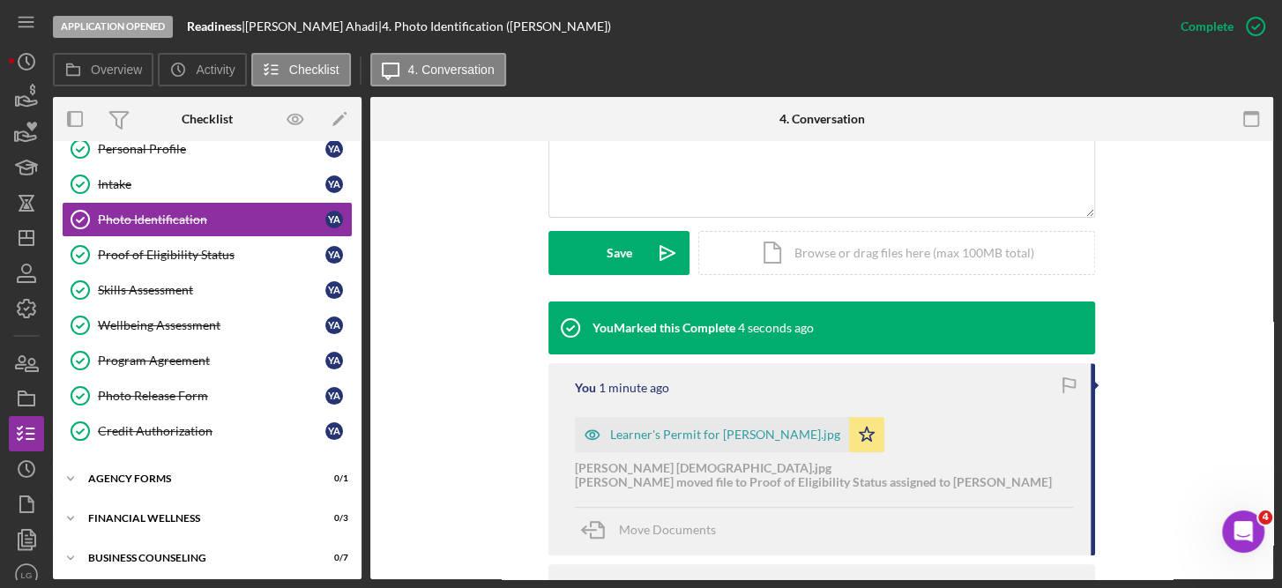
click at [1274, 152] on div "Application Opened Readiness | Yalda Ahadi | 4. Photo Identification (Yalda A.)…" at bounding box center [641, 294] width 1282 height 588
click at [1267, 158] on div "Yalda Ahadi will only see the activity below after joining the project. Visit t…" at bounding box center [821, 244] width 903 height 1031
click at [1267, 199] on div "Yalda Ahadi will only see the activity below after joining the project. Visit t…" at bounding box center [821, 244] width 903 height 1031
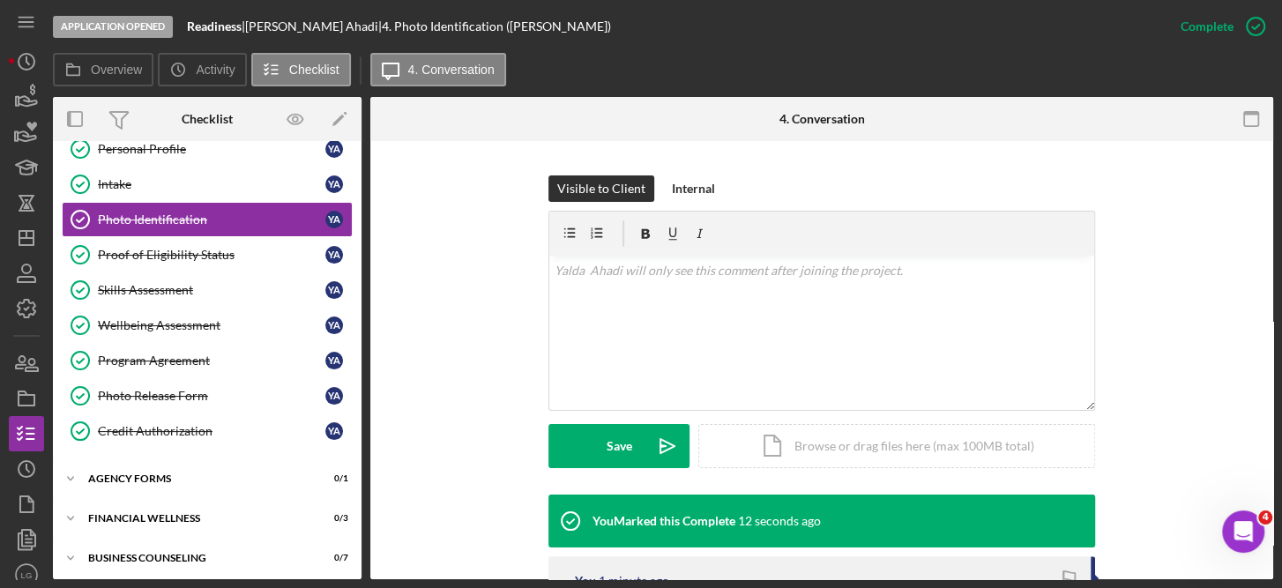
scroll to position [0, 0]
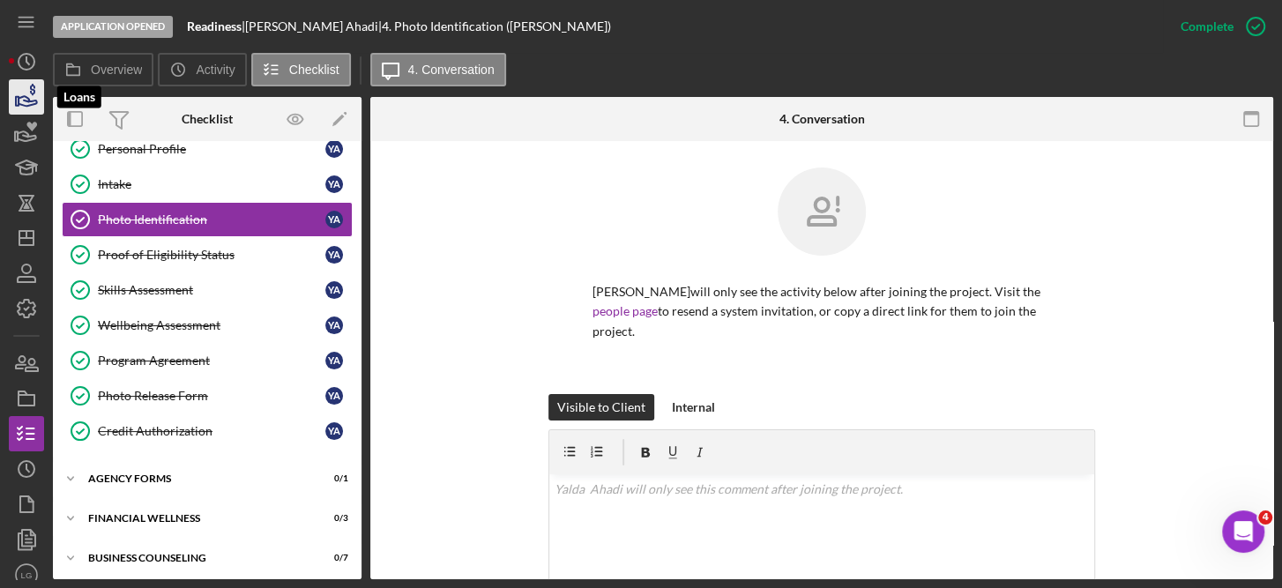
click at [39, 100] on icon "button" at bounding box center [26, 97] width 44 height 44
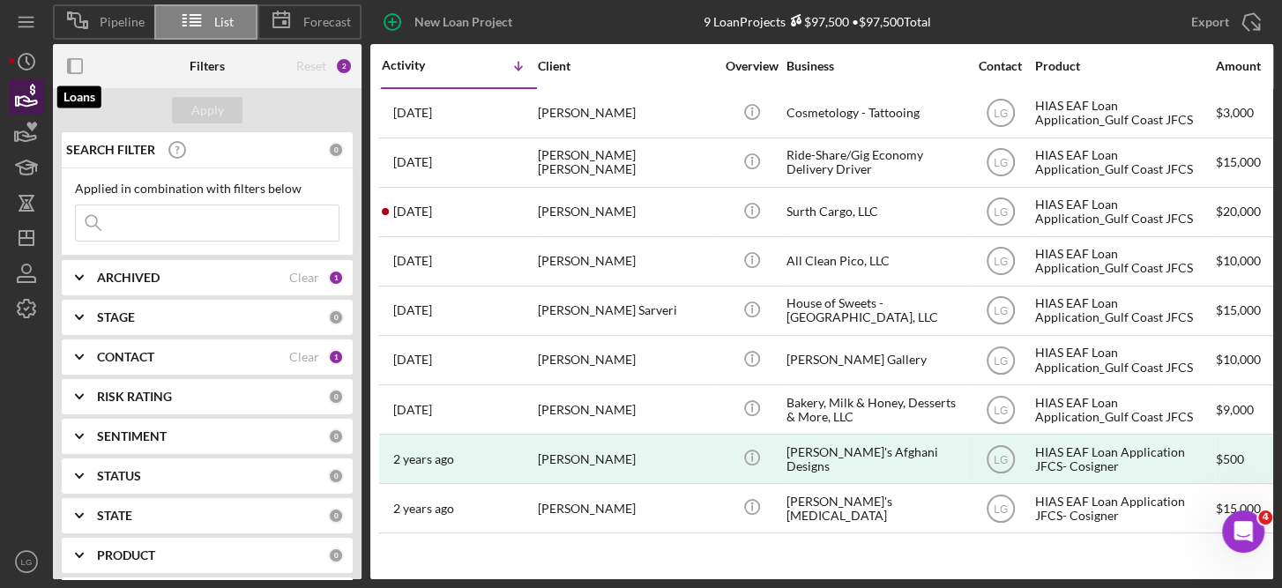
click at [28, 91] on icon "button" at bounding box center [26, 97] width 44 height 44
click at [108, 22] on span "Pipeline" at bounding box center [122, 22] width 45 height 14
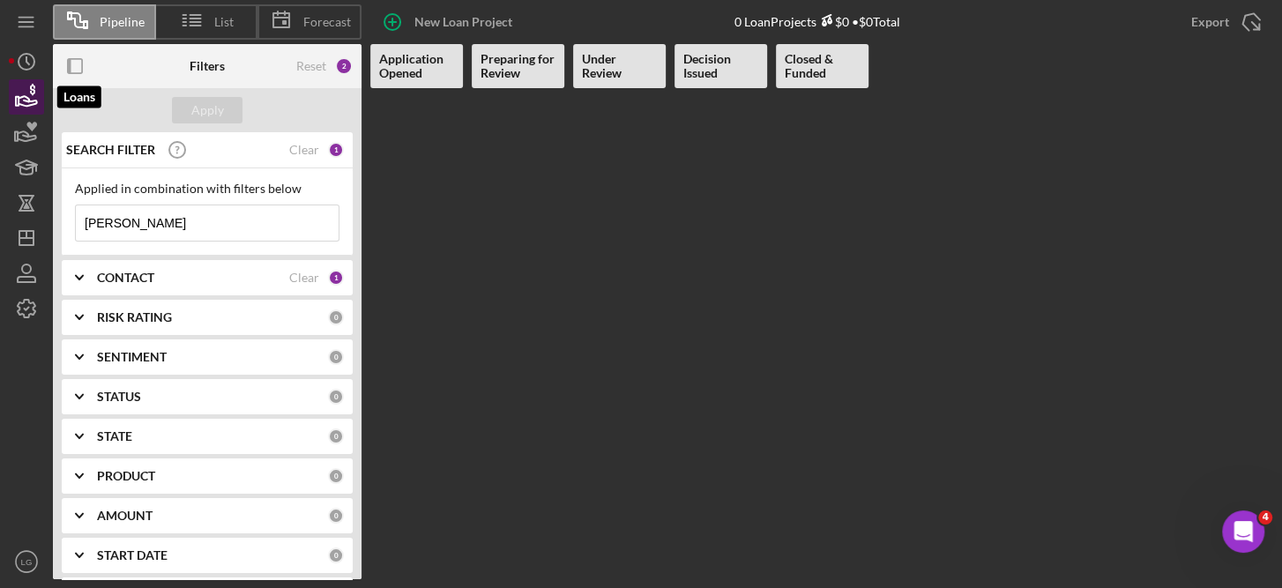
click at [27, 94] on icon "button" at bounding box center [26, 97] width 44 height 44
click at [201, 12] on icon at bounding box center [192, 20] width 44 height 44
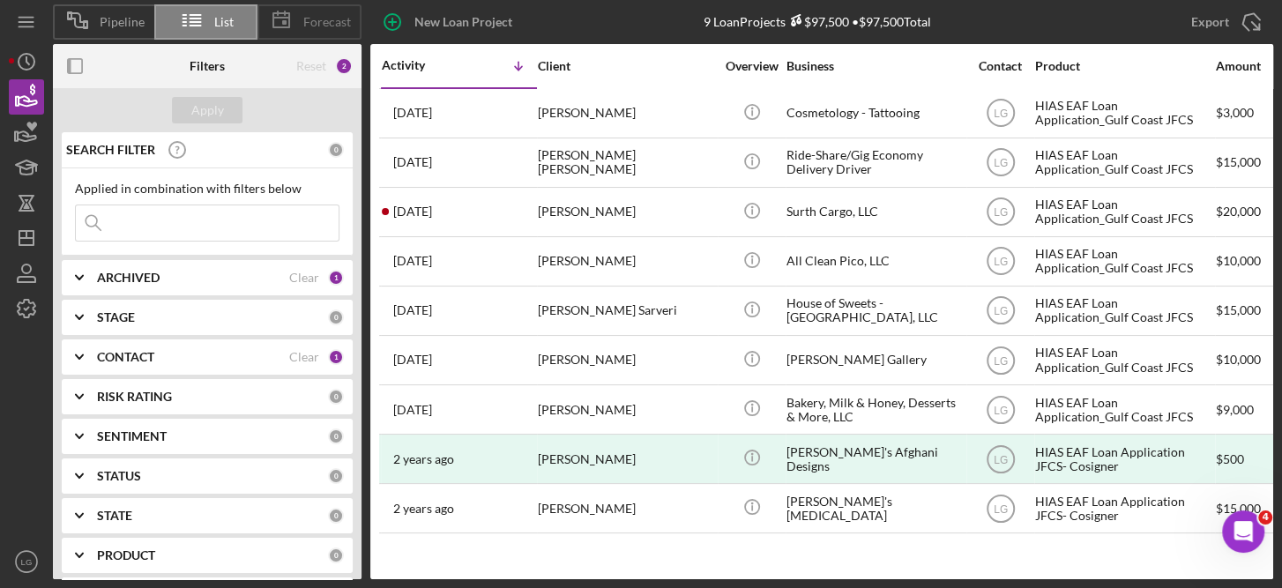
click at [313, 18] on span "Forecast" at bounding box center [327, 22] width 48 height 14
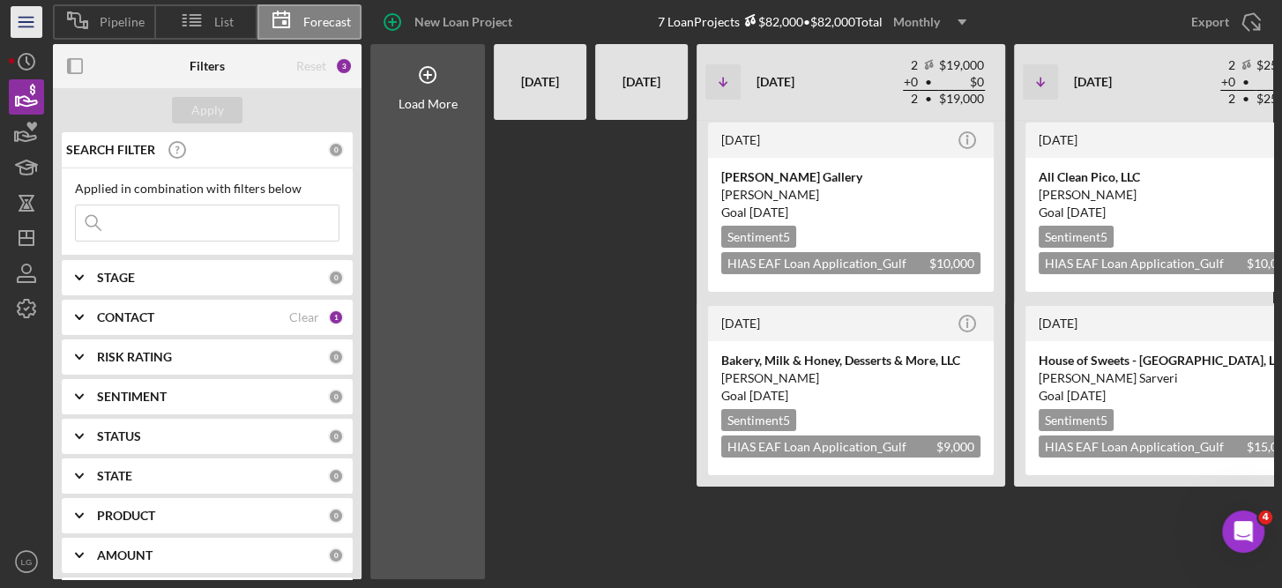
click at [27, 21] on icon "Icon/Menu" at bounding box center [27, 23] width 40 height 40
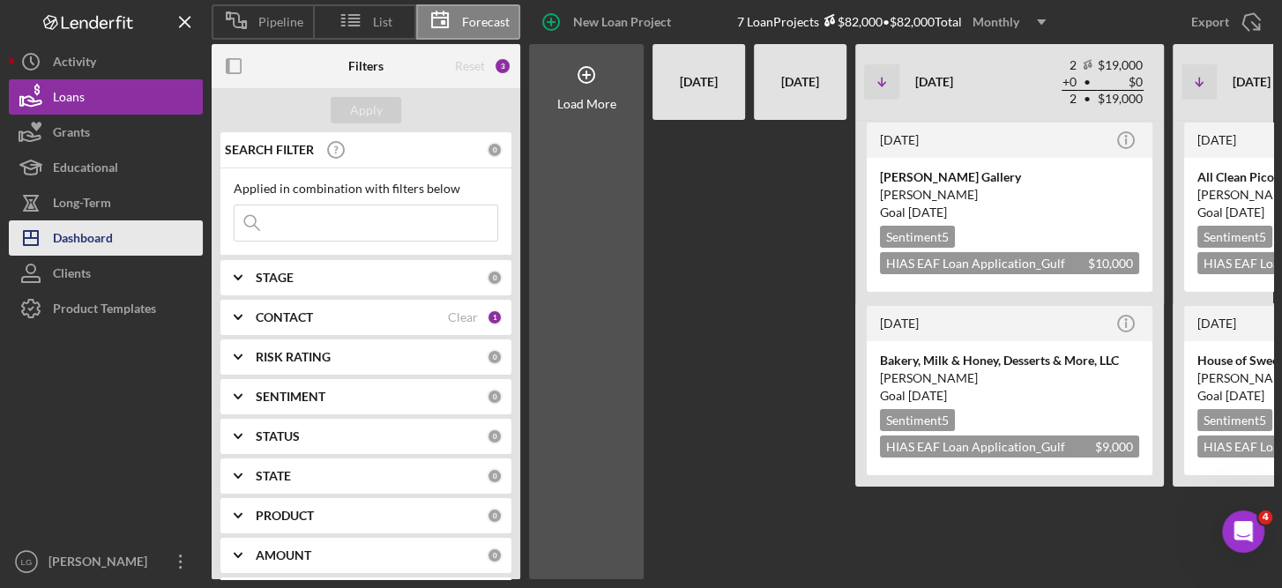
click at [100, 240] on div "Dashboard" at bounding box center [83, 240] width 60 height 40
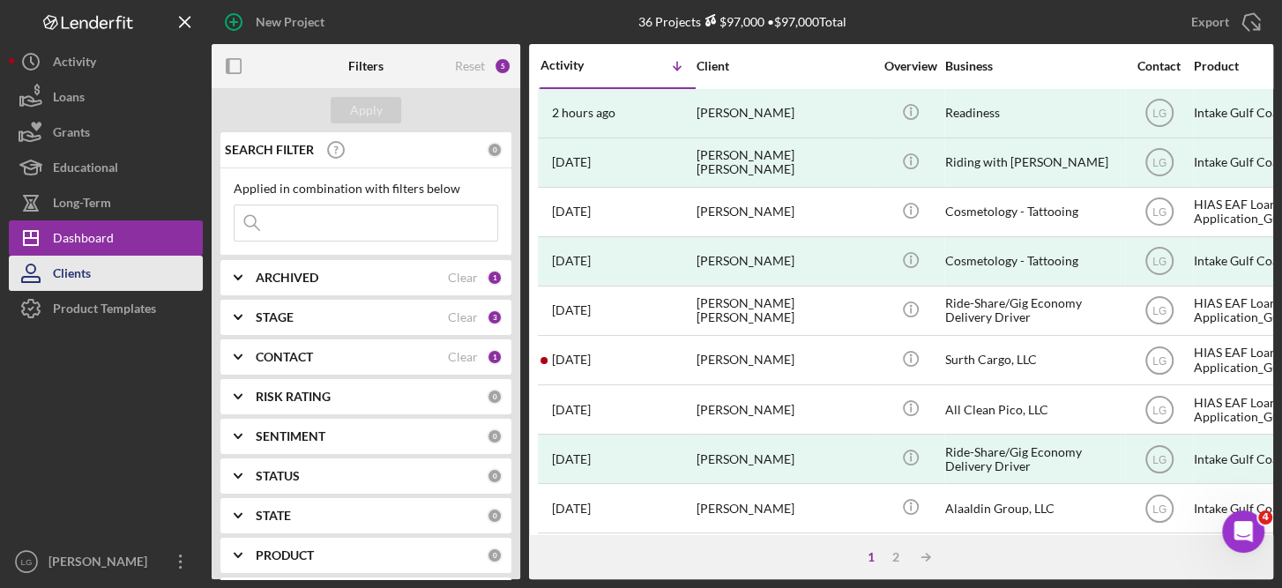
click at [84, 271] on div "Clients" at bounding box center [72, 276] width 38 height 40
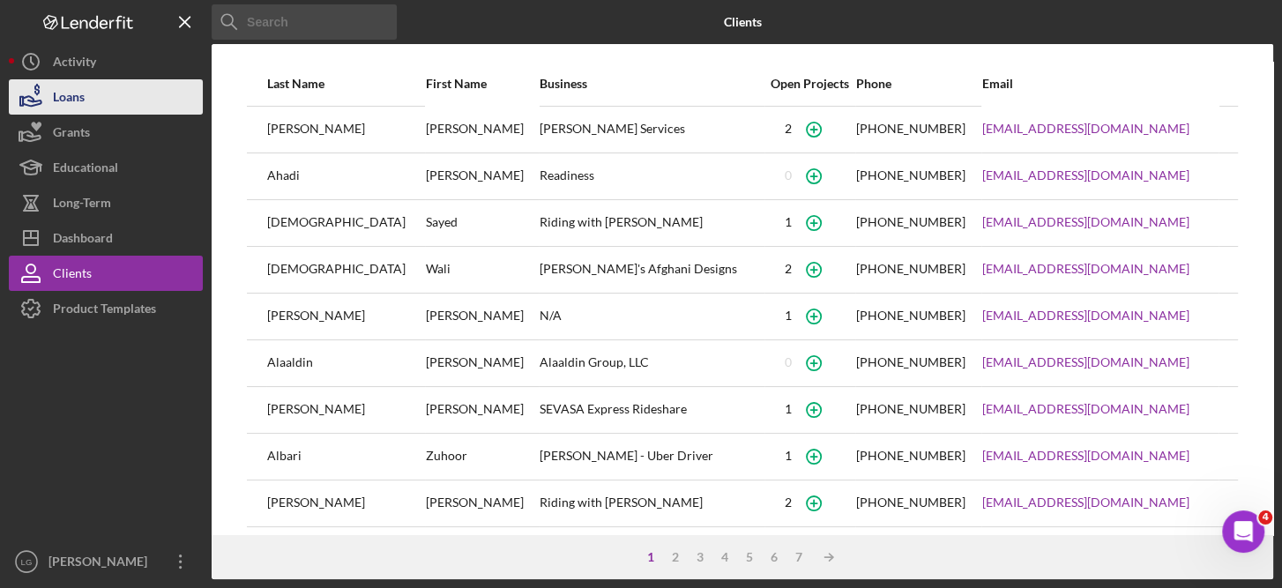
click at [95, 88] on button "Loans" at bounding box center [106, 96] width 194 height 35
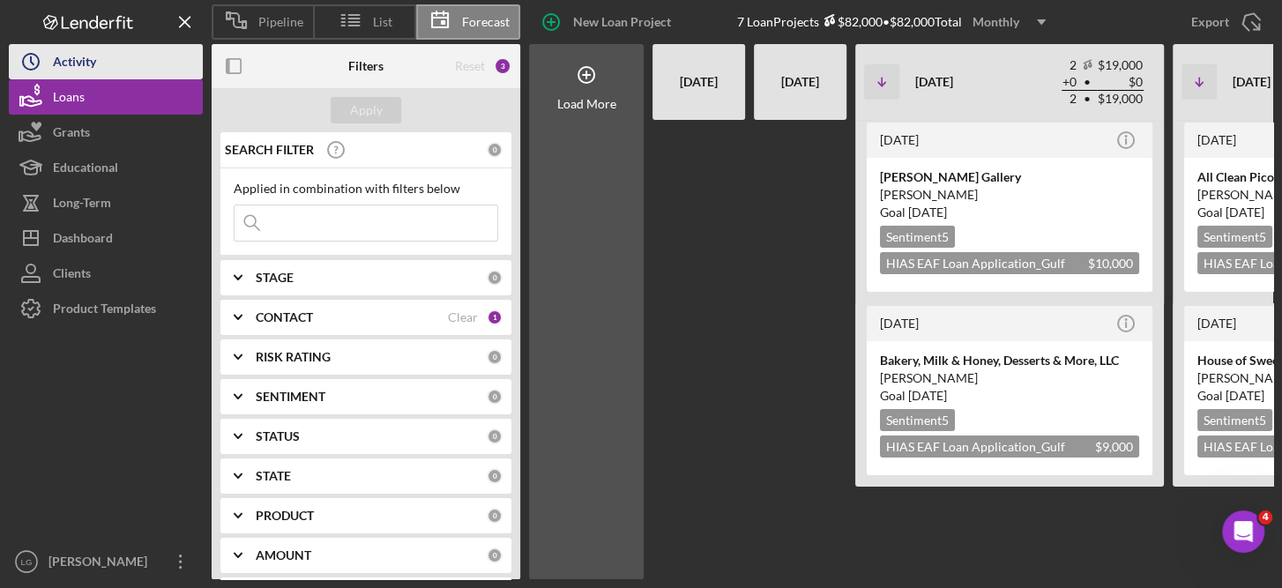
click at [76, 55] on div "Activity" at bounding box center [74, 64] width 43 height 40
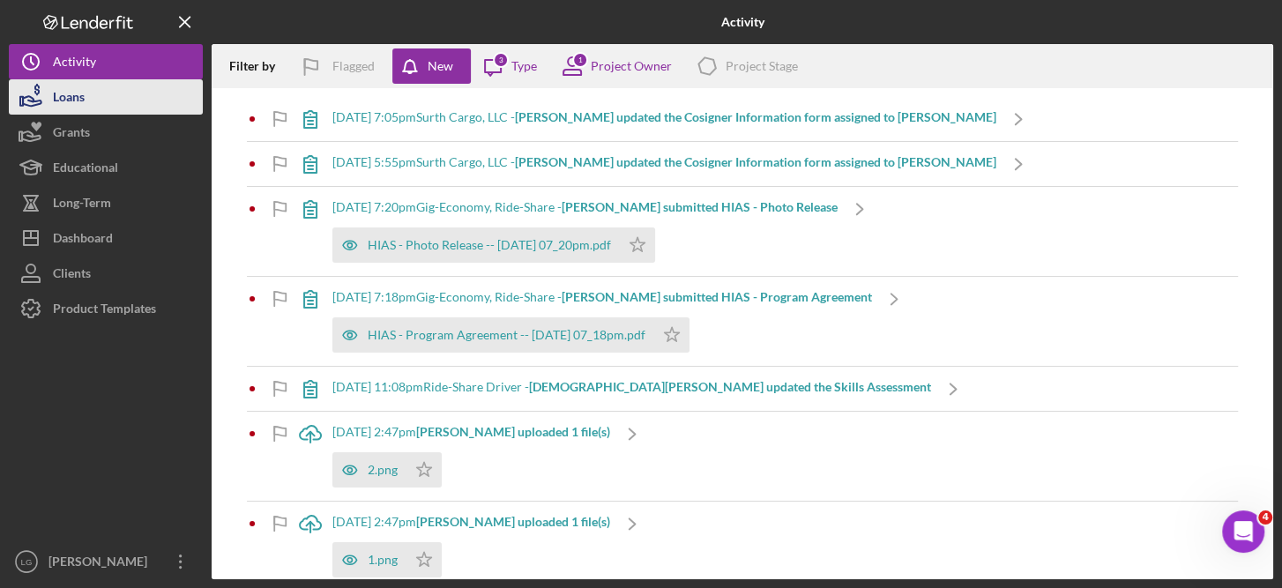
click at [77, 94] on div "Loans" at bounding box center [69, 99] width 32 height 40
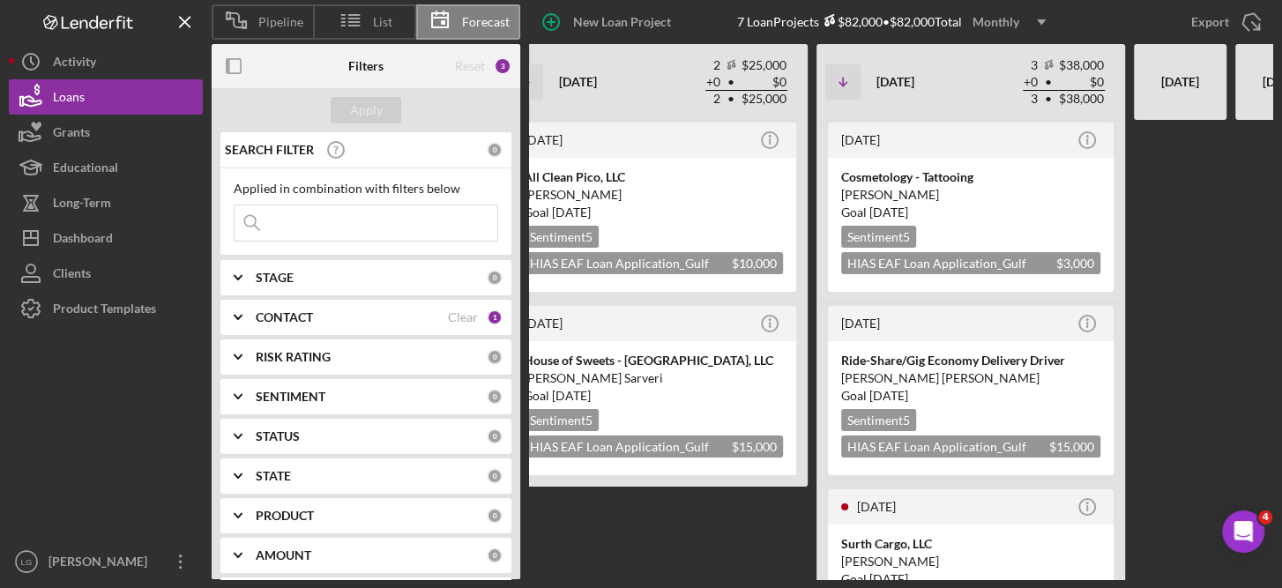
scroll to position [0, 737]
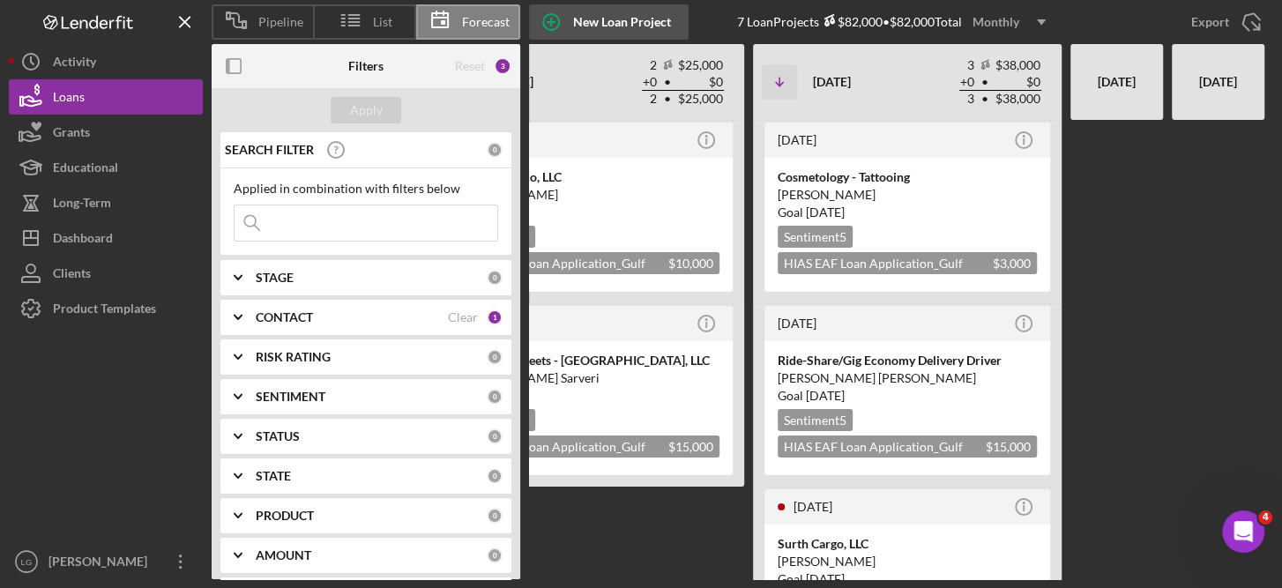
click at [645, 26] on div "New Loan Project" at bounding box center [622, 21] width 98 height 35
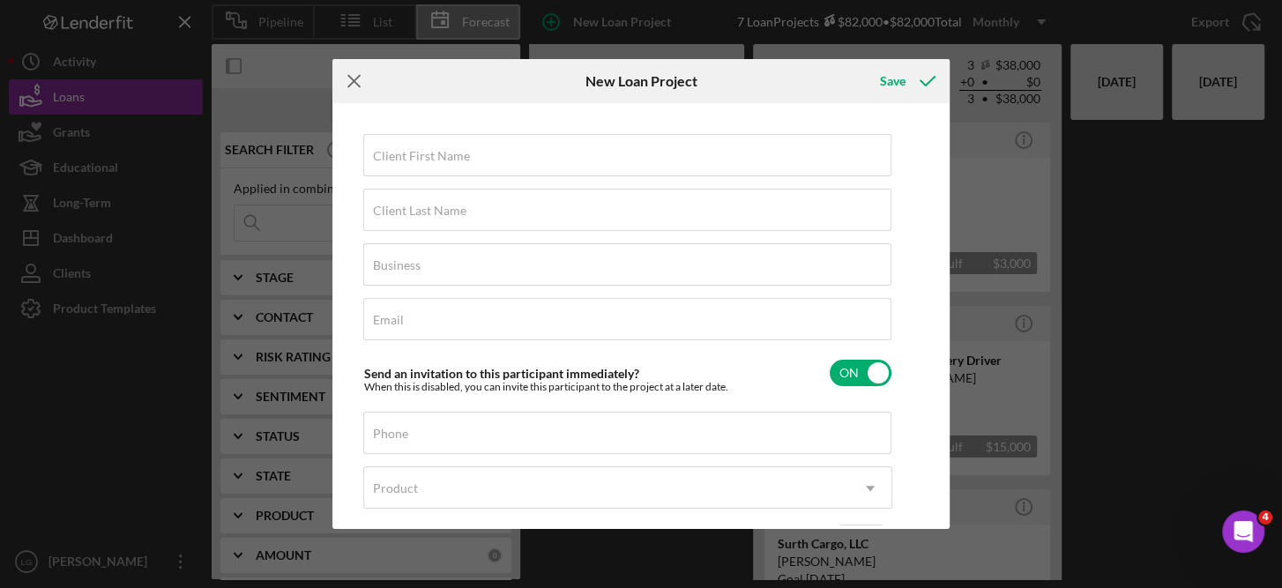
click at [358, 83] on icon "Icon/Menu Close" at bounding box center [354, 81] width 44 height 44
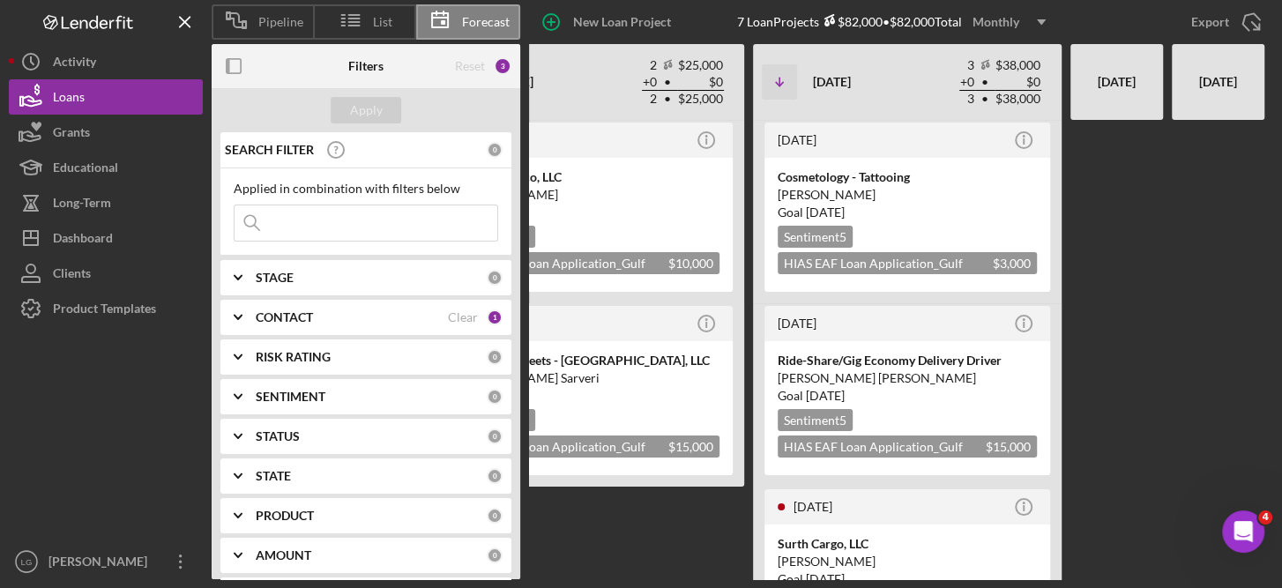
click at [121, 11] on div "Logo-Reversed Created with Sketch. Icon/Menu Close" at bounding box center [106, 22] width 194 height 44
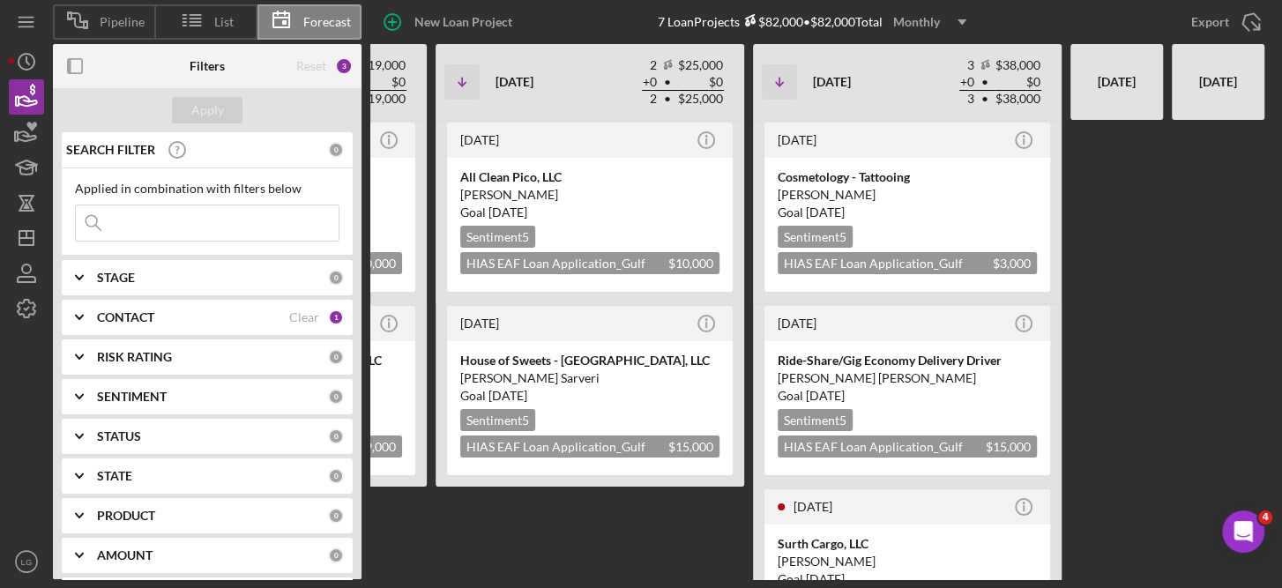
scroll to position [0, 578]
click at [149, 10] on div "Pipeline" at bounding box center [103, 21] width 101 height 35
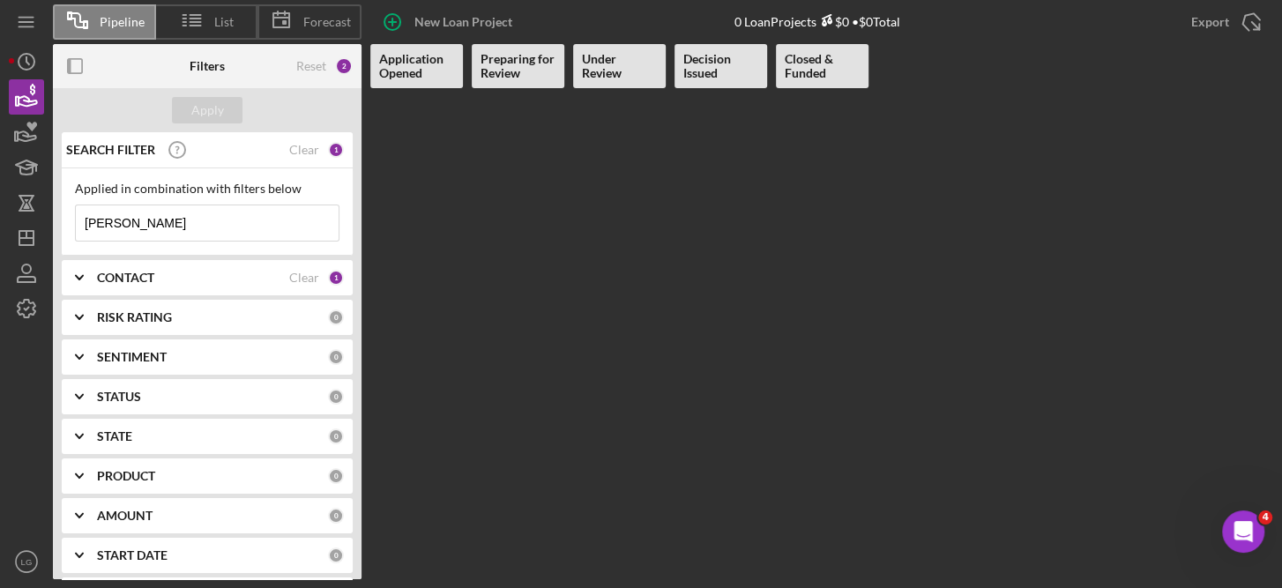
click at [412, 61] on b "Application Opened" at bounding box center [416, 66] width 75 height 28
click at [155, 227] on input "jairo" at bounding box center [207, 222] width 263 height 35
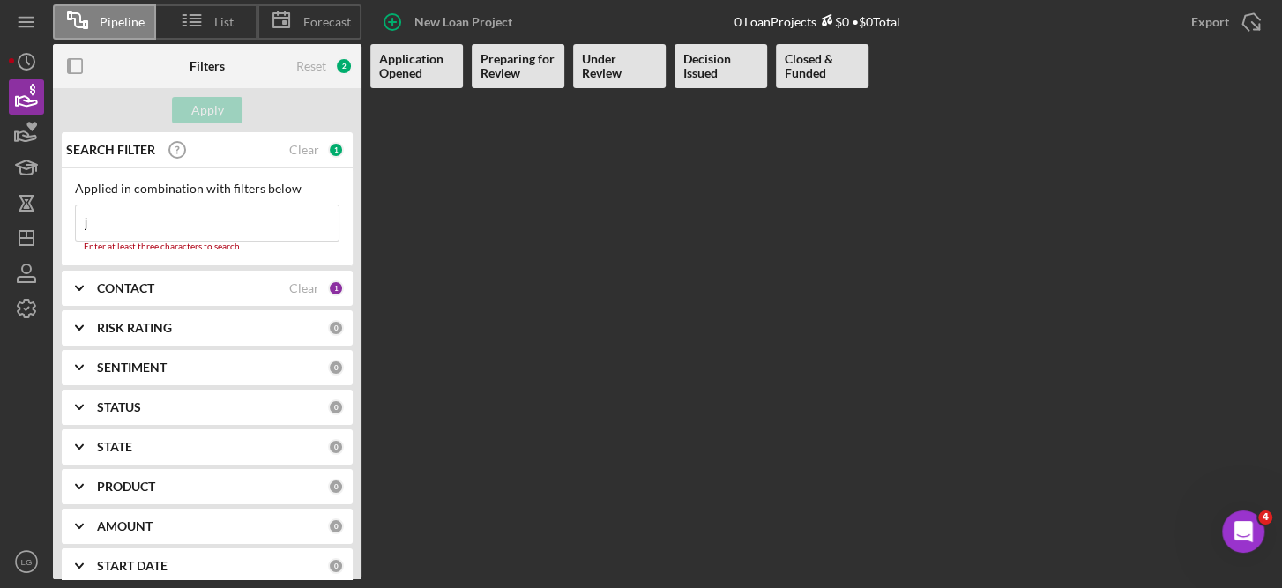
type input "j"
click at [709, 311] on Issued at bounding box center [720, 333] width 93 height 491
click at [26, 227] on icon "Icon/Dashboard" at bounding box center [26, 238] width 44 height 44
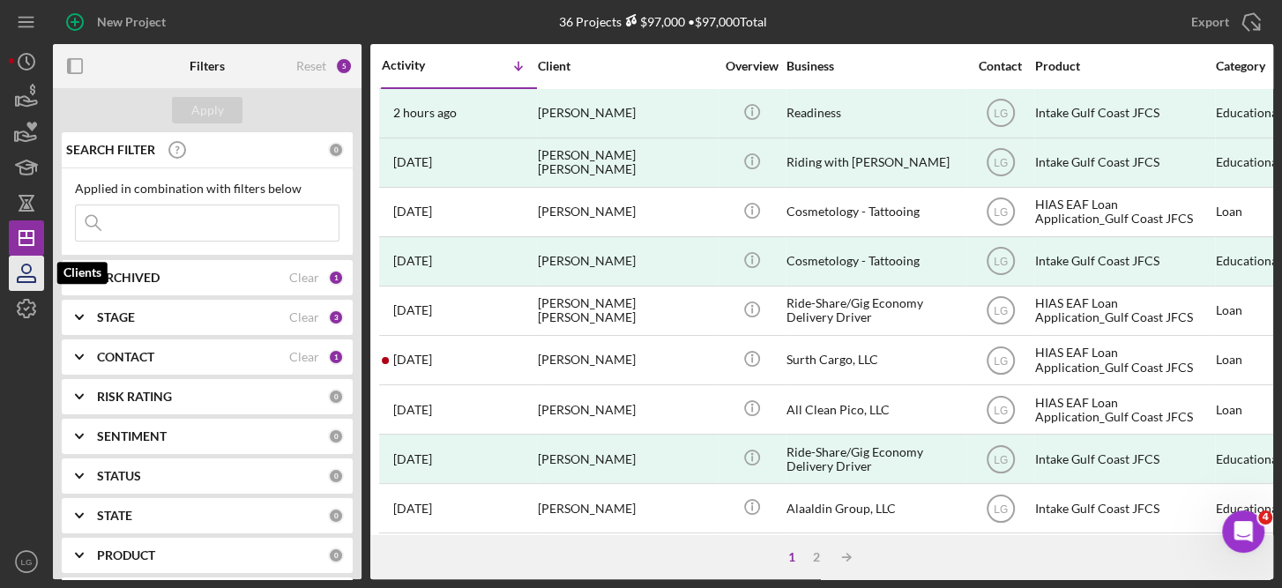
click at [15, 278] on icon "button" at bounding box center [26, 273] width 44 height 44
